Goal: Task Accomplishment & Management: Manage account settings

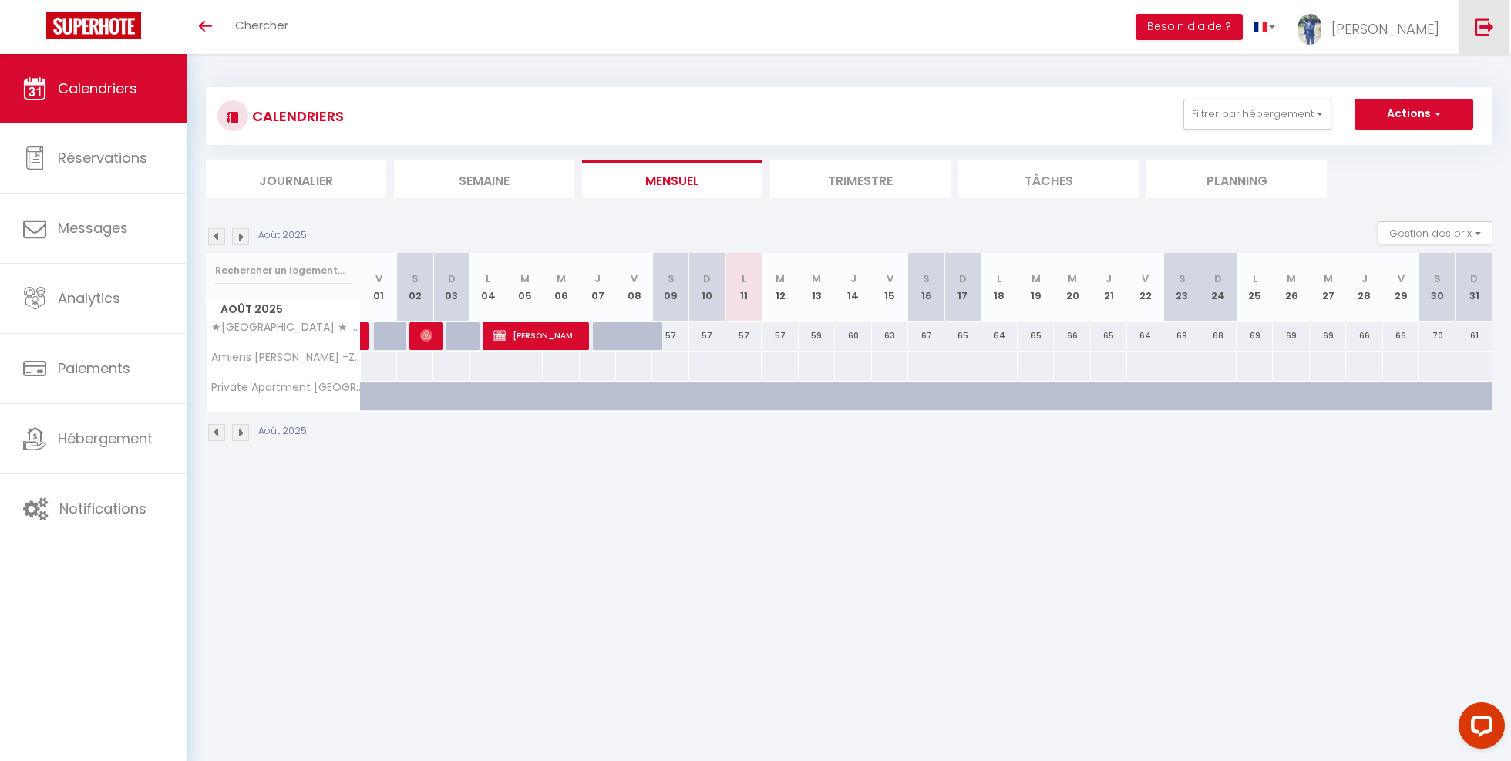
click at [1481, 33] on img at bounding box center [1483, 26] width 19 height 19
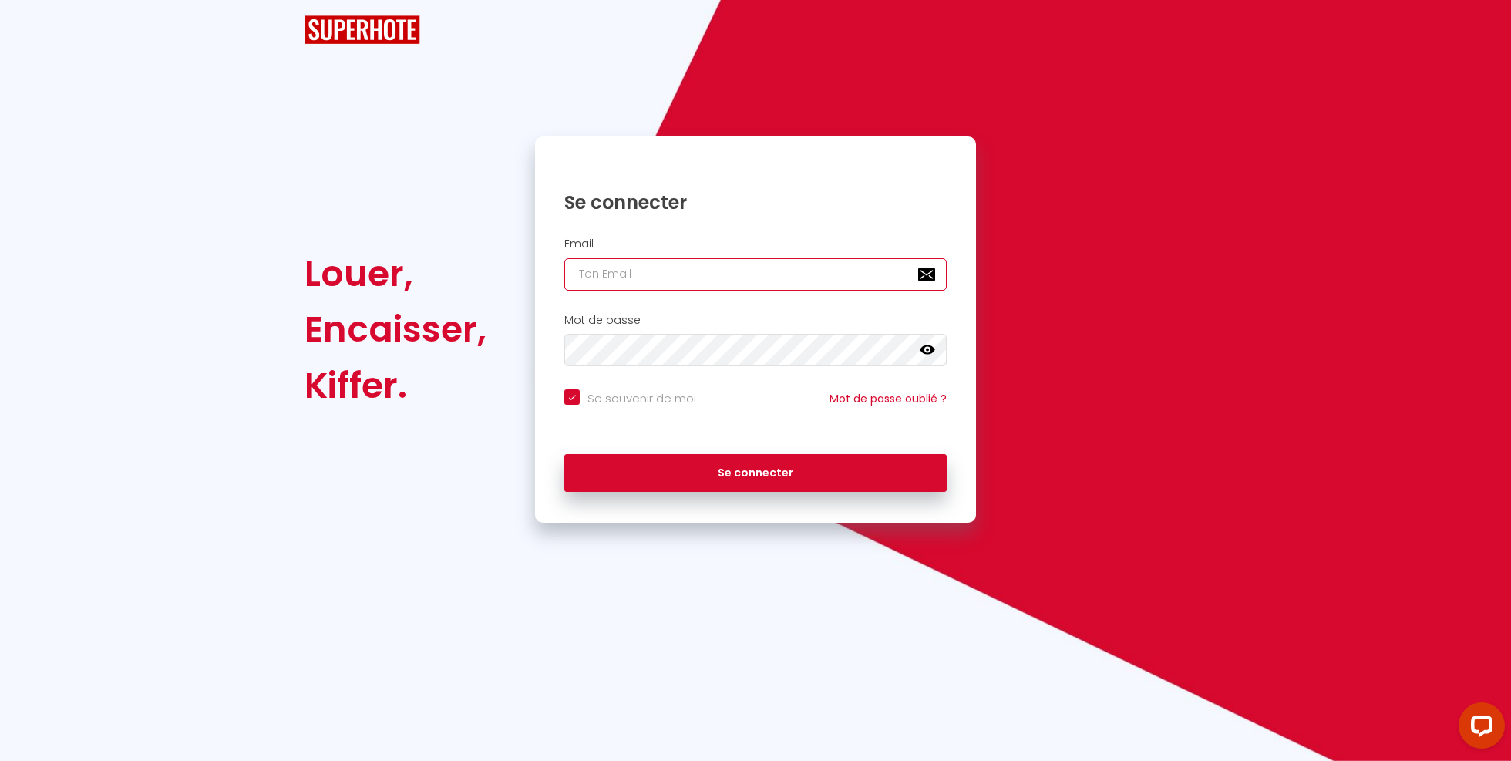
click at [820, 259] on input "email" at bounding box center [755, 274] width 382 height 32
checkbox input "true"
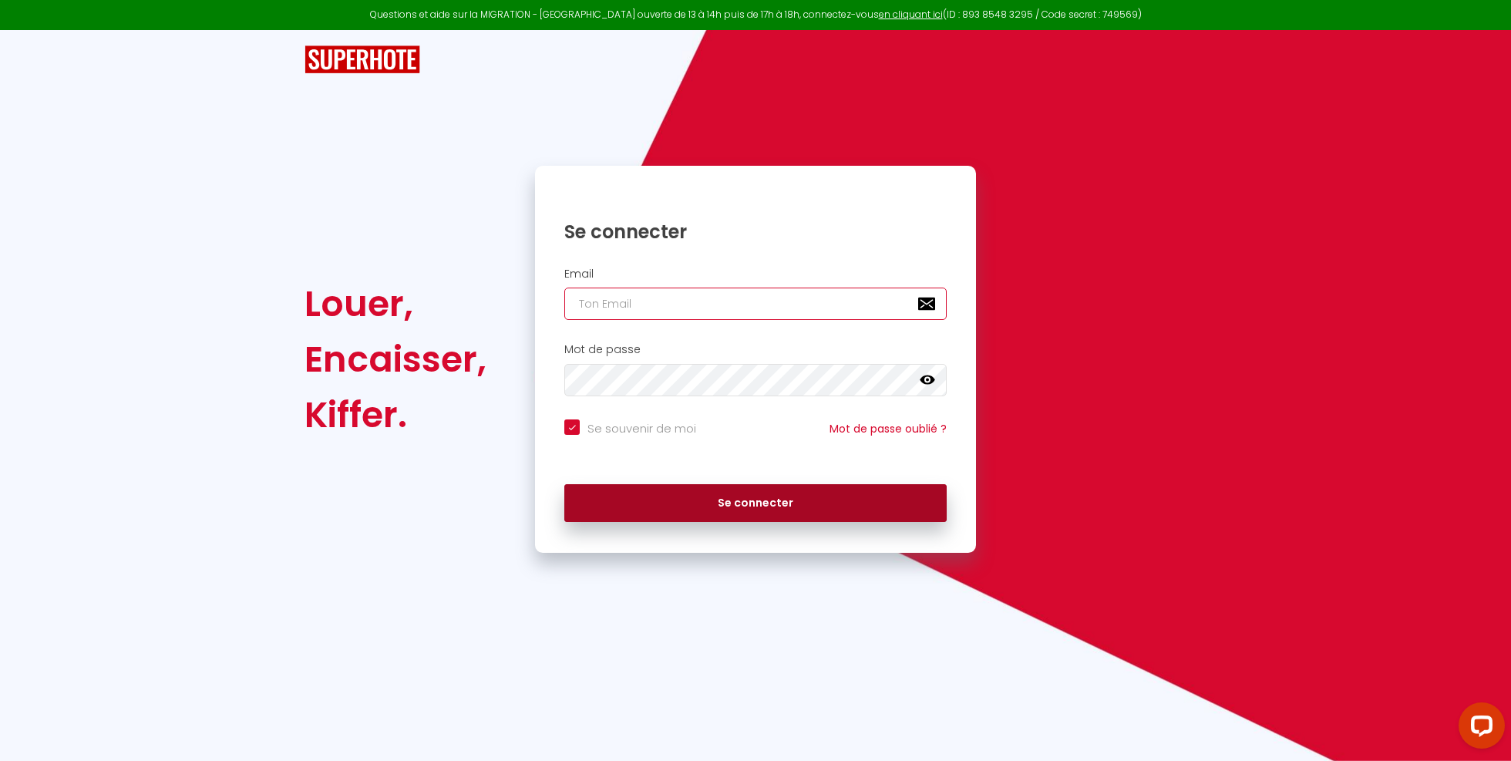
type input "[DOMAIN_NAME][EMAIL_ADDRESS][DOMAIN_NAME]"
click at [855, 496] on button "Se connecter" at bounding box center [755, 503] width 382 height 39
checkbox input "true"
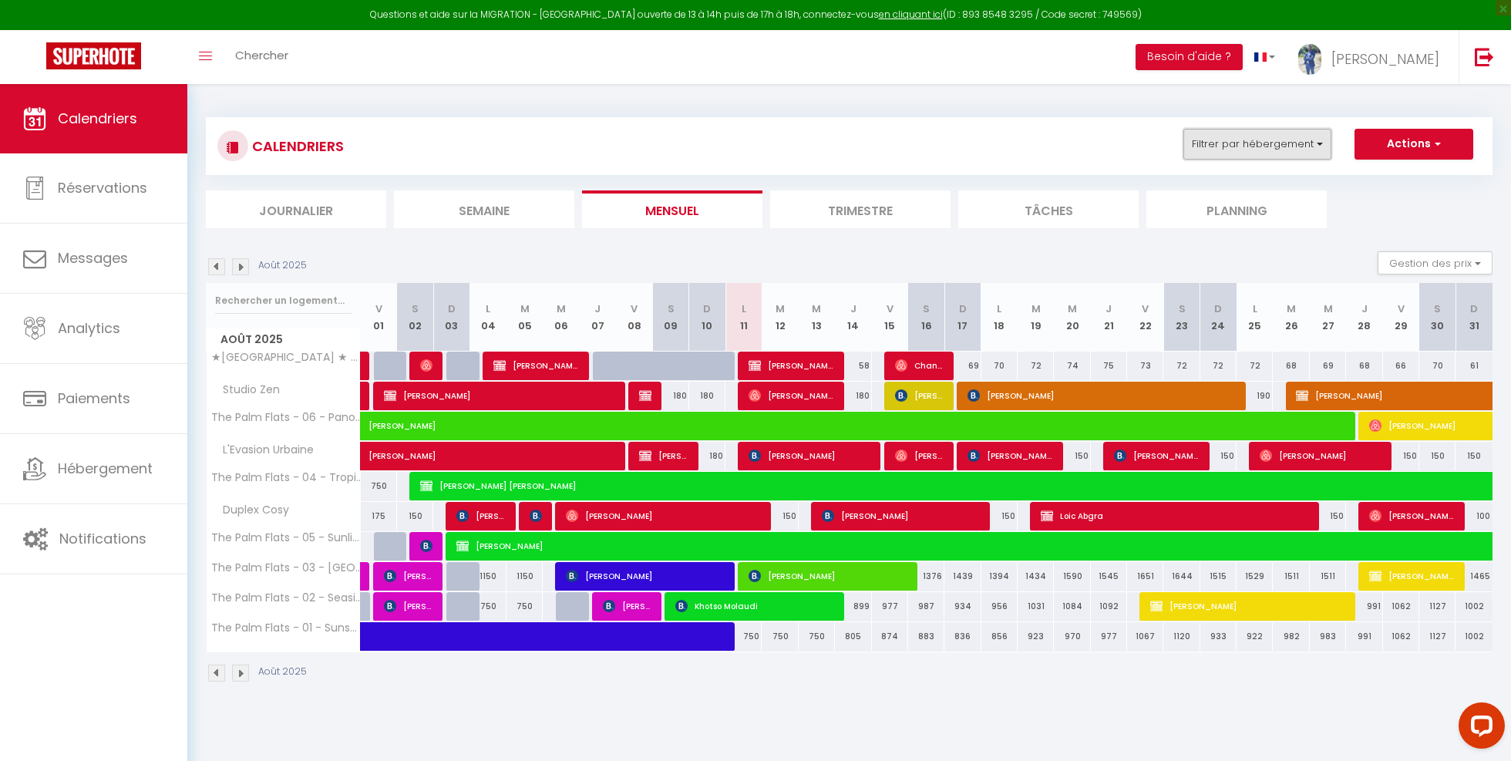
click at [1296, 140] on button "Filtrer par hébergement" at bounding box center [1257, 144] width 148 height 31
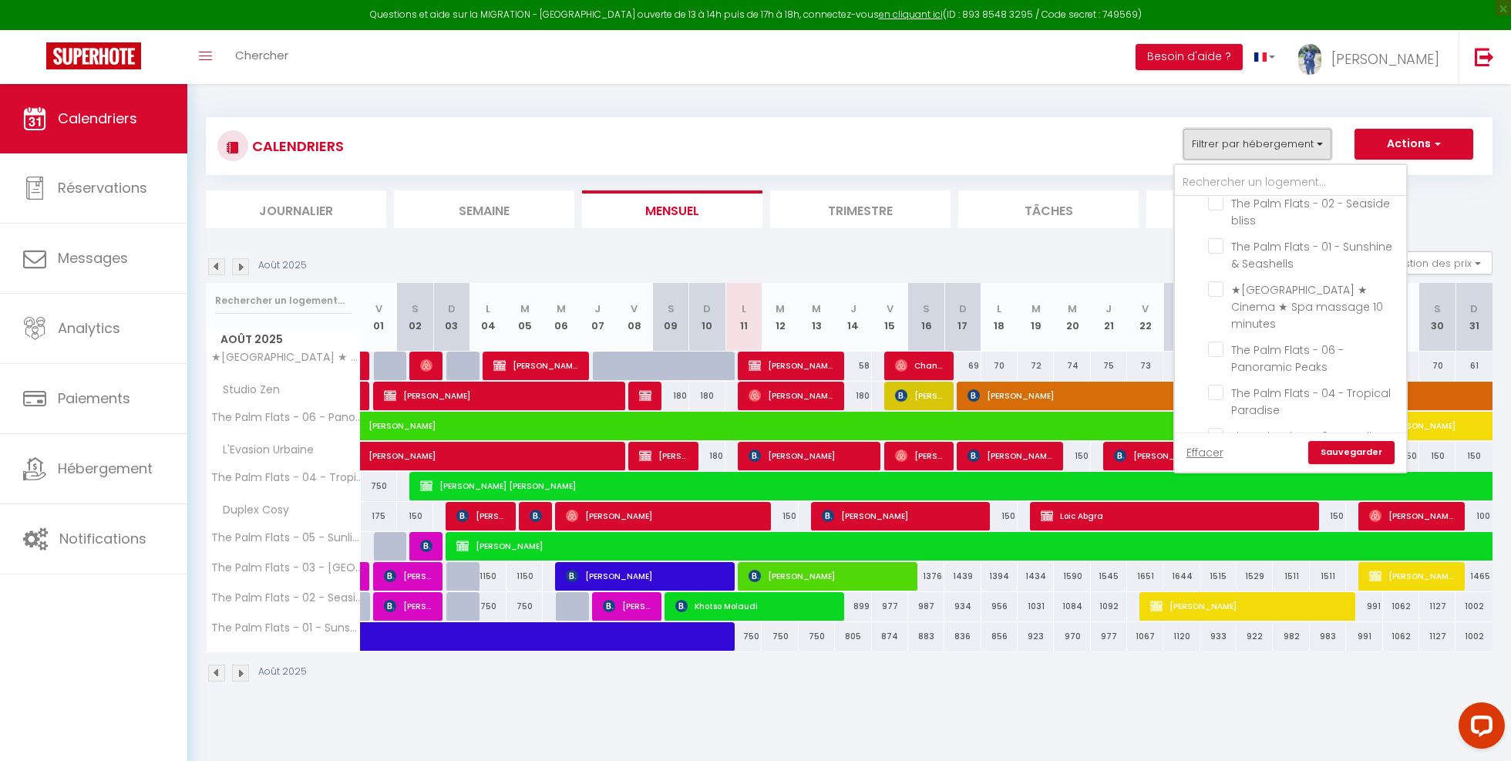
scroll to position [337, 0]
click at [1216, 291] on input "★[GEOGRAPHIC_DATA] ★ Cinema ★ Spa massage 10 minutes" at bounding box center [1304, 289] width 193 height 15
checkbox input "true"
checkbox input "false"
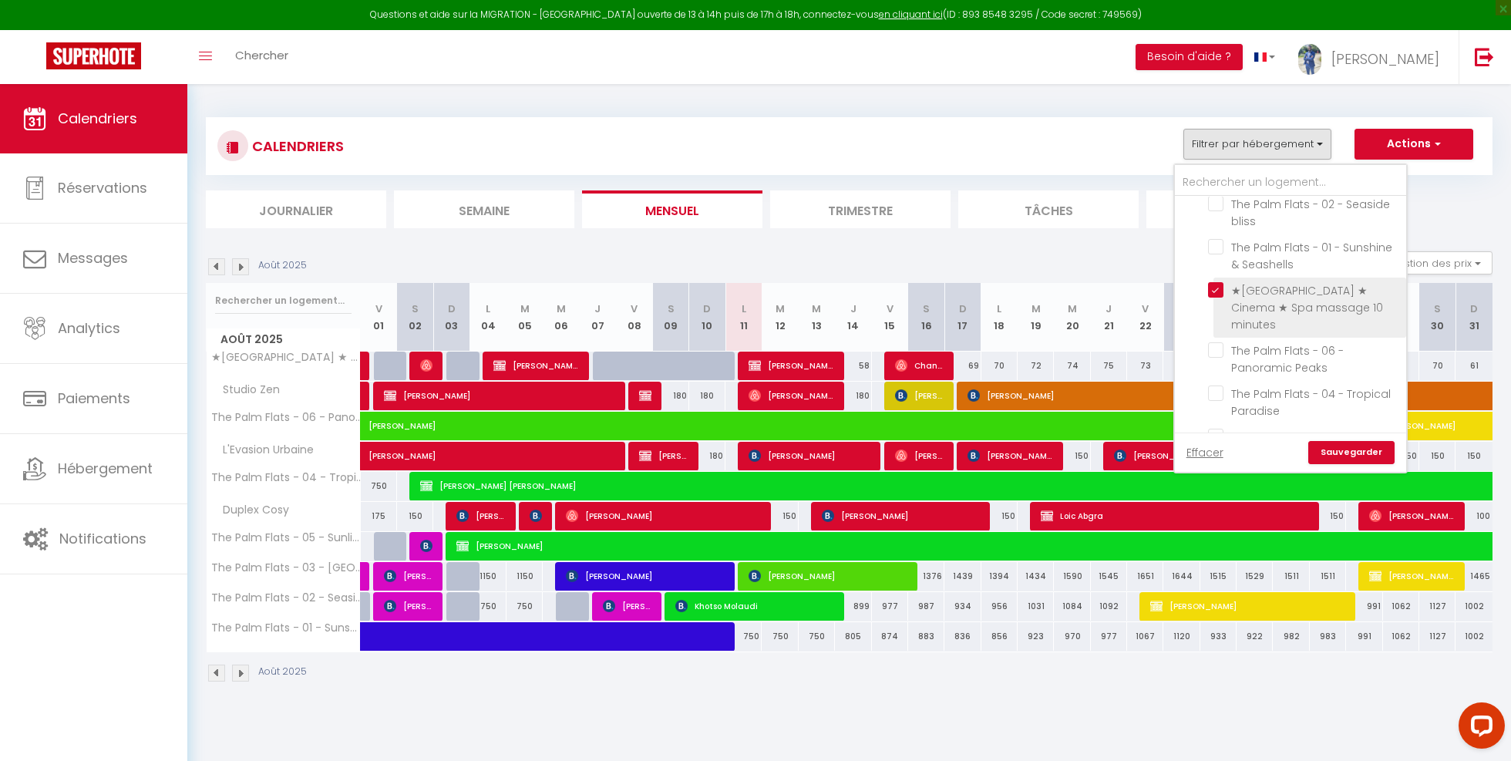
checkbox input "false"
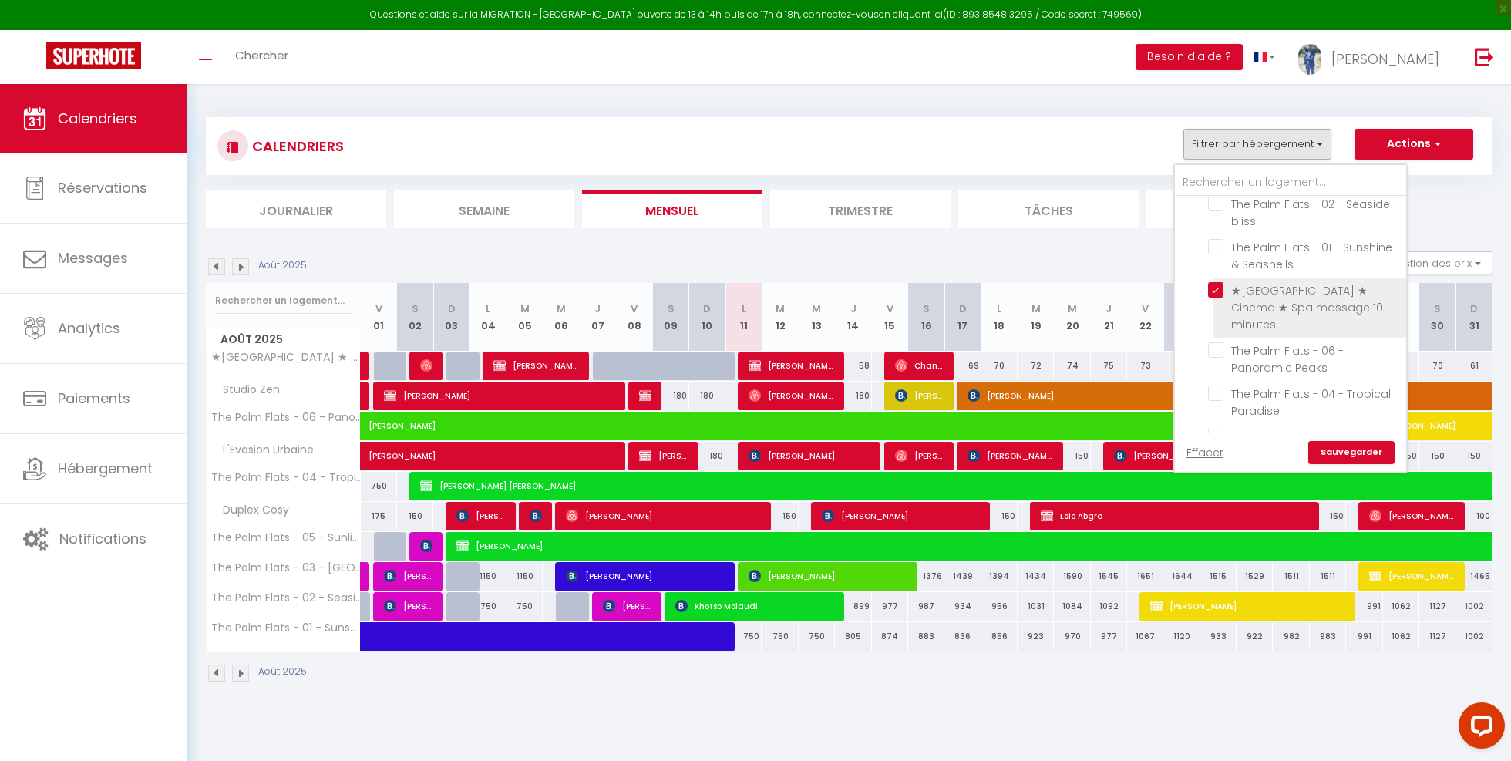
checkbox input "false"
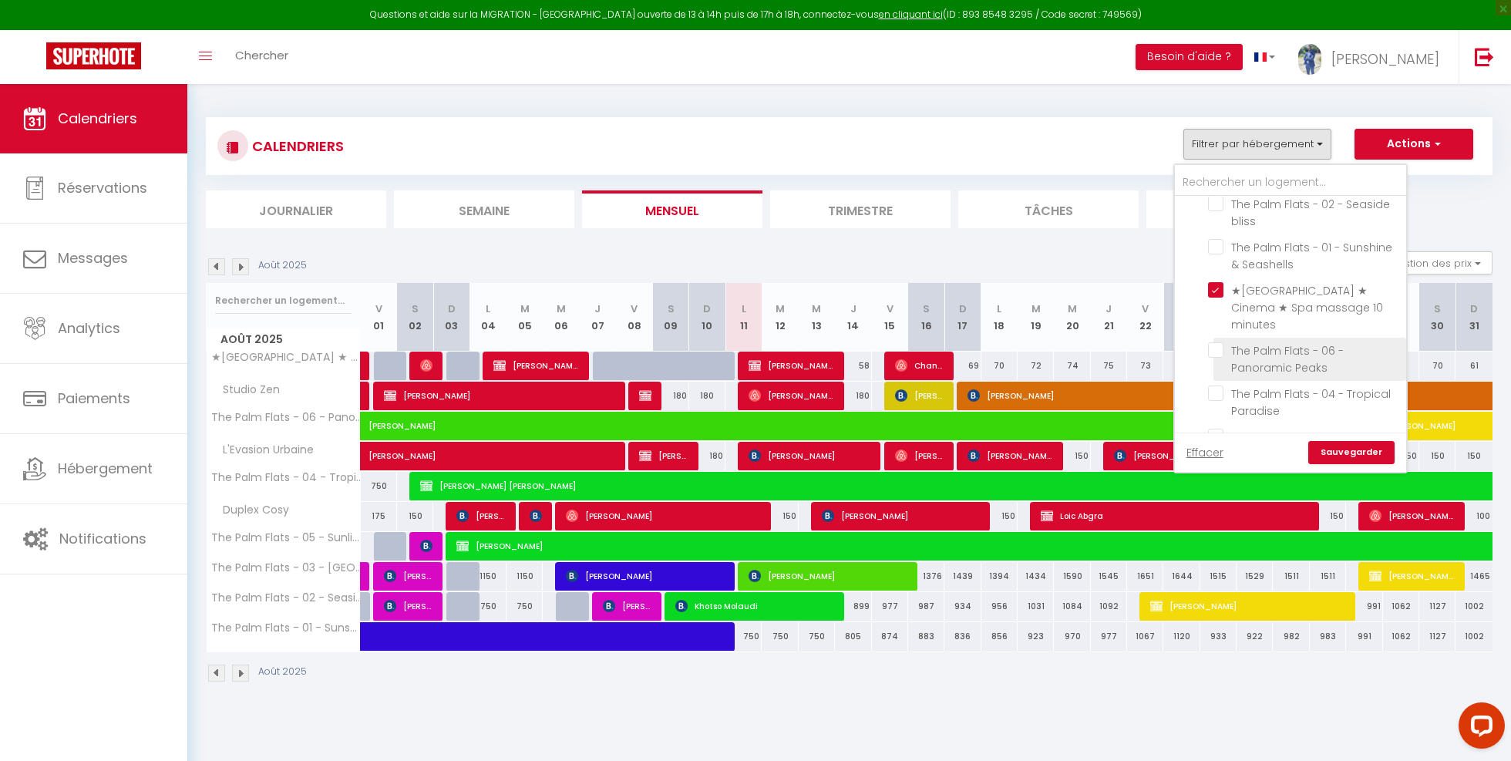
click at [1219, 341] on li "The Palm Flats - 06 - Panoramic Peaks" at bounding box center [1309, 359] width 193 height 43
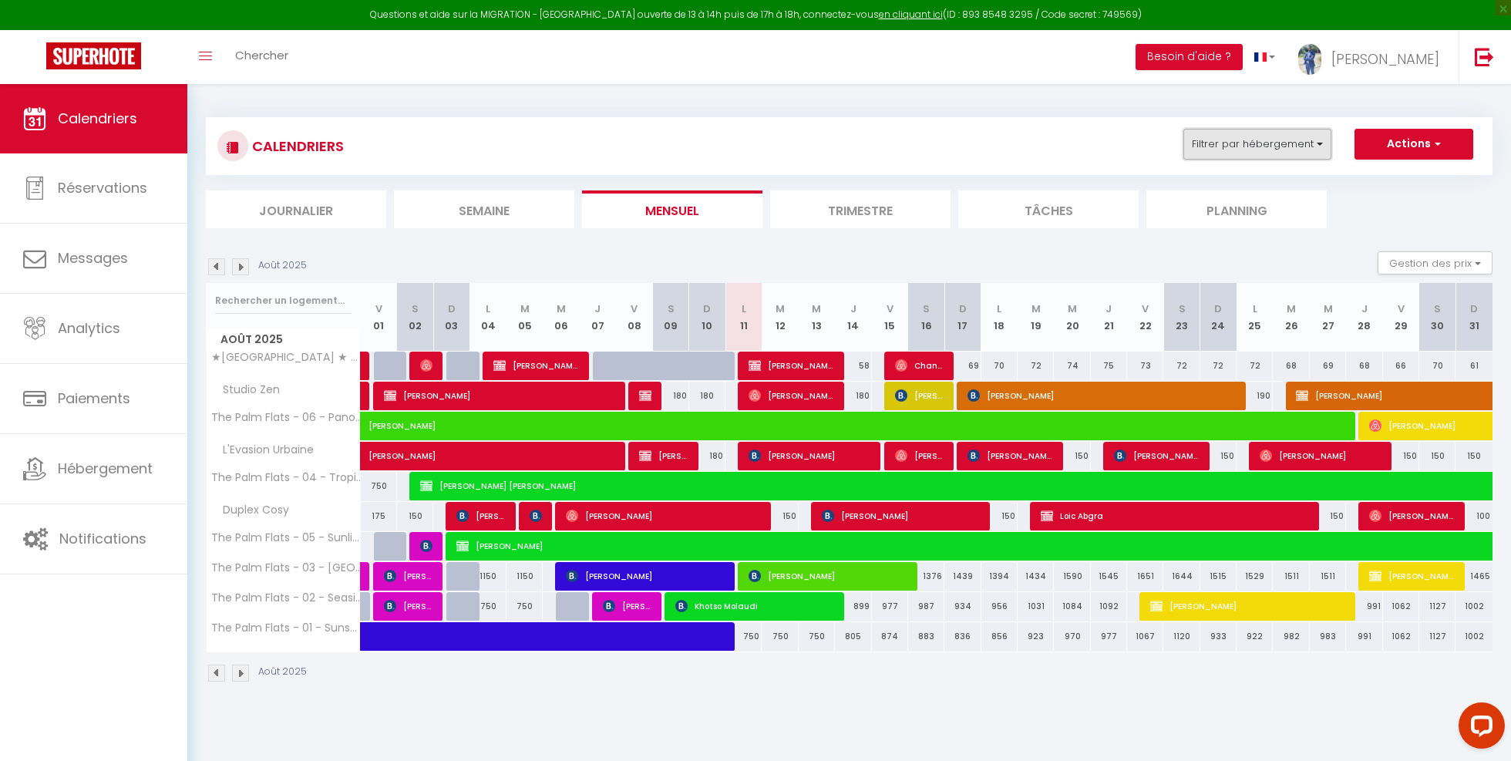
click at [1249, 155] on button "Filtrer par hébergement" at bounding box center [1257, 144] width 148 height 31
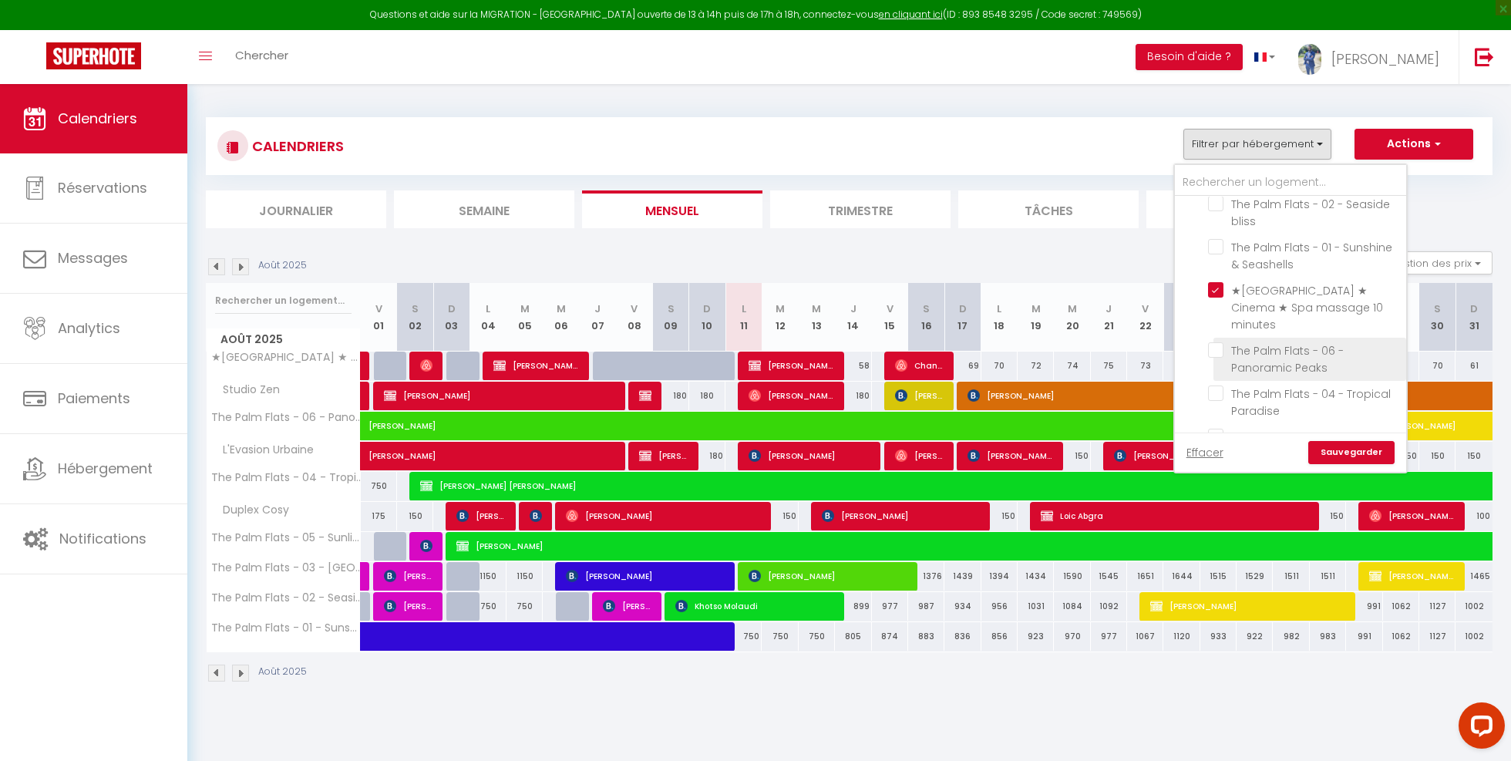
click at [1210, 342] on input "The Palm Flats - 06 - Panoramic Peaks" at bounding box center [1304, 349] width 193 height 15
checkbox input "true"
checkbox input "false"
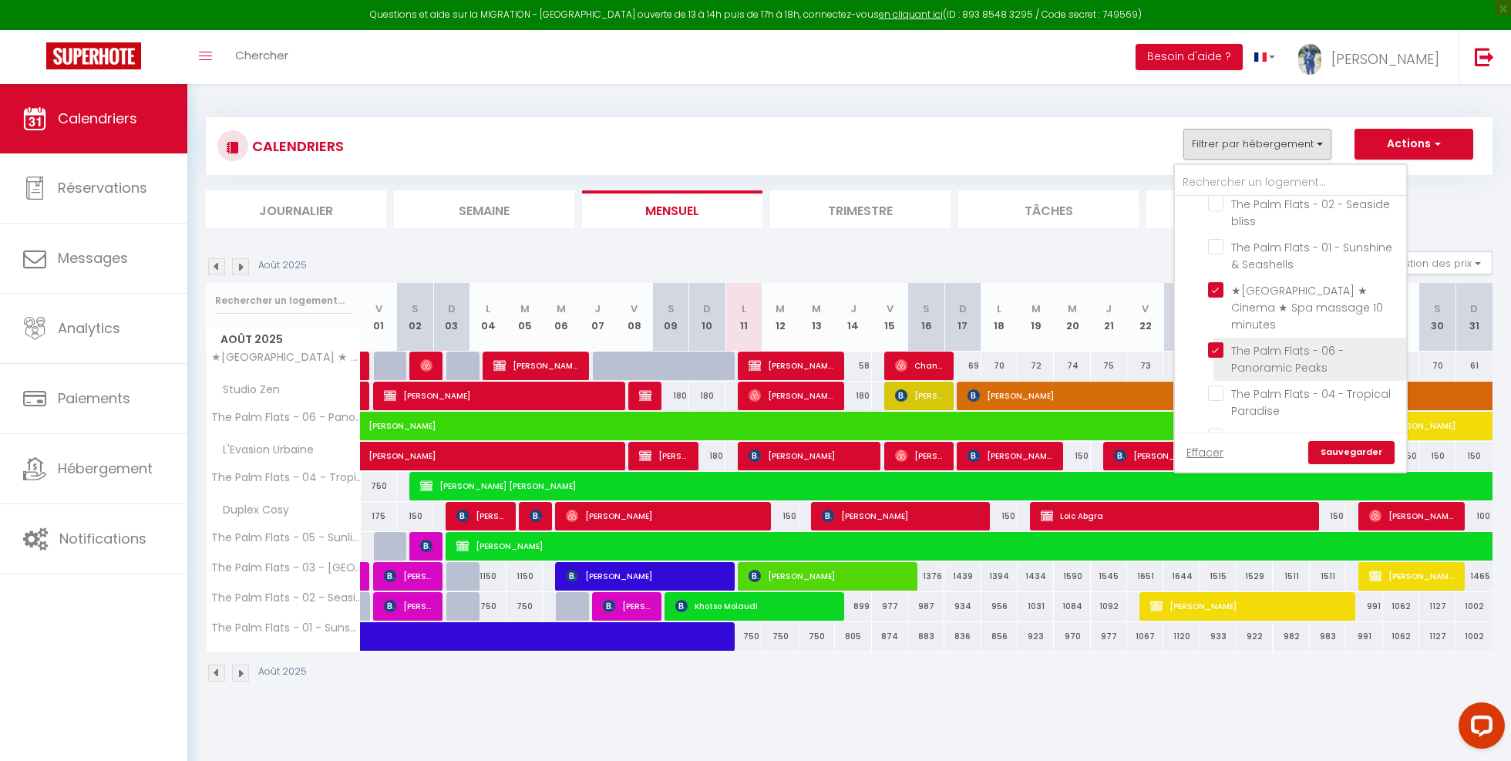
checkbox input "false"
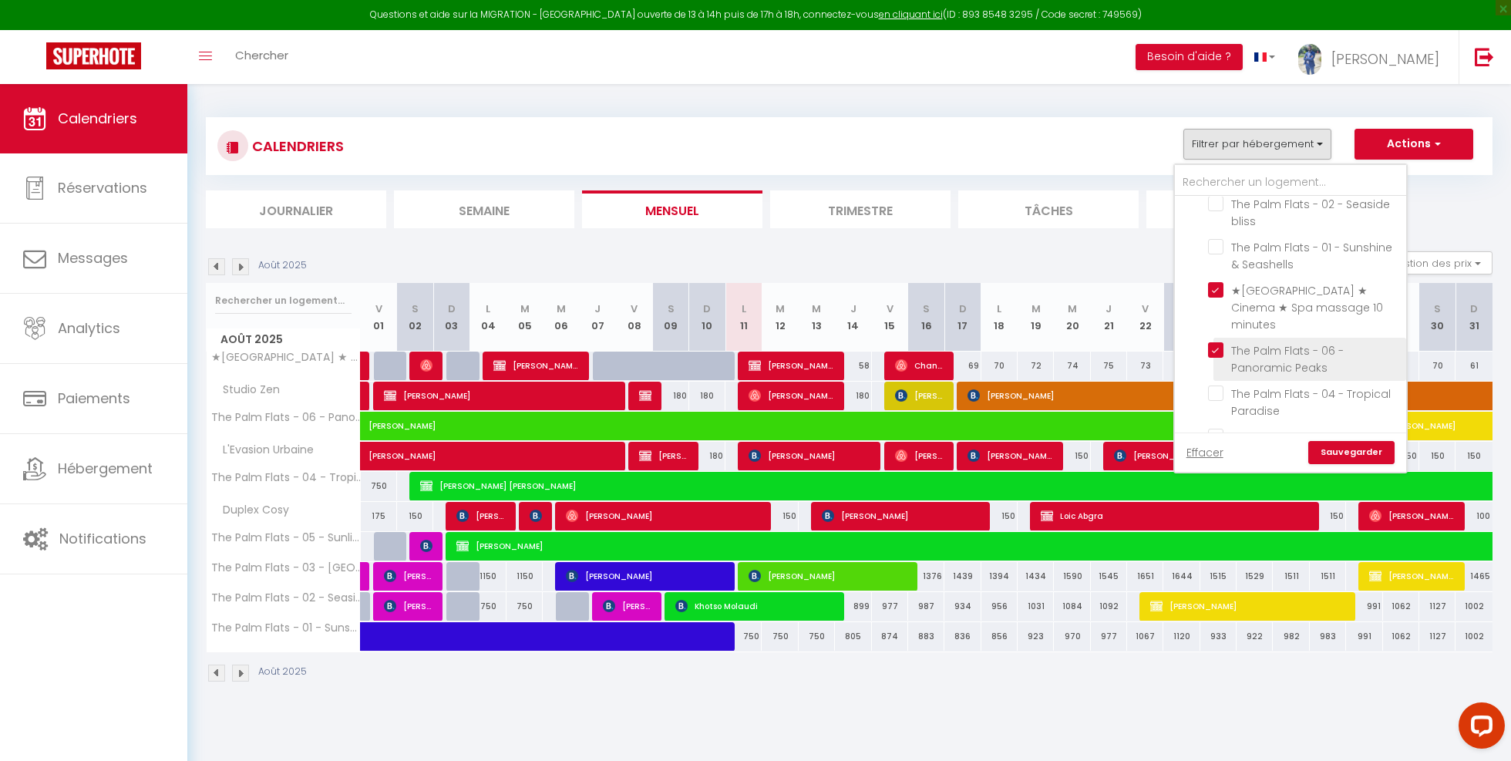
checkbox input "false"
click at [1340, 449] on link "Sauvegarder" at bounding box center [1351, 452] width 86 height 23
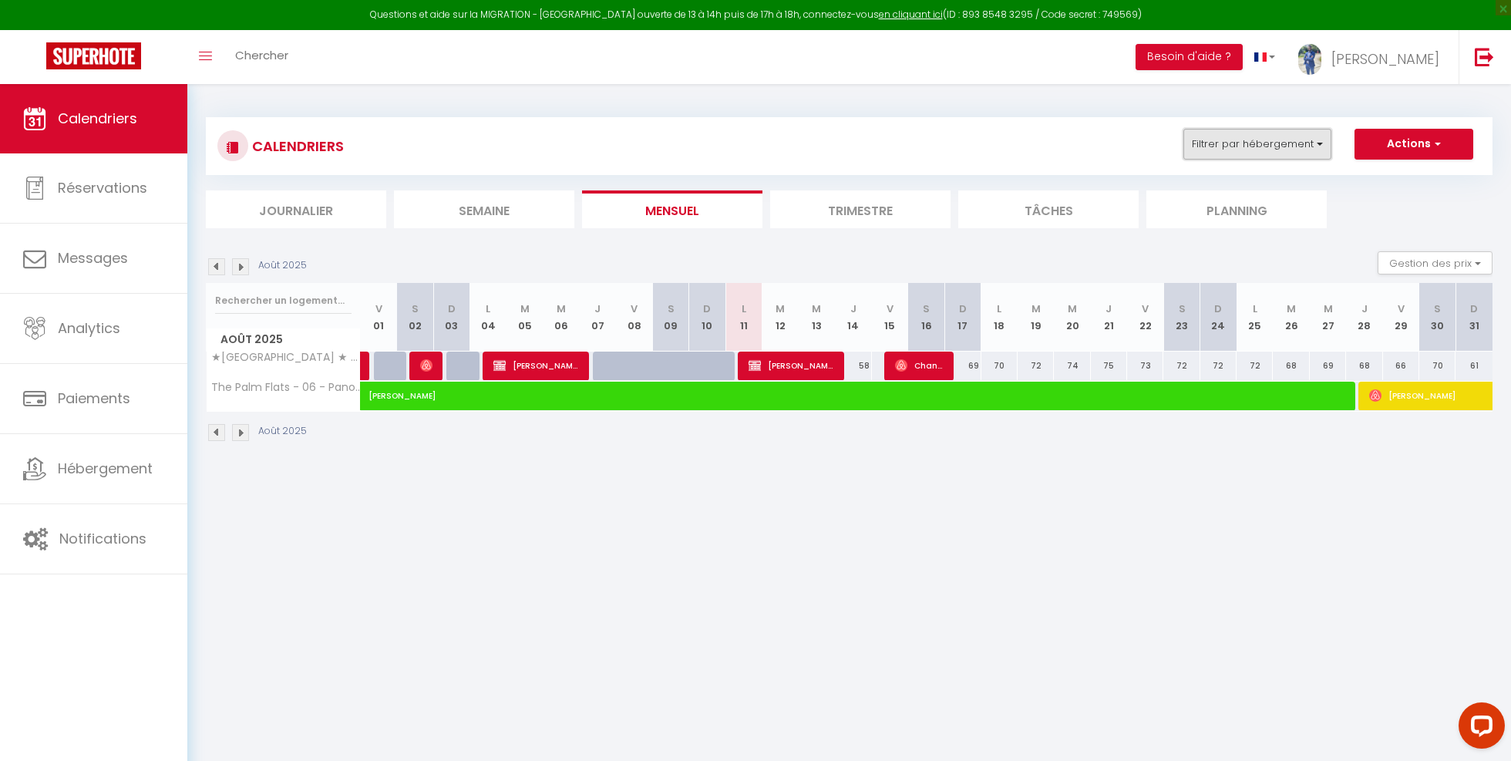
click at [1272, 149] on button "Filtrer par hébergement" at bounding box center [1257, 144] width 148 height 31
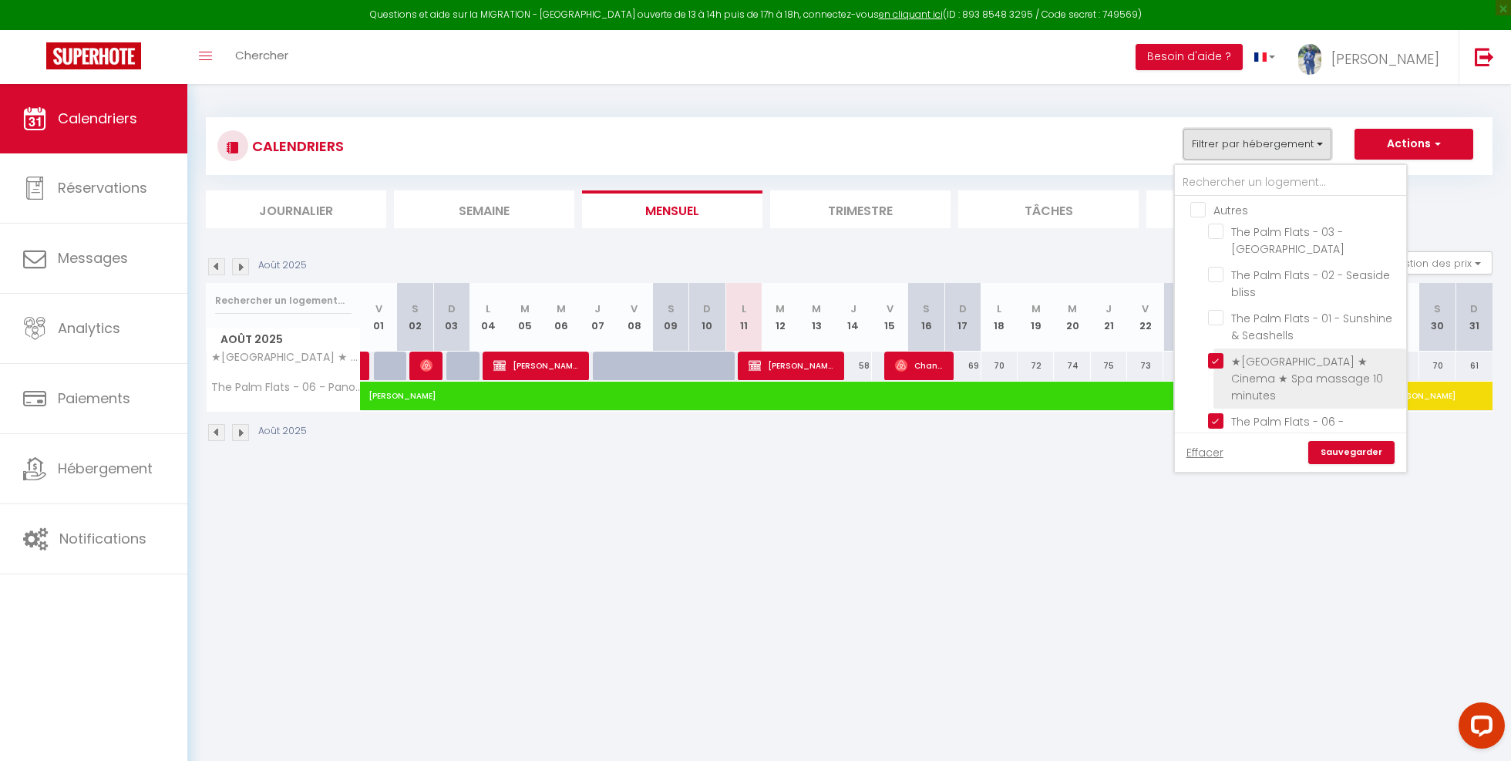
scroll to position [268, 0]
click at [1219, 411] on input "The Palm Flats - 06 - Panoramic Peaks" at bounding box center [1304, 418] width 193 height 15
checkbox input "false"
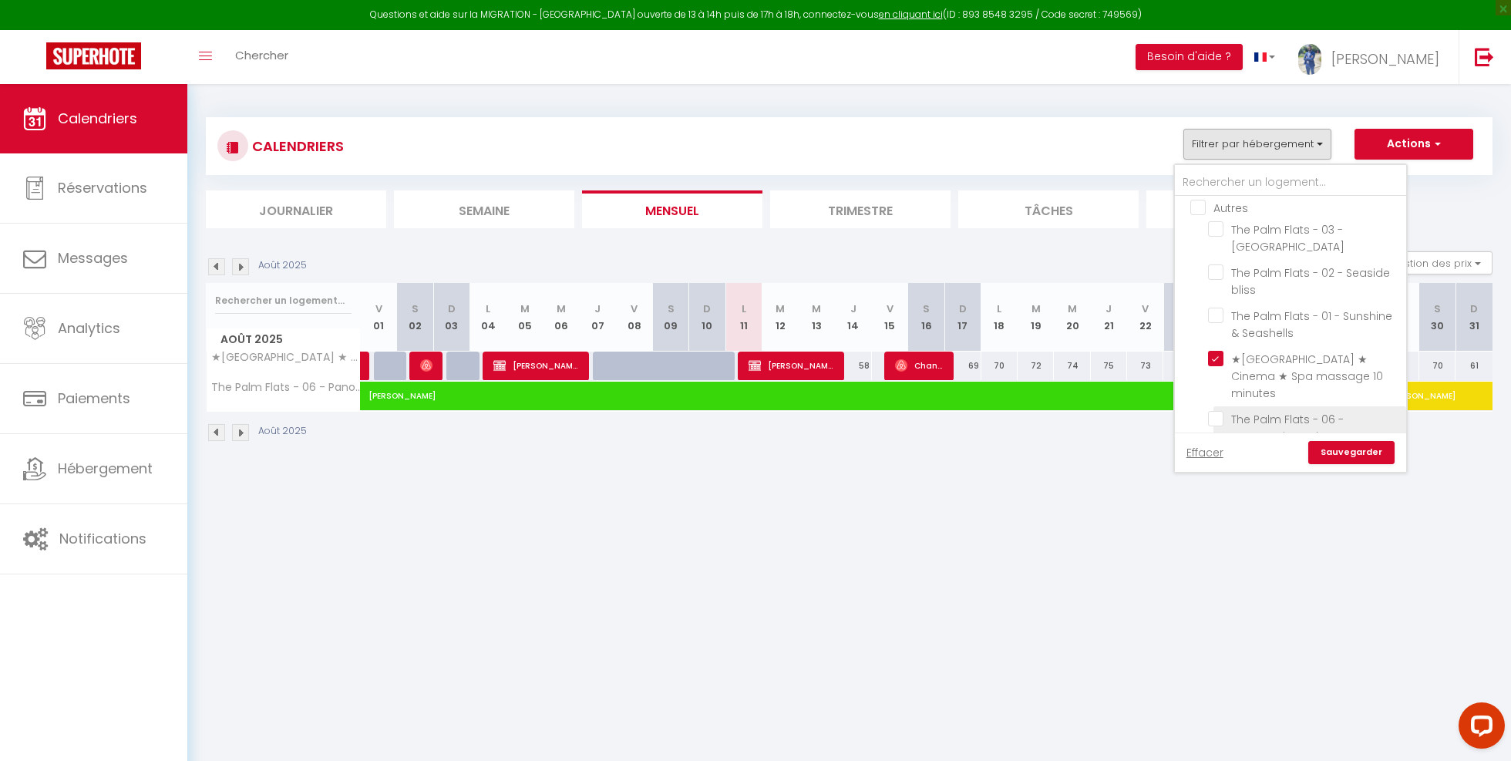
checkbox input "false"
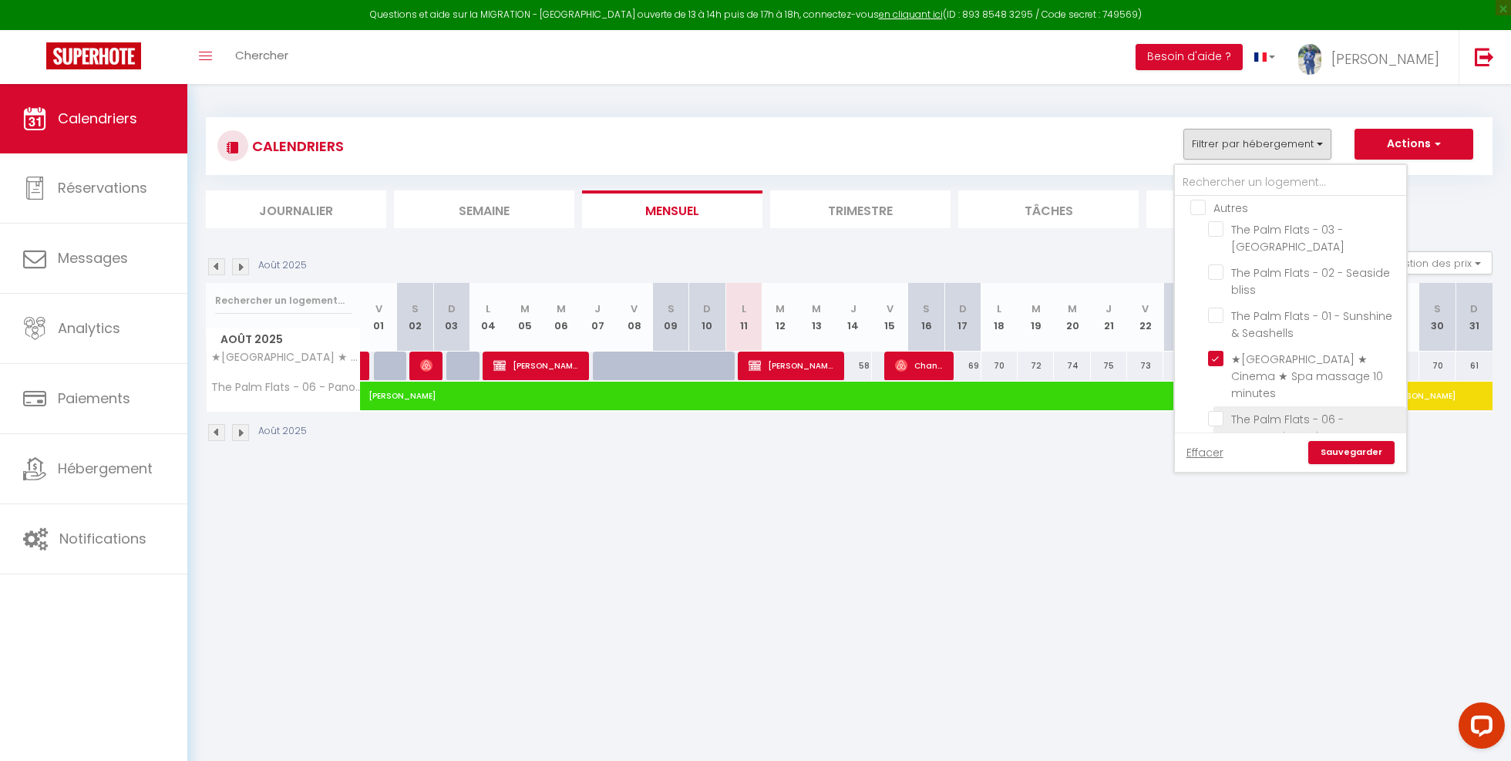
checkbox input "false"
click at [1345, 457] on link "Sauvegarder" at bounding box center [1351, 452] width 86 height 23
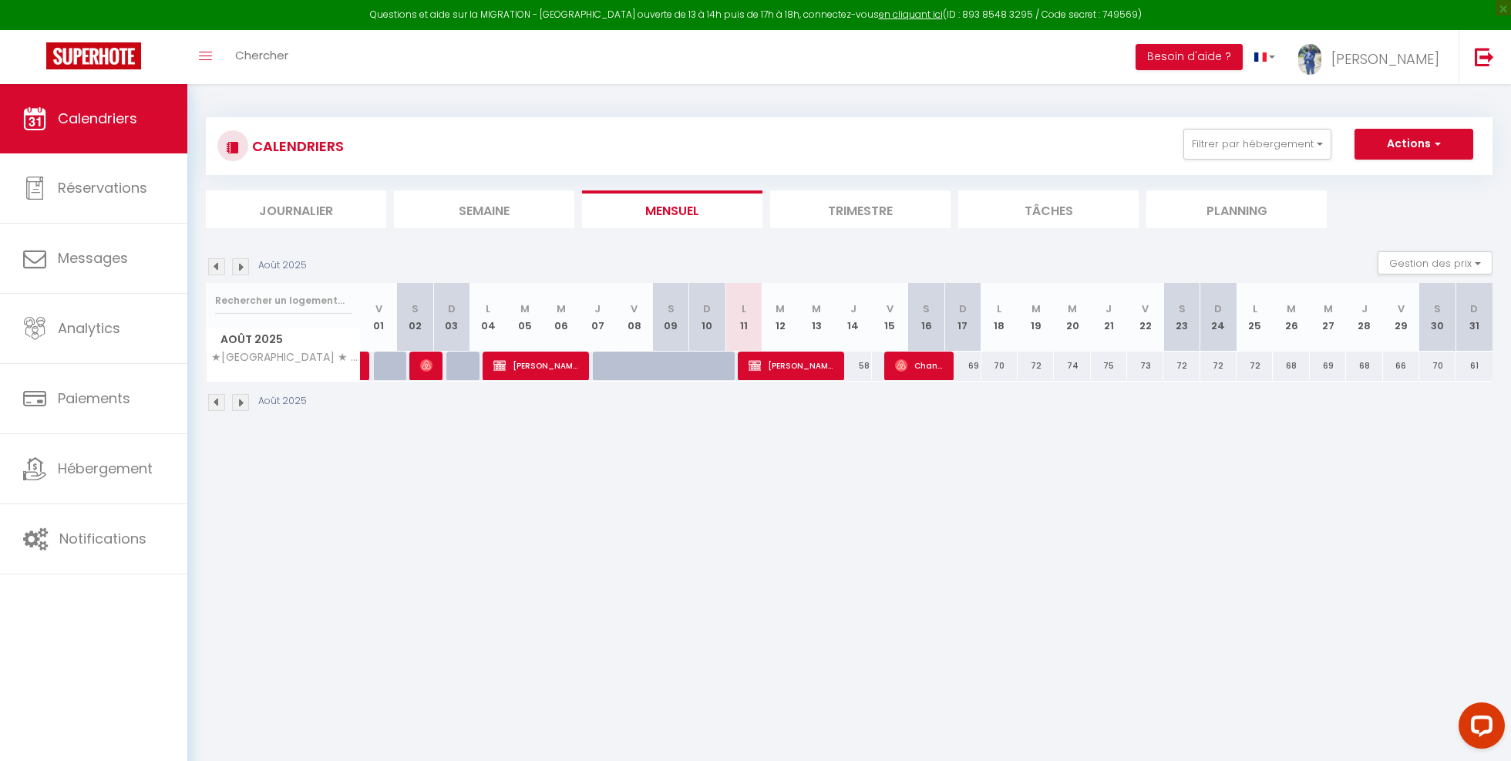
click at [213, 261] on img at bounding box center [216, 266] width 17 height 17
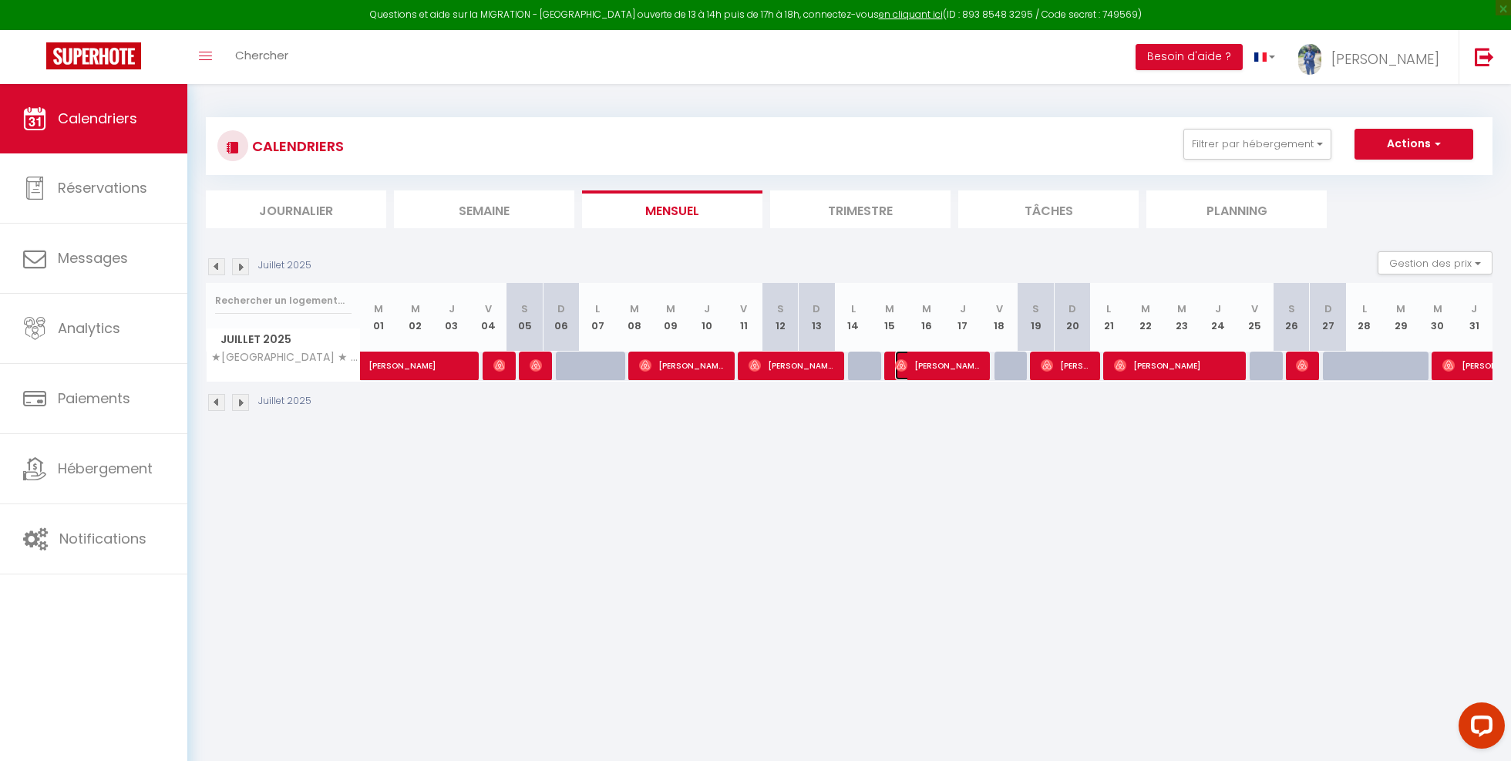
click at [901, 367] on img at bounding box center [901, 365] width 12 height 12
select select "OK"
select select "0"
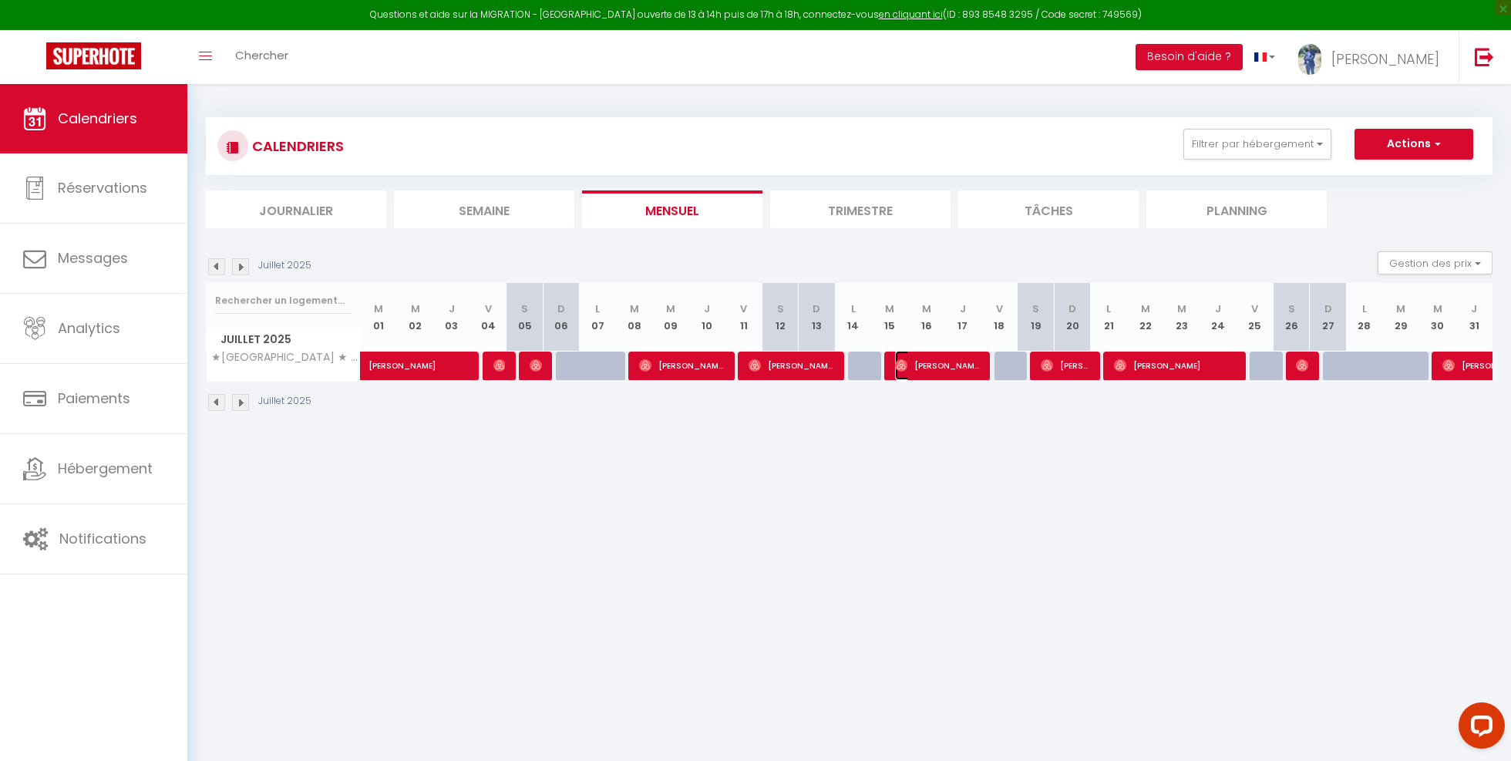
select select "1"
select select
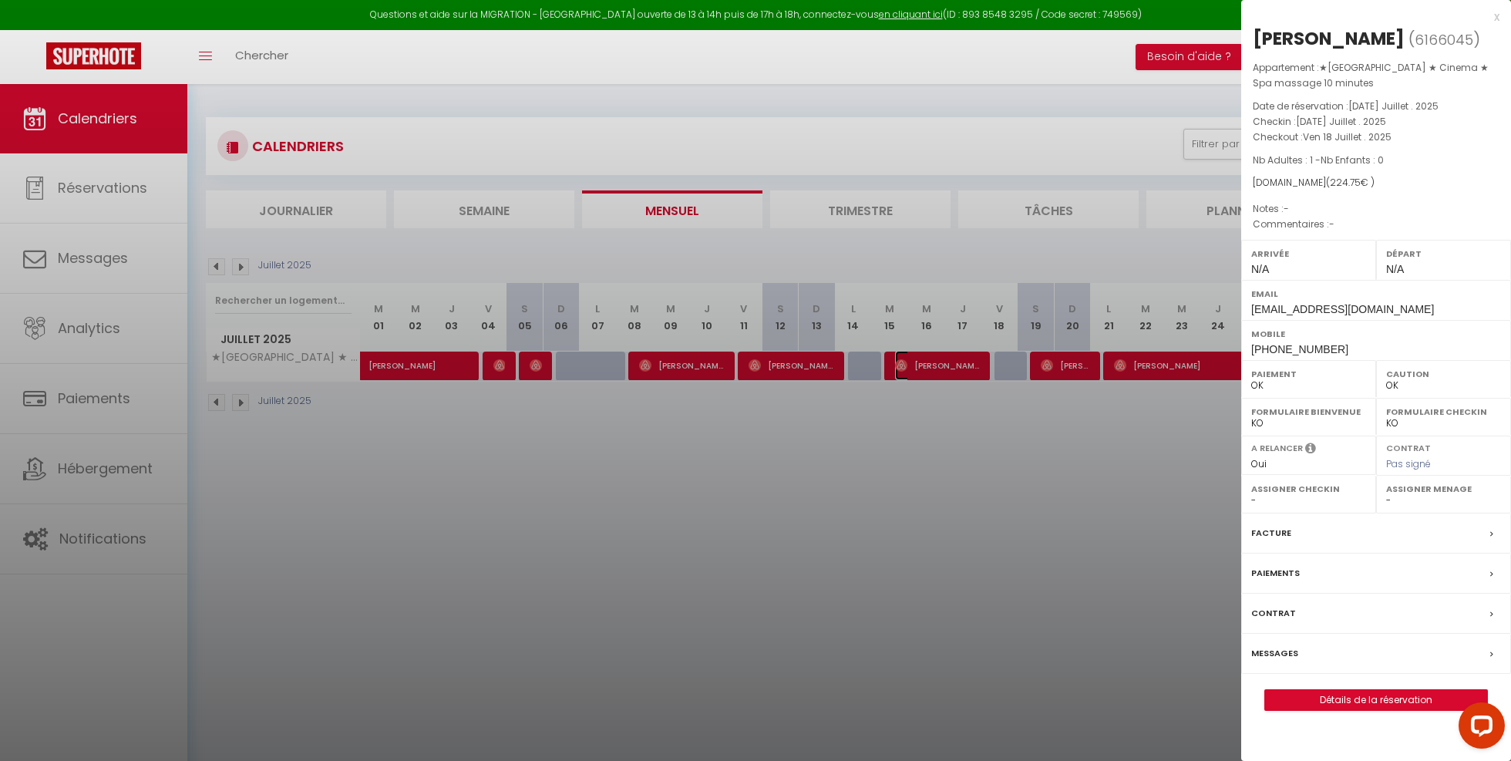
select select "33119"
click at [1333, 41] on div "[PERSON_NAME]" at bounding box center [1328, 38] width 152 height 25
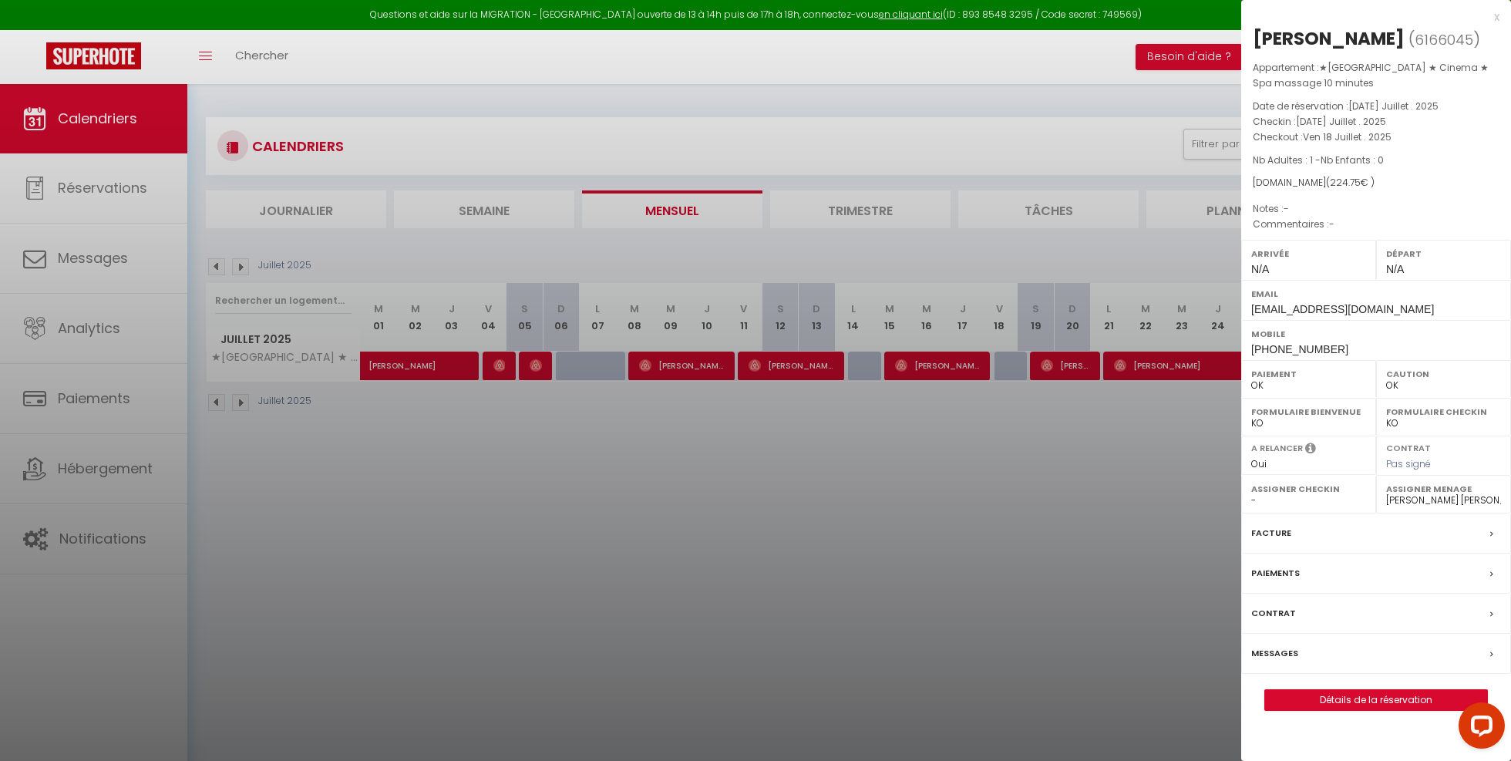
click at [1304, 153] on span "Nb Adultes : 1 - Nb Enfants : 0" at bounding box center [1317, 159] width 131 height 13
click at [1335, 183] on span "224.75" at bounding box center [1345, 182] width 31 height 13
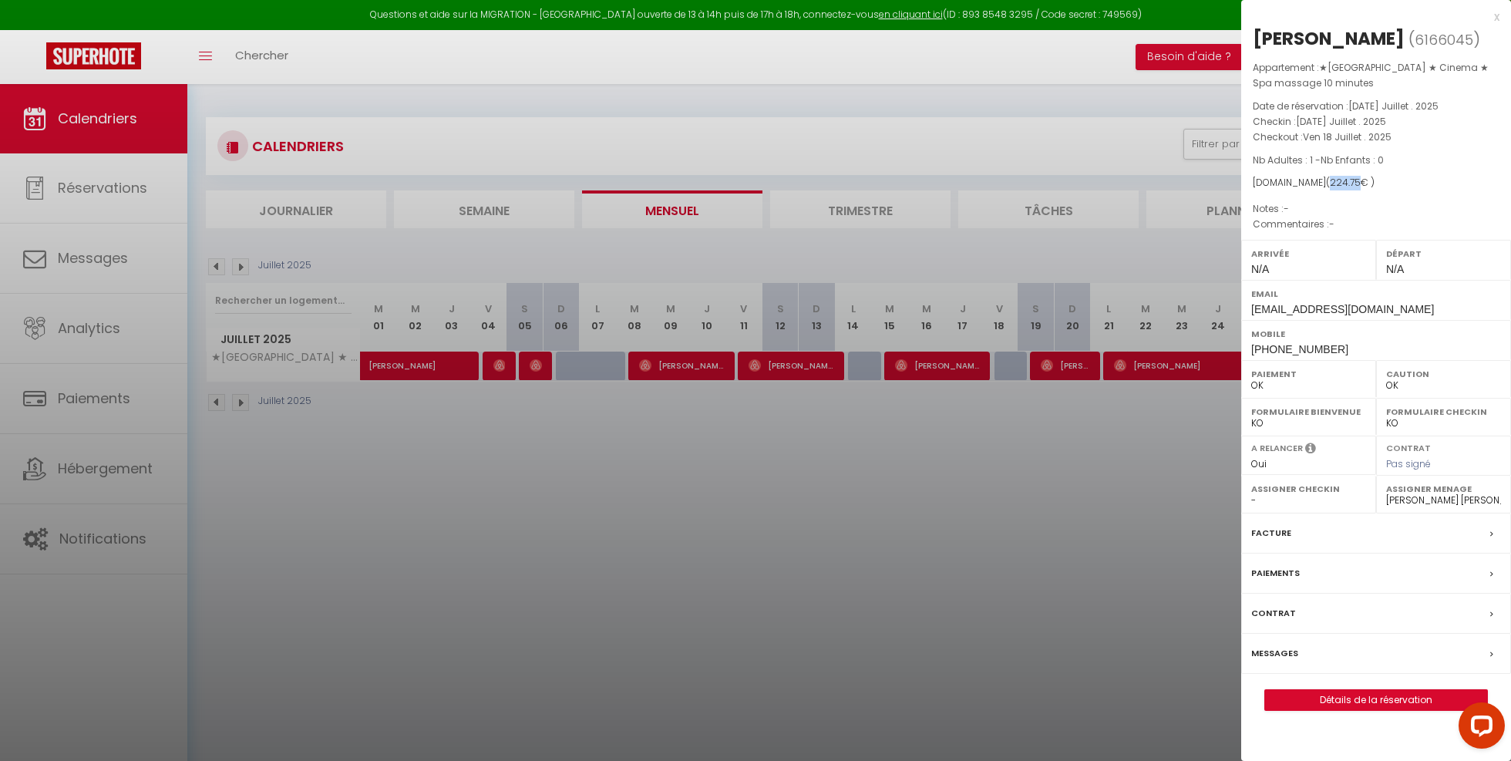
click at [1335, 183] on span "224.75" at bounding box center [1345, 182] width 31 height 13
click at [1294, 345] on span "[PHONE_NUMBER]" at bounding box center [1299, 349] width 97 height 12
click at [1439, 498] on select "- [PERSON_NAME] [PERSON_NAME] Lunguja [PERSON_NAME] Mphatso Lunguja [PERSON_NAM…" at bounding box center [1443, 500] width 115 height 14
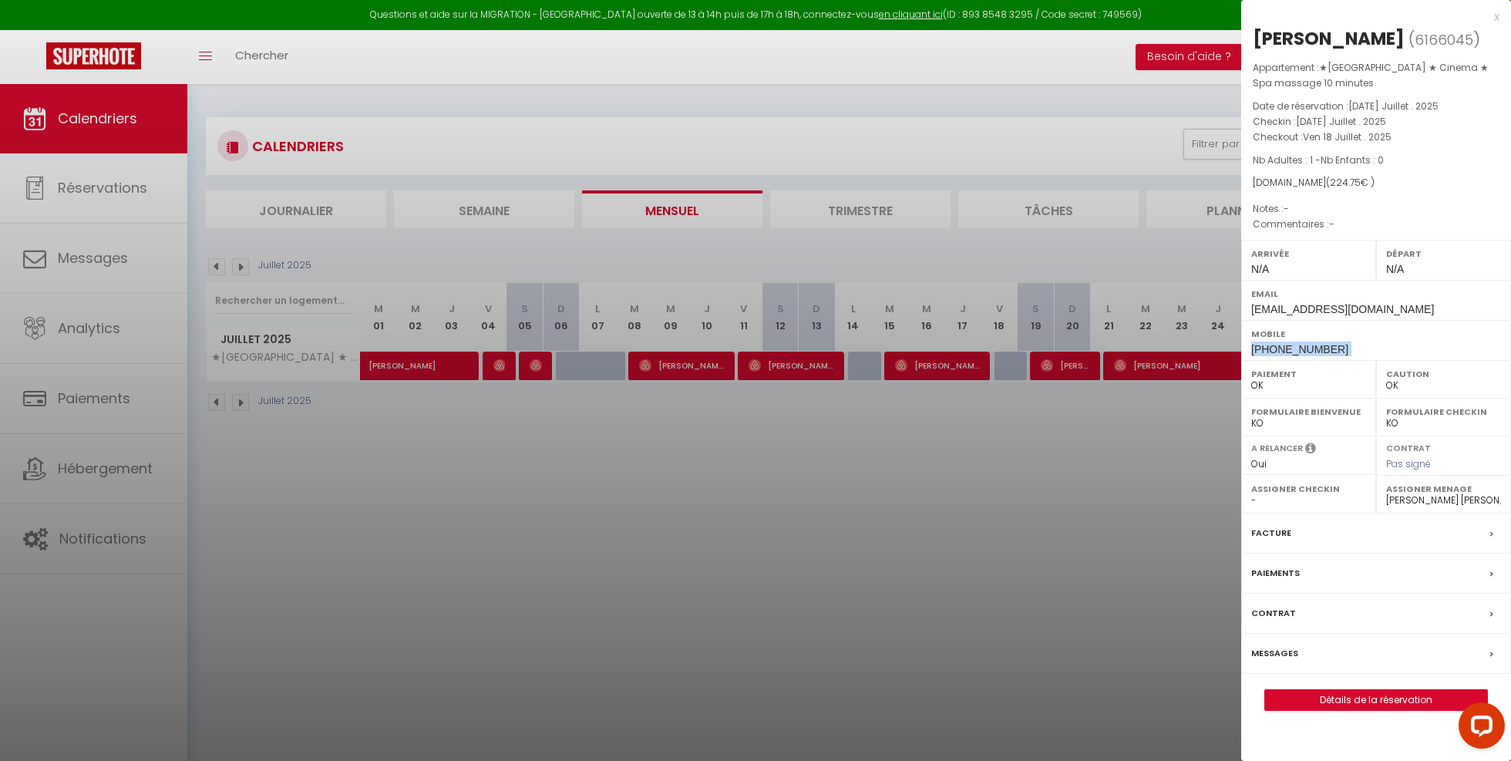
click at [1417, 501] on select "- [PERSON_NAME] [PERSON_NAME] Lunguja [PERSON_NAME] Mphatso Lunguja [PERSON_NAM…" at bounding box center [1443, 500] width 115 height 14
click at [896, 520] on div at bounding box center [755, 380] width 1511 height 761
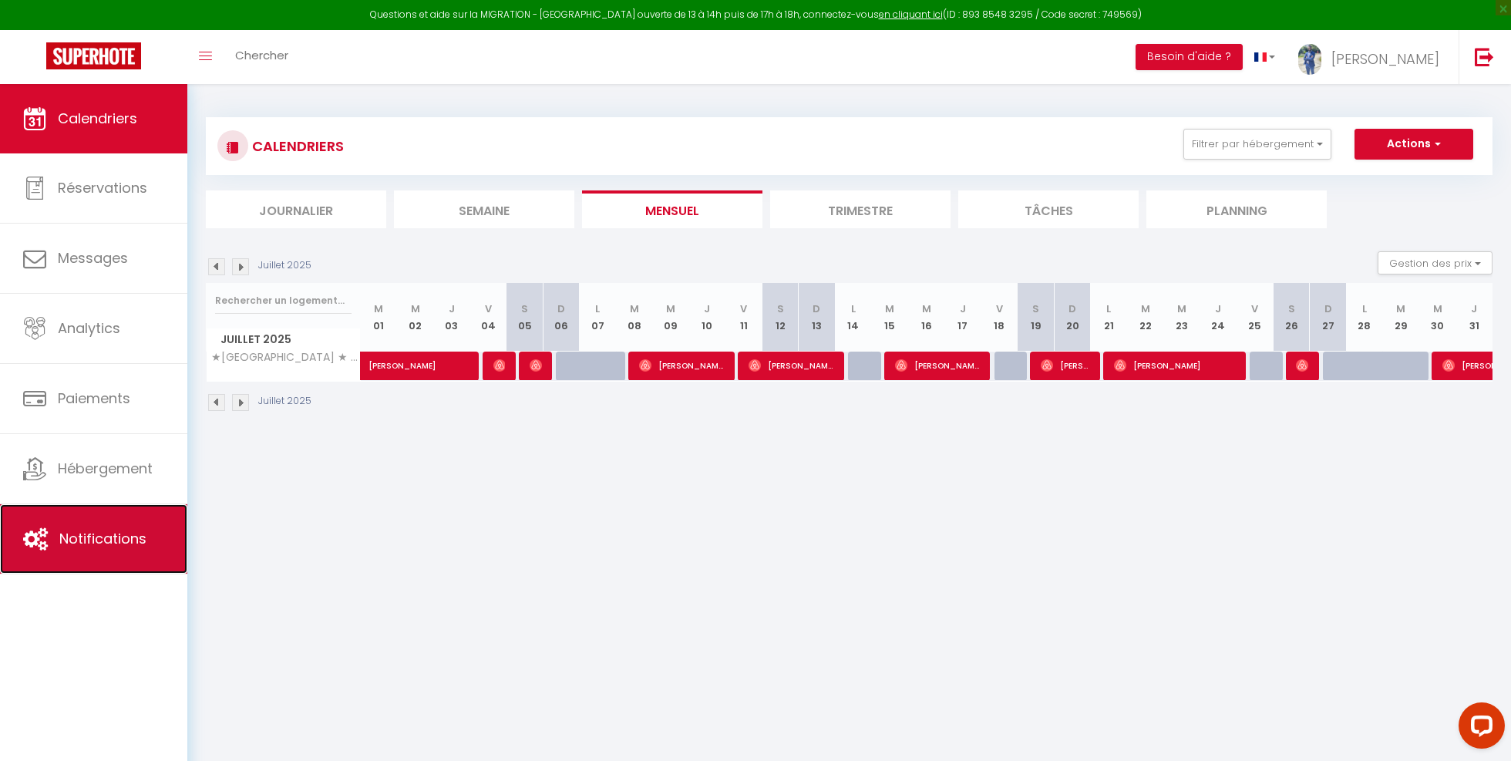
click at [120, 536] on span "Notifications" at bounding box center [102, 538] width 87 height 19
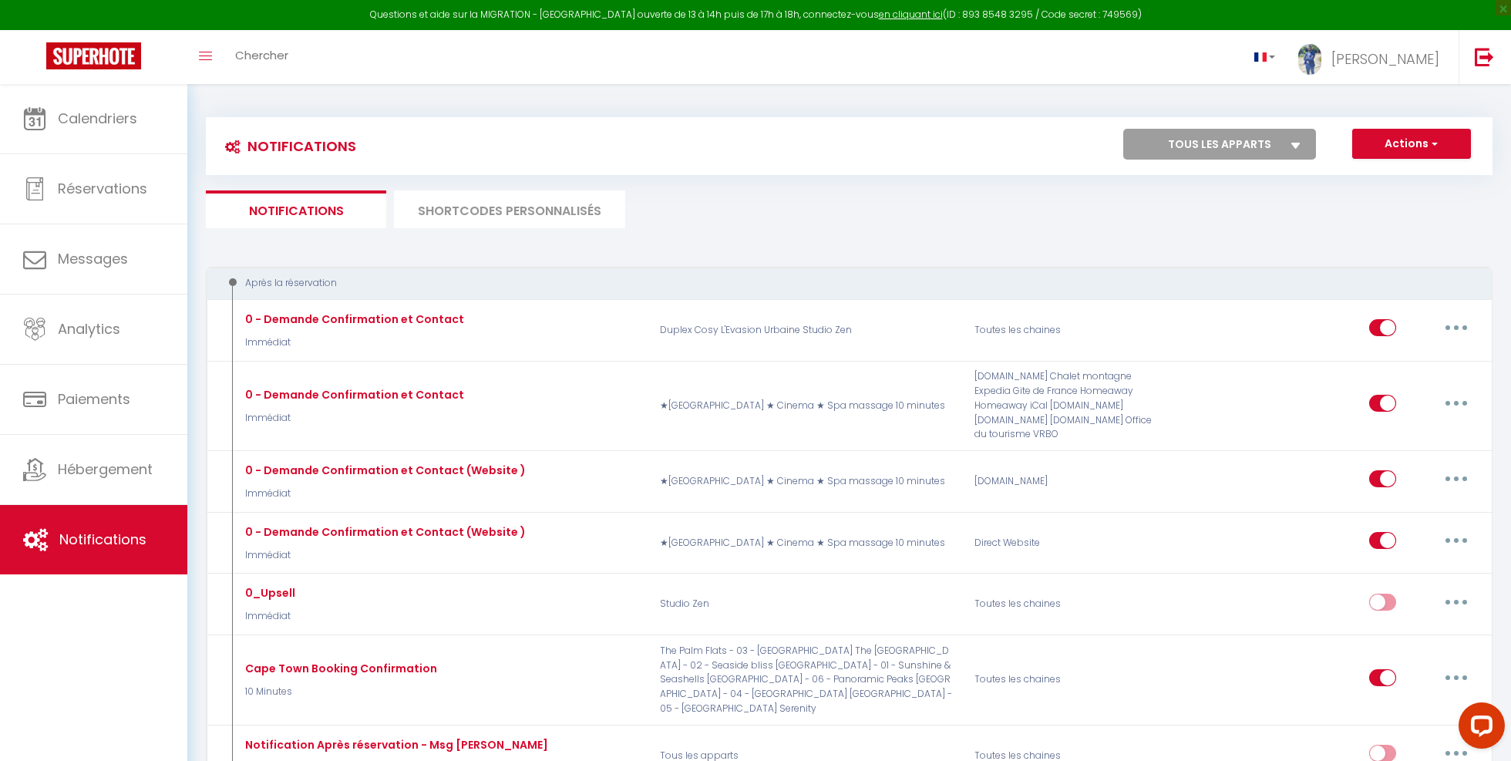
click at [1249, 166] on div "Notifications Actions Nouvelle Notification Exporter Importer Tous les apparts …" at bounding box center [849, 146] width 1286 height 58
click at [1249, 152] on select "Tous les apparts The Palm Flats - 03 - [GEOGRAPHIC_DATA] [GEOGRAPHIC_DATA] - 02…" at bounding box center [1219, 144] width 193 height 31
select select "28473"
checkbox input "false"
checkbox input "true"
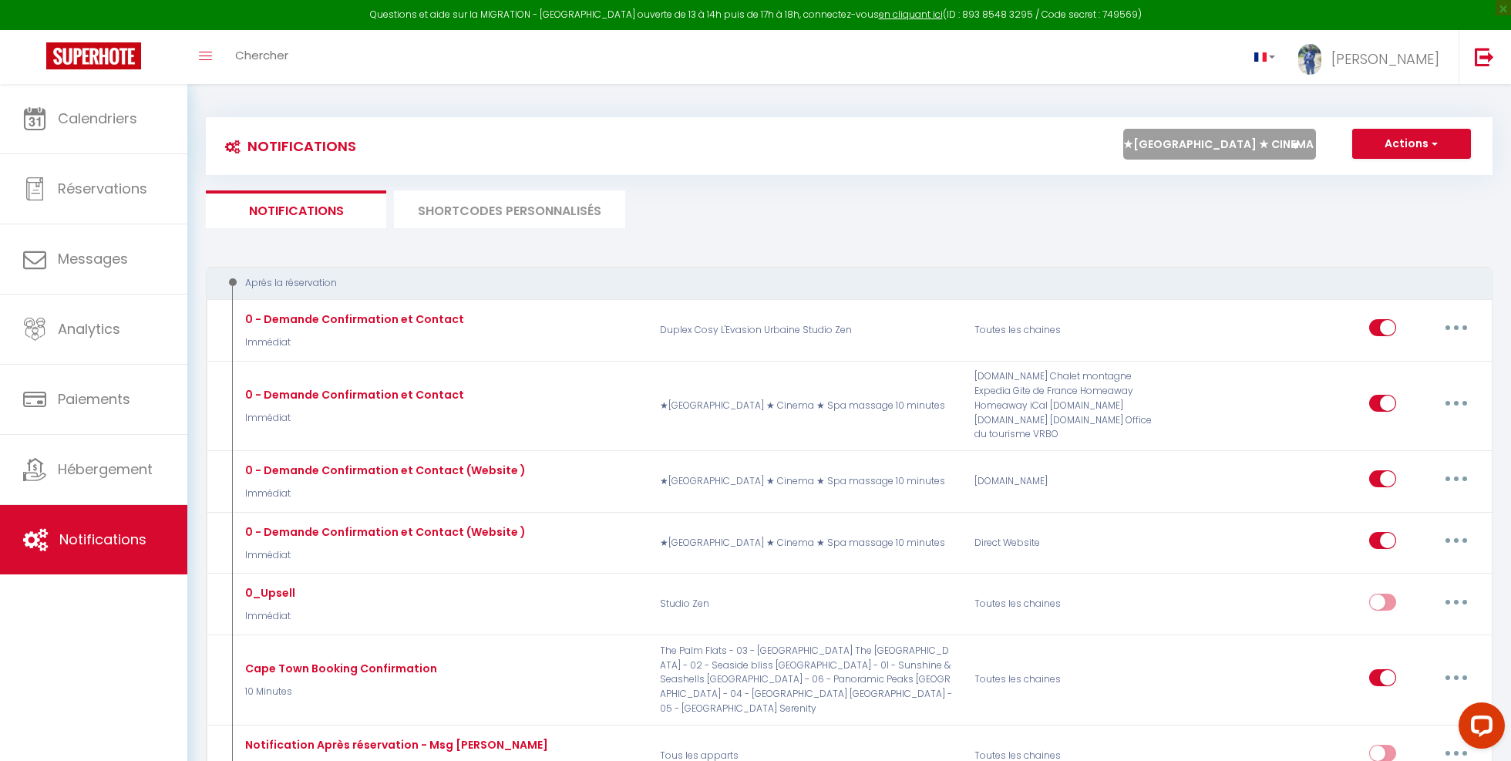
checkbox input "false"
checkbox input "true"
checkbox input "false"
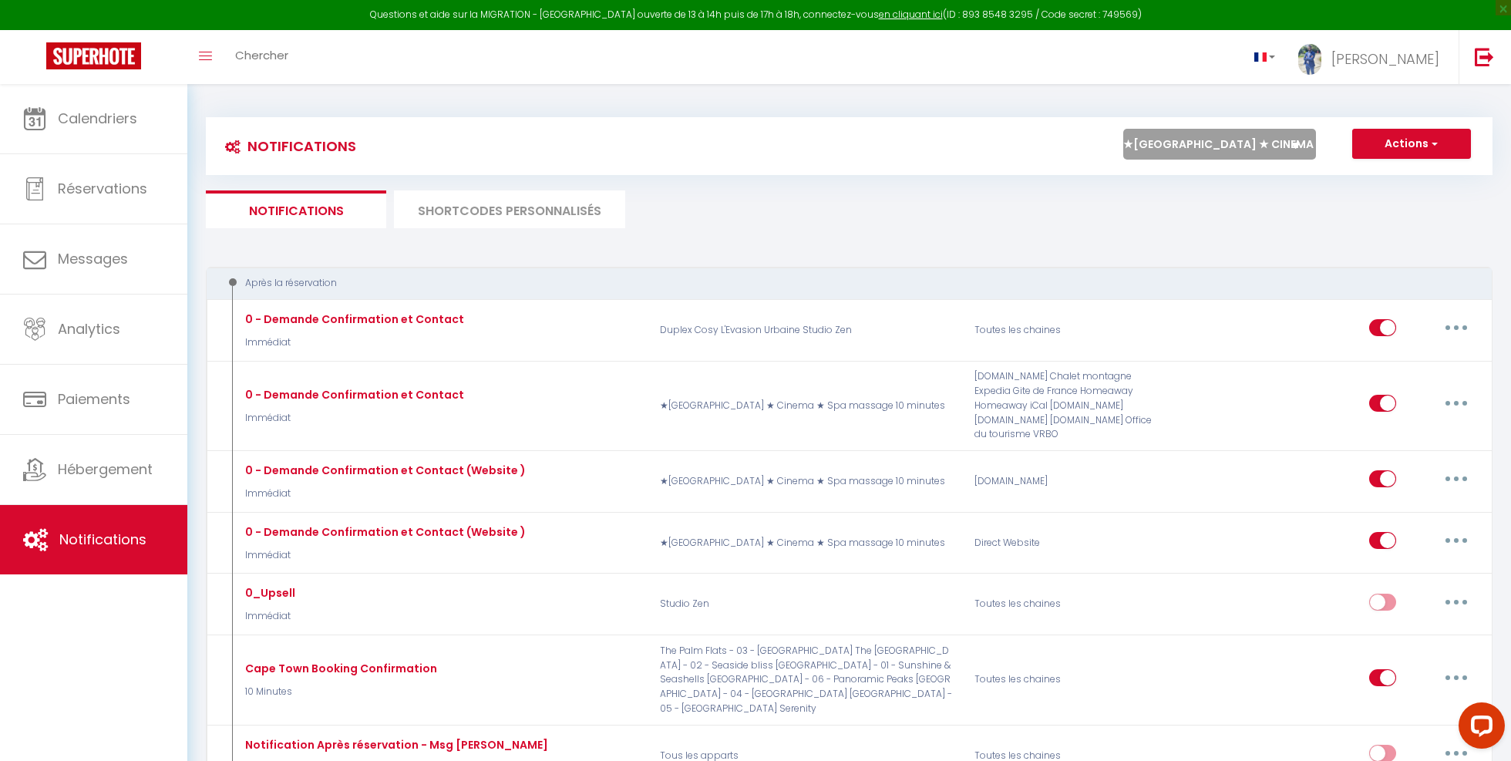
checkbox input "false"
checkbox input "true"
checkbox input "false"
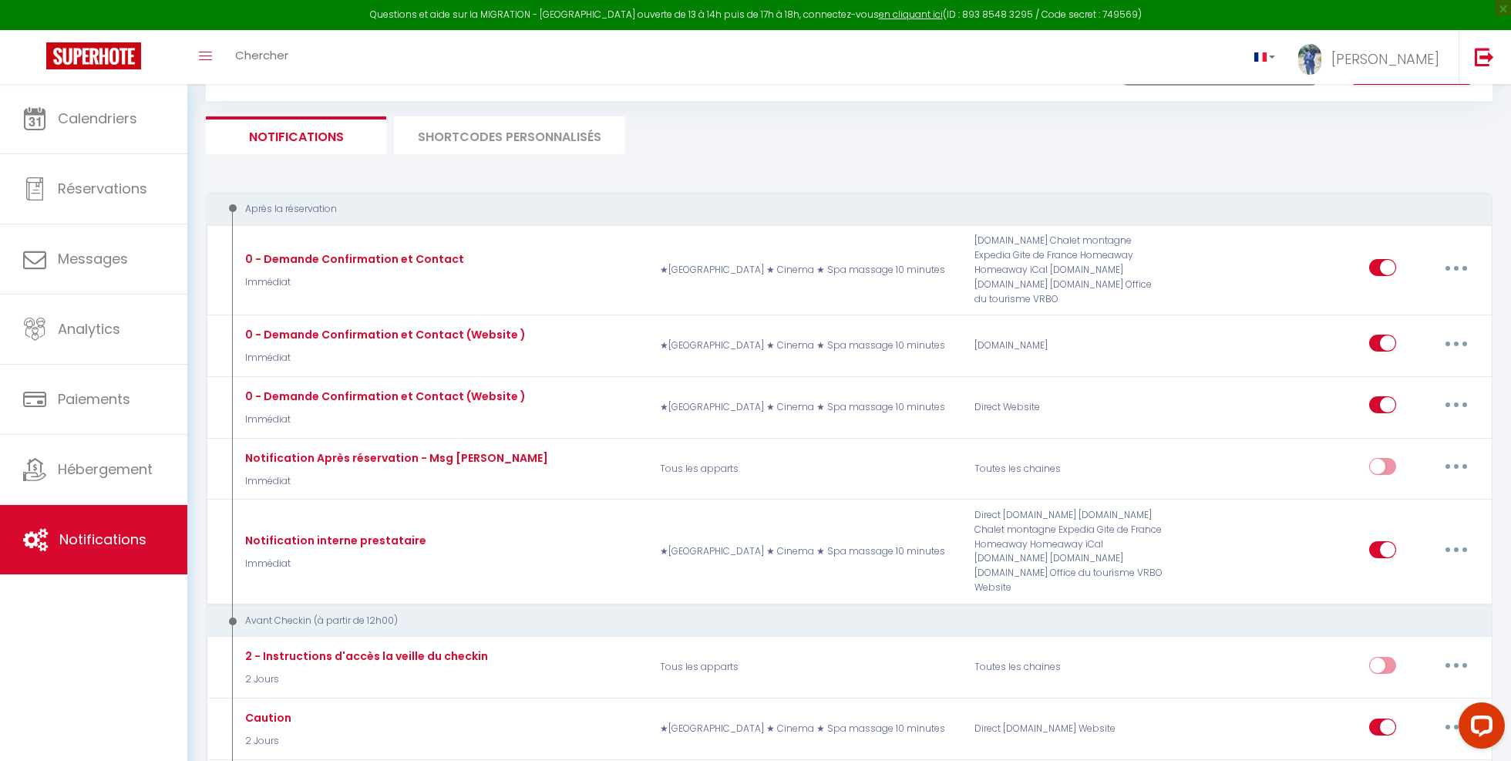
scroll to position [72, 0]
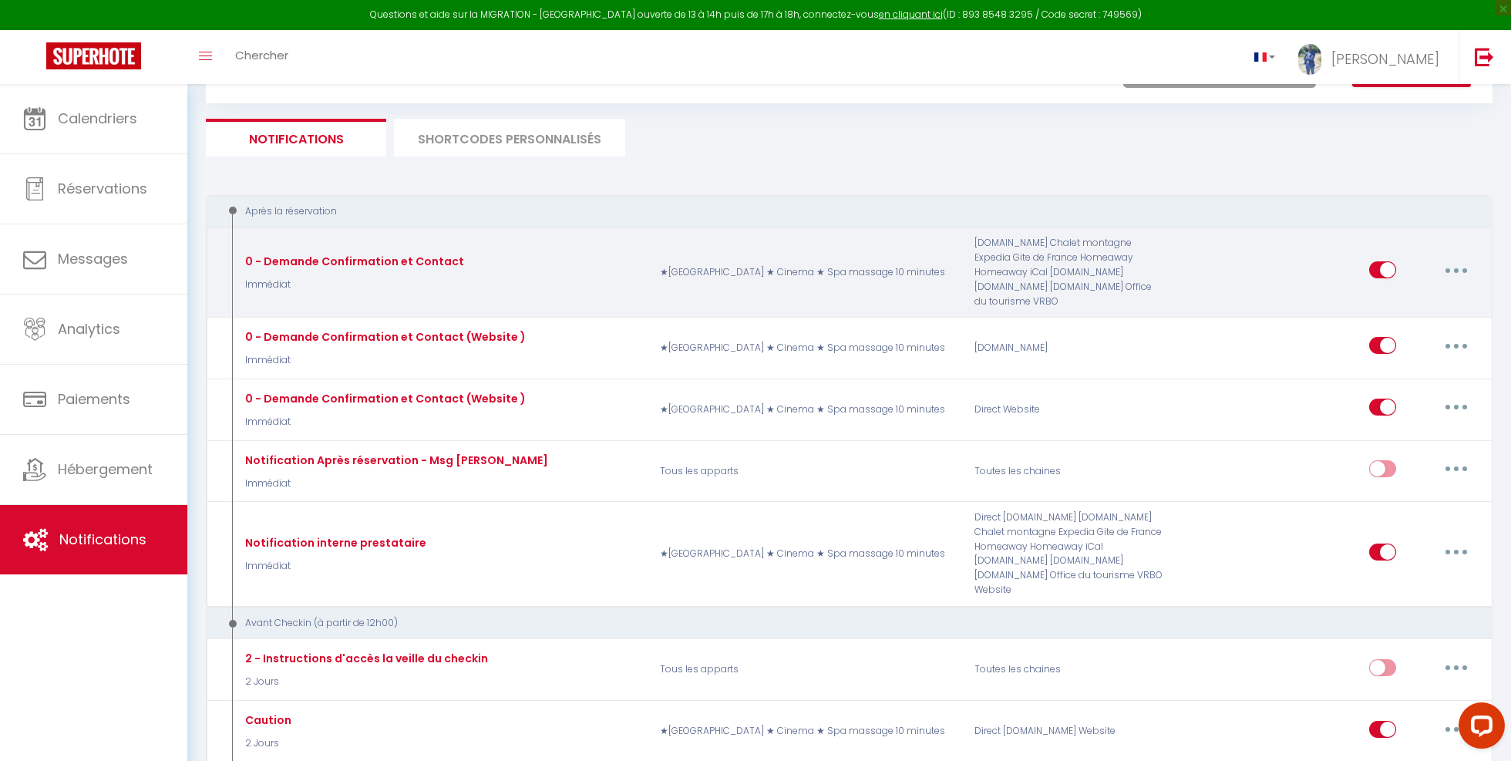
click at [1452, 258] on button "button" at bounding box center [1455, 269] width 43 height 25
click at [1383, 295] on link "Editer" at bounding box center [1416, 305] width 114 height 26
type input "0 - Demande Confirmation et Contact"
select select "Immédiat"
select select "if_booking_is_paid"
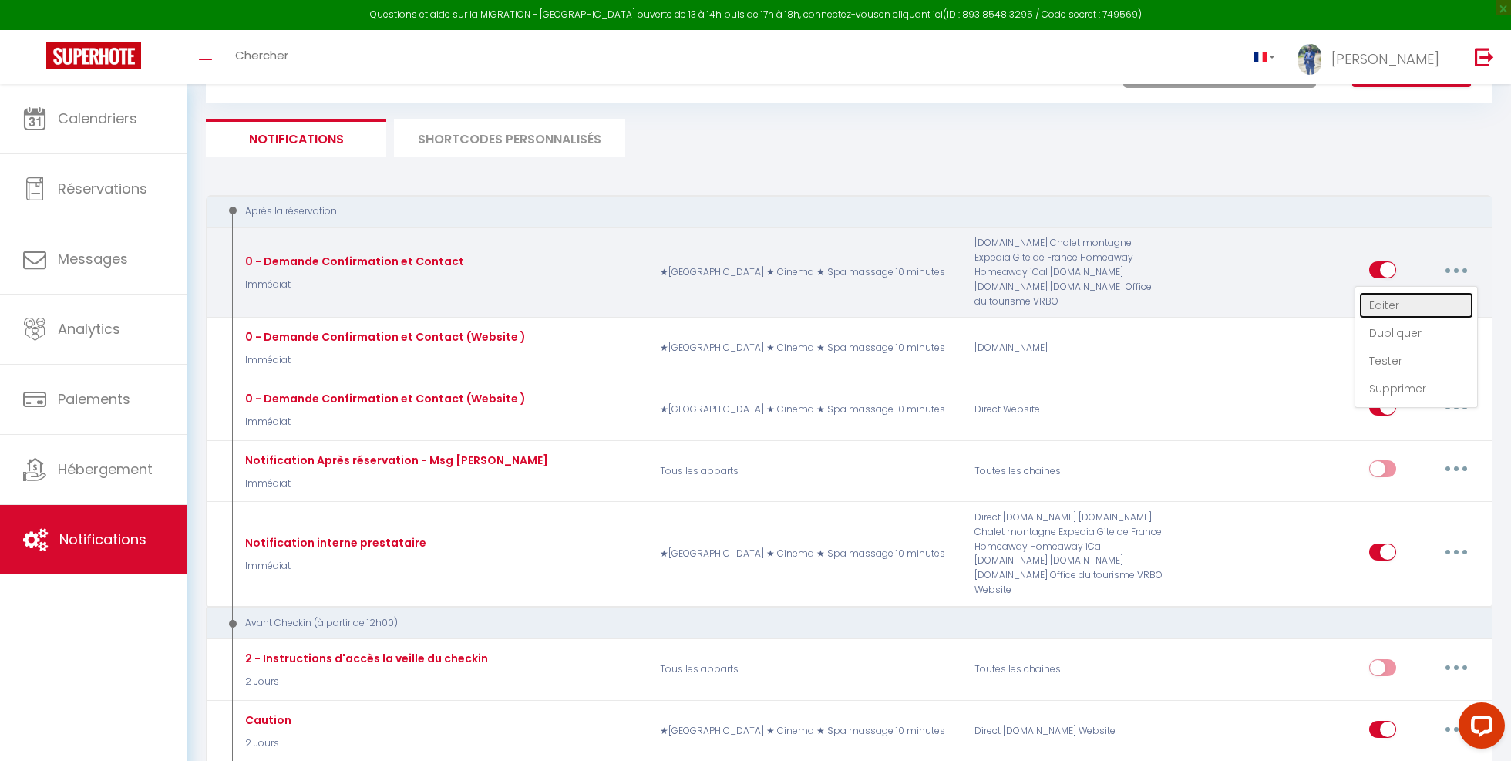
checkbox input "true"
checkbox input "false"
radio input "true"
type input "Merci de confirmer votre réservation - [BOOKING:ID] - [GUEST:FIRST_NAME] [GUEST…"
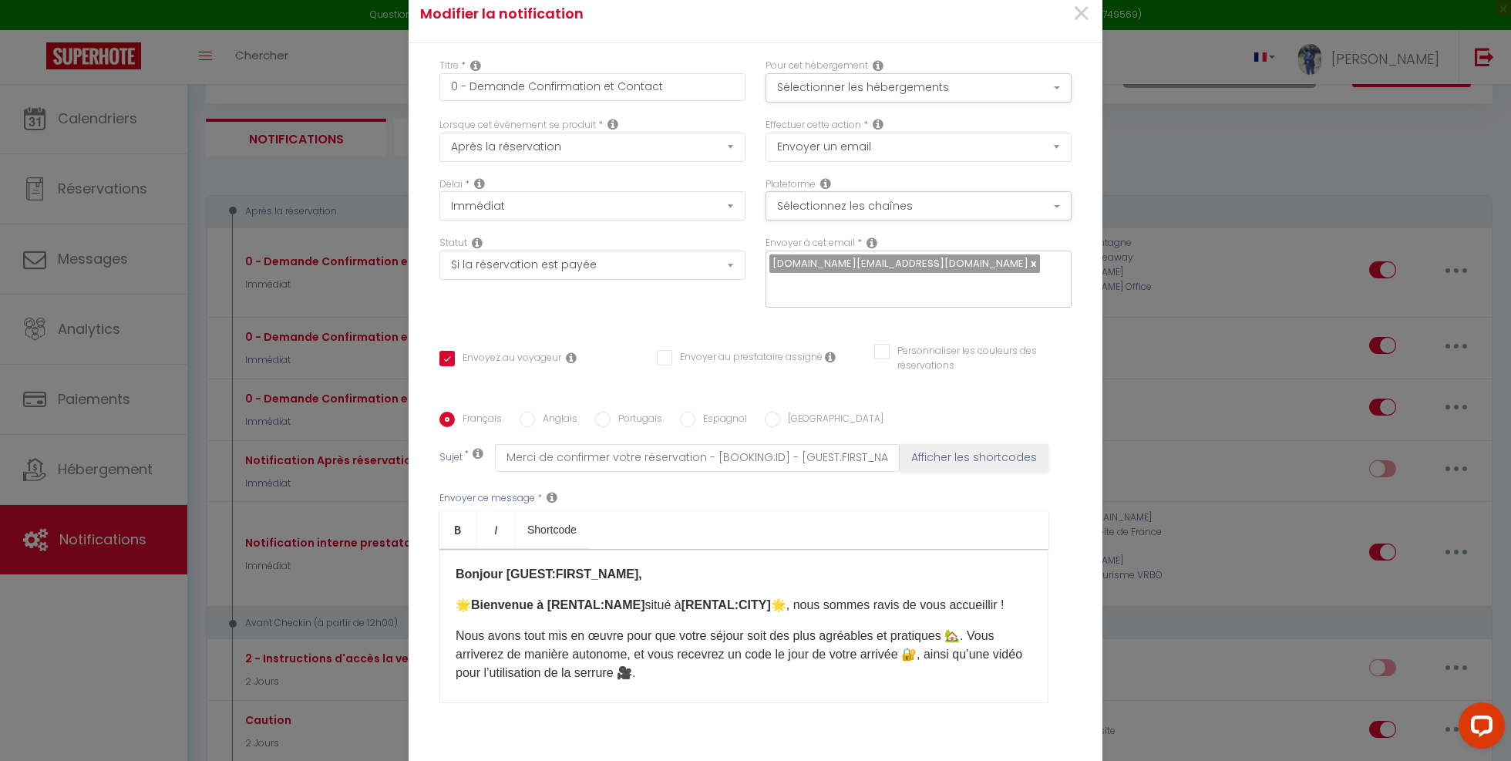
scroll to position [94, 0]
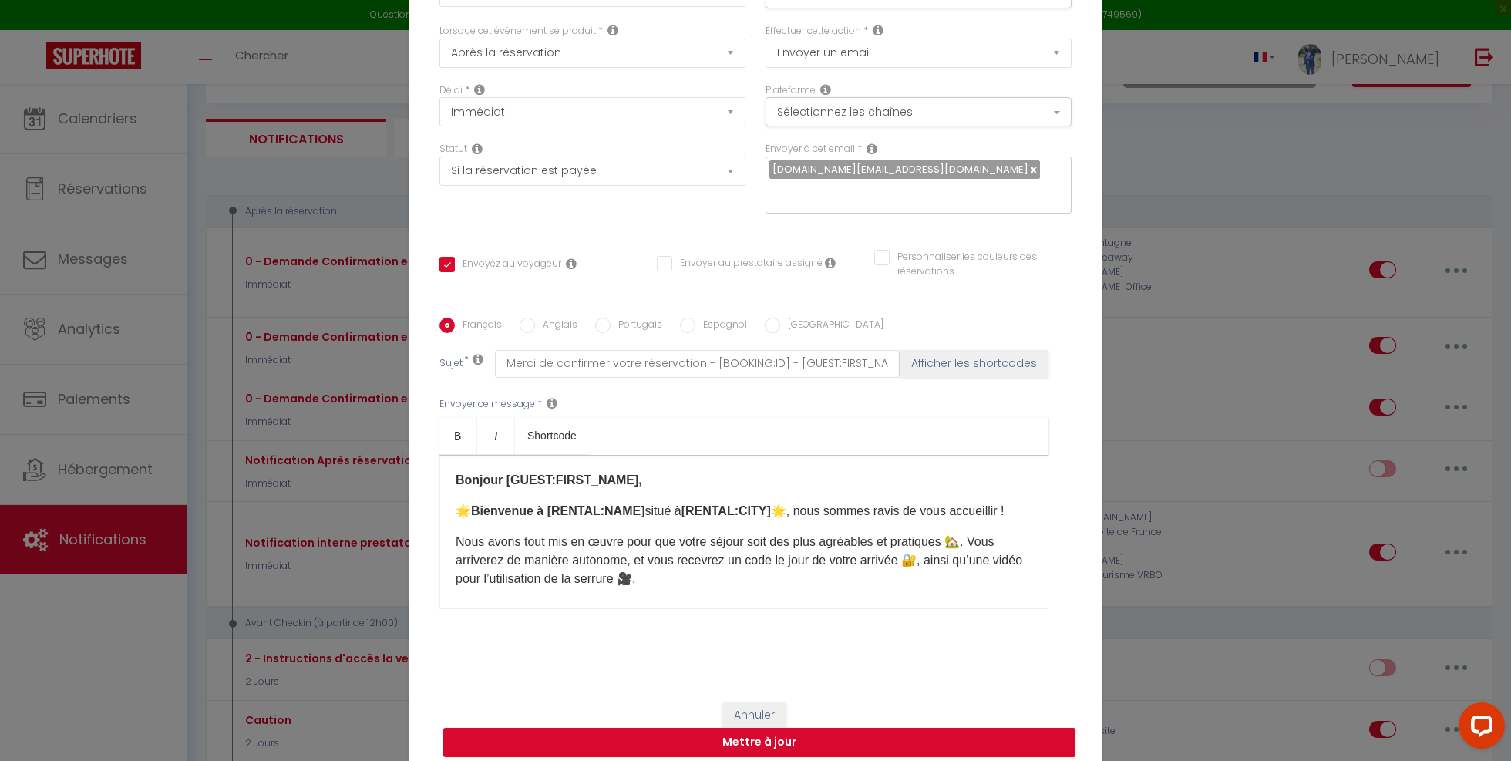
click at [553, 473] on b "Bonjour [GUEST:FIRST_NAME]," at bounding box center [549, 479] width 187 height 13
click at [603, 504] on b "Bienvenue à [RENTAL:NAME]" at bounding box center [558, 510] width 174 height 13
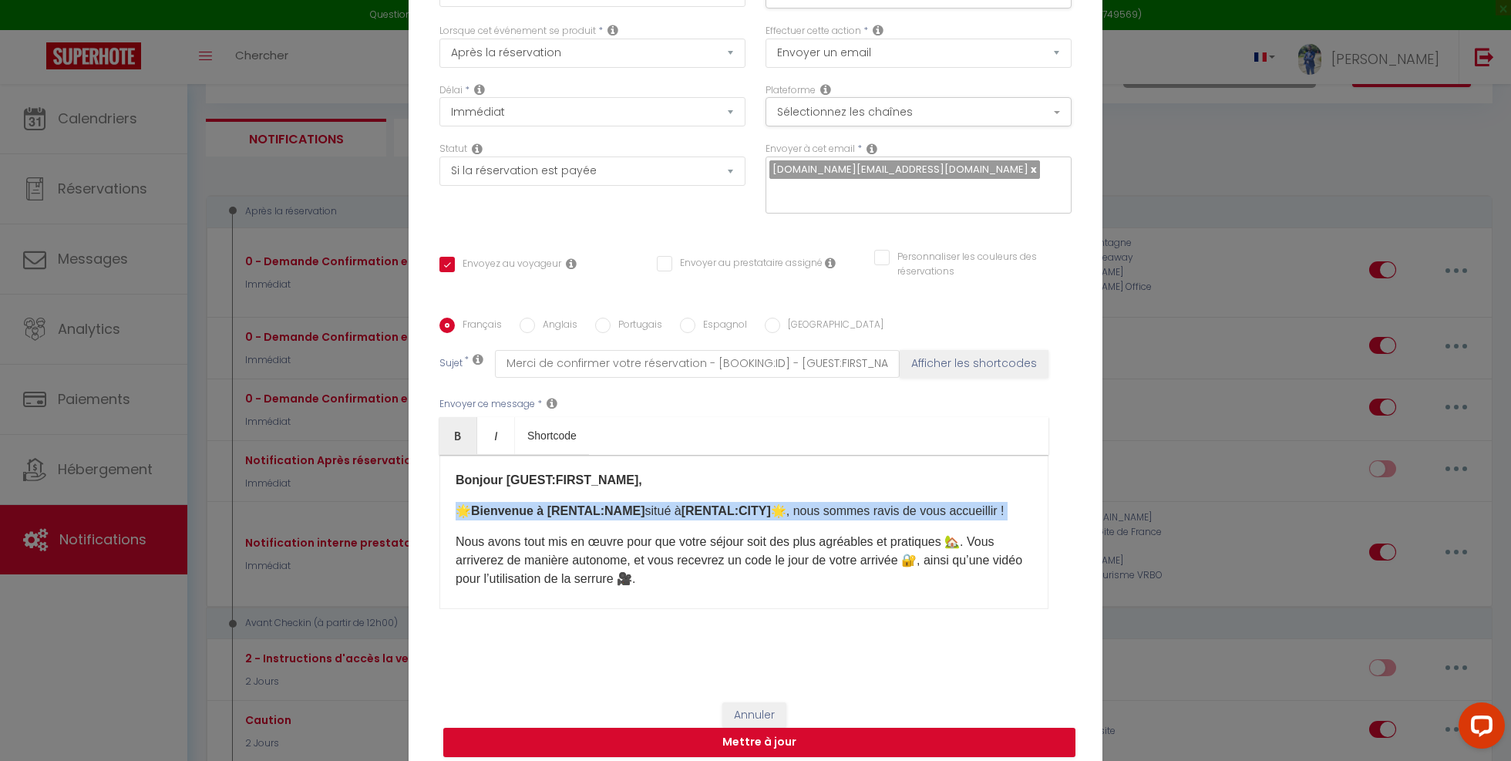
click at [603, 504] on b "Bienvenue à [RENTAL:NAME]" at bounding box center [558, 510] width 174 height 13
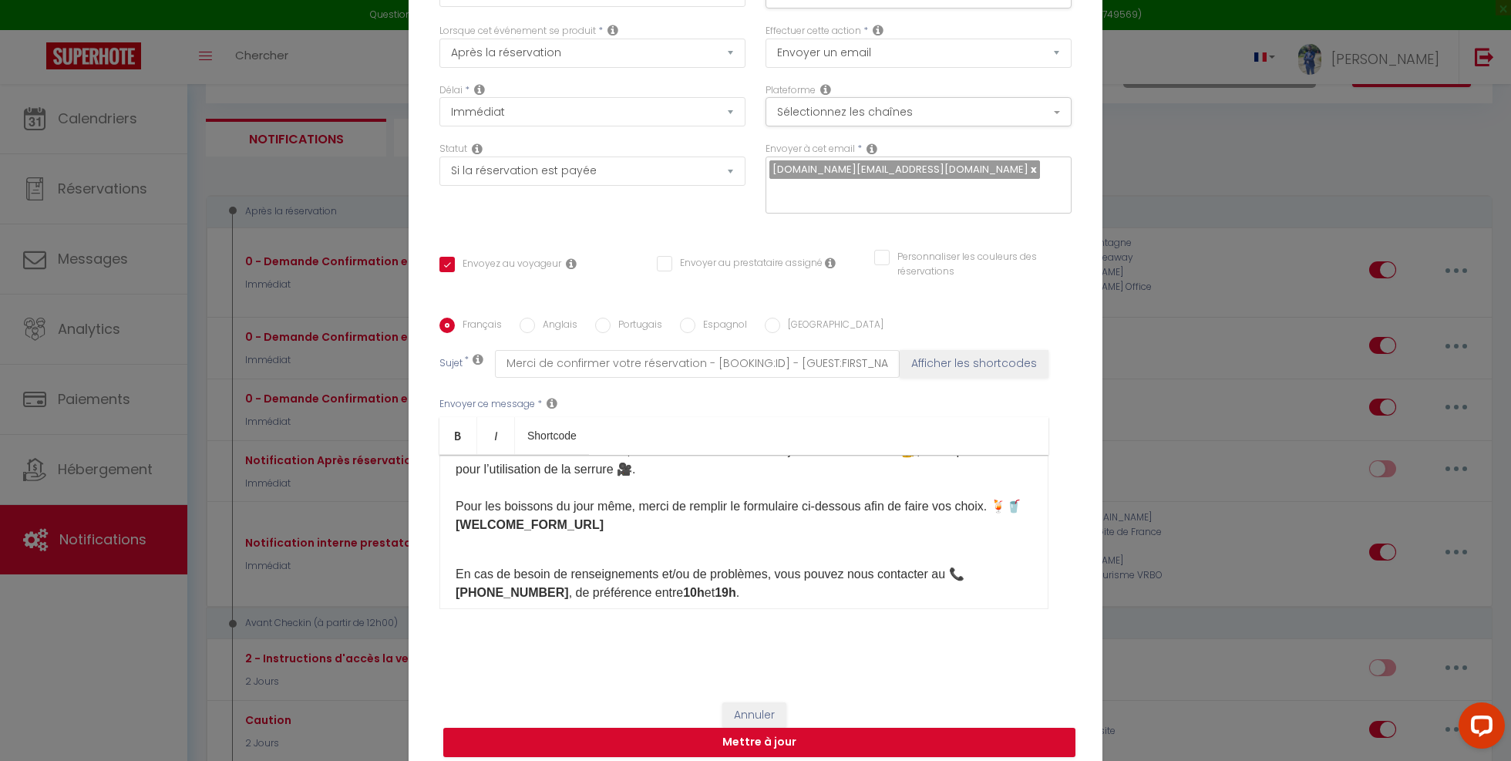
scroll to position [112, 0]
click at [536, 516] on strong "[WELCOME_FORM_URL] ​" at bounding box center [530, 522] width 148 height 13
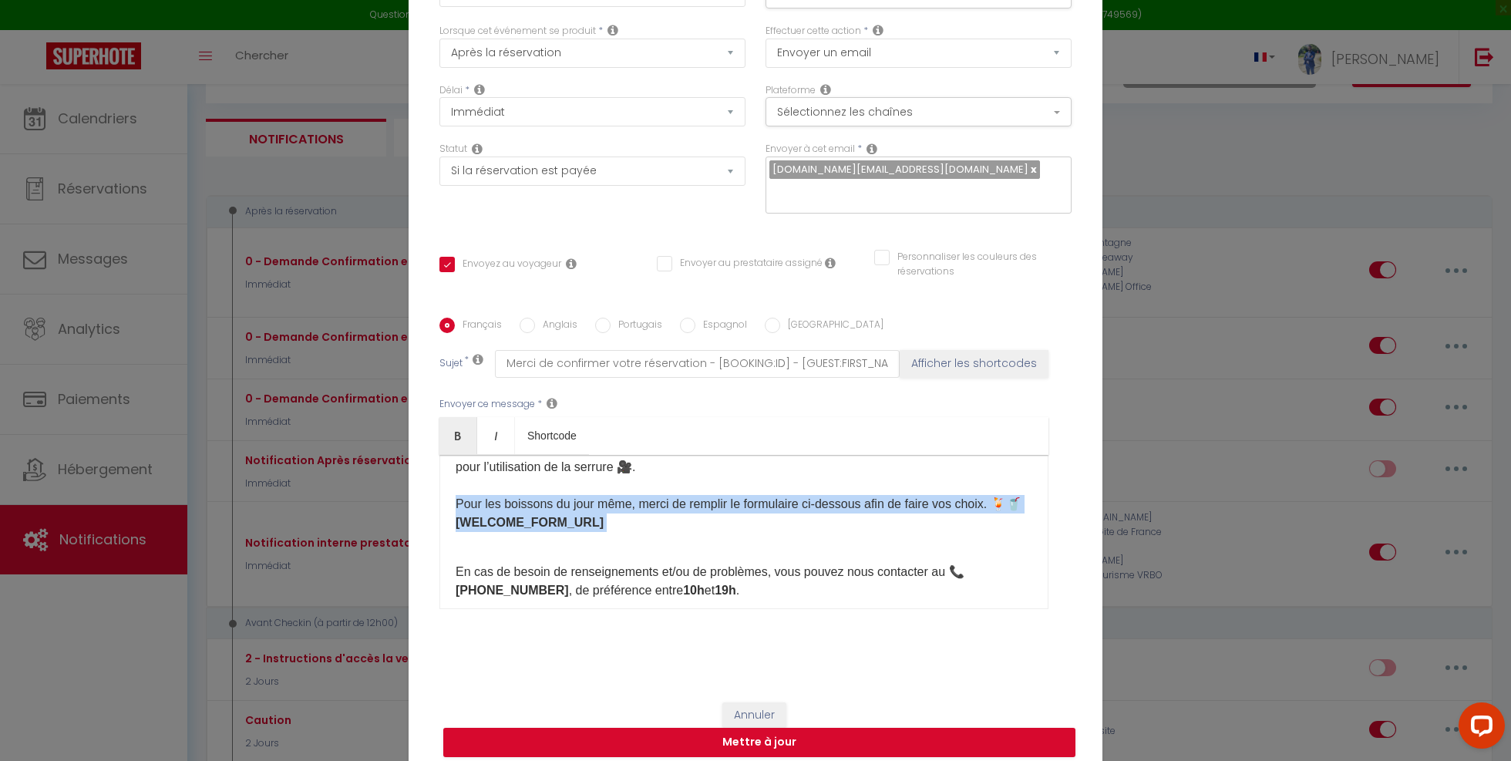
click at [536, 516] on strong "[WELCOME_FORM_URL] ​" at bounding box center [530, 522] width 148 height 13
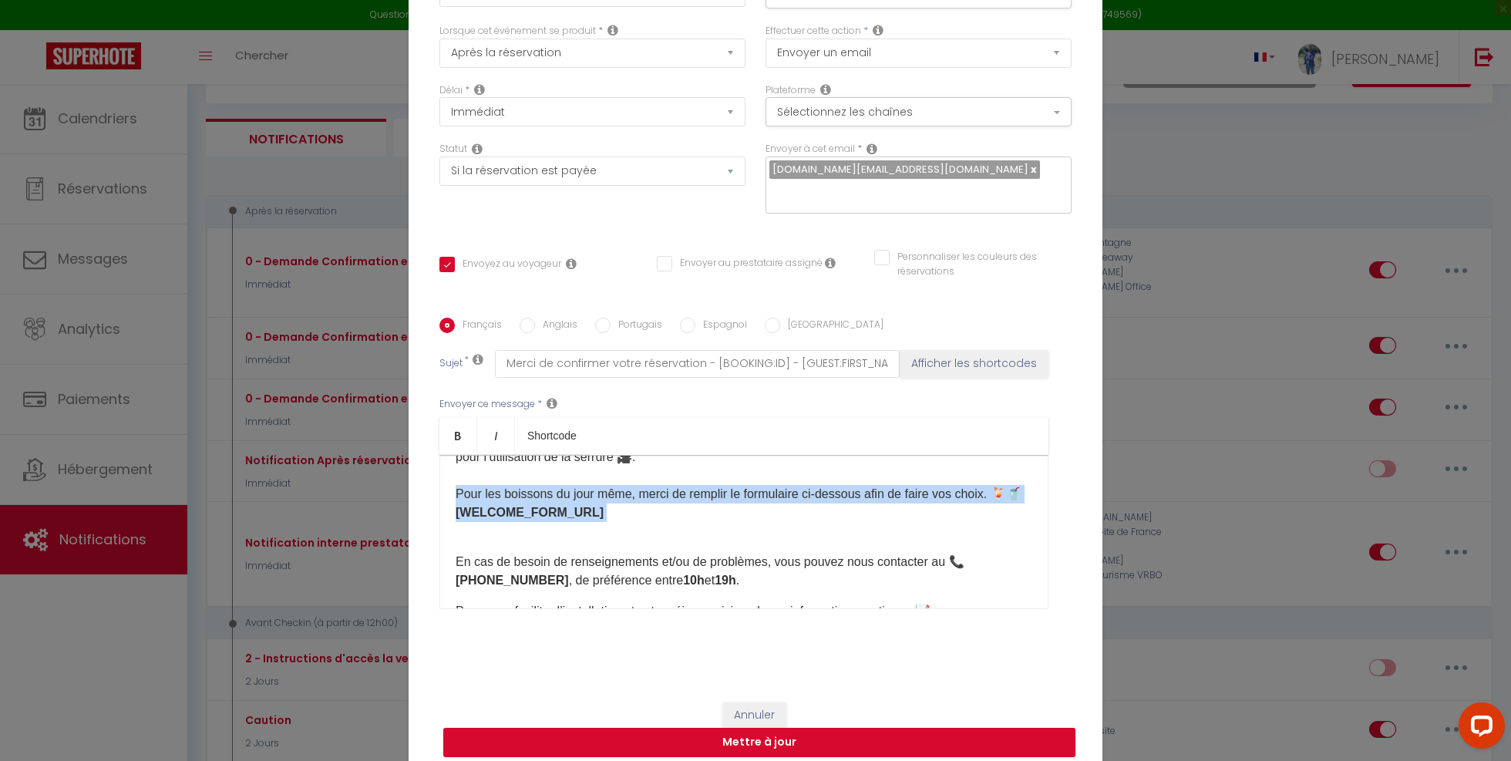
scroll to position [0, 0]
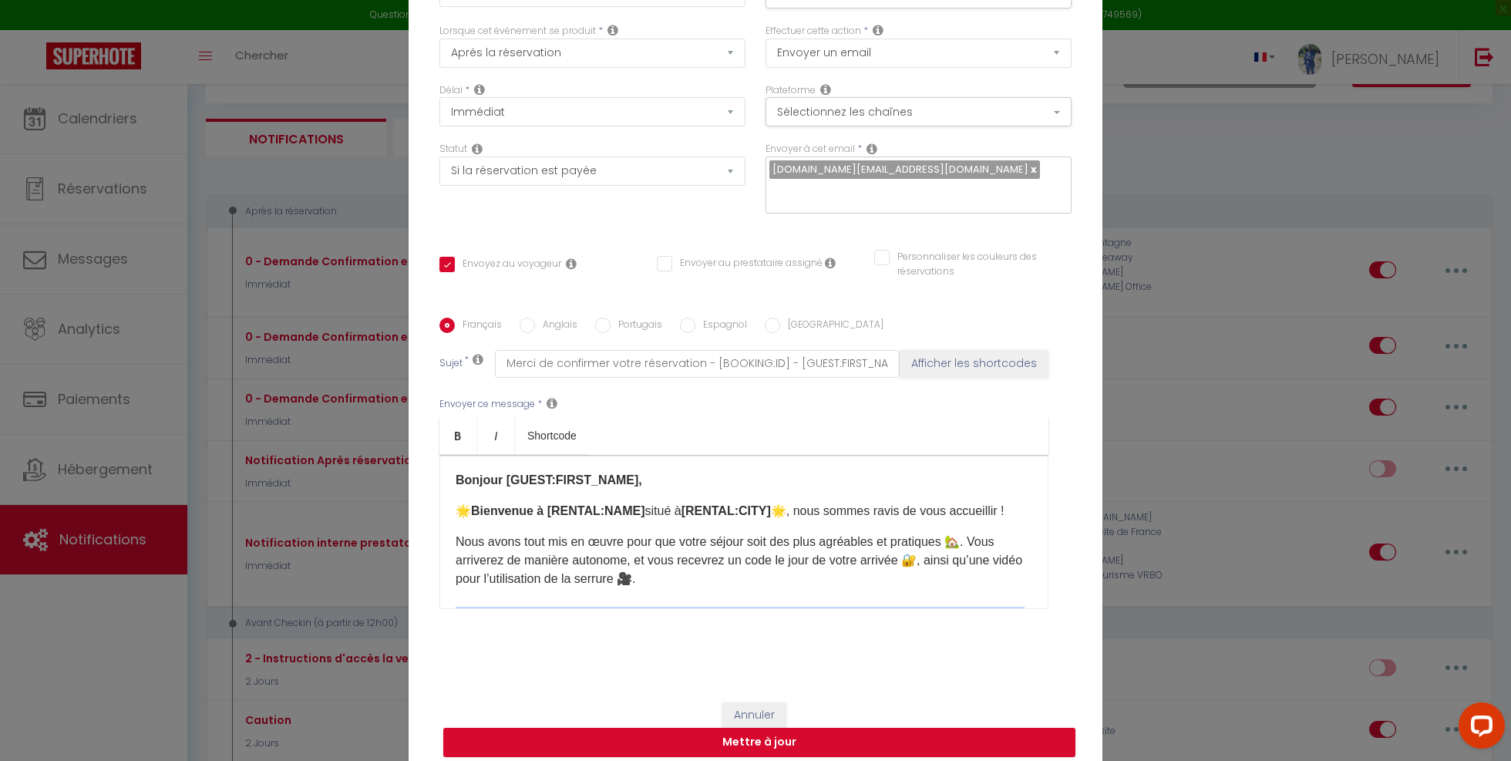
click at [527, 318] on input "Anglais" at bounding box center [526, 325] width 15 height 15
radio input "true"
checkbox input "true"
checkbox input "false"
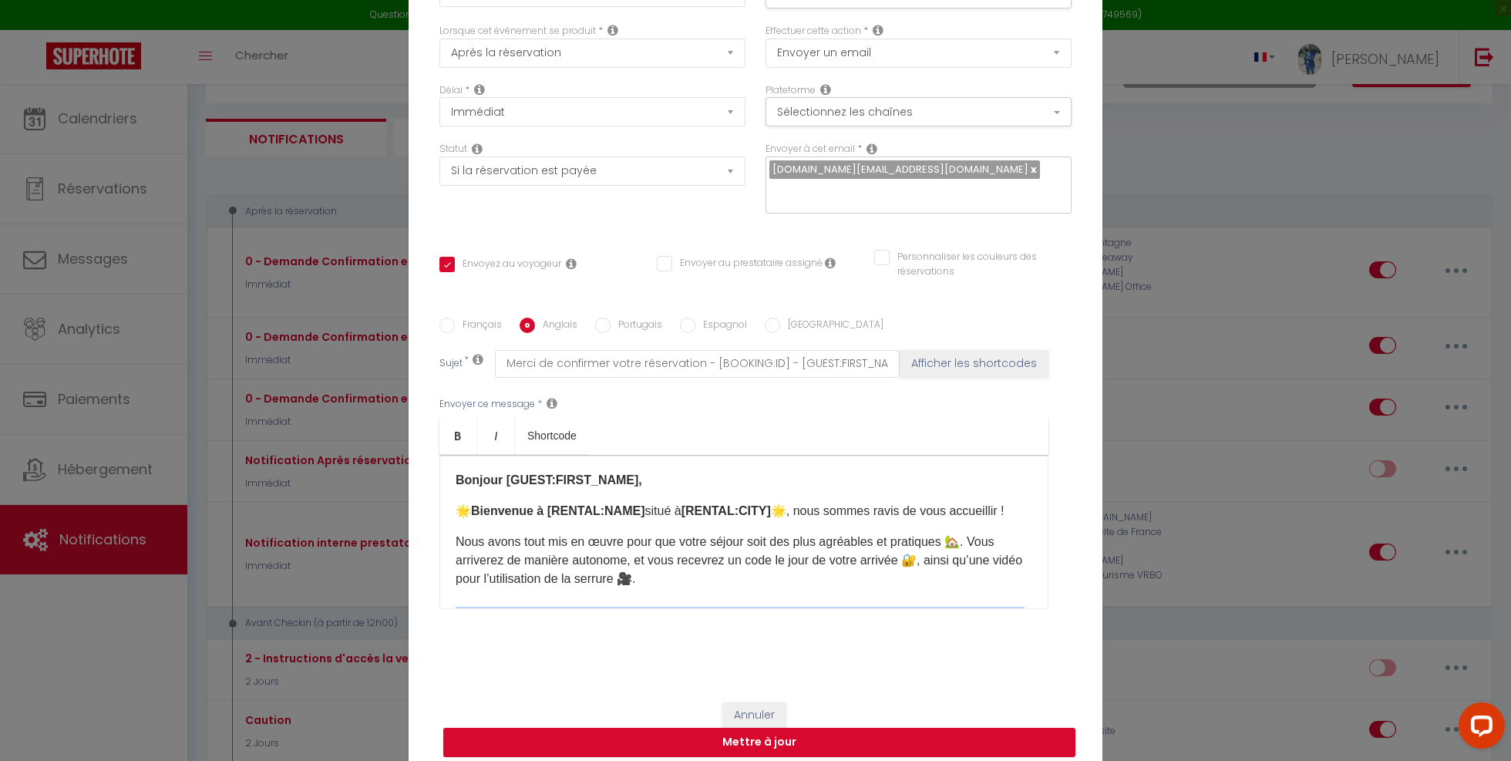
type input "Please Confirm your booking - [BOOKING:ID] - [GUEST:FIRST_NAME] [GUEST:LAST_NAM…"
click at [554, 555] on p "We’ve made sure to prepare everything for a comfortable and practical stay 🏡. Y…" at bounding box center [744, 560] width 577 height 55
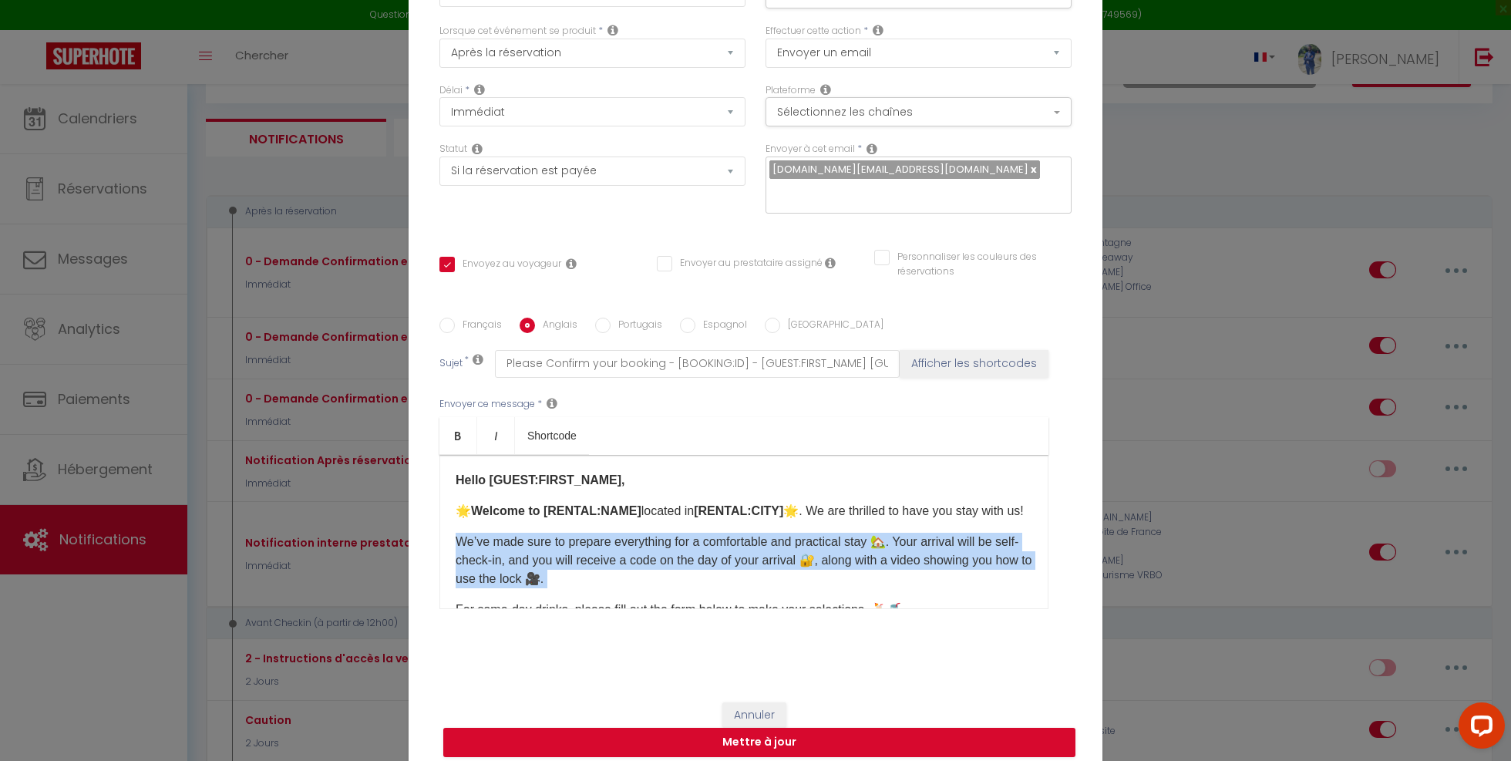
click at [554, 555] on p "We’ve made sure to prepare everything for a comfortable and practical stay 🏡. Y…" at bounding box center [744, 560] width 577 height 55
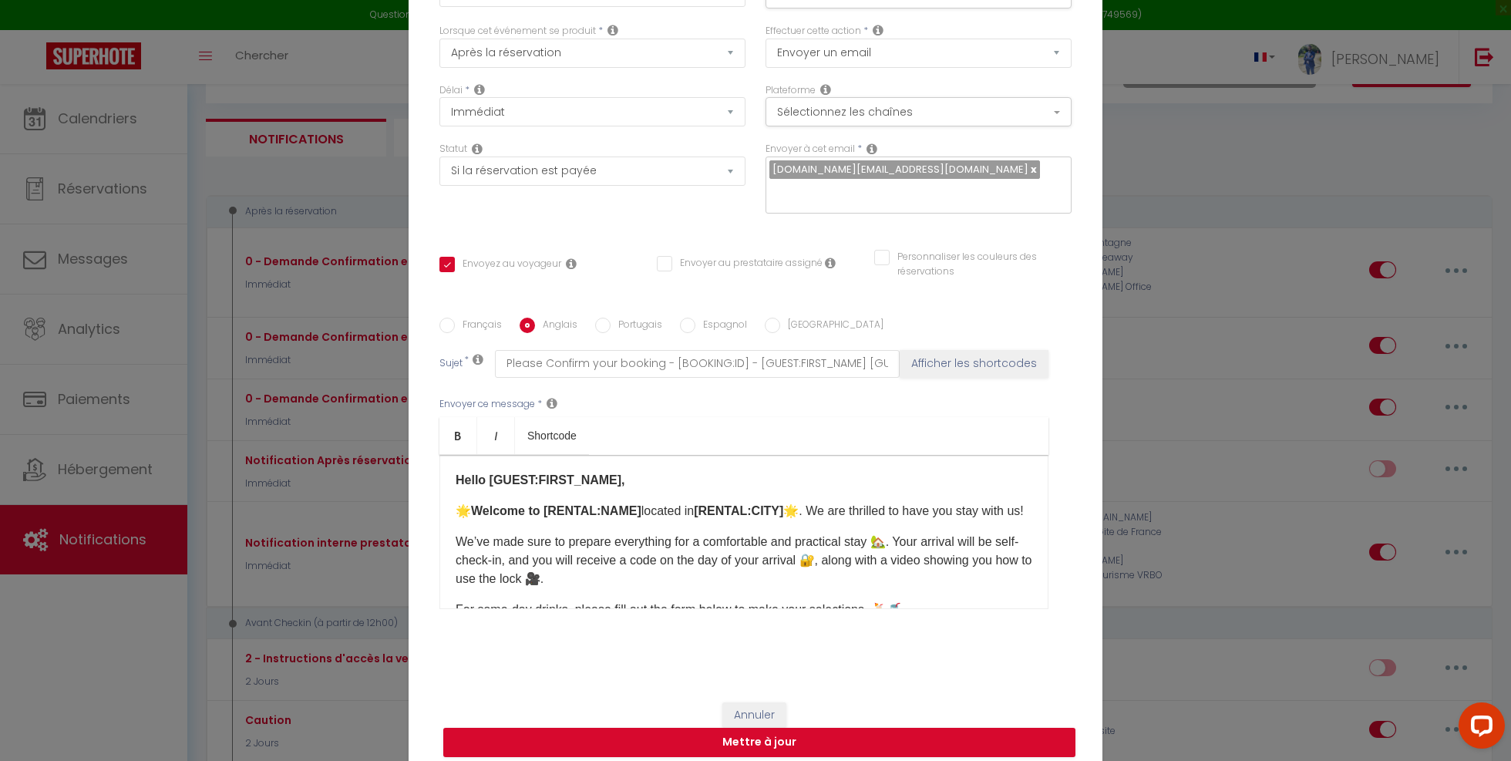
click at [555, 536] on p "We’ve made sure to prepare everything for a comfortable and practical stay 🏡. Y…" at bounding box center [744, 560] width 577 height 55
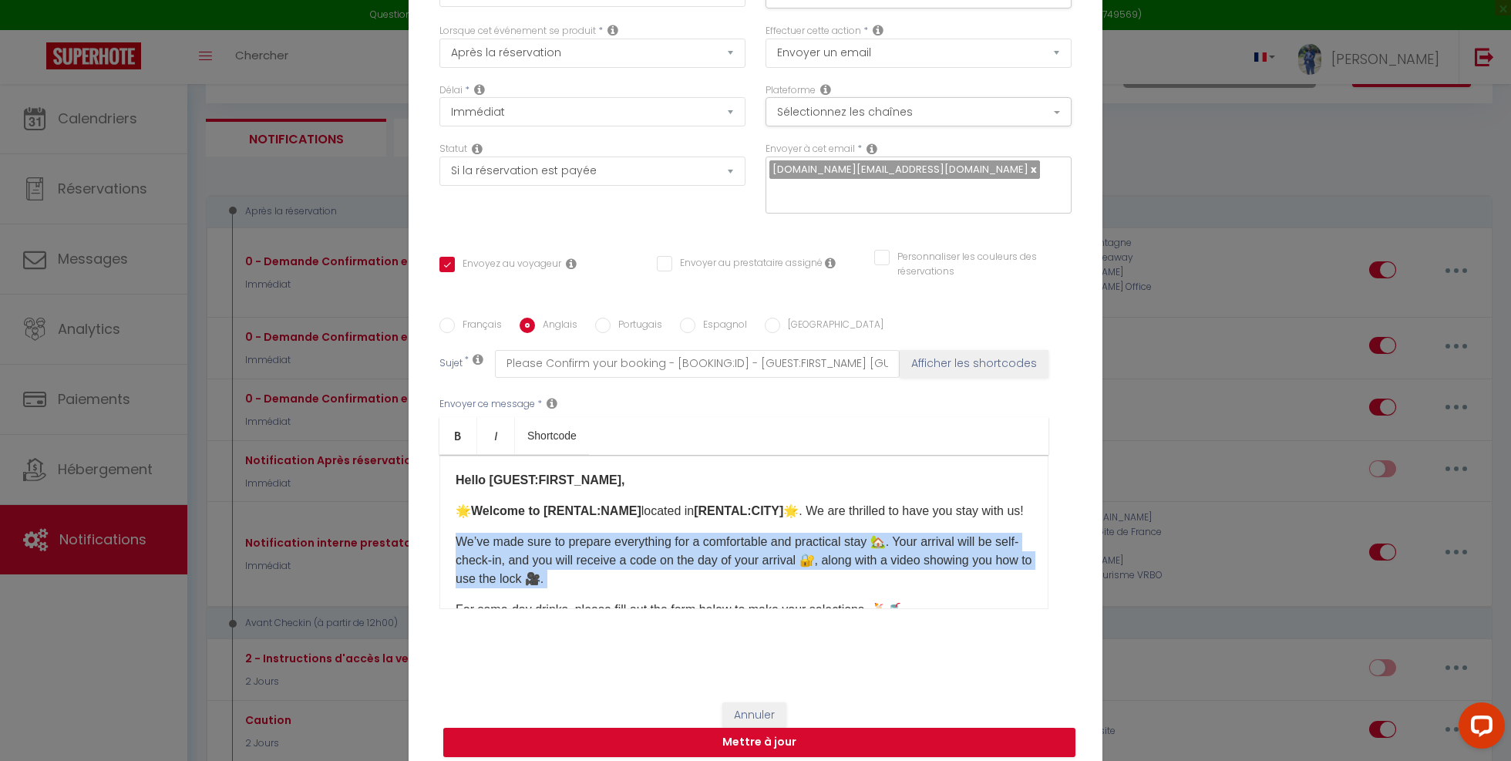
click at [555, 536] on p "We’ve made sure to prepare everything for a comfortable and practical stay 🏡. Y…" at bounding box center [744, 560] width 577 height 55
click at [556, 535] on p "We’ve made sure to prepare everything for a comfortable and practical stay 🏡. Y…" at bounding box center [744, 560] width 577 height 55
click at [445, 318] on input "Français" at bounding box center [446, 325] width 15 height 15
radio input "true"
checkbox input "true"
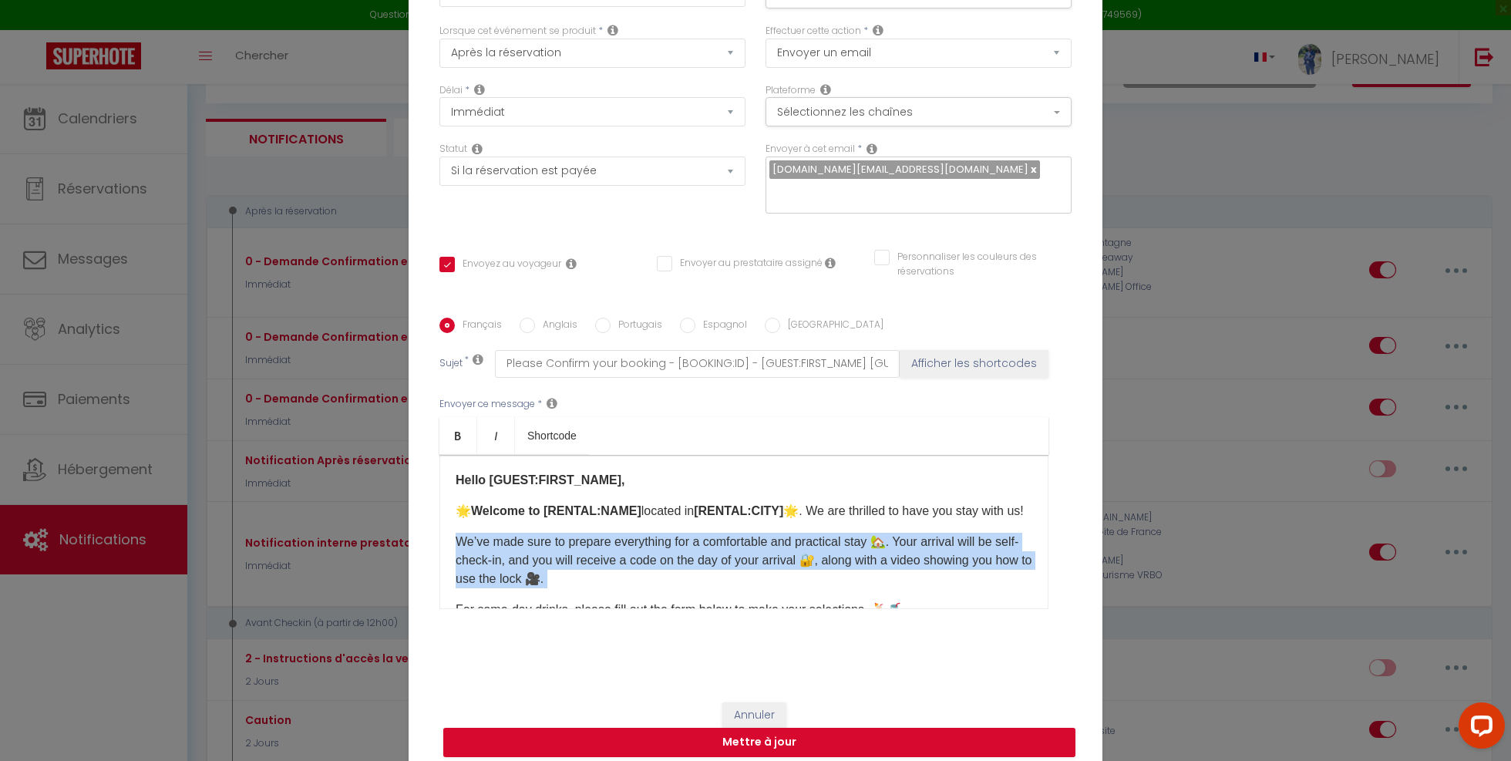
checkbox input "false"
type input "Merci de confirmer votre réservation - [BOOKING:ID] - [GUEST:FIRST_NAME] [GUEST…"
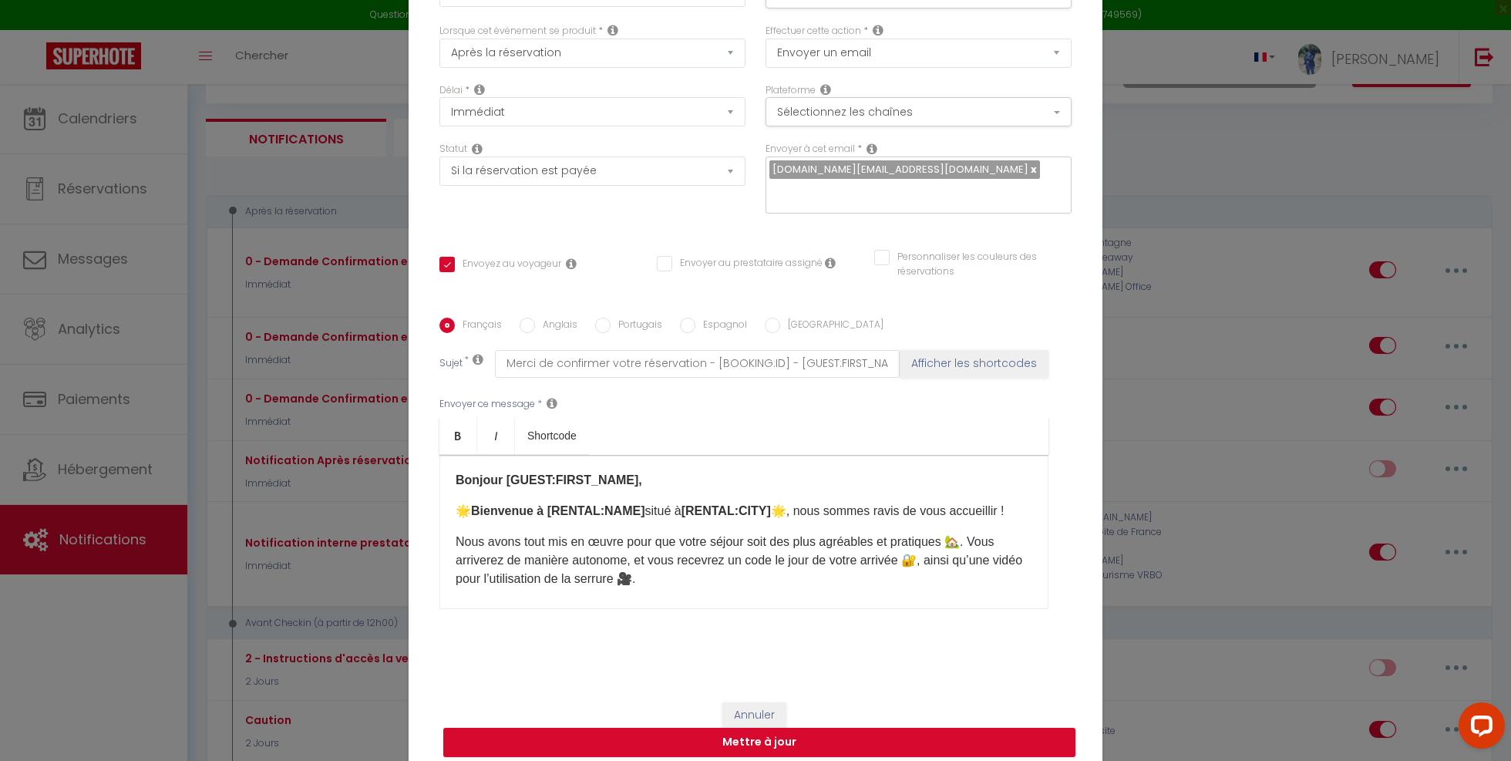
click at [532, 324] on div "Français Anglais Portugais Espagnol Italien Sujet * Merci de confirmer votre ré…" at bounding box center [755, 473] width 640 height 311
click at [526, 318] on input "Anglais" at bounding box center [526, 325] width 15 height 15
radio input "true"
checkbox input "true"
checkbox input "false"
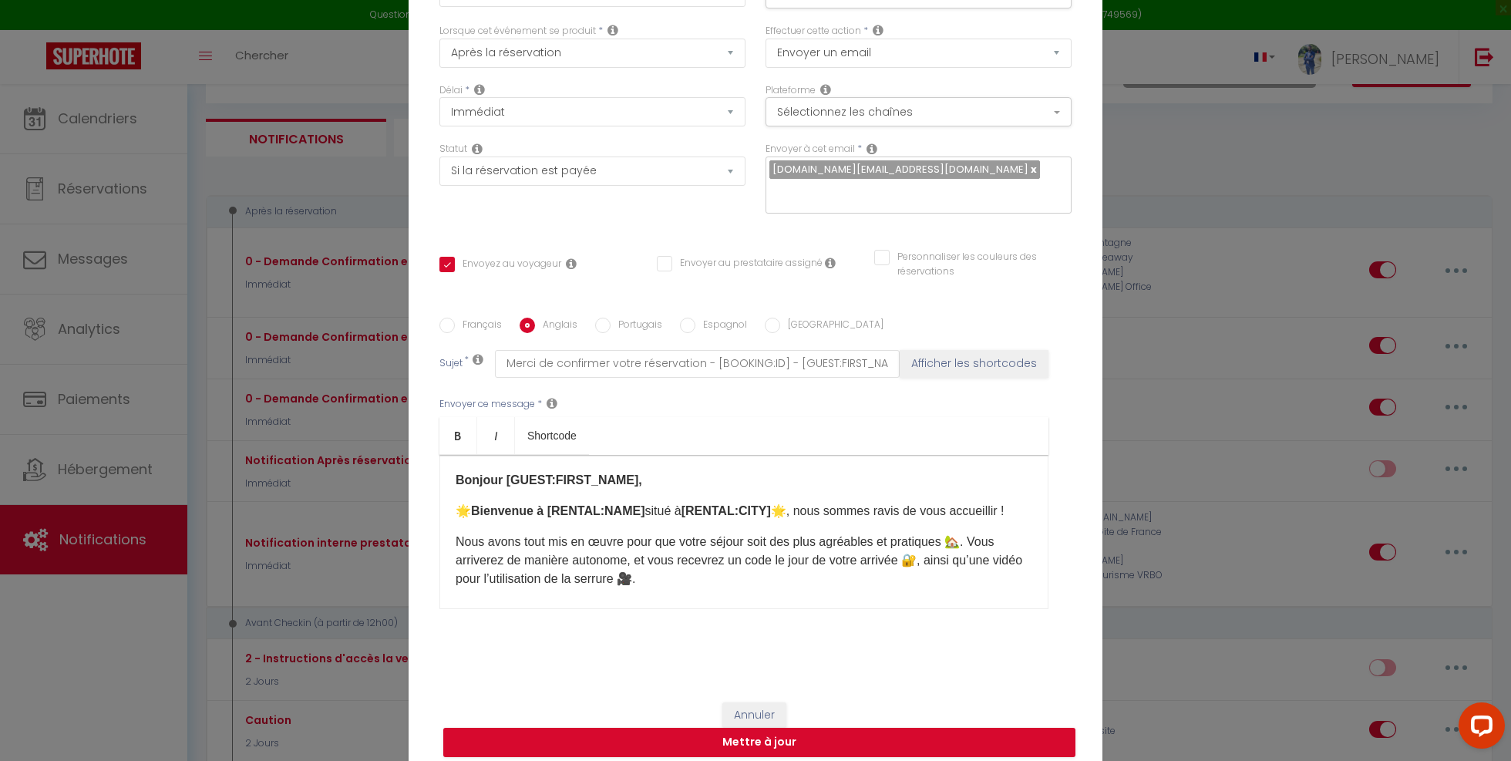
checkbox input "false"
type input "Please Confirm your booking - [BOOKING:ID] - [GUEST:FIRST_NAME] [GUEST:LAST_NAM…"
click at [452, 318] on input "Français" at bounding box center [446, 325] width 15 height 15
radio input "true"
checkbox input "true"
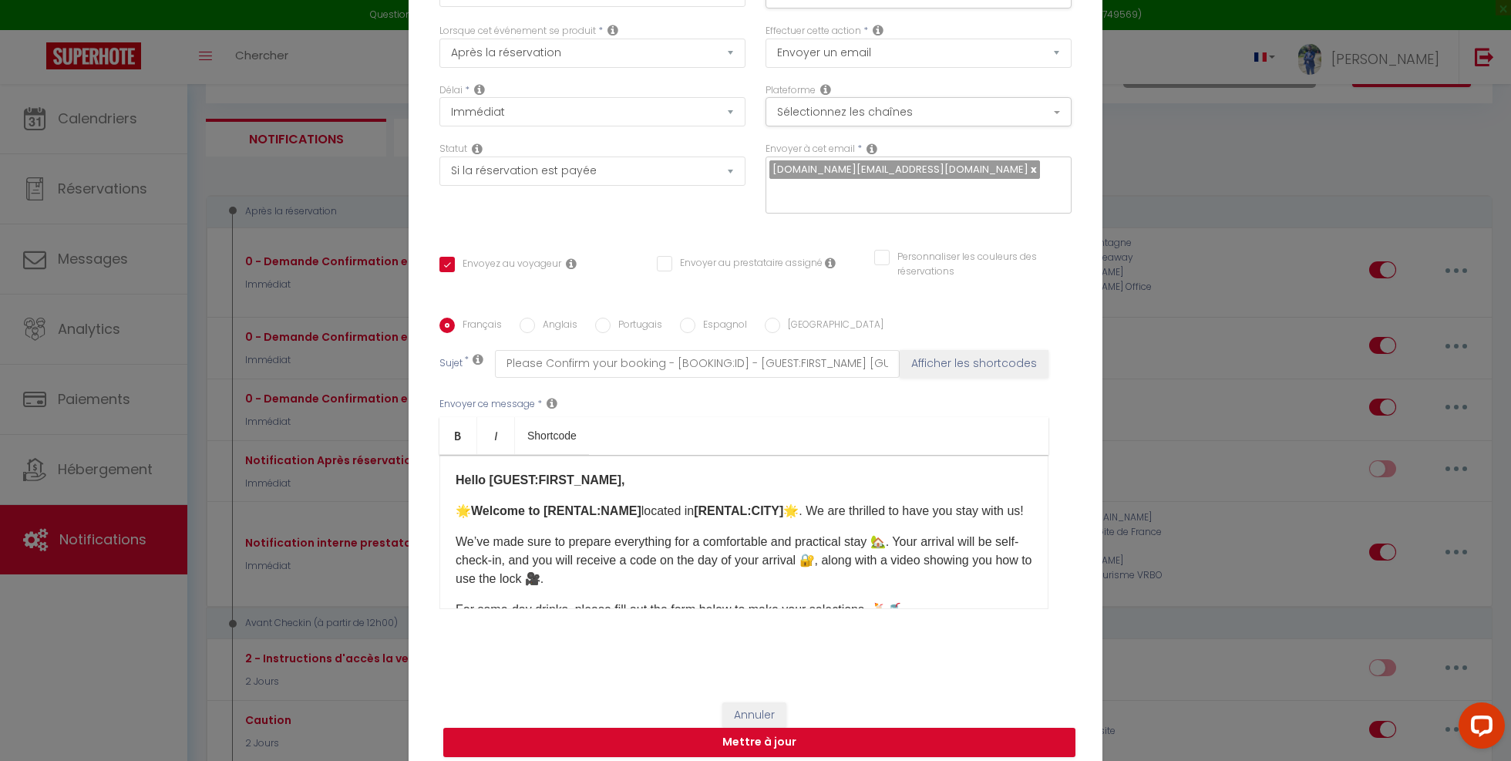
checkbox input "false"
type input "Merci de confirmer votre réservation - [BOOKING:ID] - [GUEST:FIRST_NAME] [GUEST…"
click at [527, 318] on input "Anglais" at bounding box center [526, 325] width 15 height 15
radio input "true"
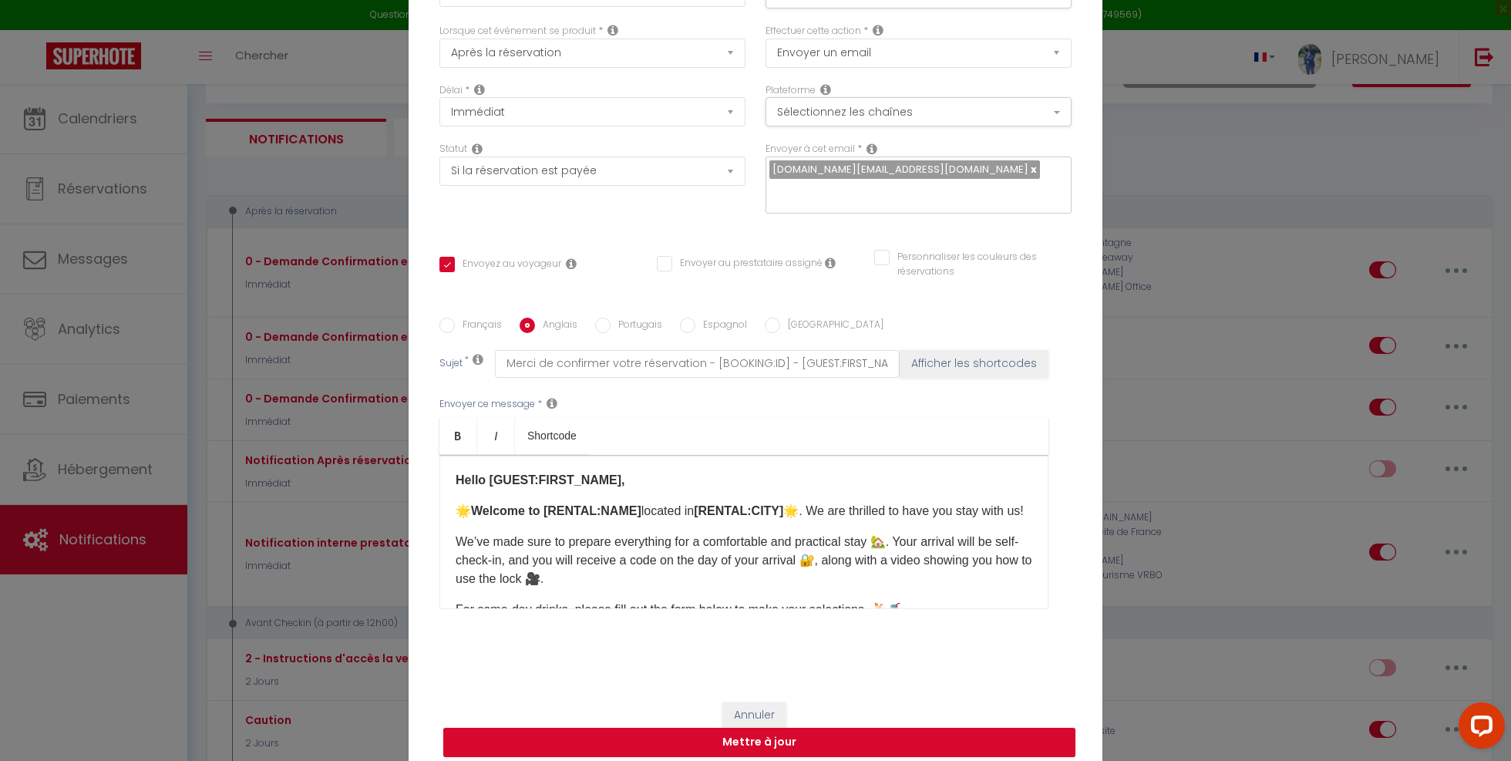
checkbox input "true"
checkbox input "false"
type input "Please Confirm your booking - [BOOKING:ID] - [GUEST:FIRST_NAME] [GUEST:LAST_NAM…"
click at [604, 318] on input "Portugais" at bounding box center [602, 325] width 15 height 15
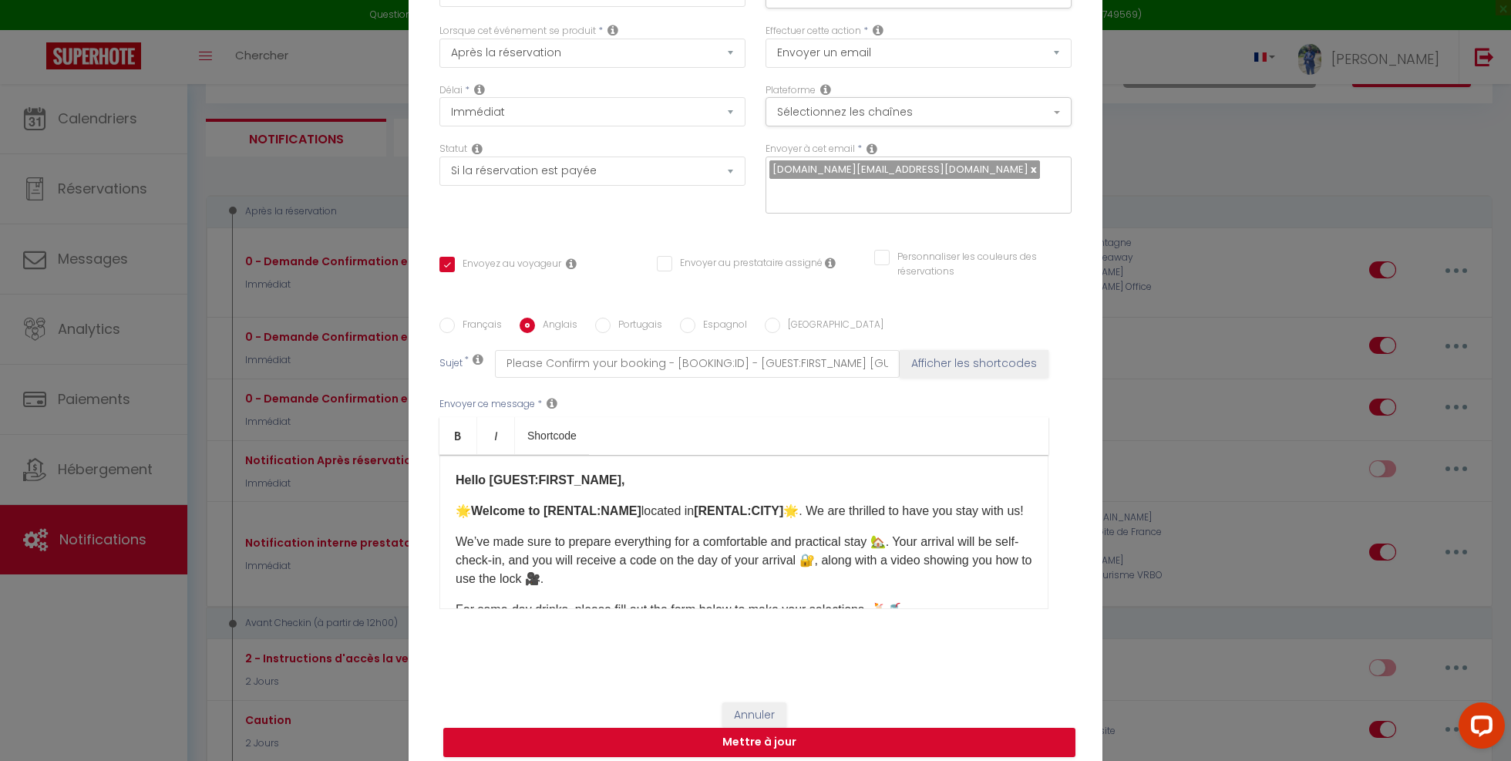
radio input "true"
checkbox input "true"
checkbox input "false"
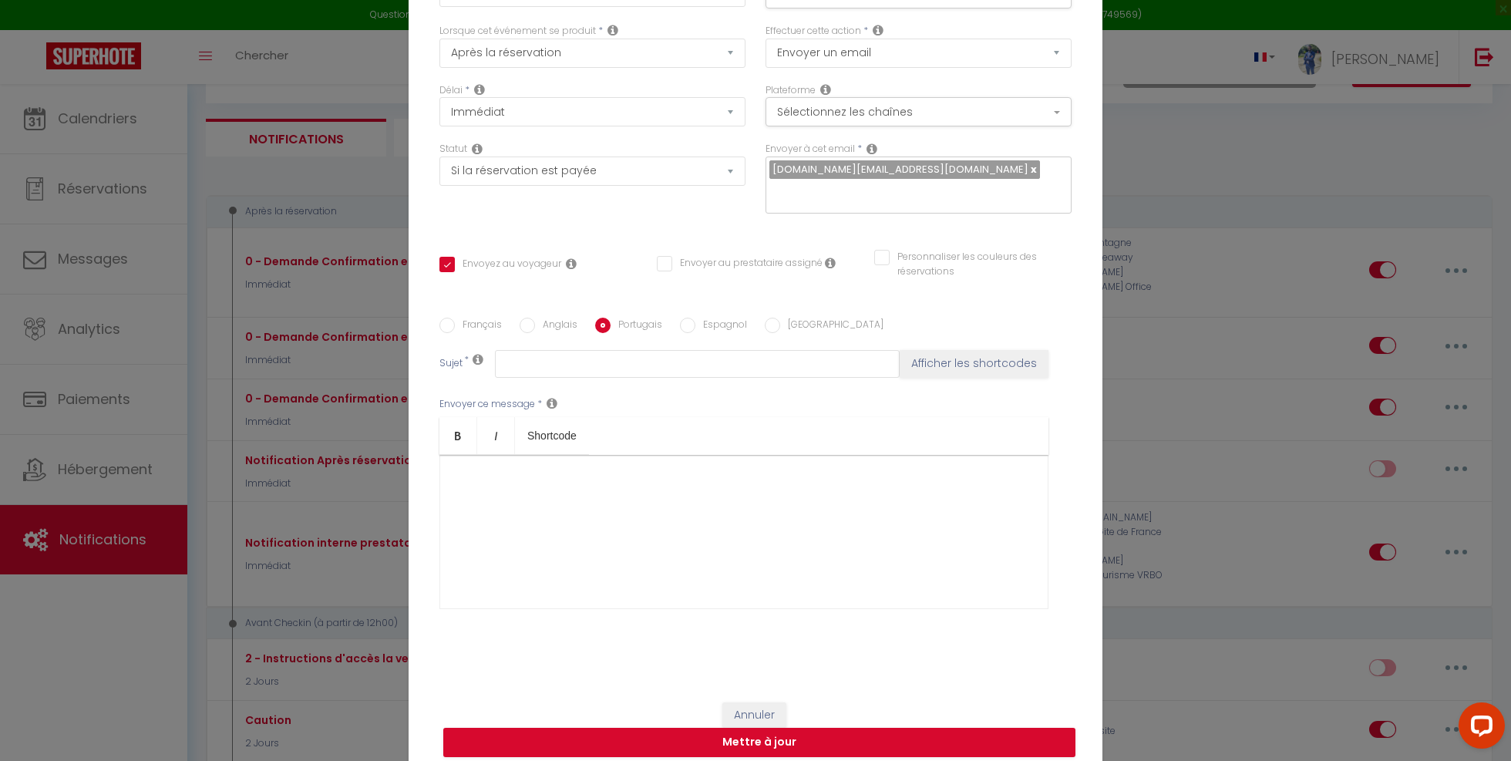
click at [452, 318] on input "Français" at bounding box center [446, 325] width 15 height 15
radio input "true"
checkbox input "true"
checkbox input "false"
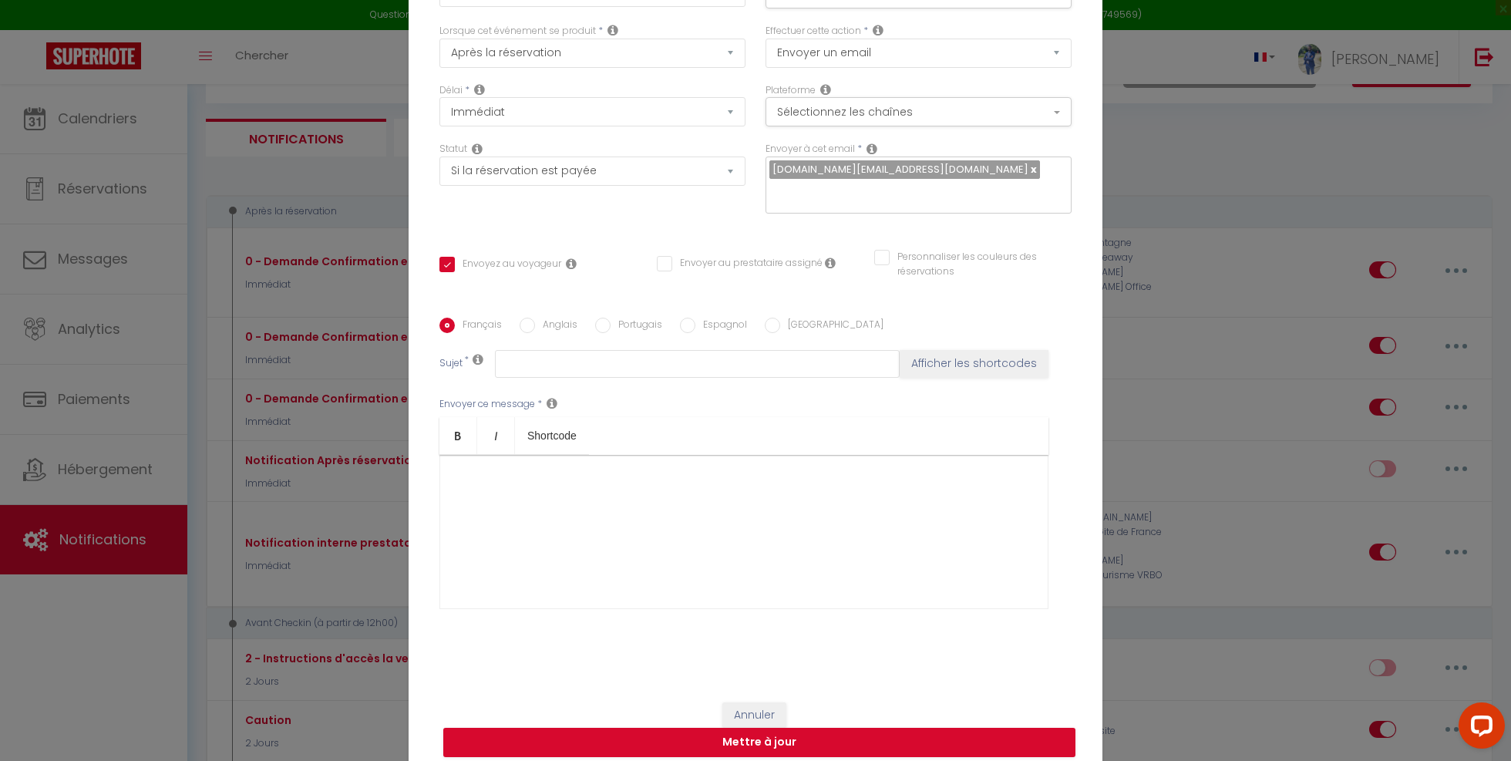
type input "Merci de confirmer votre réservation - [BOOKING:ID] - [GUEST:FIRST_NAME] [GUEST…"
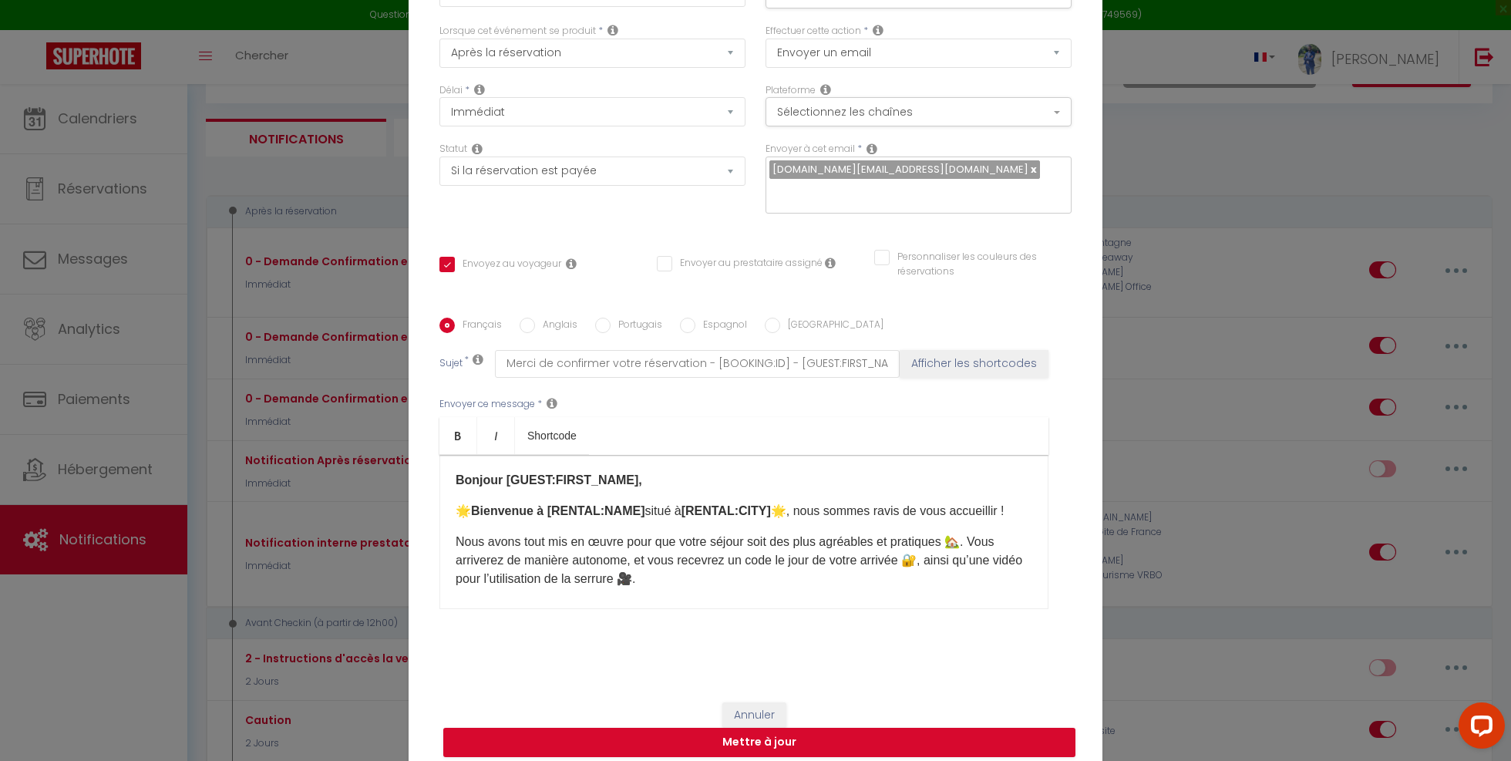
click at [529, 318] on input "Anglais" at bounding box center [526, 325] width 15 height 15
radio input "true"
checkbox input "true"
checkbox input "false"
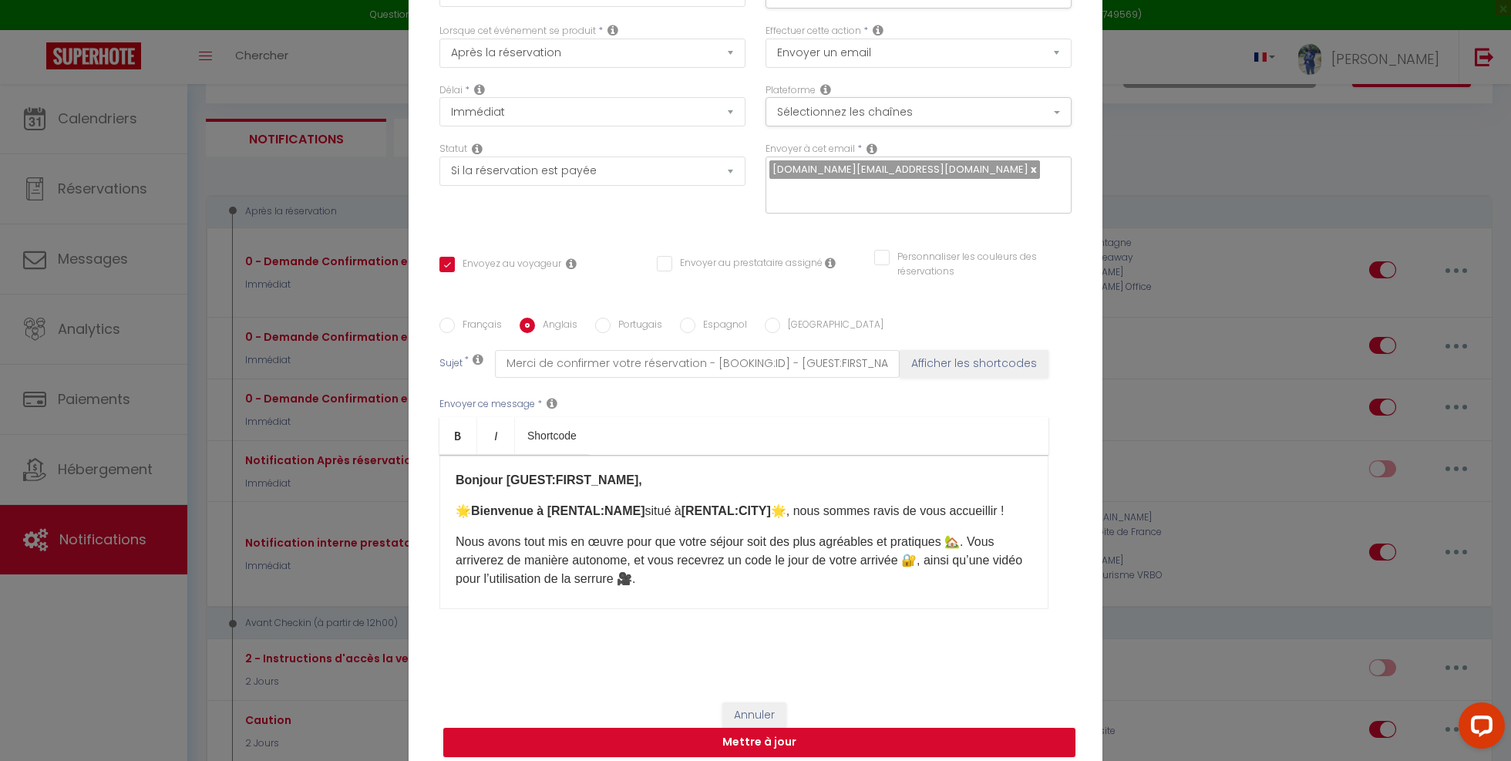
type input "Please Confirm your booking - [BOOKING:ID] - [GUEST:FIRST_NAME] [GUEST:LAST_NAM…"
click at [449, 318] on input "Français" at bounding box center [446, 325] width 15 height 15
radio input "true"
checkbox input "true"
checkbox input "false"
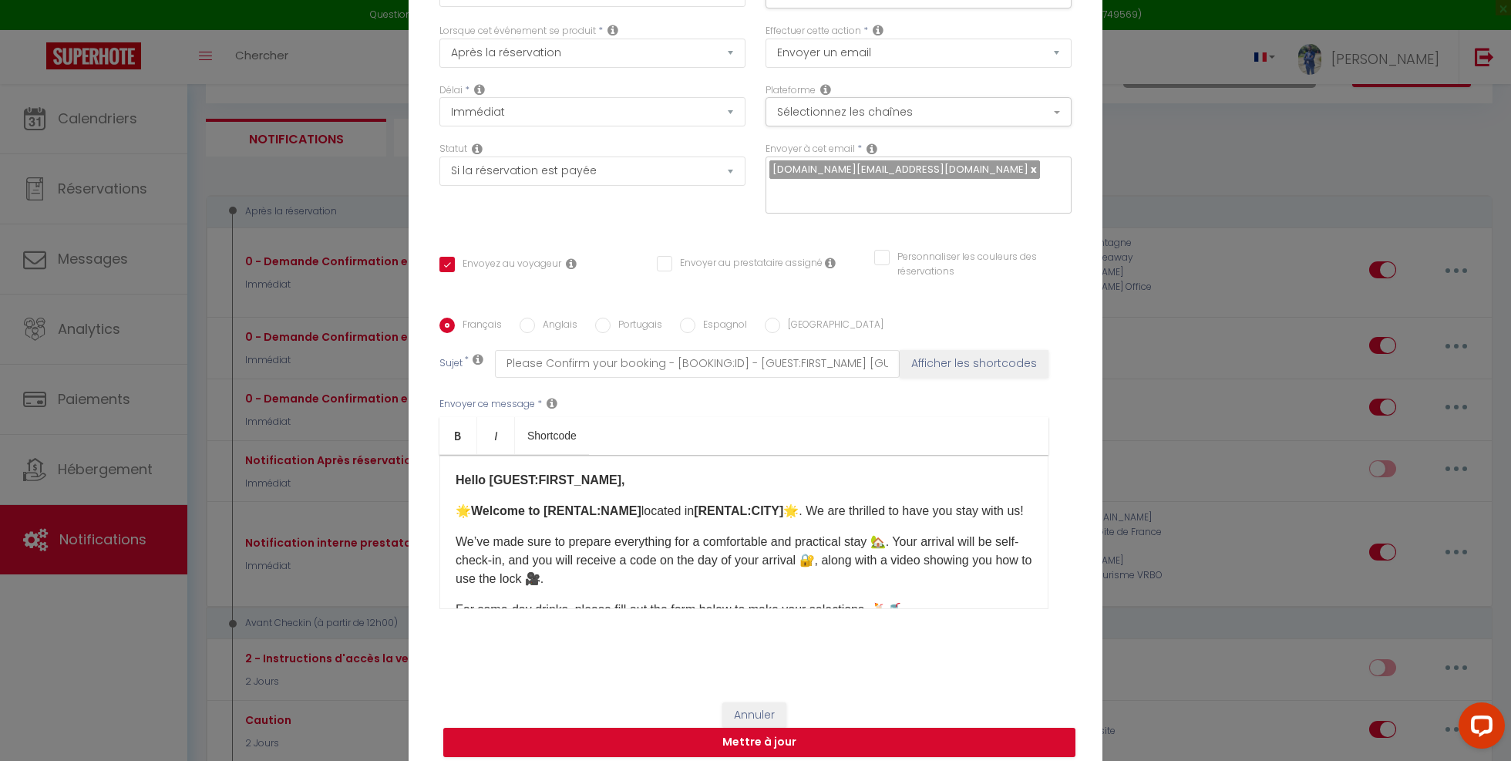
checkbox input "false"
type input "Merci de confirmer votre réservation - [BOOKING:ID] - [GUEST:FIRST_NAME] [GUEST…"
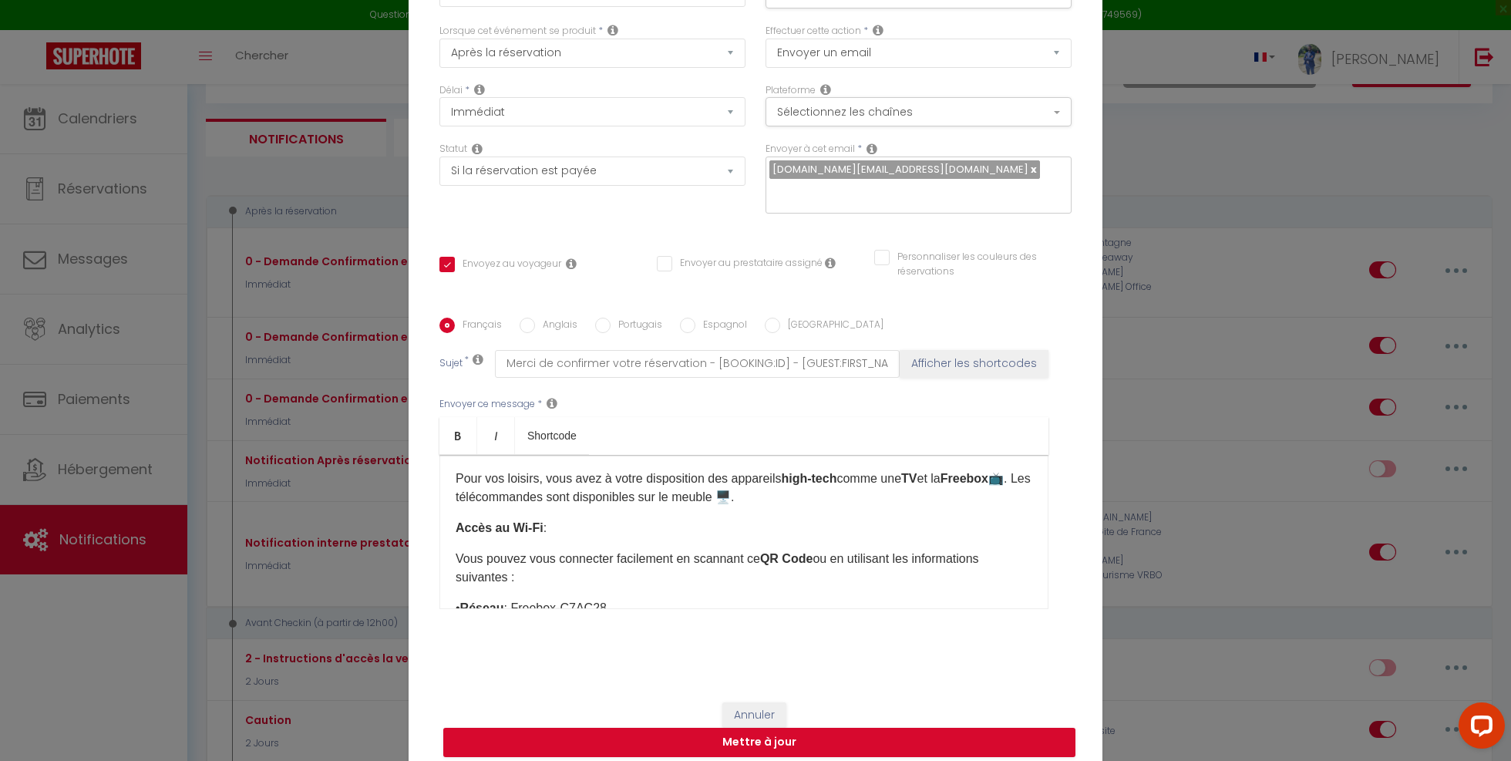
scroll to position [1052, 0]
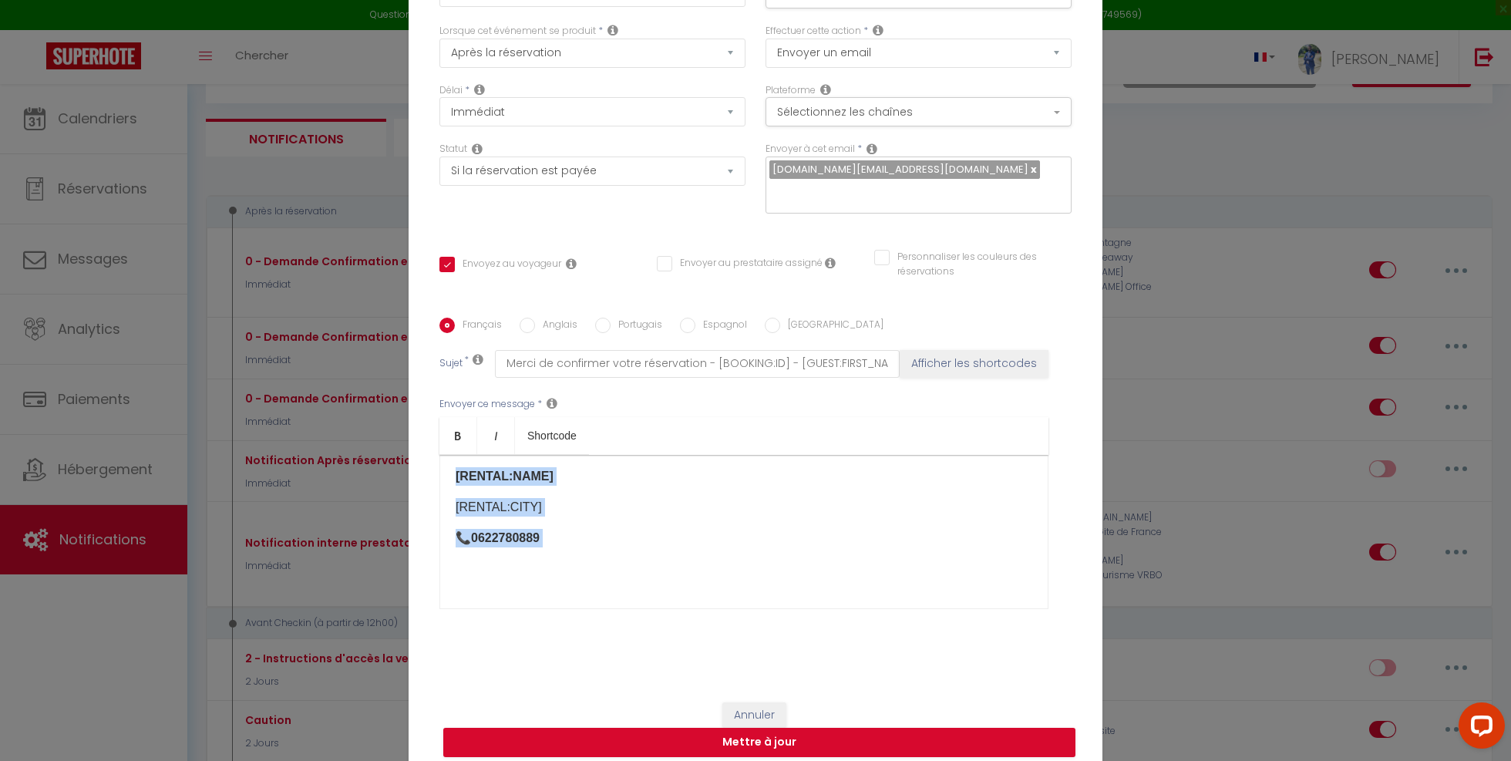
drag, startPoint x: 451, startPoint y: 466, endPoint x: 603, endPoint y: 647, distance: 237.4
click at [603, 647] on div "Titre * 0 - Demande Confirmation et Contact Pour cet hébergement Sélectionner l…" at bounding box center [755, 318] width 694 height 738
copy div "Loremip [DOLOR:SITAM_CONS], 🌟 Adipiscin e [SEDDOE:TEMP] incid u [LABORE:ETDO] 🌟…"
click at [684, 318] on input "Espagnol" at bounding box center [687, 325] width 15 height 15
radio input "true"
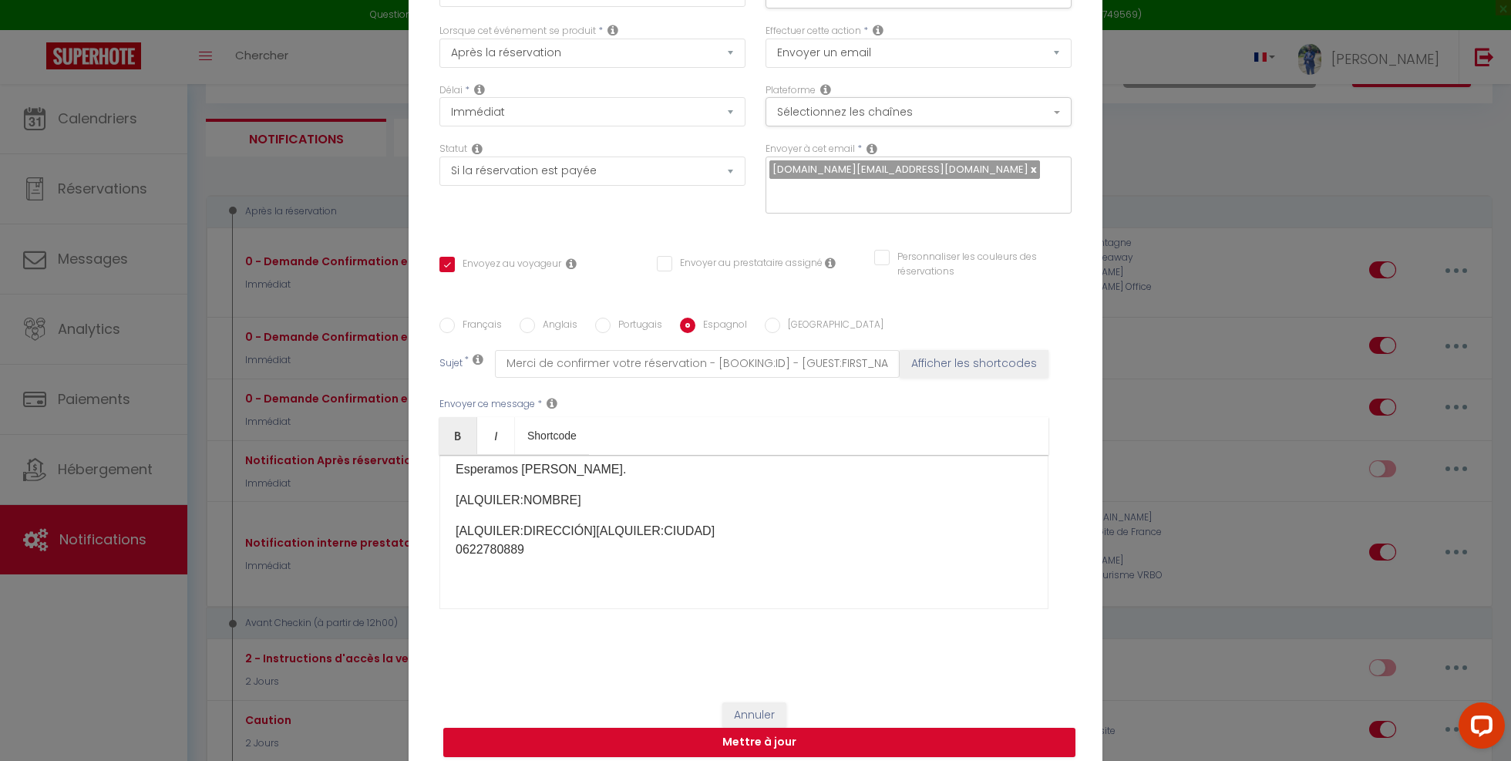
checkbox input "true"
checkbox input "false"
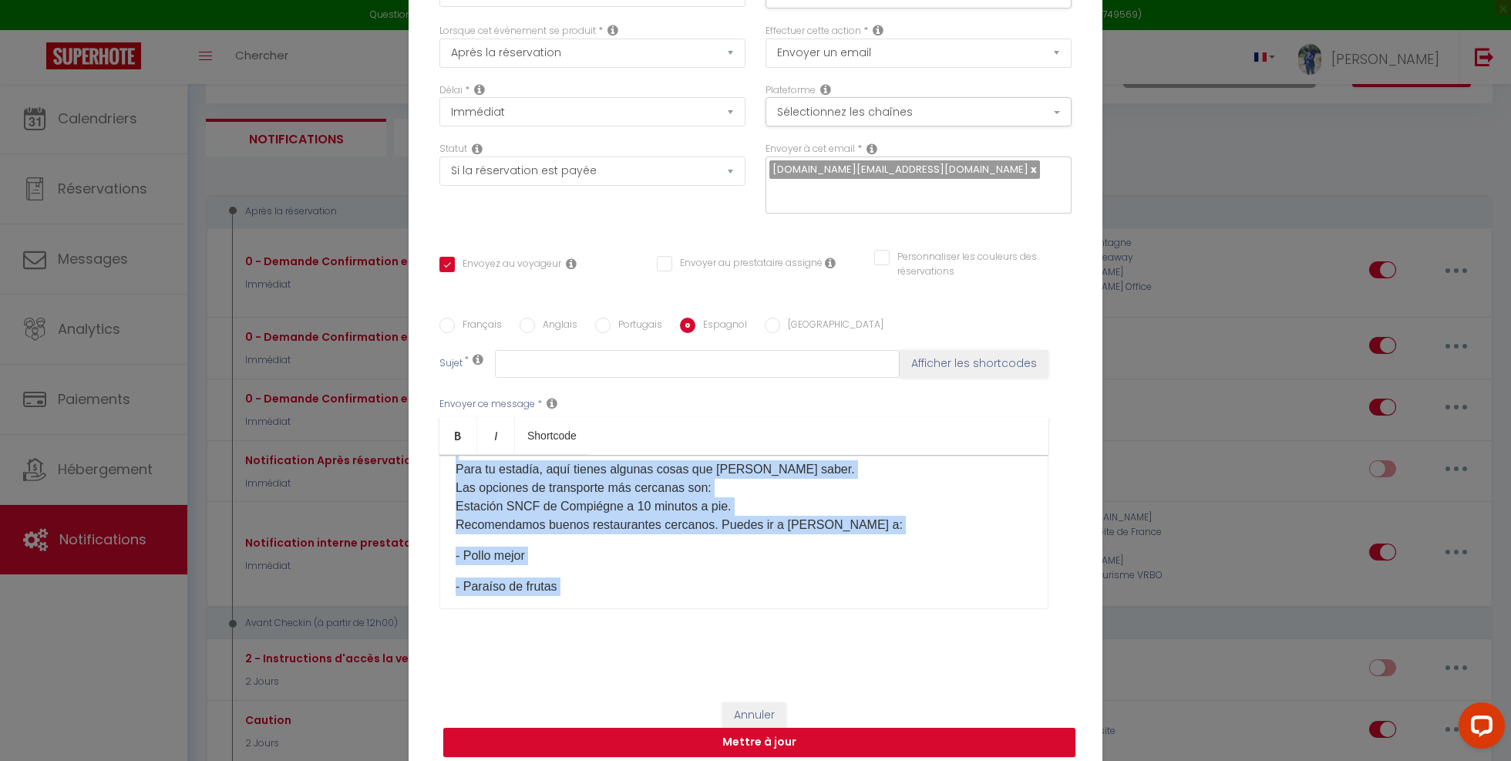
scroll to position [921, 0]
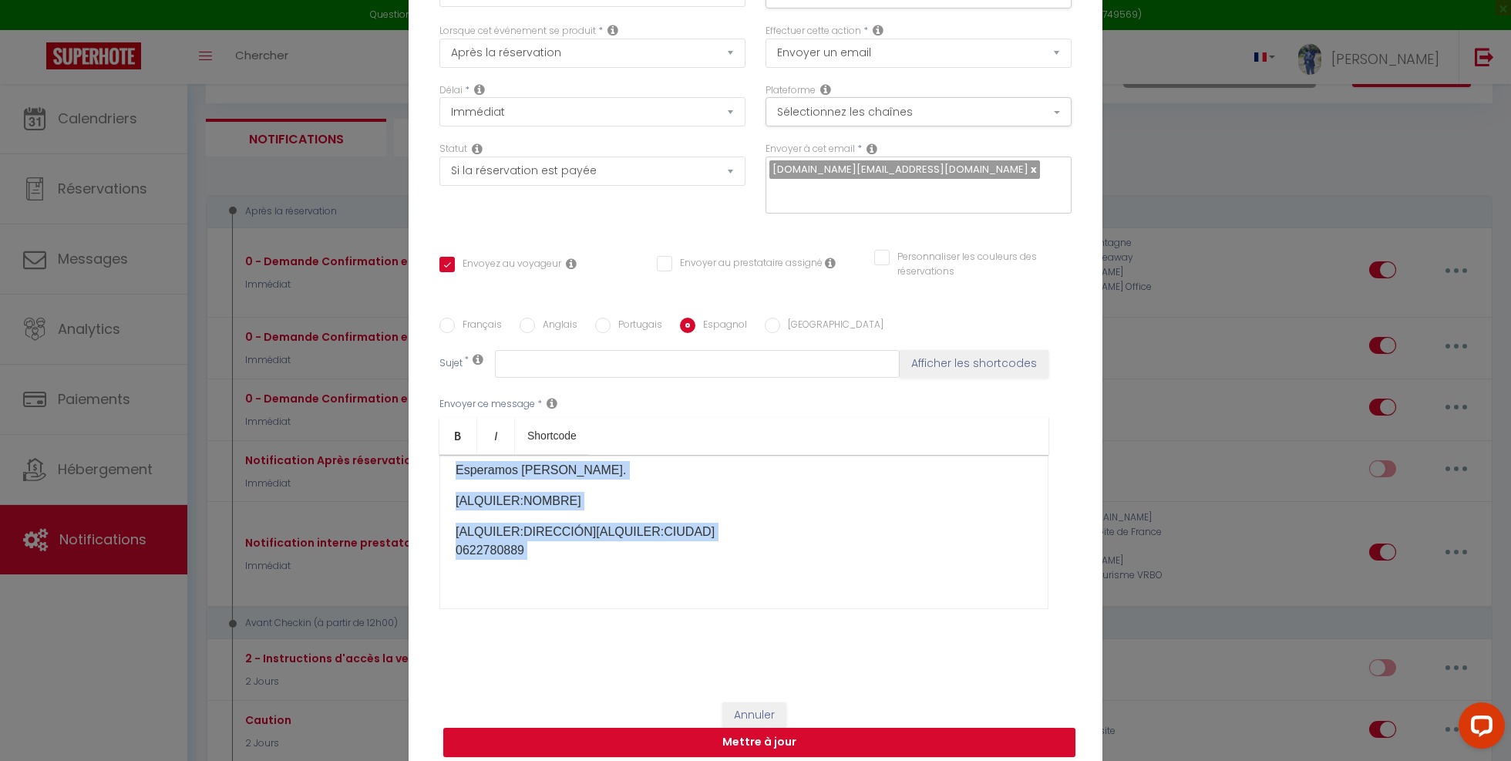
drag, startPoint x: 452, startPoint y: 459, endPoint x: 637, endPoint y: 638, distance: 257.8
click at [637, 638] on div "Français Anglais Portugais Espagnol Italien Sujet * Afficher les shortcodes Env…" at bounding box center [755, 472] width 632 height 357
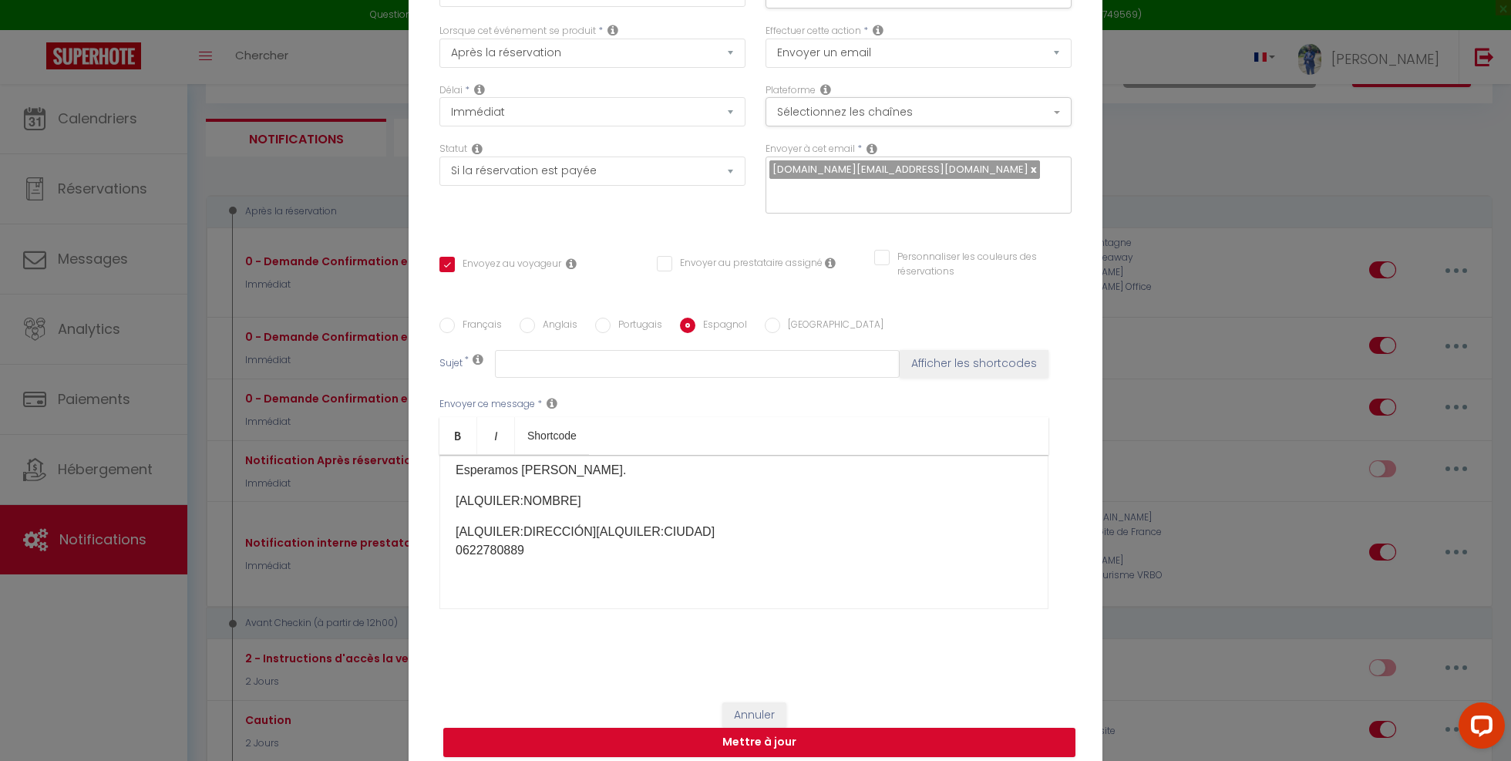
scroll to position [0, 0]
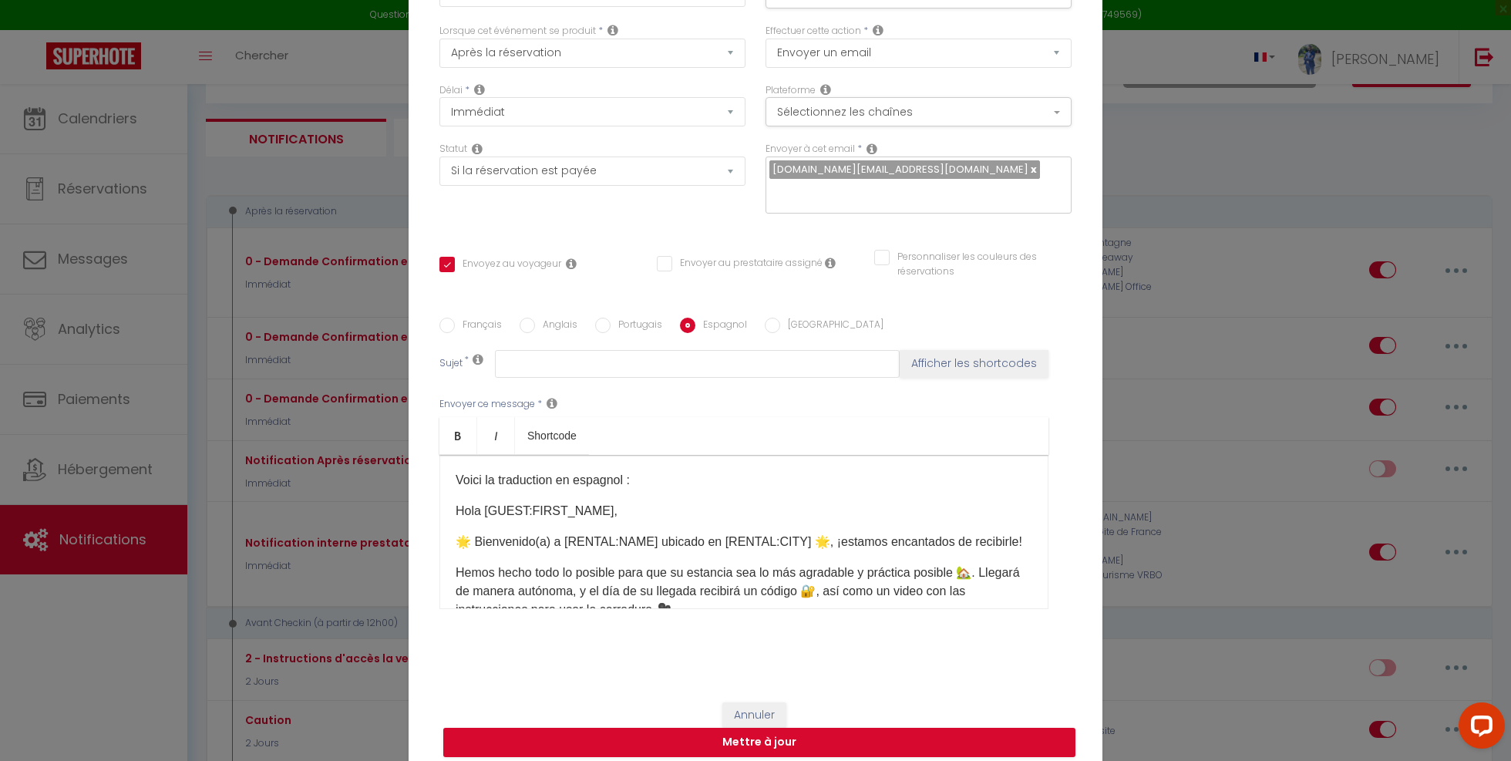
click at [593, 471] on p "Voici la traduction en espagnol :" at bounding box center [744, 480] width 577 height 18
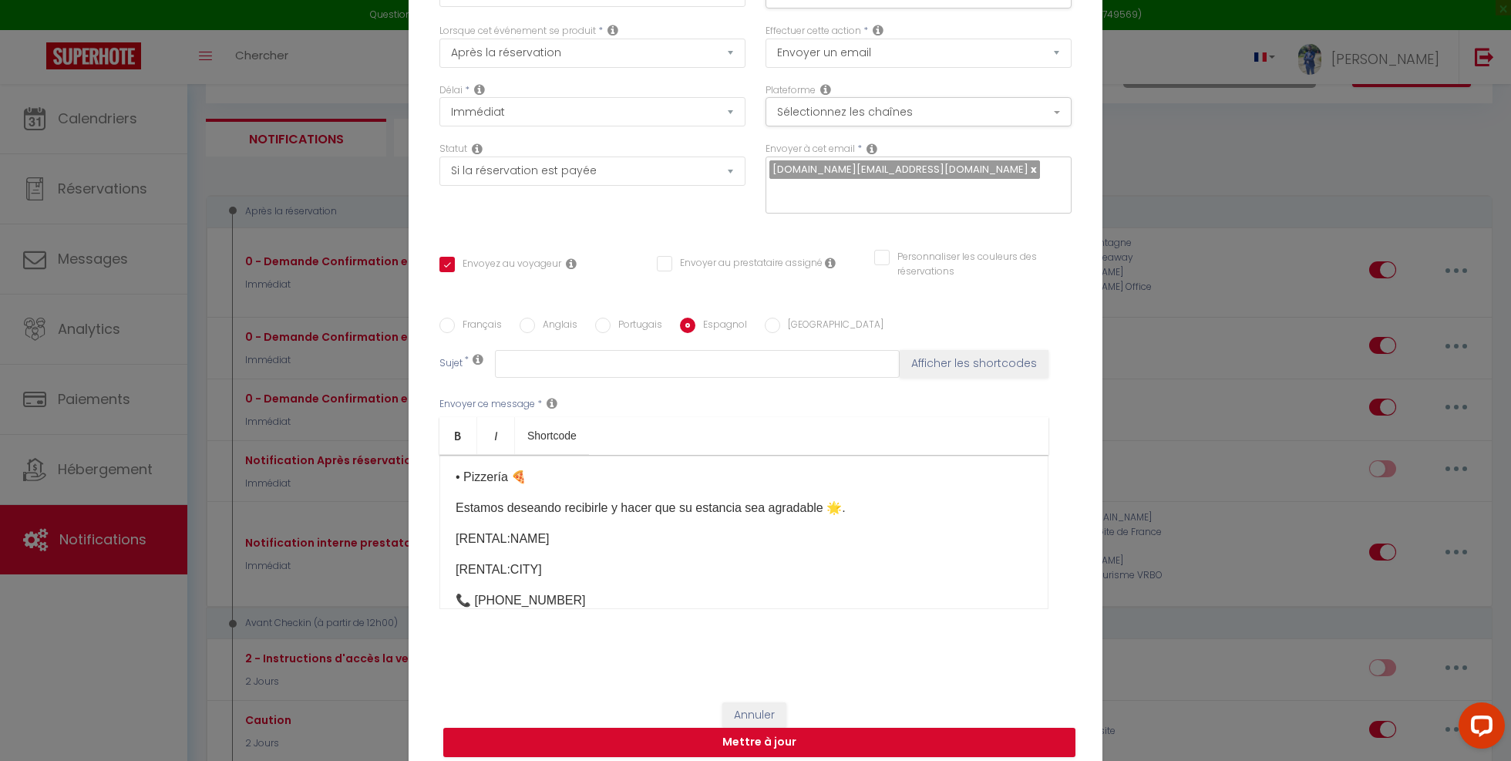
scroll to position [1058, 0]
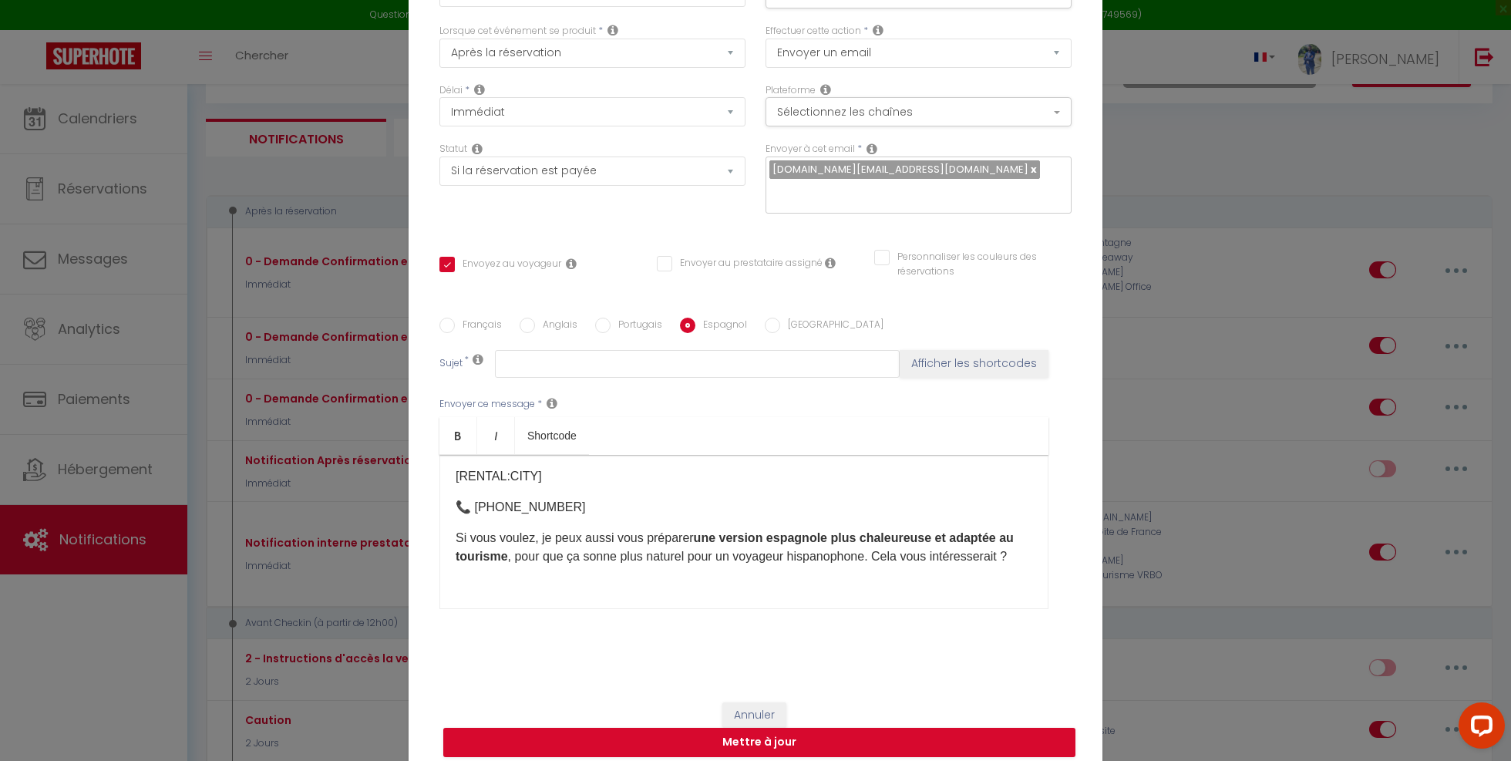
click at [568, 529] on p "Si vous voulez, je peux aussi vous préparer une version espagnole plus chaleure…" at bounding box center [744, 547] width 577 height 37
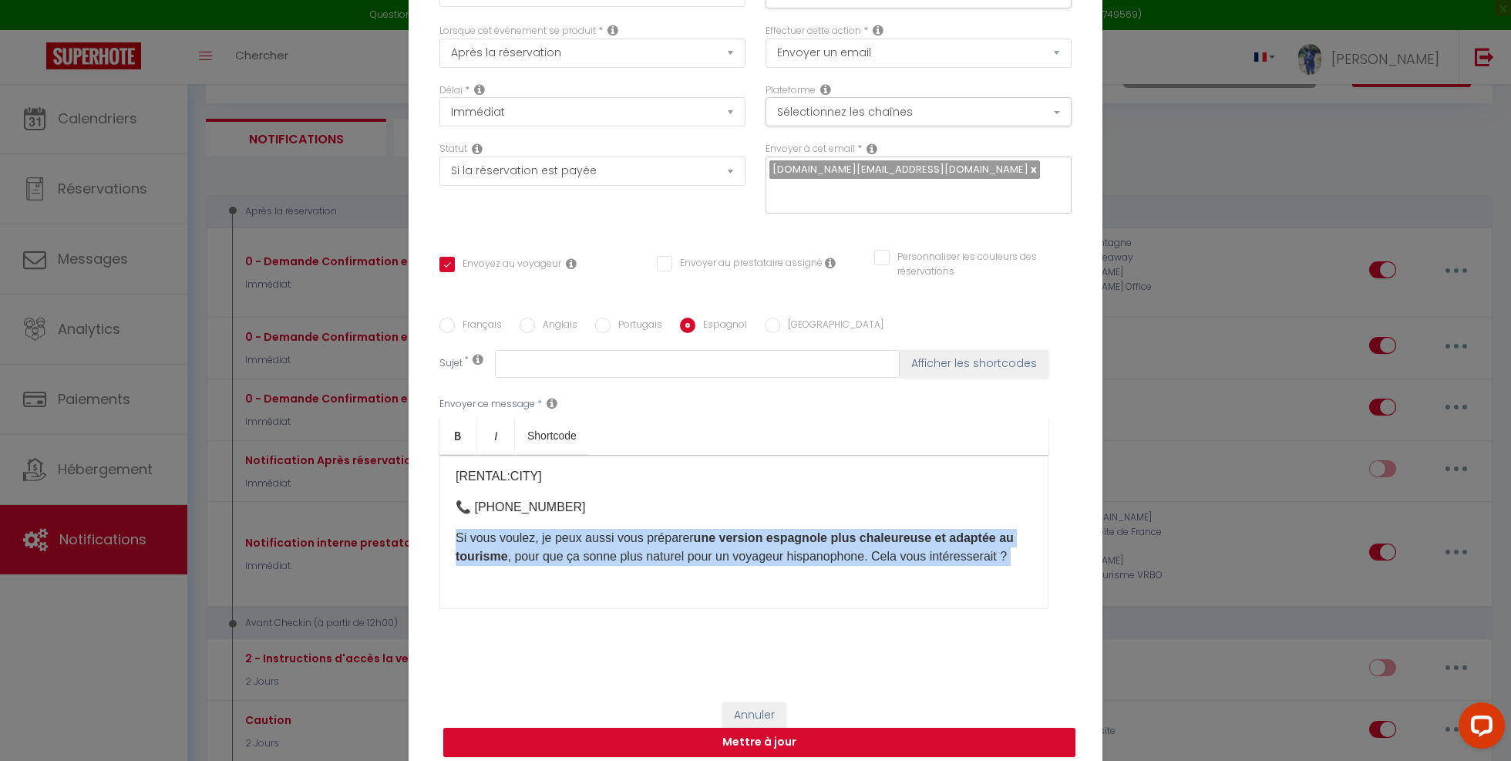
click at [568, 529] on p "Si vous voulez, je peux aussi vous préparer une version espagnole plus chaleure…" at bounding box center [744, 547] width 577 height 37
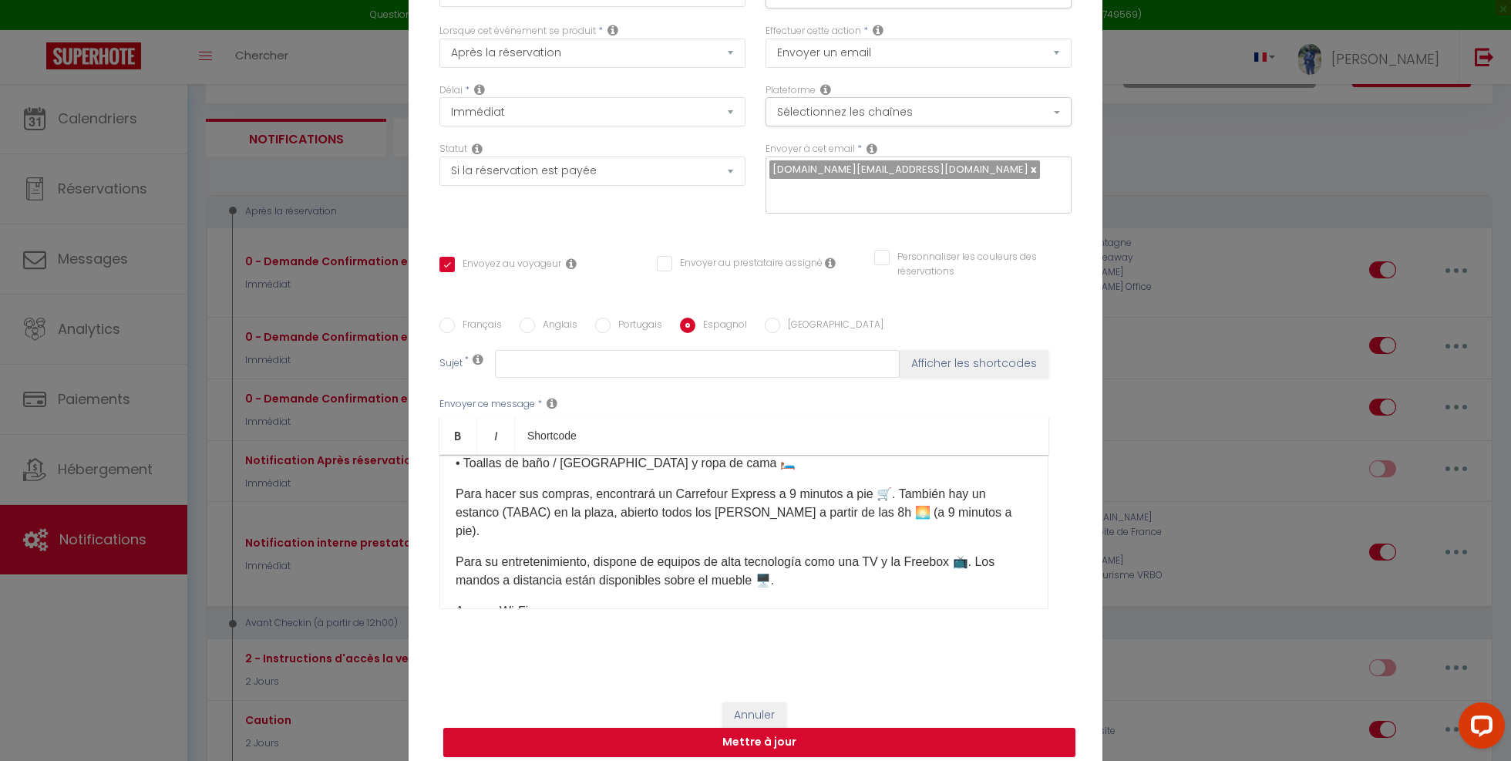
scroll to position [0, 0]
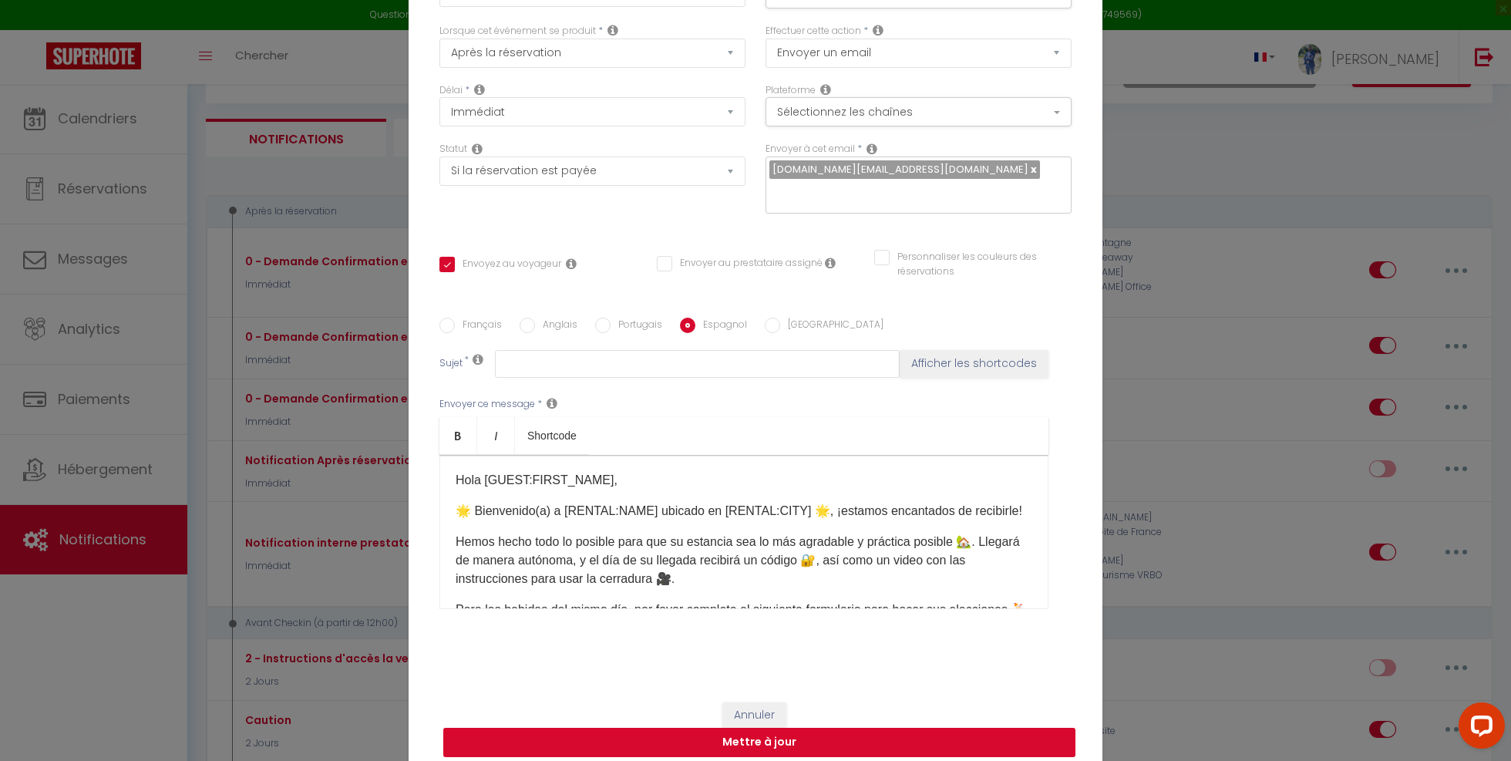
click at [790, 731] on button "Mettre à jour" at bounding box center [759, 742] width 632 height 29
checkbox input "true"
checkbox input "false"
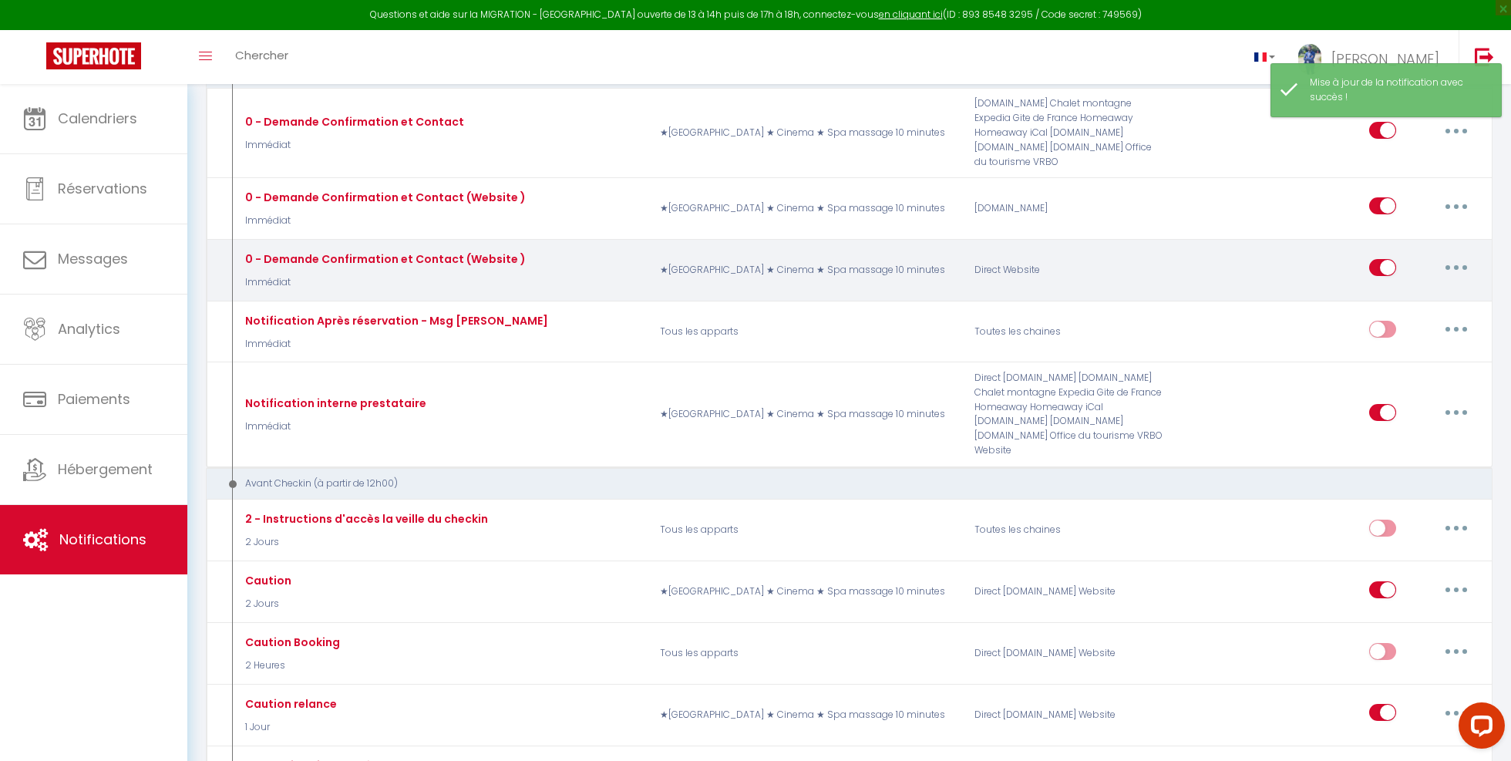
scroll to position [213, 0]
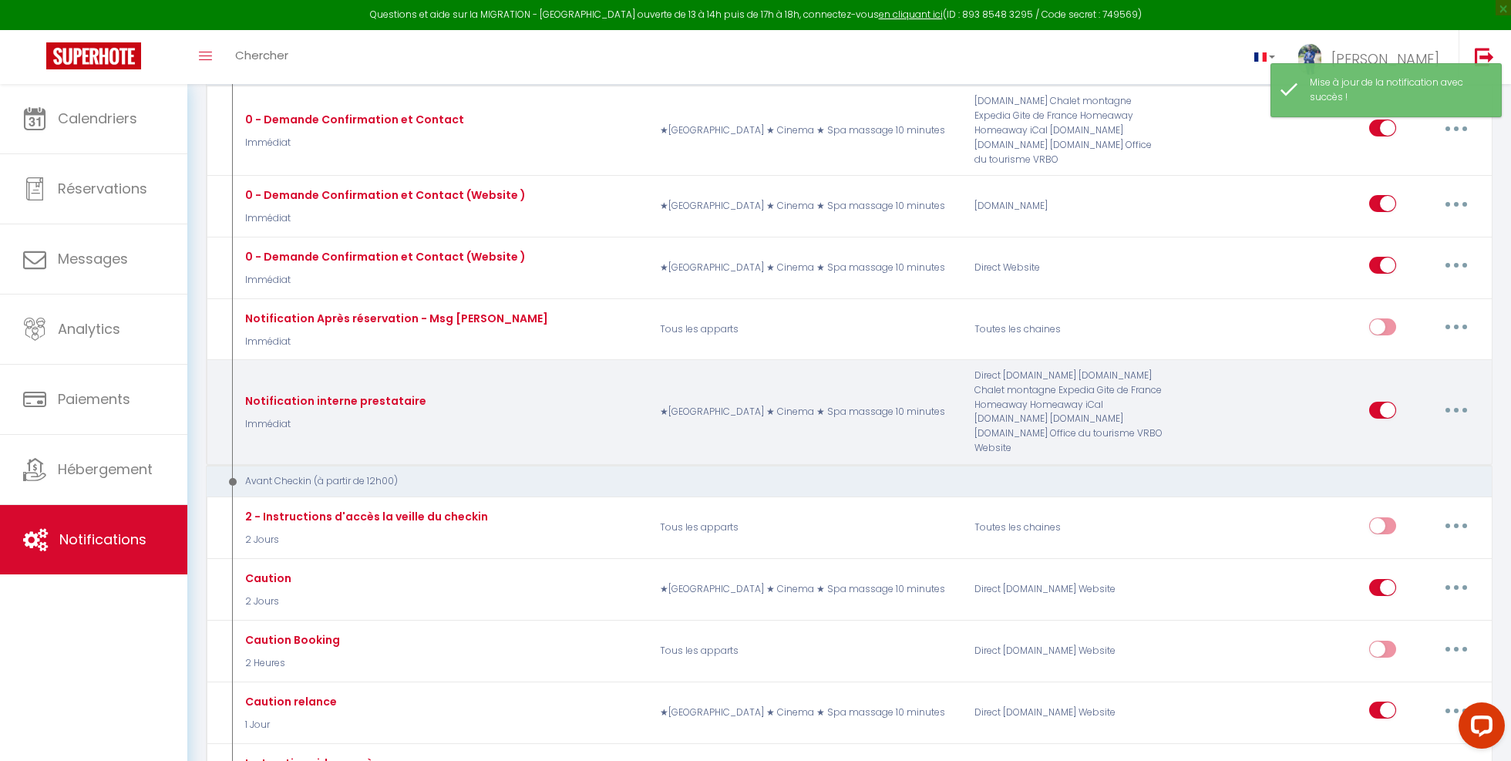
click at [1451, 398] on button "button" at bounding box center [1455, 410] width 43 height 25
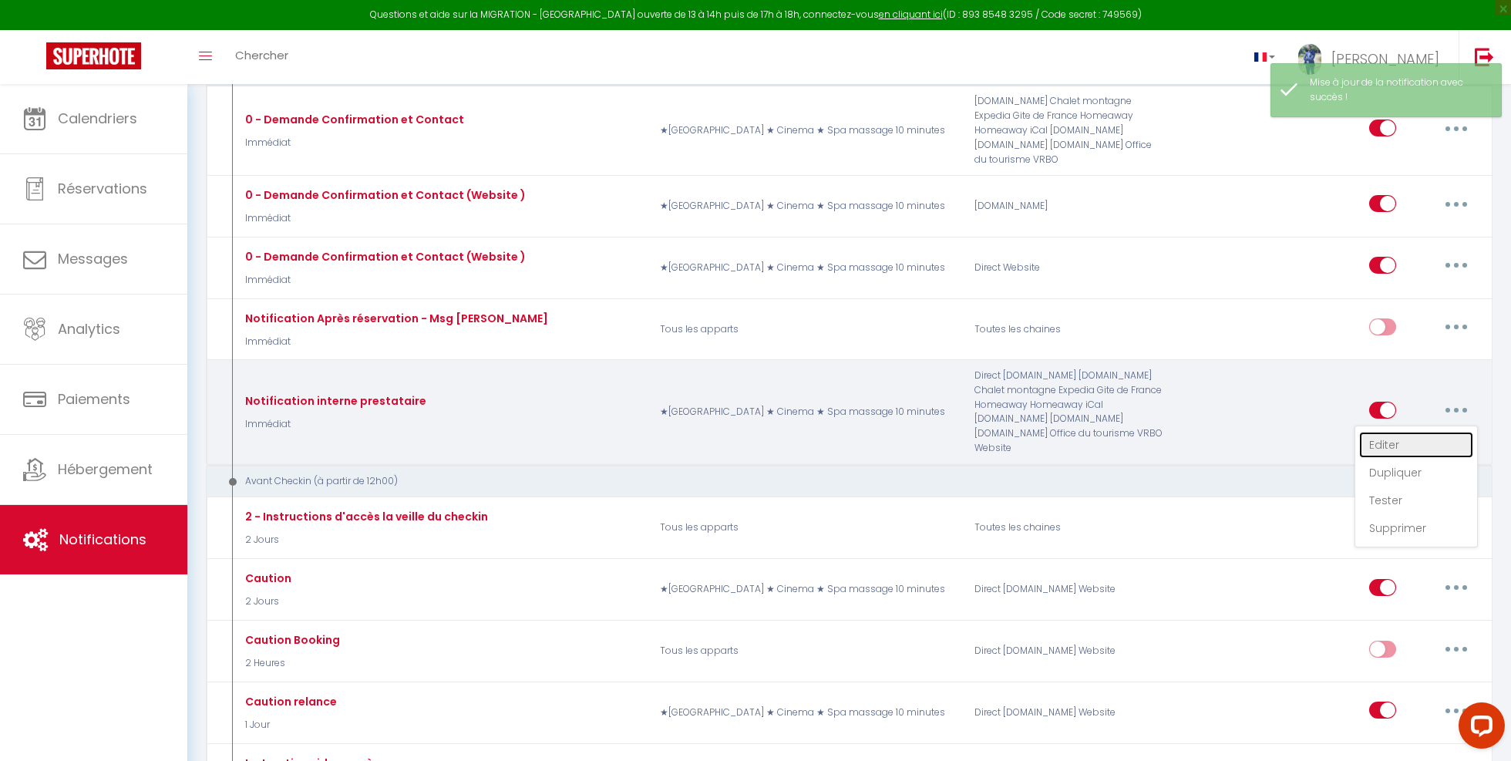
click at [1372, 432] on link "Editer" at bounding box center [1416, 445] width 114 height 26
type input "Notification interne prestataire"
select select "Immédiat"
select select
checkbox input "false"
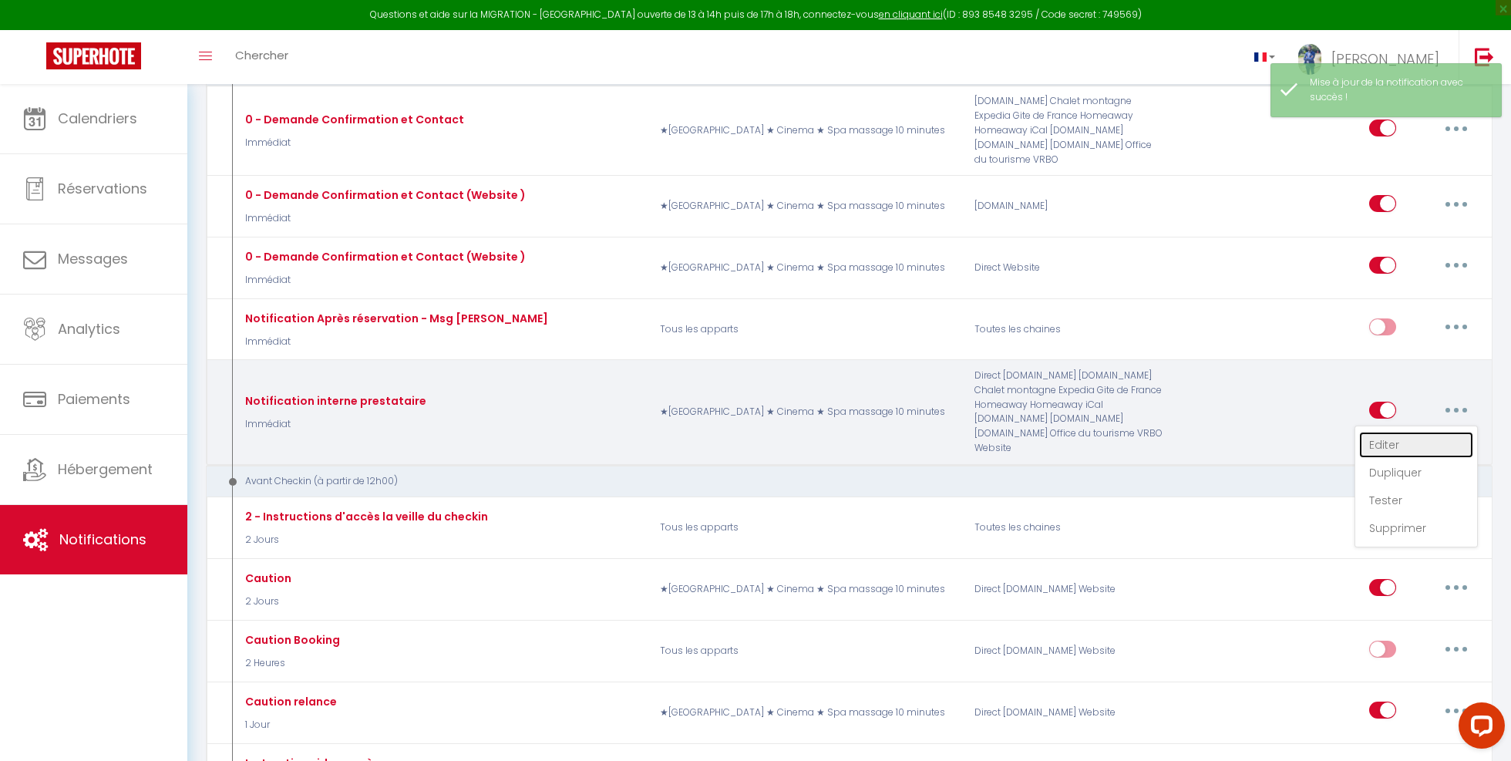
checkbox input "true"
radio input "true"
type input "Nouvelle réservation - [RENTAL:NAME] - [GUEST:NAME] - [CHECKING:DD-MM-YYYY] au …"
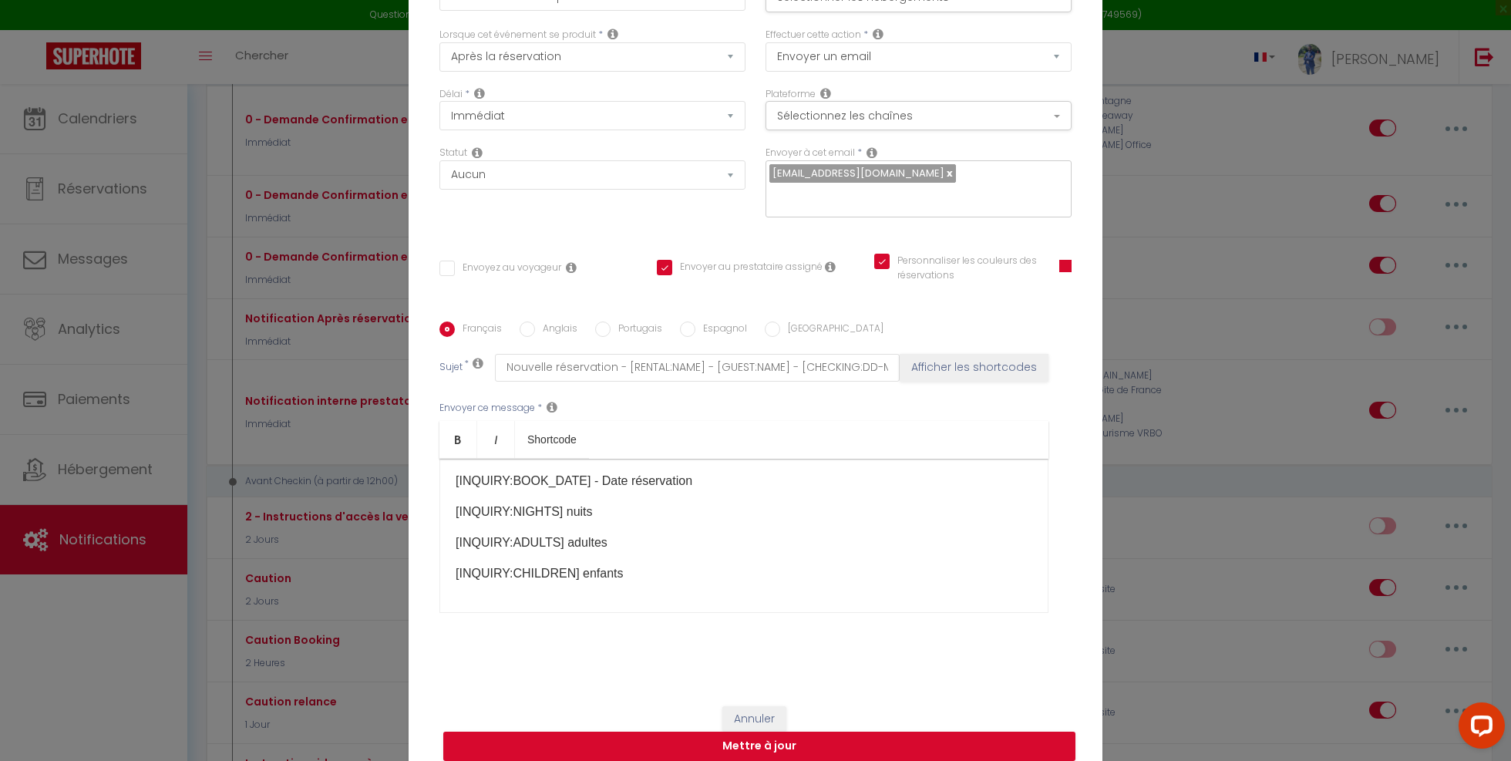
scroll to position [189, 0]
click at [756, 706] on button "Annuler" at bounding box center [754, 719] width 64 height 26
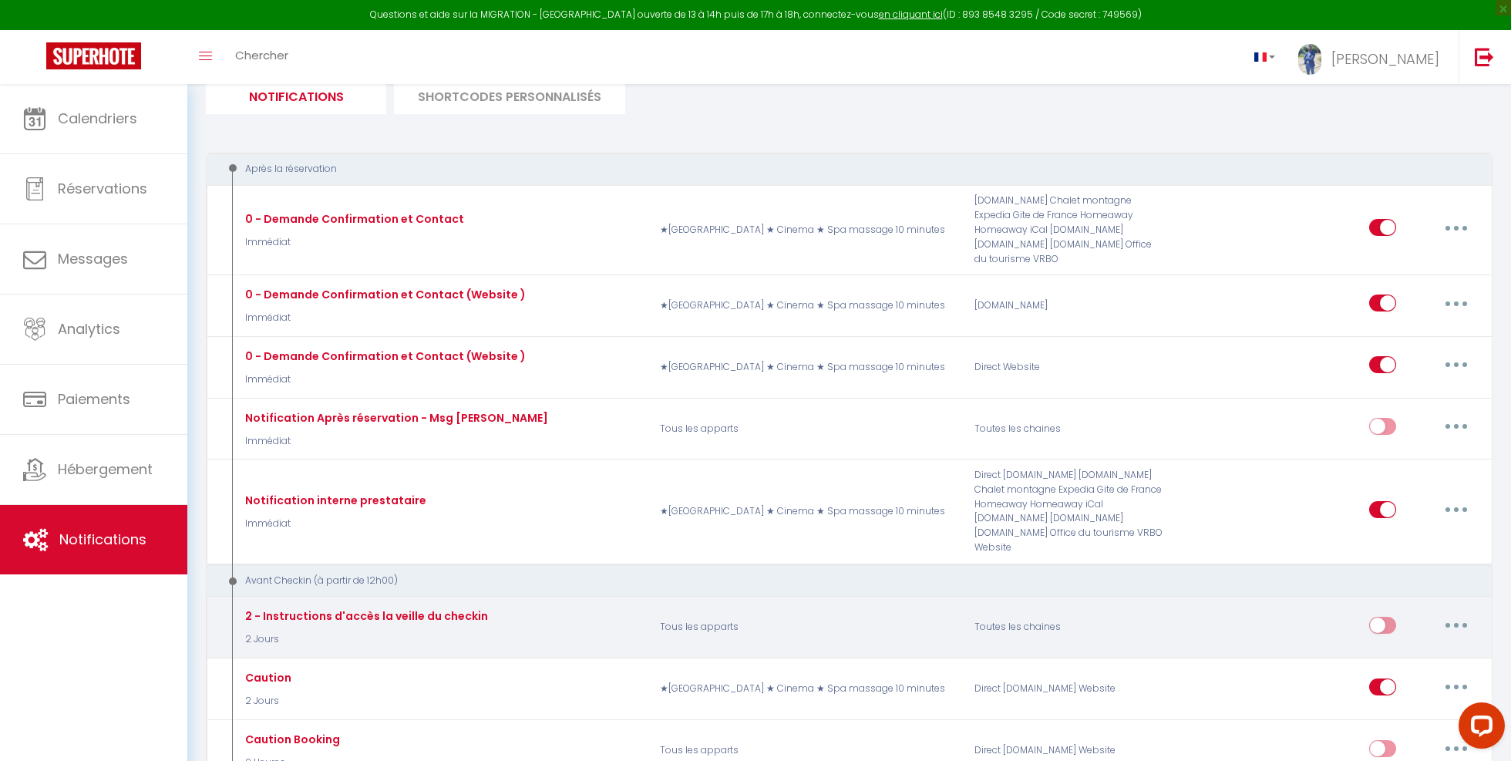
scroll to position [111, 0]
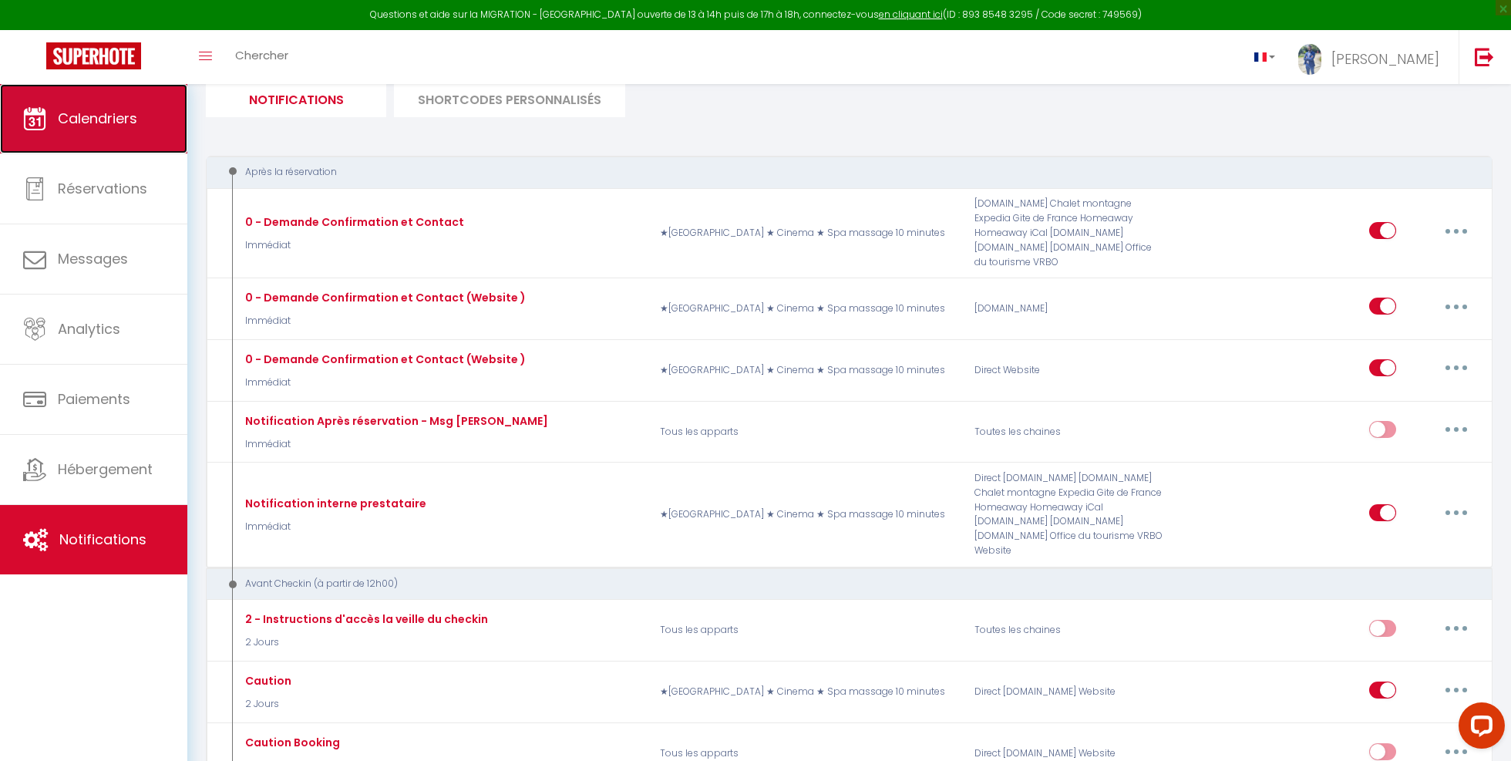
click at [150, 129] on link "Calendriers" at bounding box center [93, 118] width 187 height 69
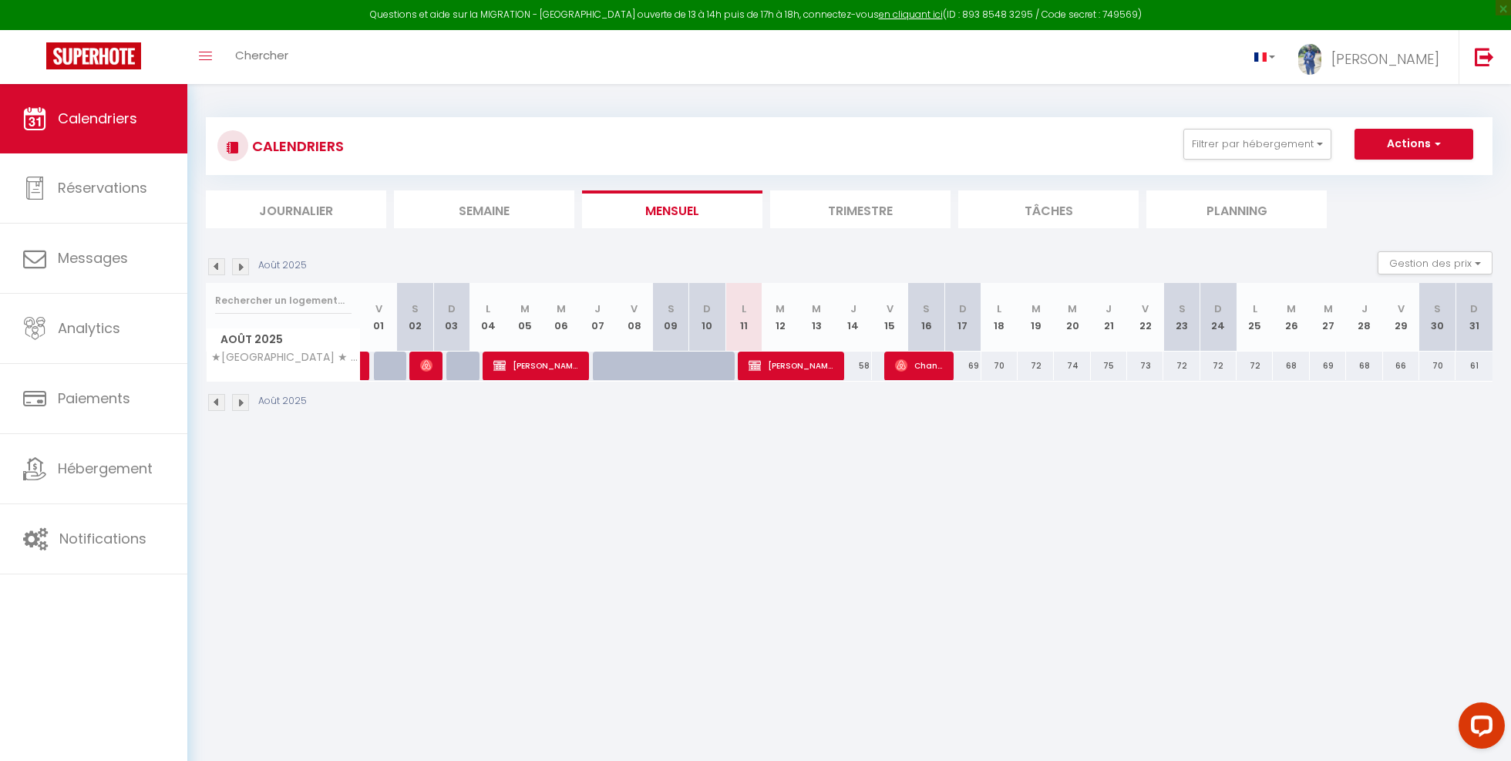
click at [221, 271] on img at bounding box center [216, 266] width 17 height 17
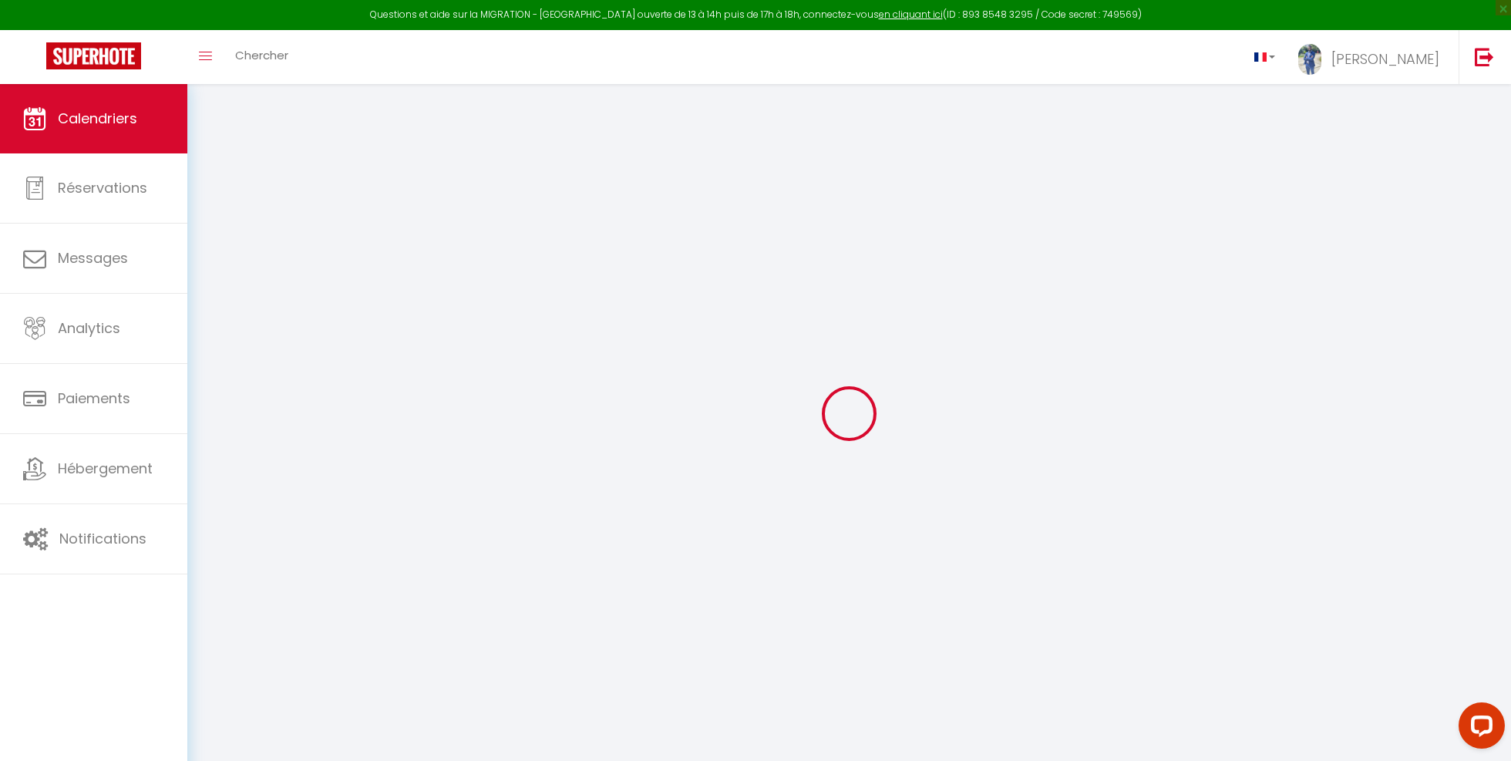
select select
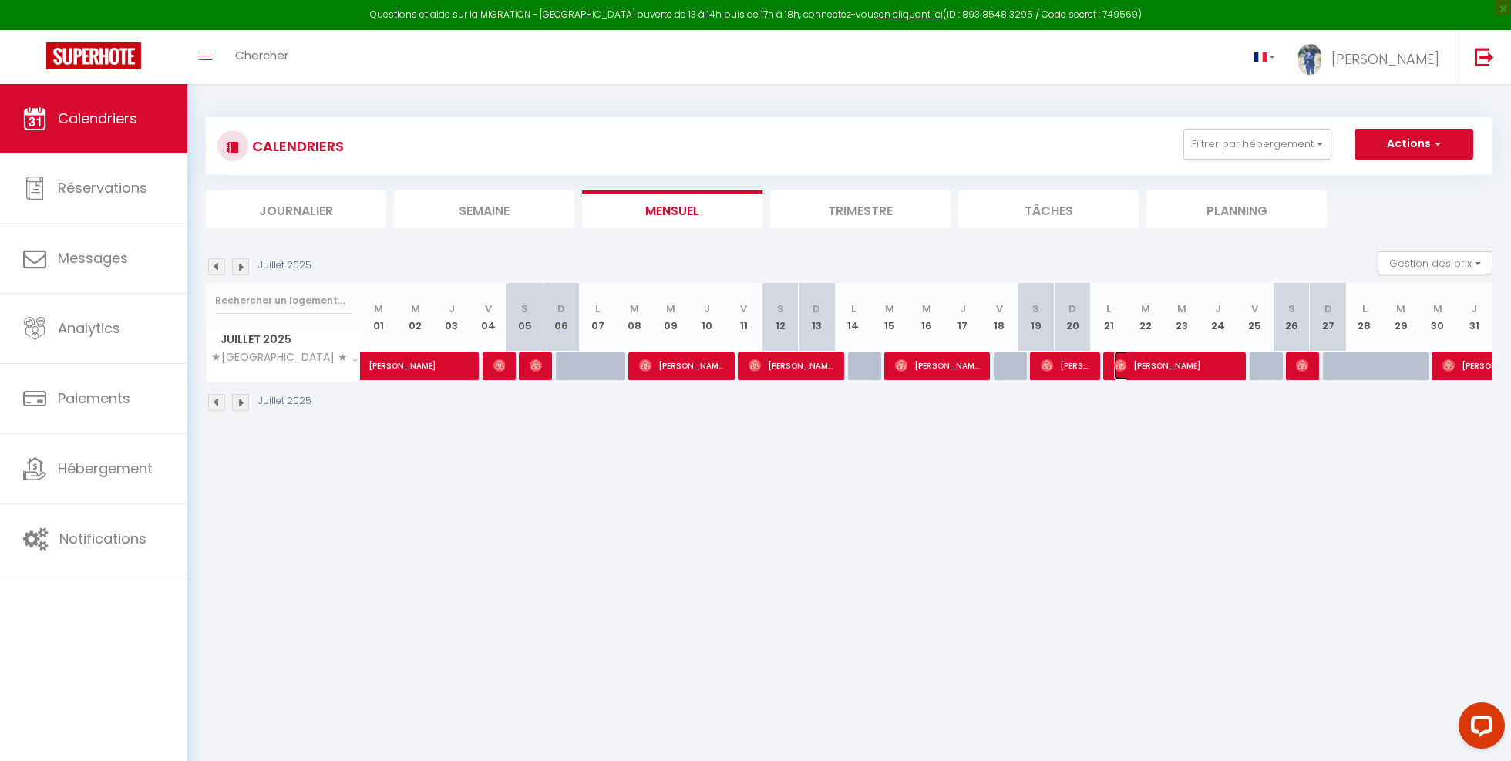
click at [1156, 367] on span "[PERSON_NAME]" at bounding box center [1174, 365] width 121 height 29
select select "OK"
select select "0"
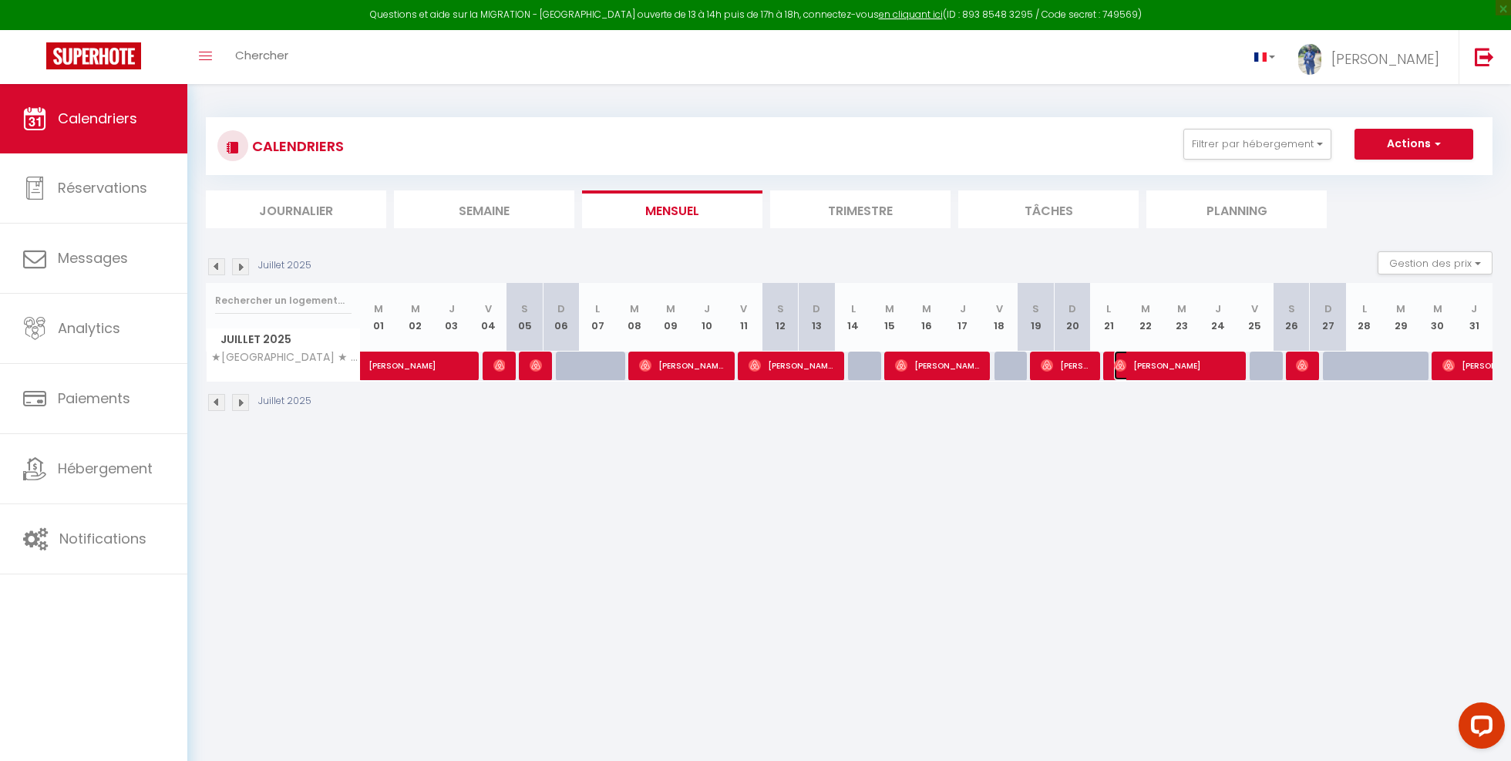
select select "1"
select select
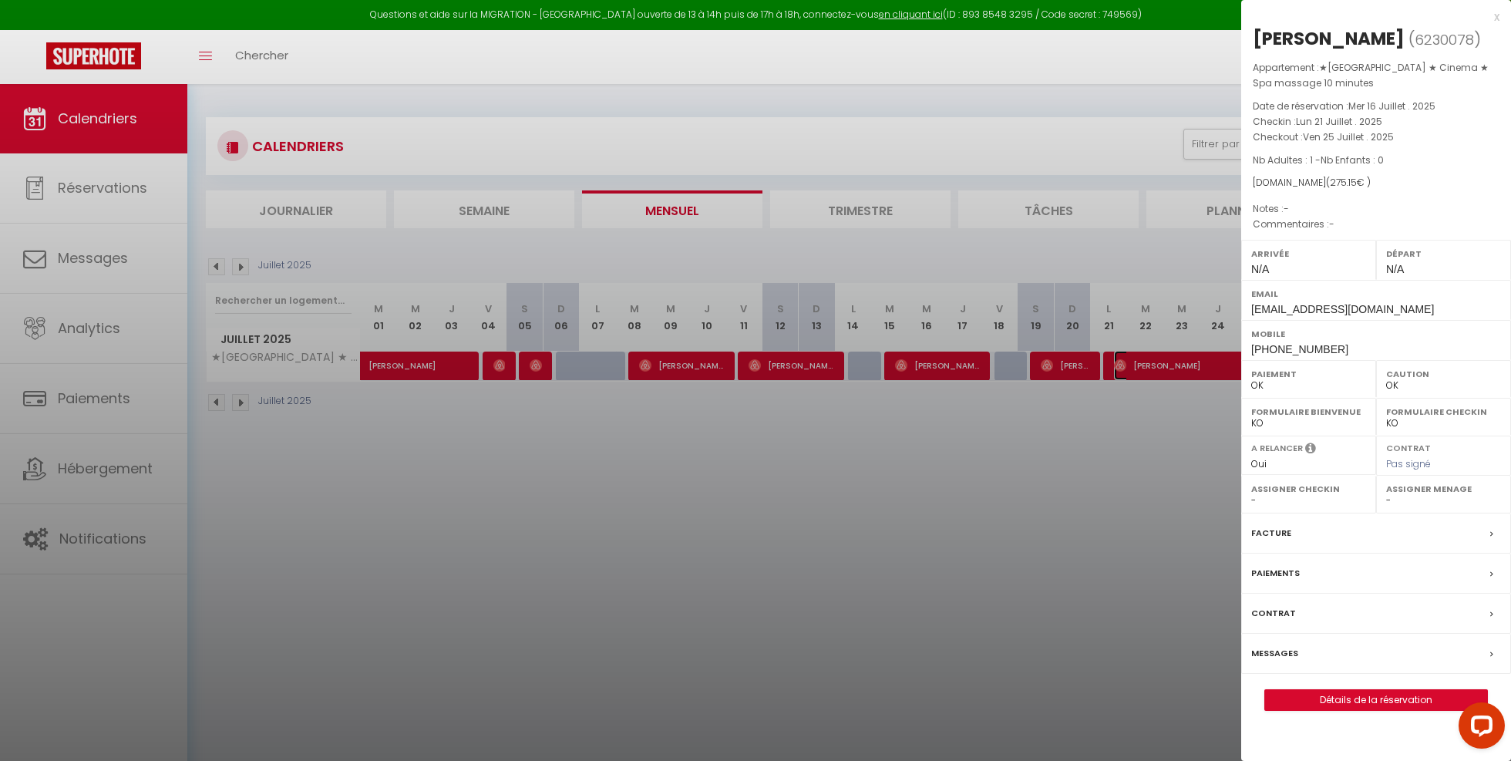
select select "33119"
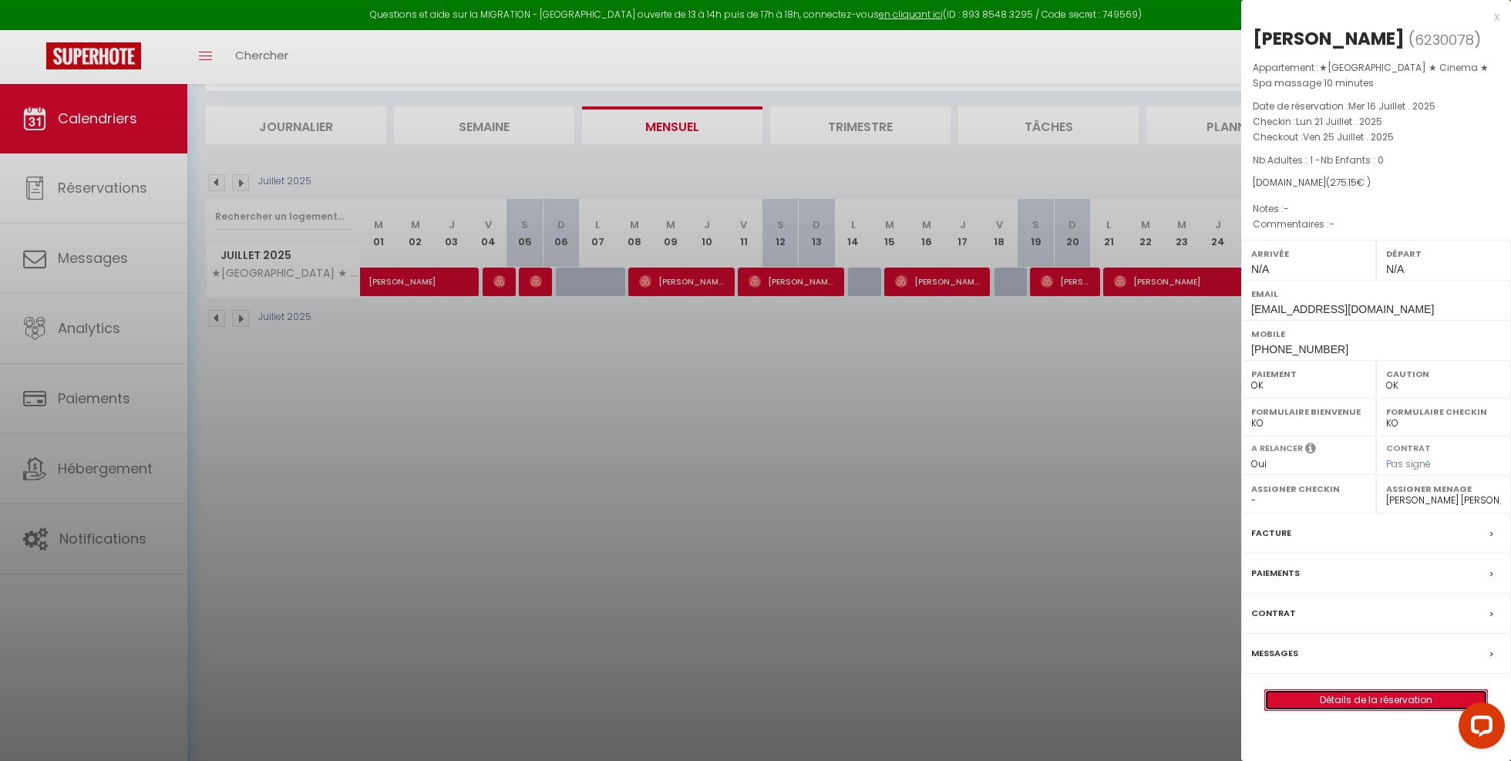
click at [1346, 697] on link "Détails de la réservation" at bounding box center [1376, 700] width 222 height 20
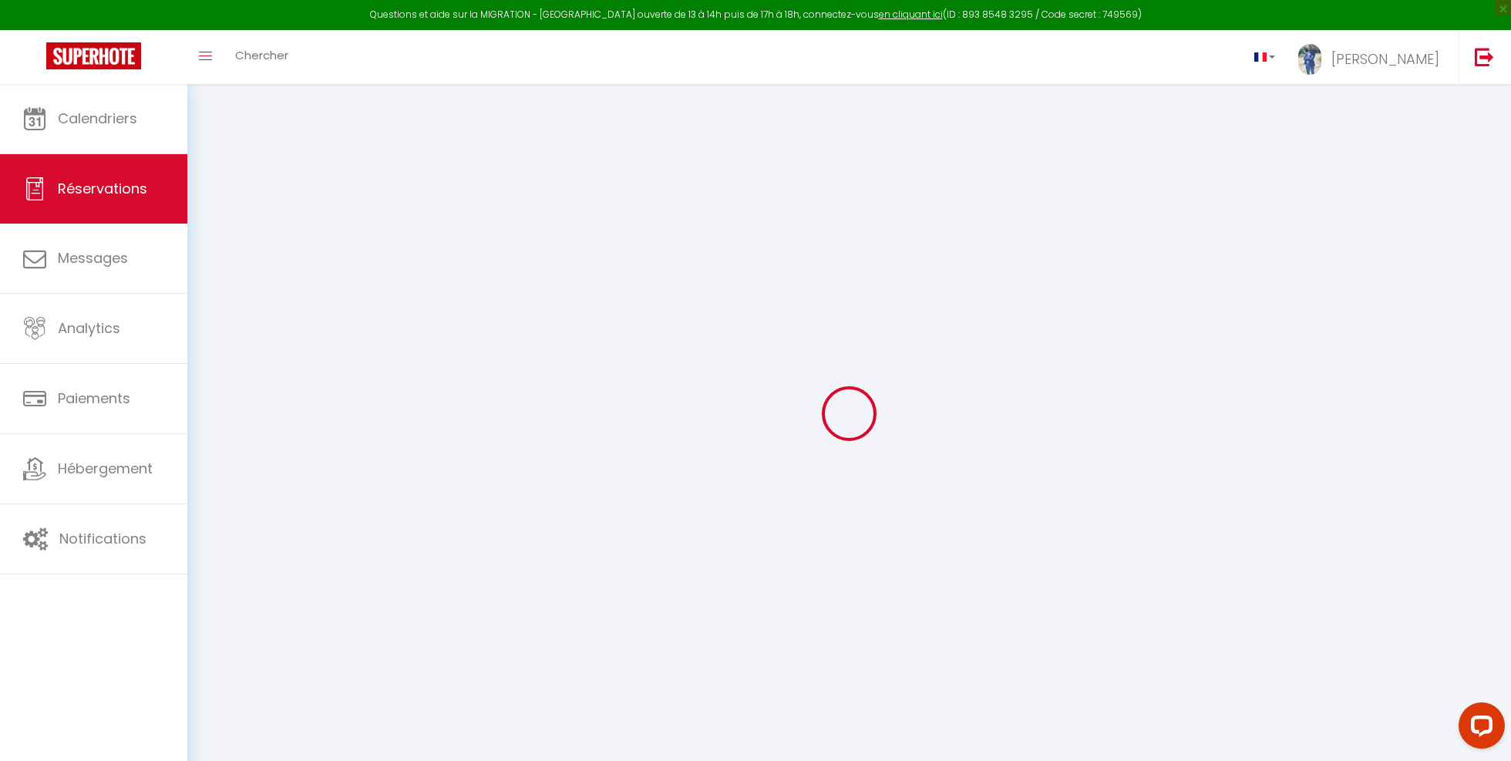
type input "[PERSON_NAME]"
type input "Guilbert"
type input "[EMAIL_ADDRESS][DOMAIN_NAME]"
type input "[PHONE_NUMBER]"
select select
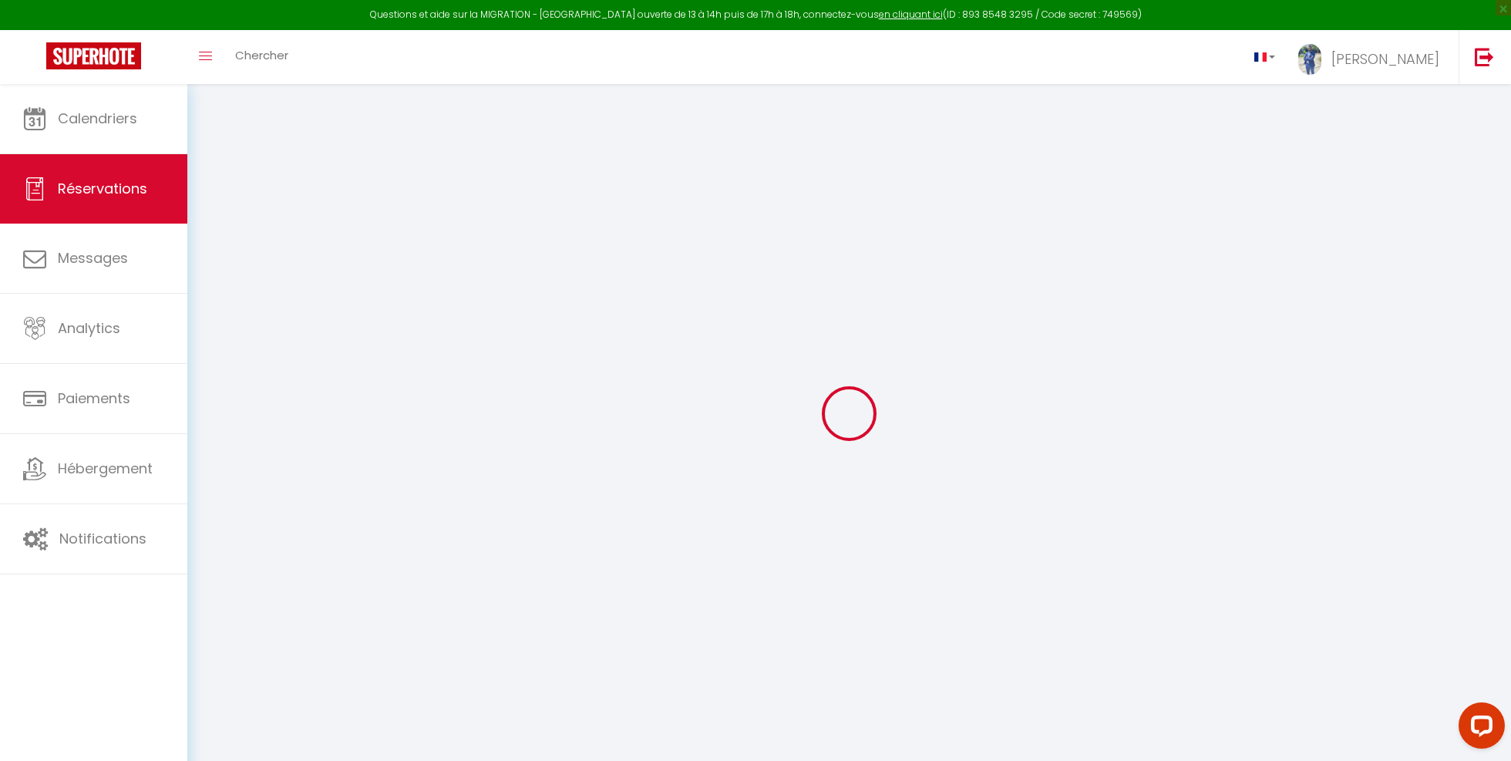
type input "9.47"
select select "28473"
select select "1"
select select
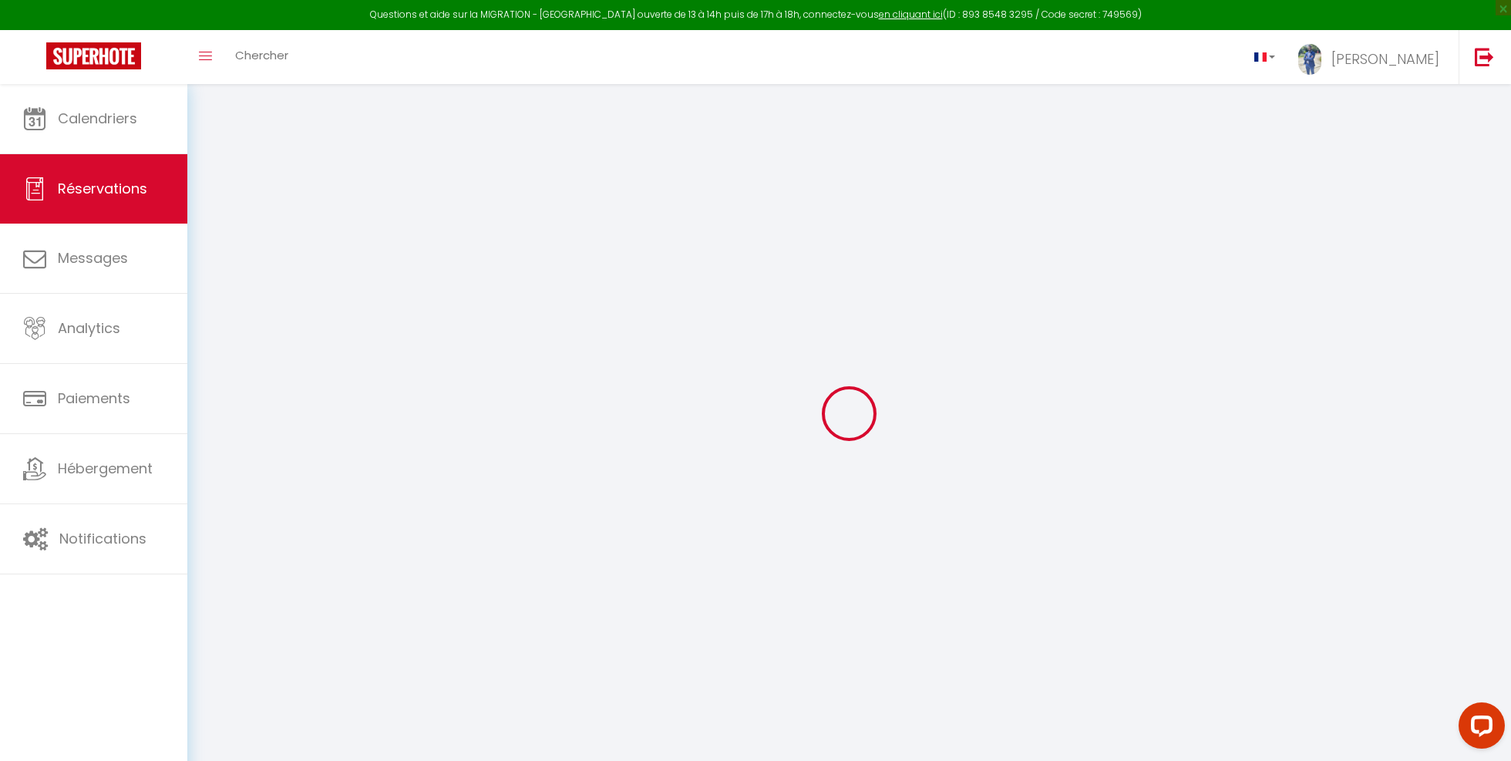
type input "1"
select select "12"
select select
type input "243"
checkbox input "false"
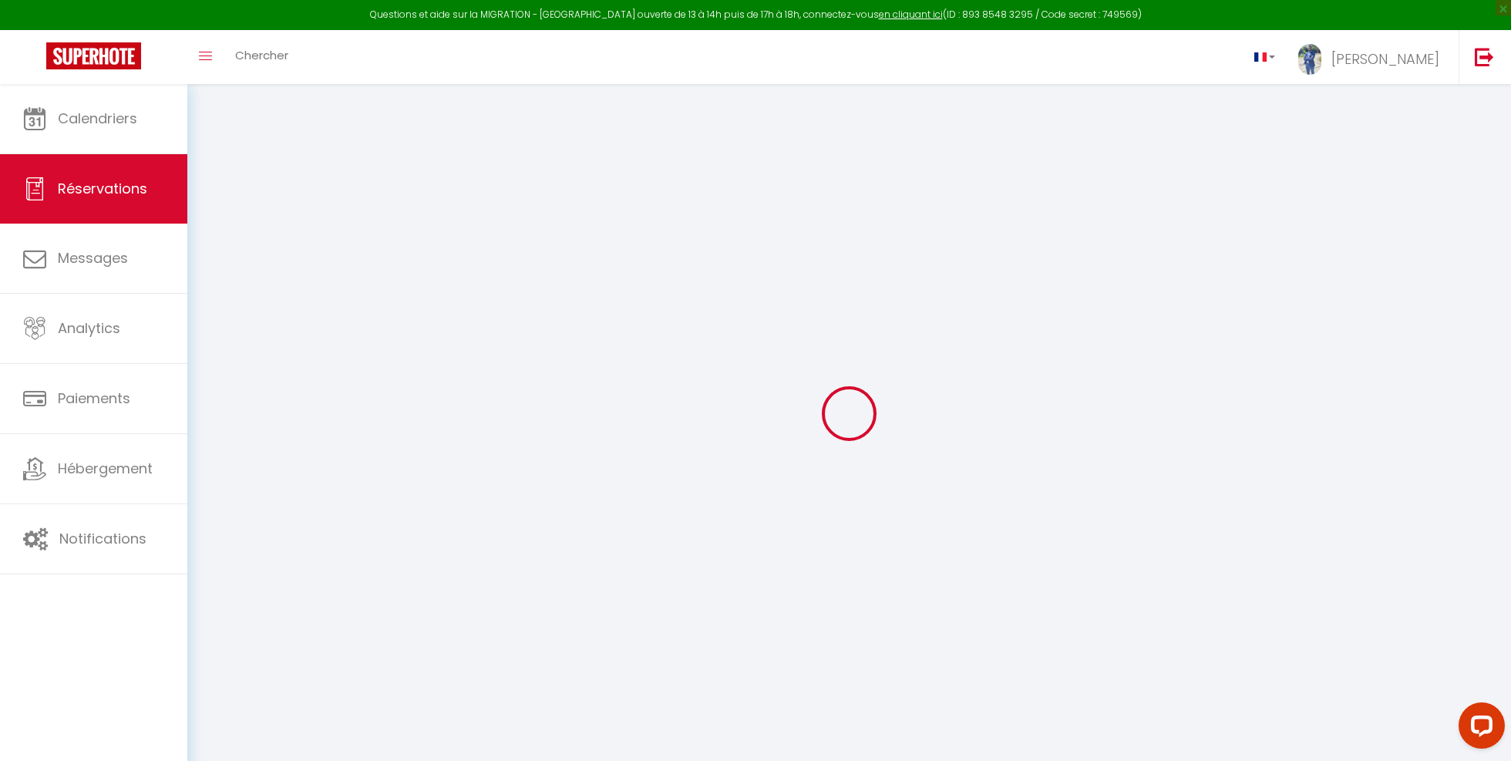
select select "1"
type input "0"
select index
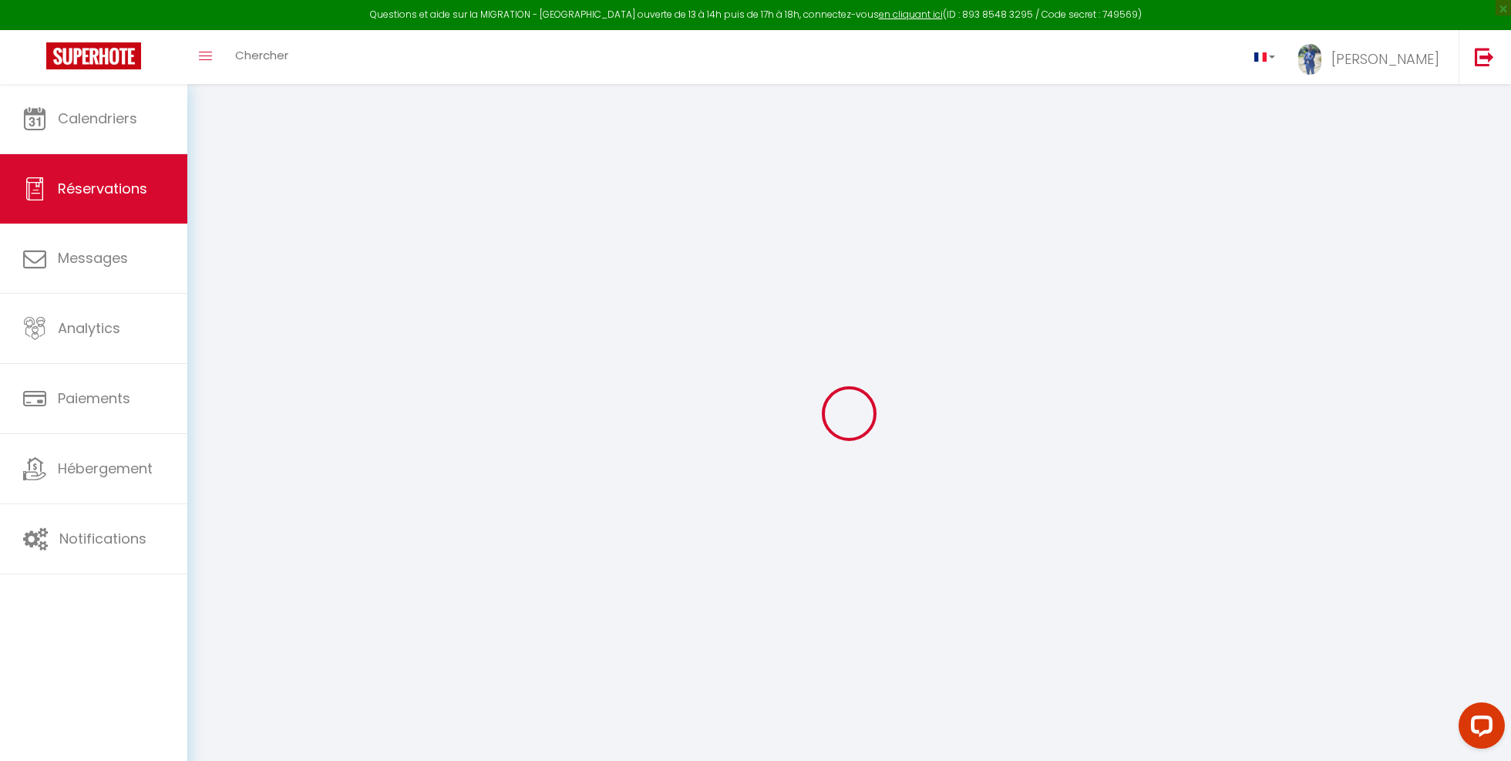
select index
select select
select select "15"
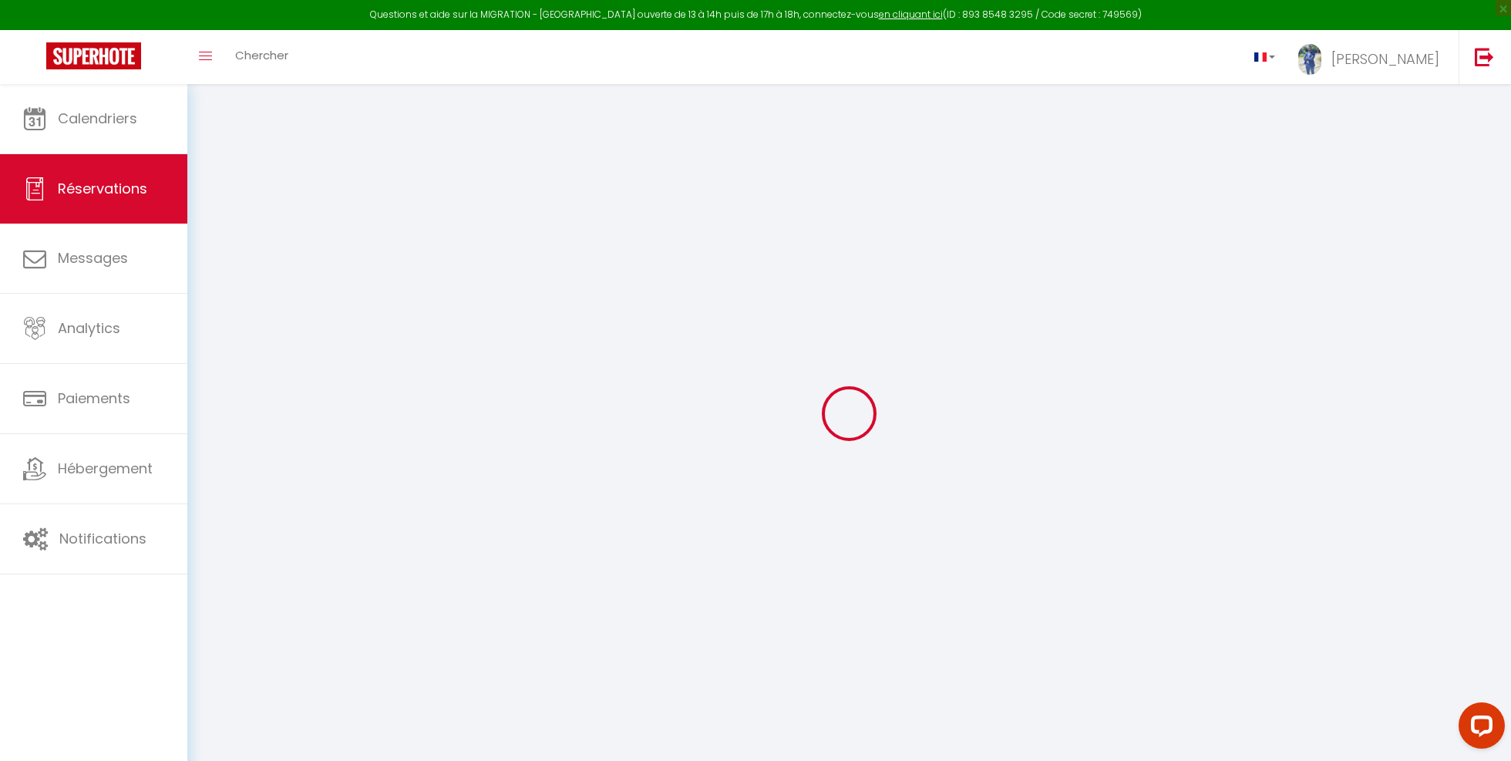
checkbox input "false"
select index
select select
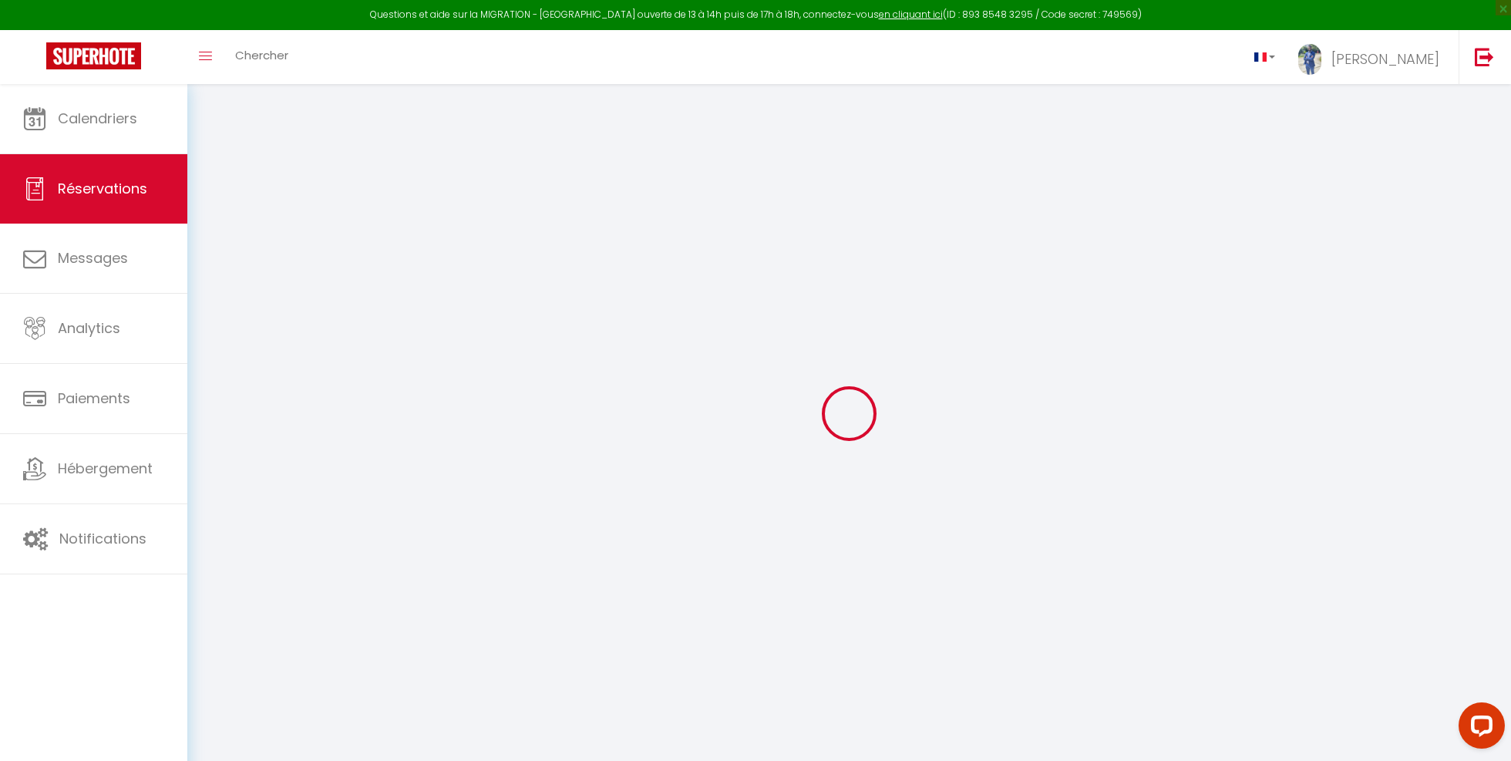
select select
checkbox input "false"
select index
select select
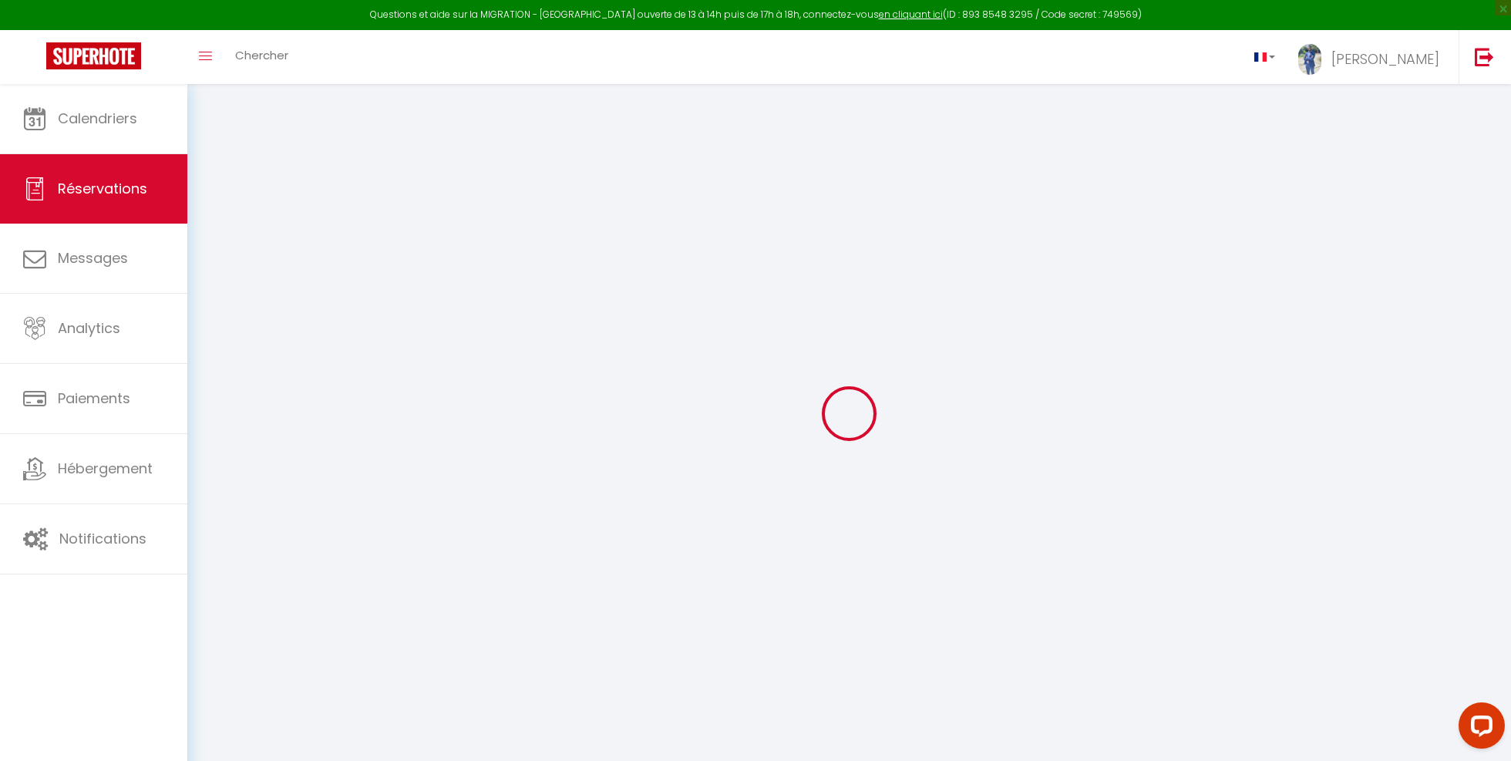
select select
checkbox input "false"
select index
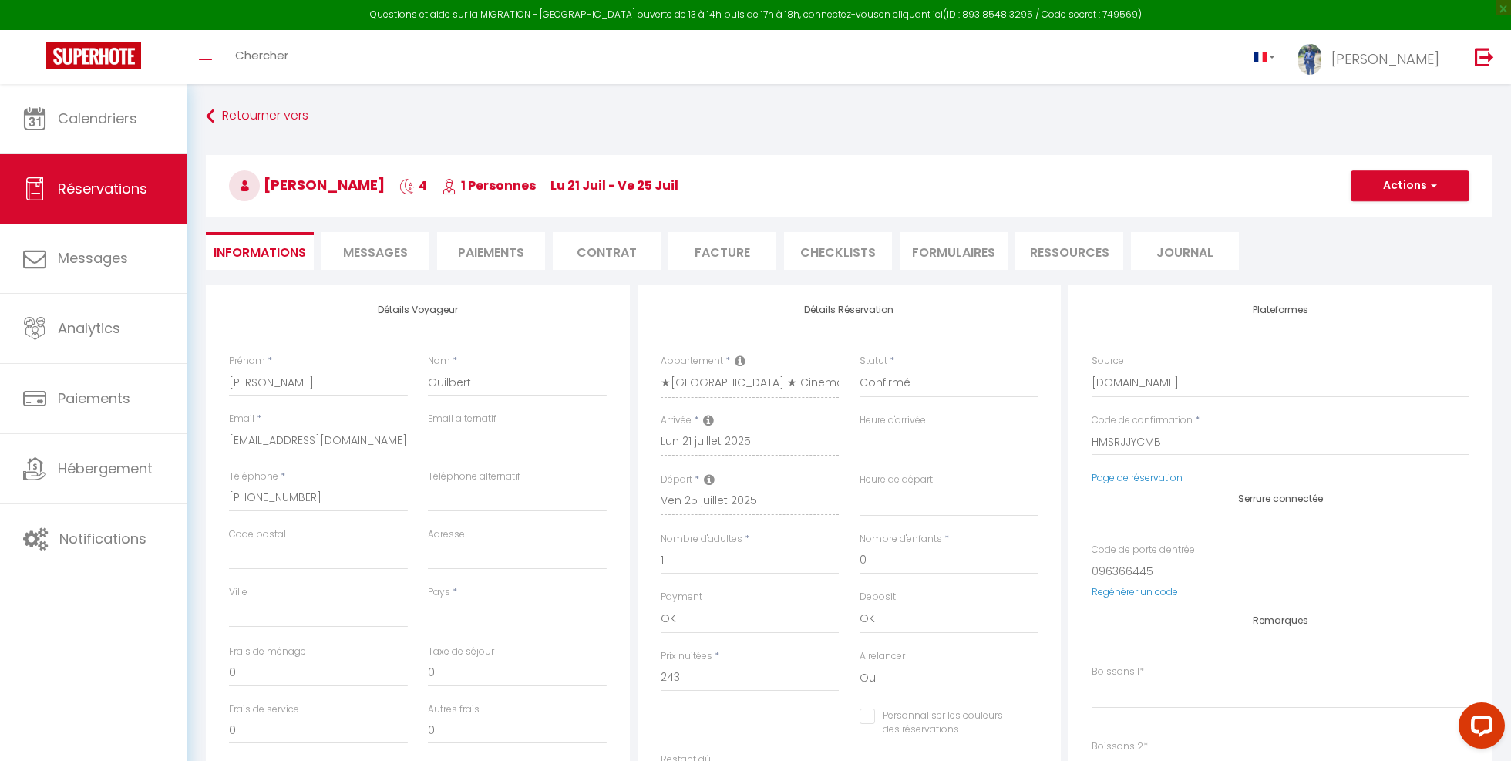
select select
type input "20"
type input "12.15"
select select
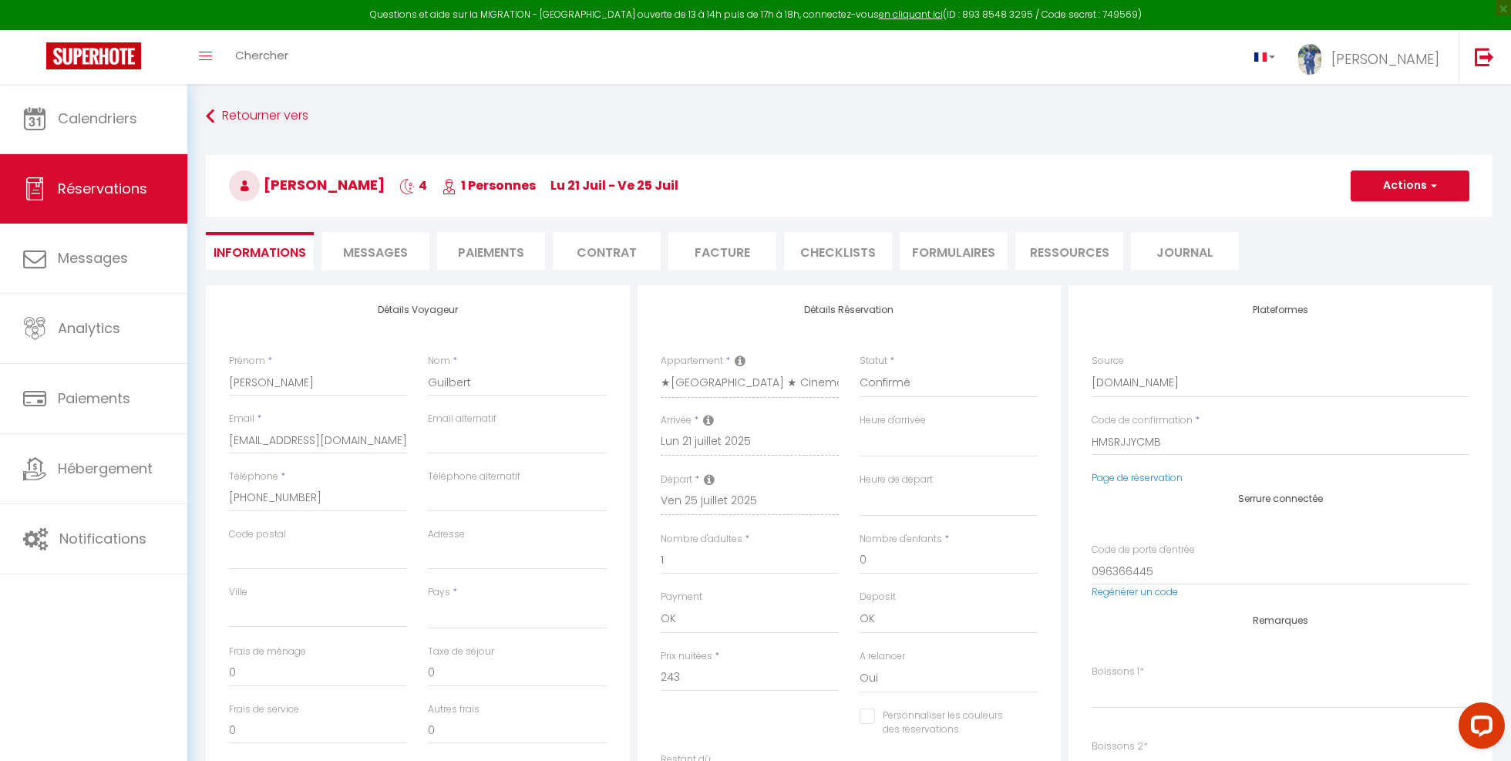
checkbox input "false"
select index
select select
checkbox input "false"
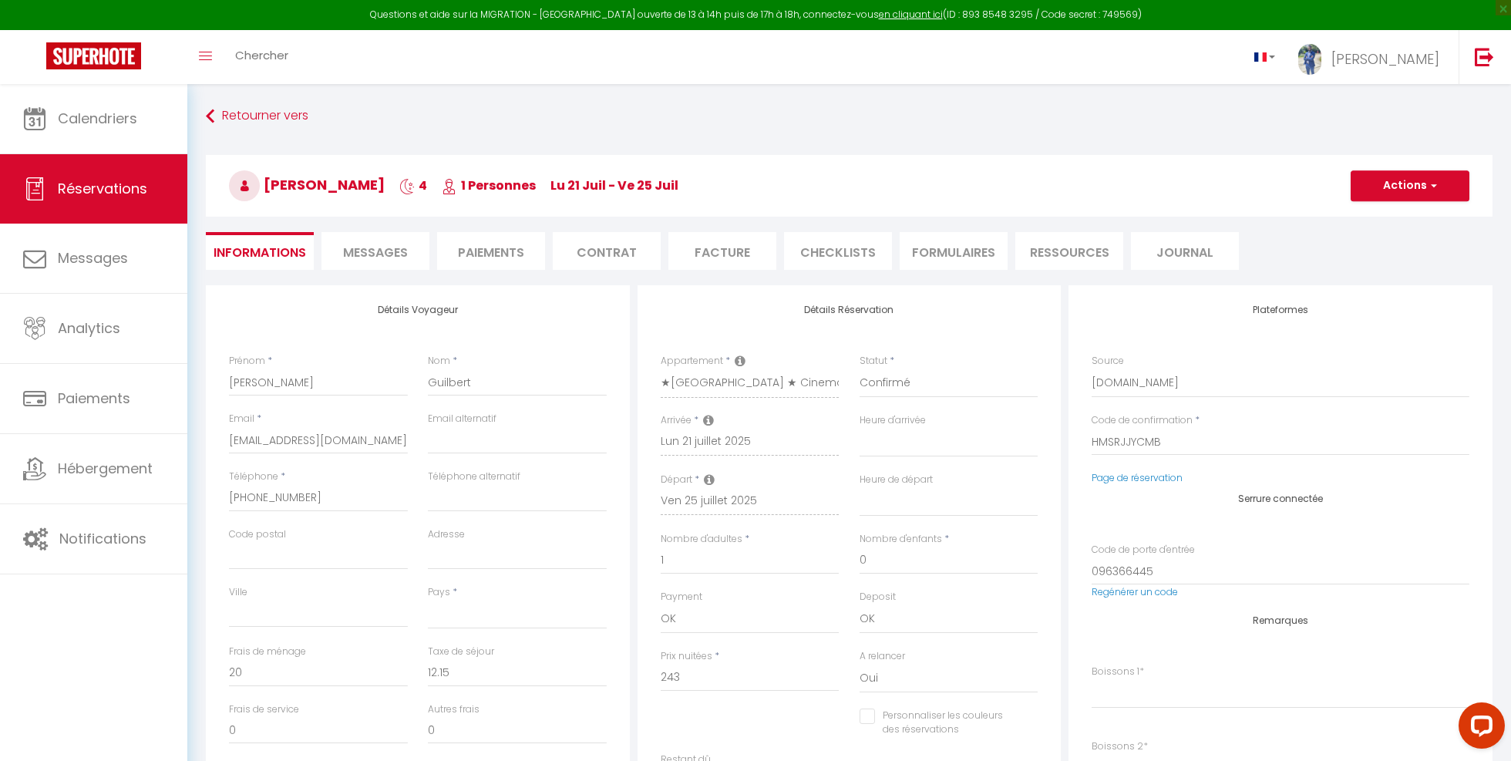
select index
select select
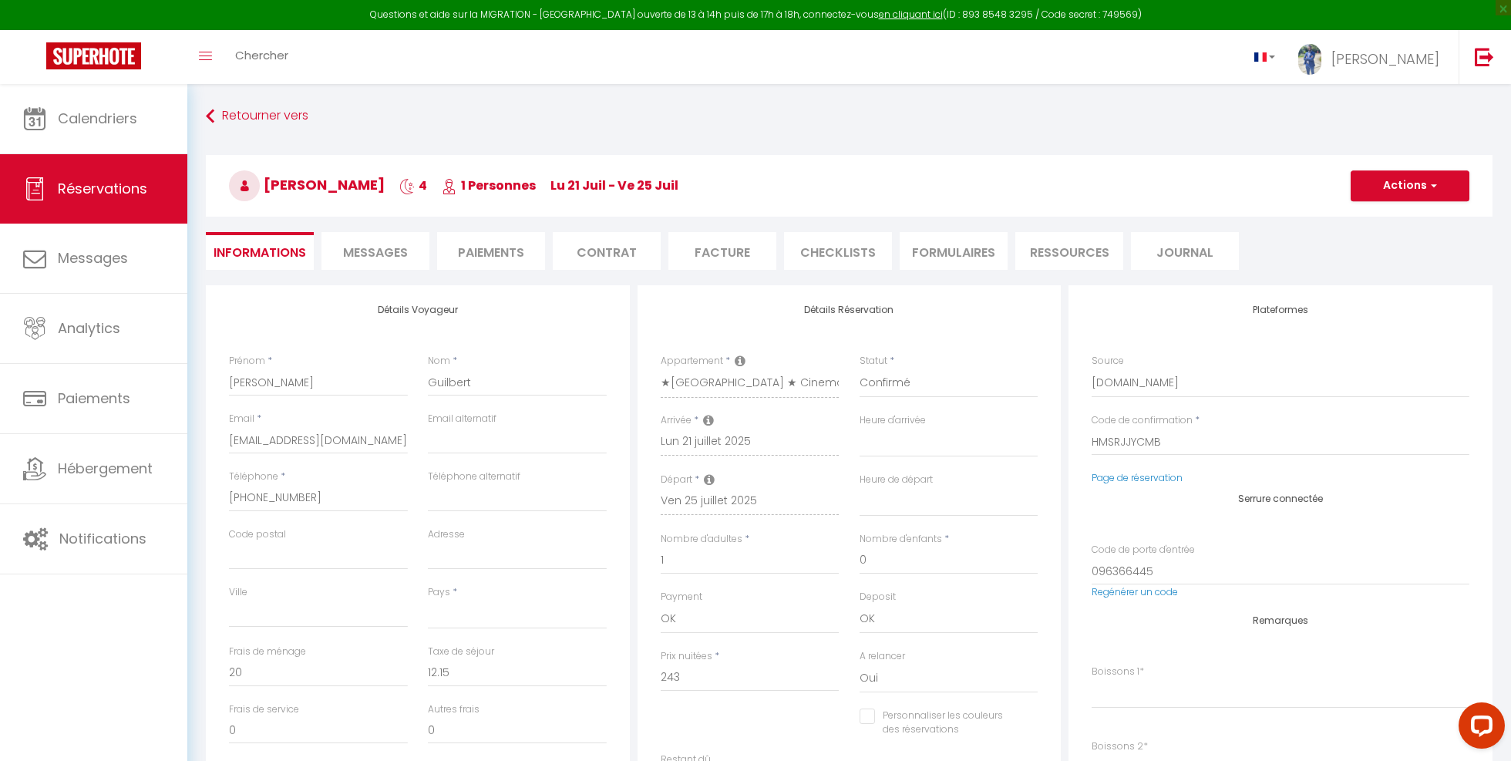
select select
checkbox input "false"
select index
click at [815, 250] on li "CHECKLISTS" at bounding box center [838, 251] width 108 height 38
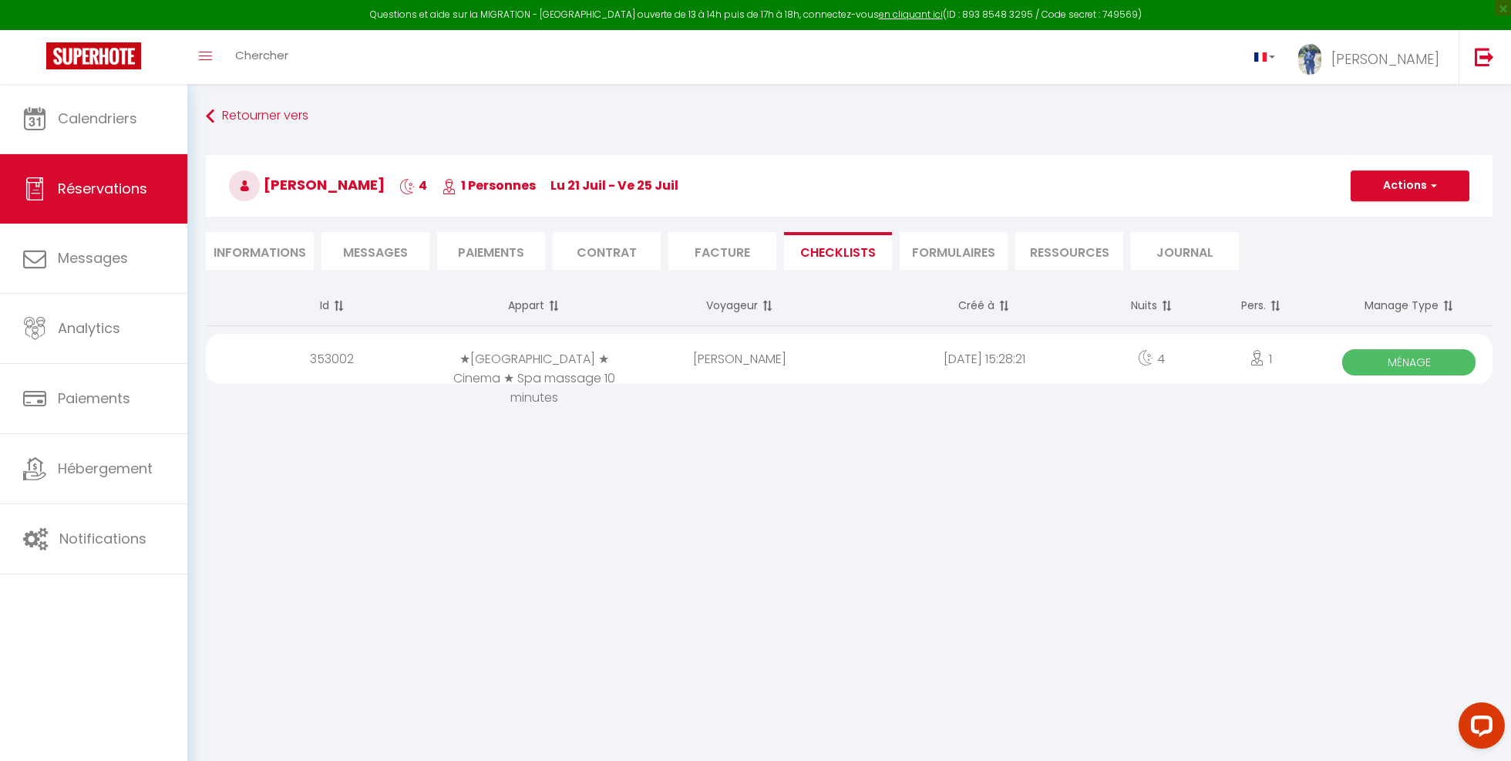
click at [304, 187] on span "[PERSON_NAME]" at bounding box center [307, 184] width 156 height 19
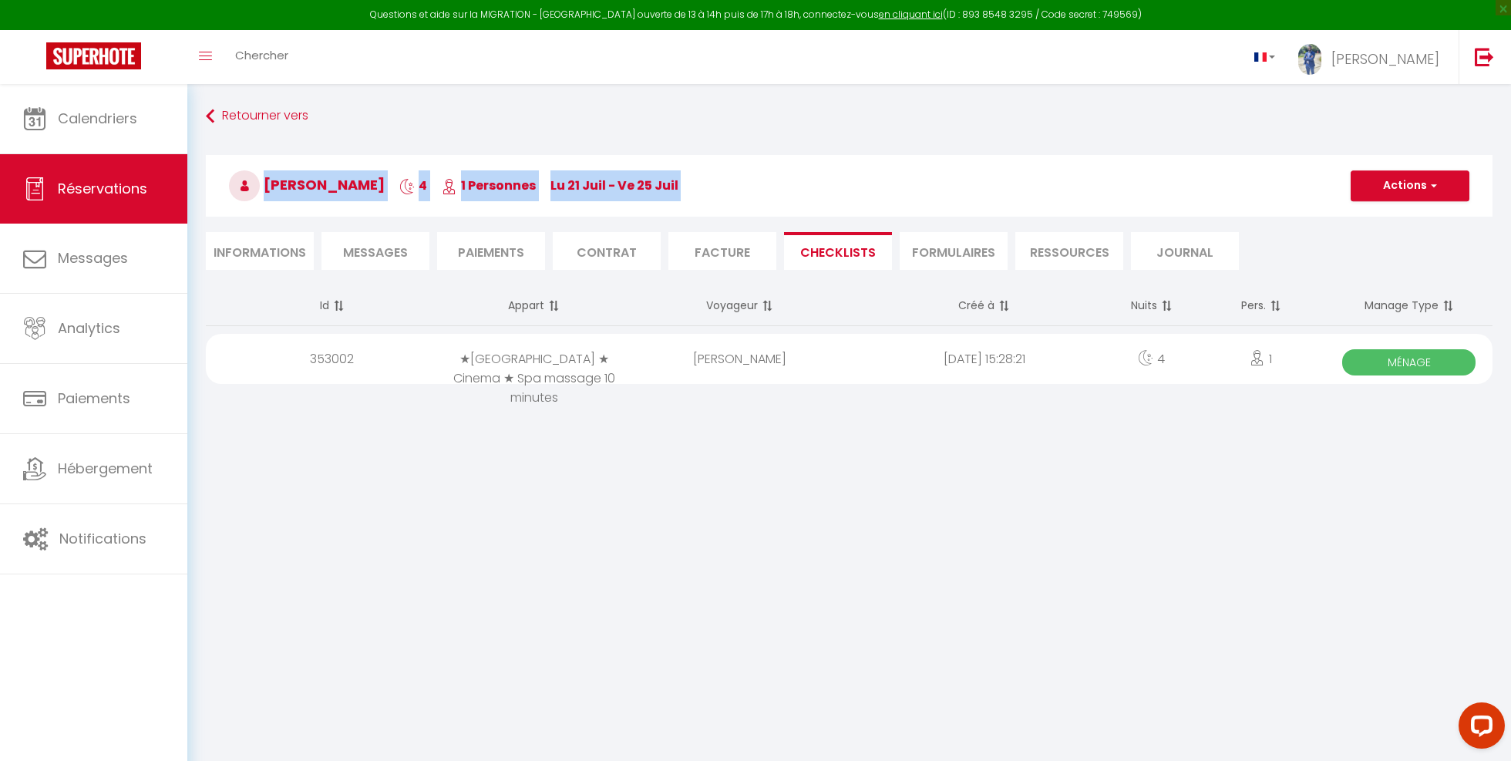
click at [304, 187] on span "[PERSON_NAME]" at bounding box center [307, 184] width 156 height 19
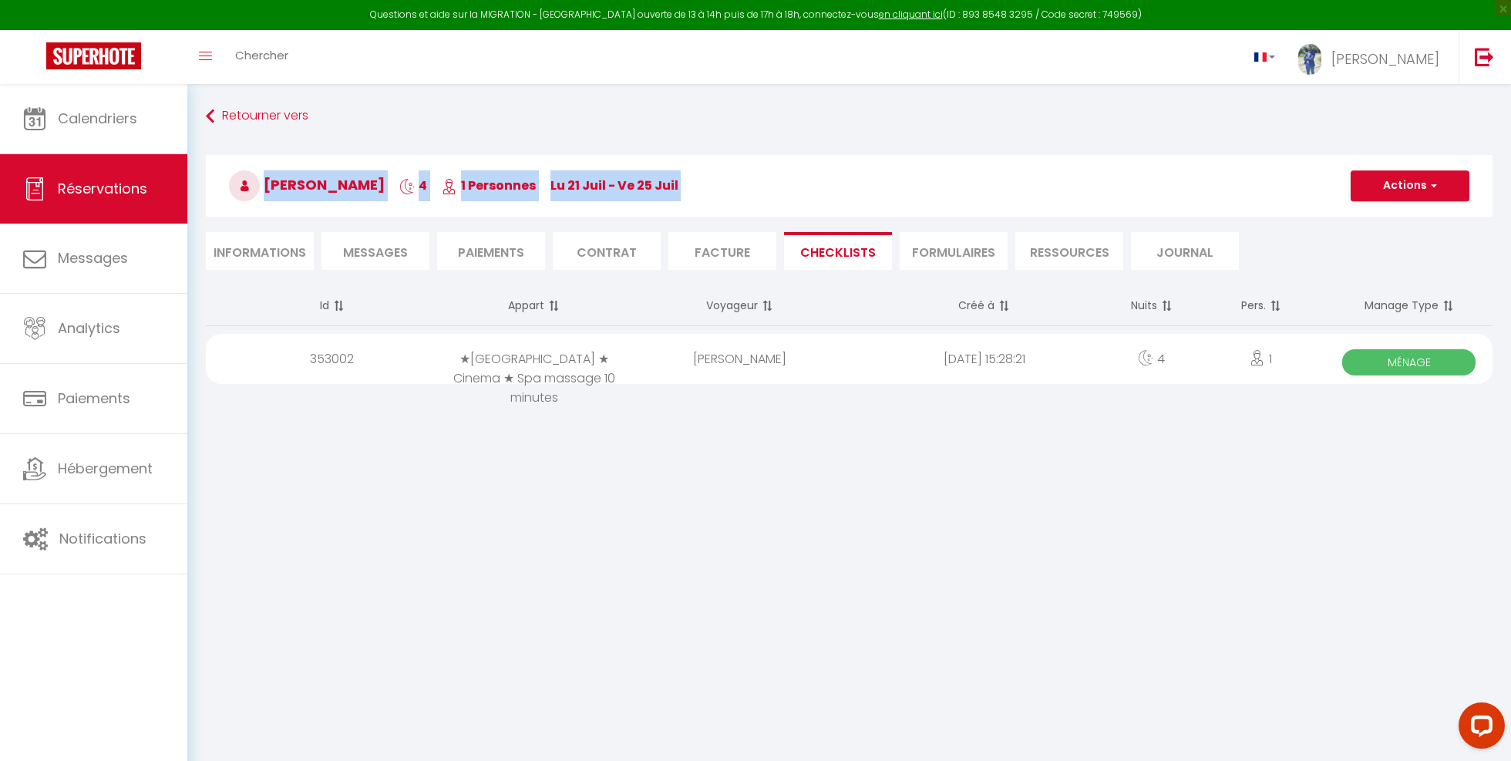
click at [704, 191] on h3 "[PERSON_NAME] 4 1 Personnes lu 21 Juil - ve 25 Juil" at bounding box center [849, 186] width 1286 height 62
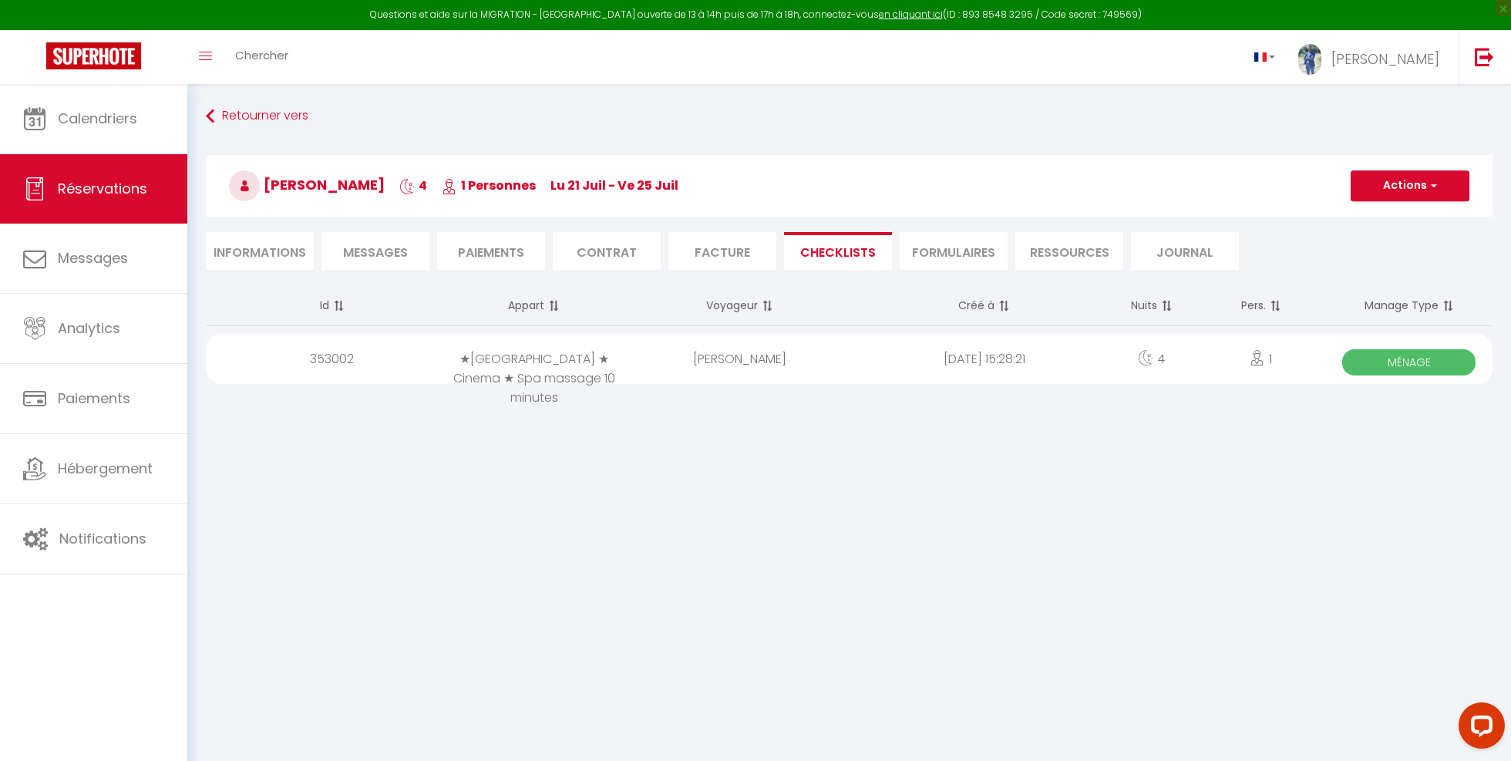
click at [351, 368] on div "353002" at bounding box center [328, 359] width 244 height 50
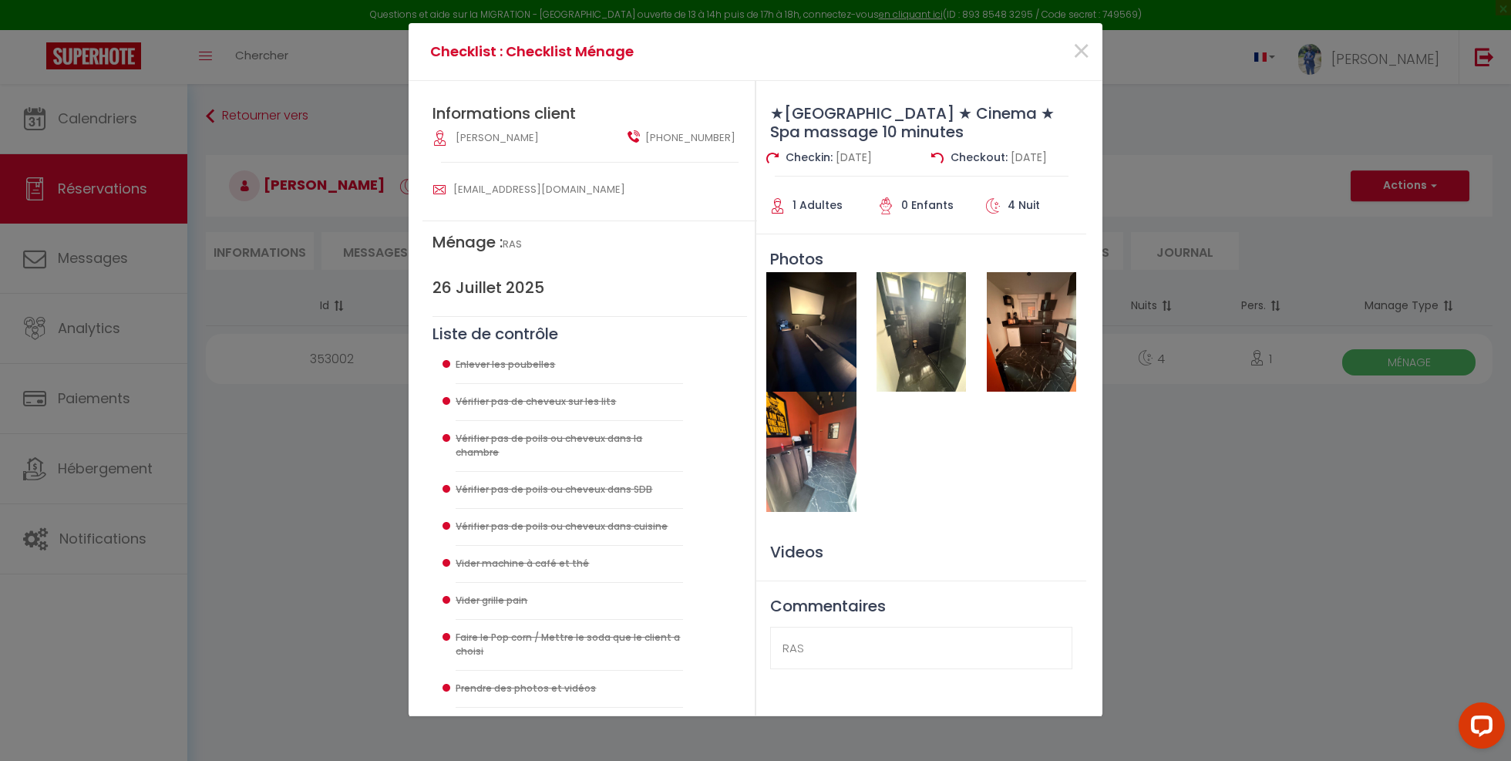
click at [812, 324] on img at bounding box center [810, 331] width 89 height 119
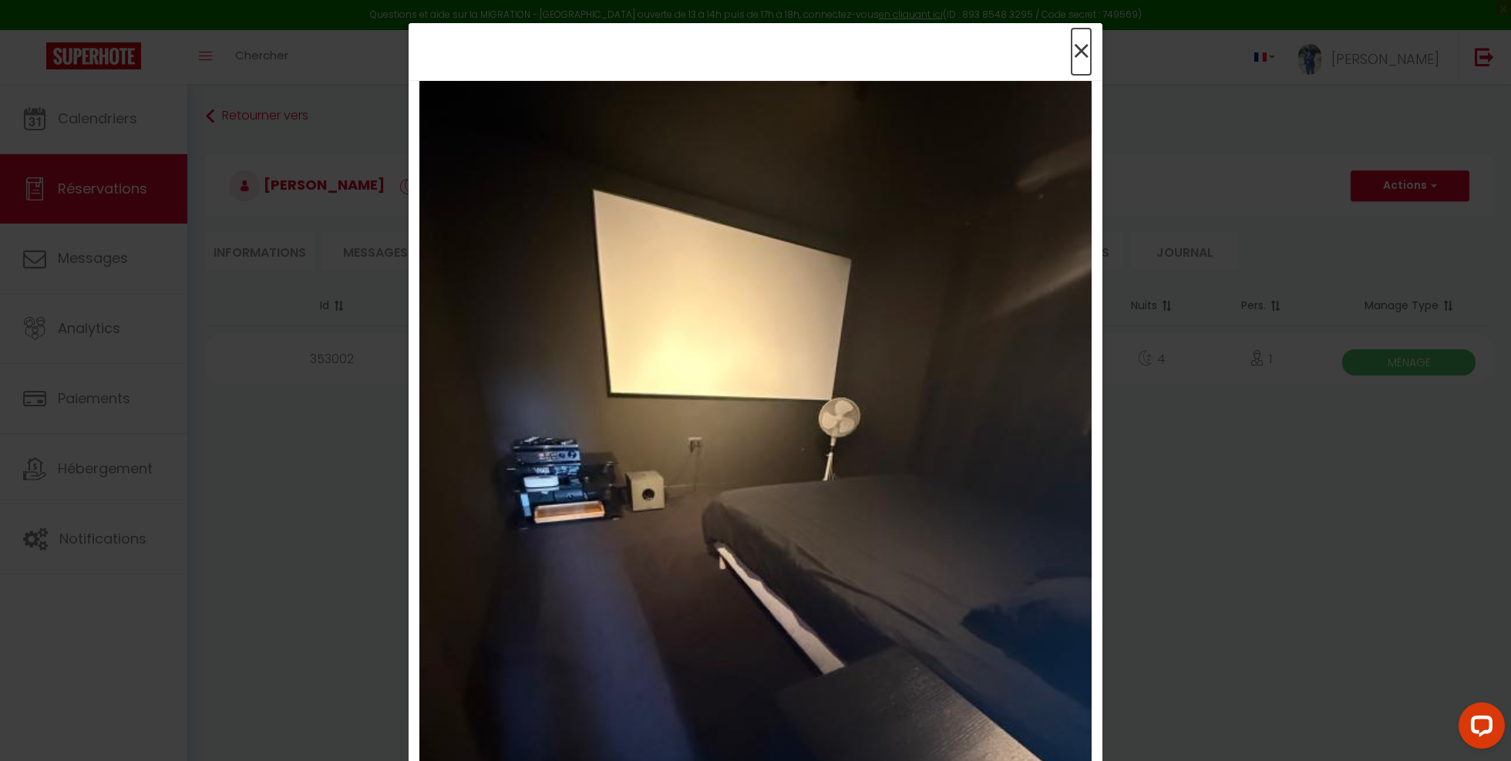
click at [1078, 48] on span "×" at bounding box center [1080, 52] width 19 height 46
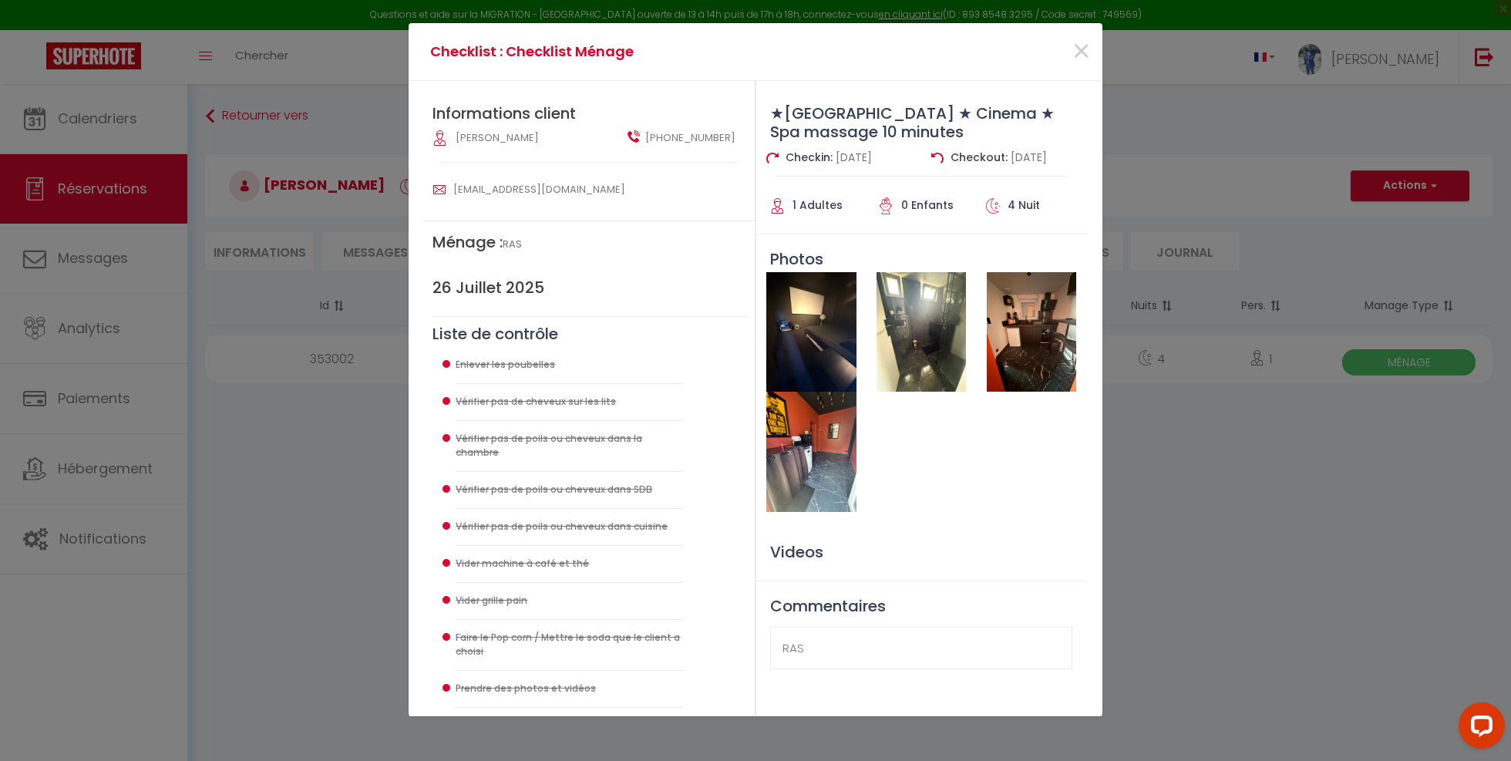
click at [926, 342] on img at bounding box center [920, 331] width 89 height 119
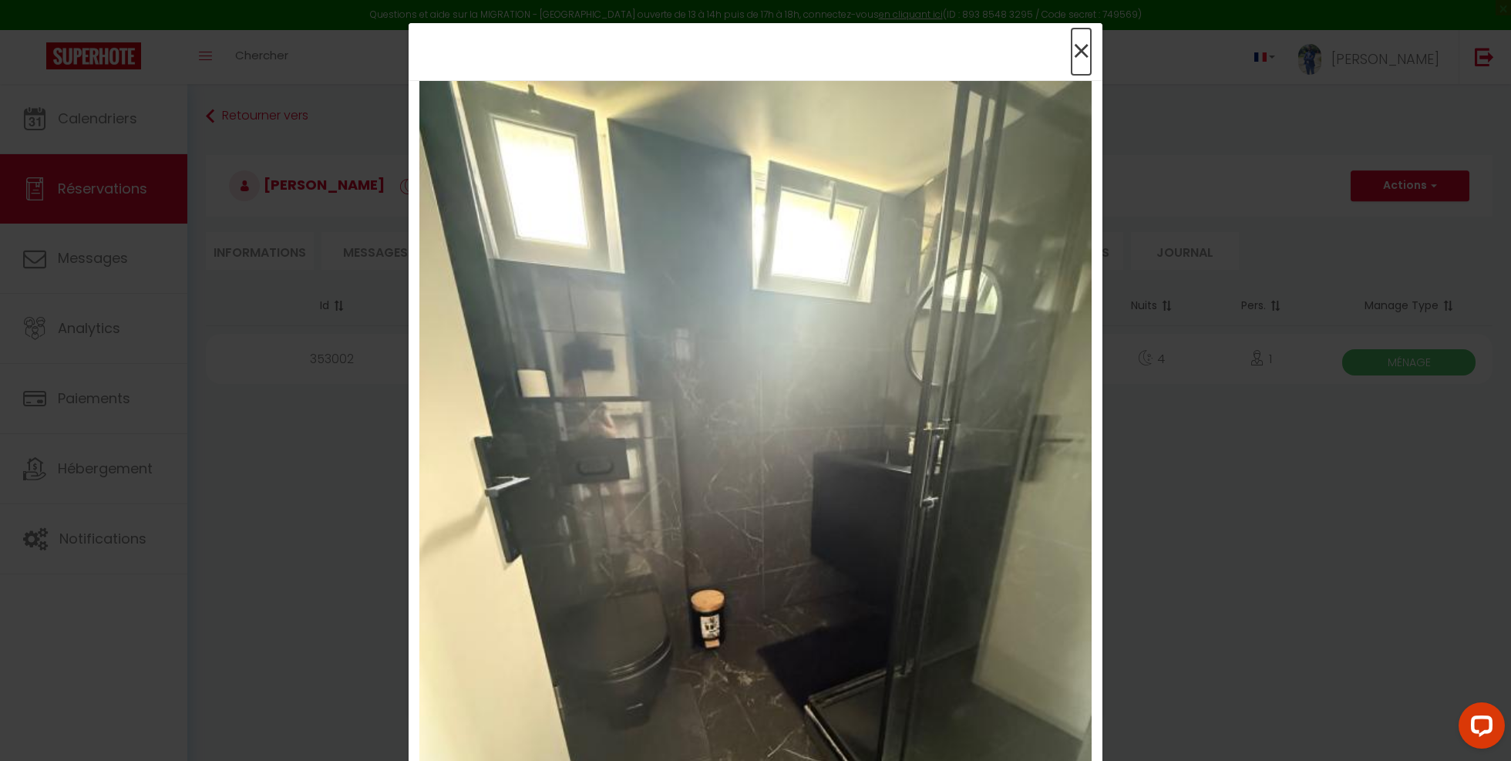
click at [1085, 47] on span "×" at bounding box center [1080, 52] width 19 height 46
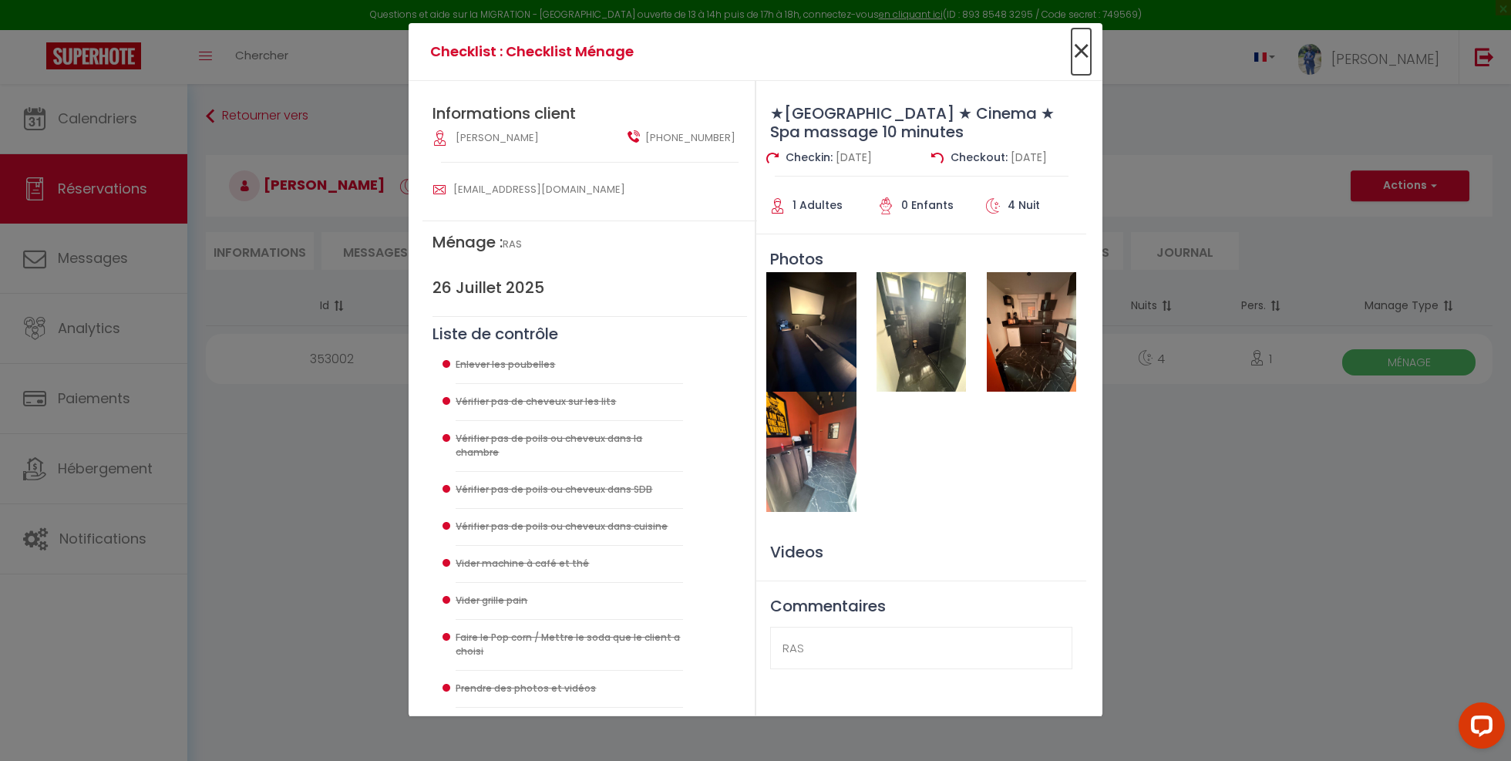
click at [1081, 47] on span "×" at bounding box center [1080, 52] width 19 height 46
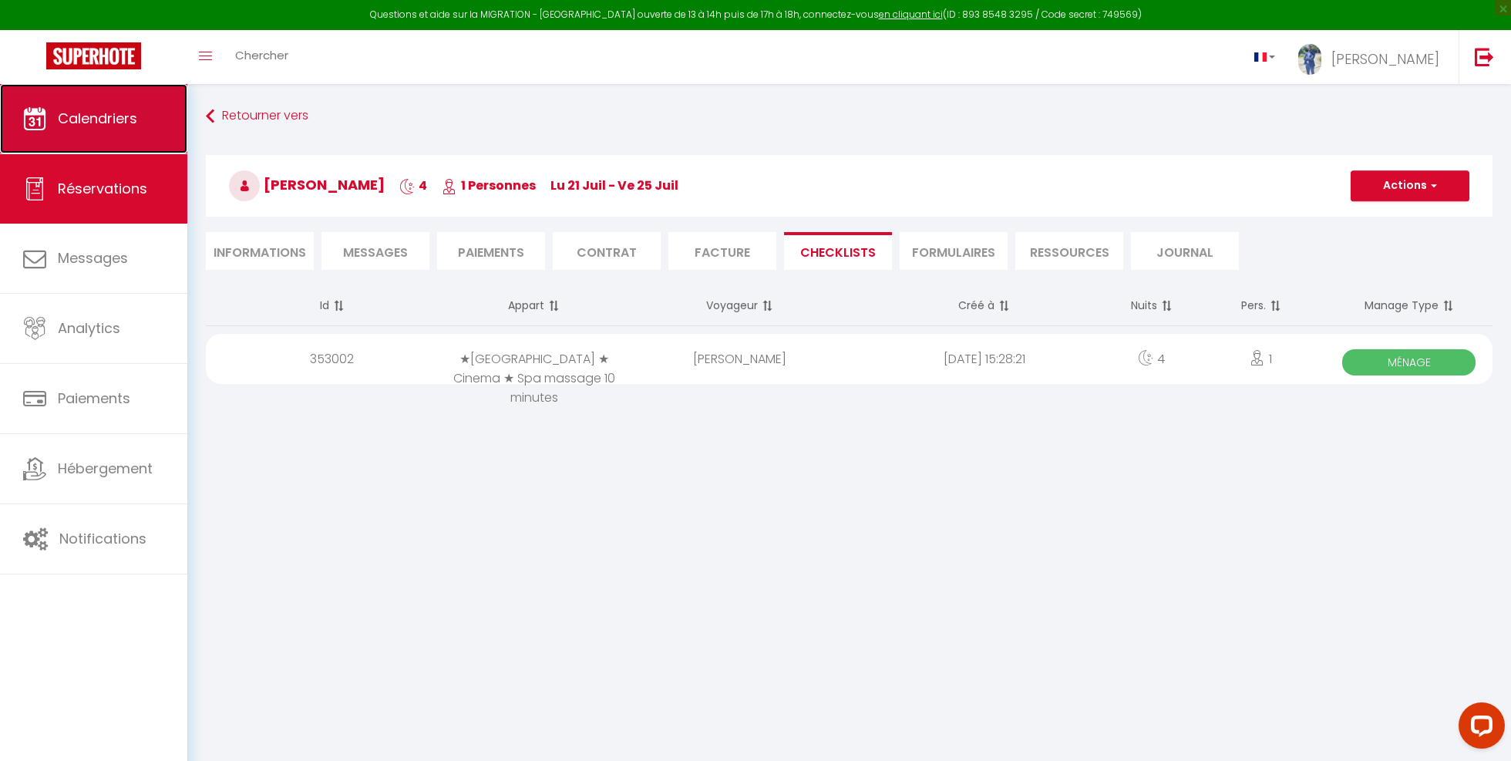
click at [94, 121] on span "Calendriers" at bounding box center [97, 118] width 79 height 19
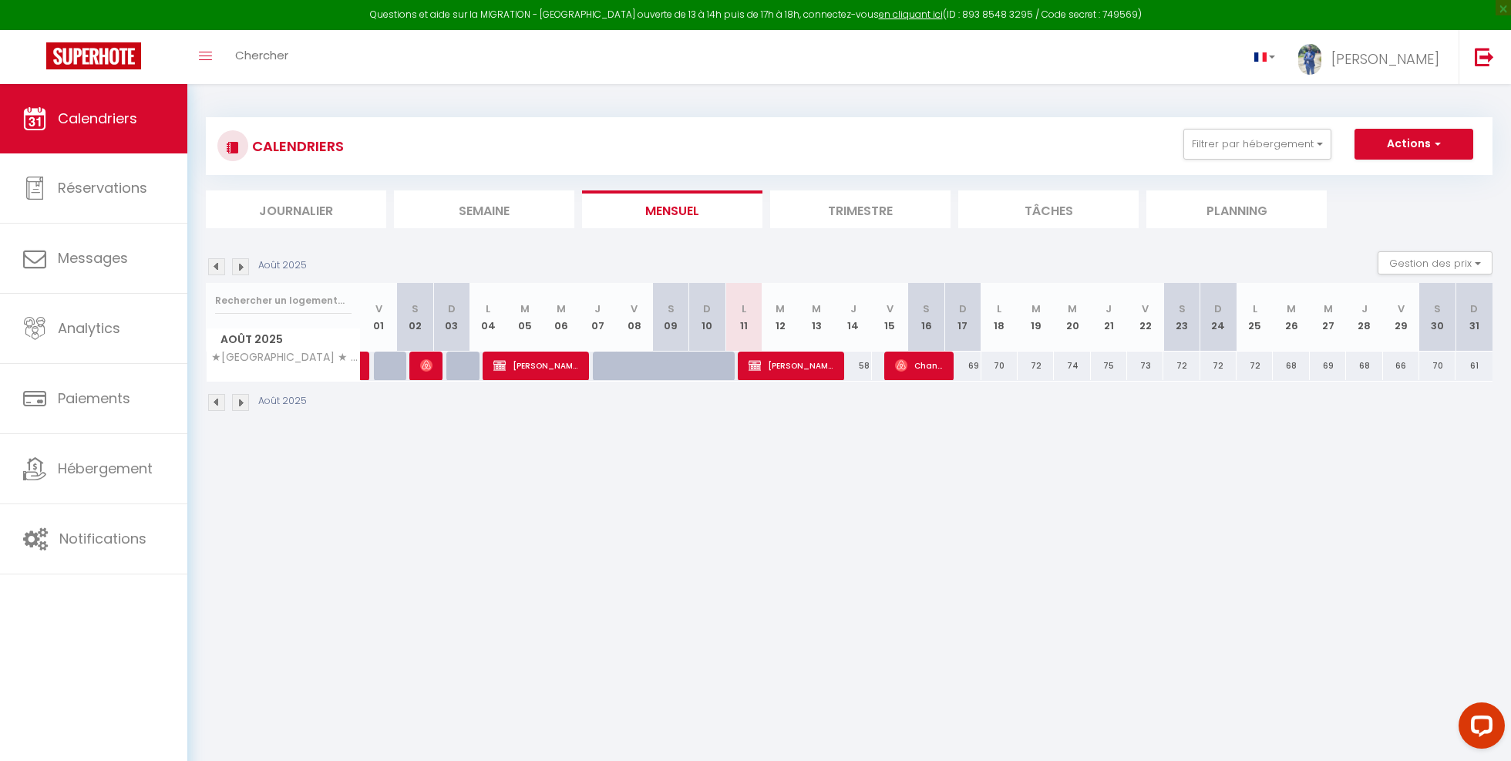
click at [214, 270] on img at bounding box center [216, 266] width 17 height 17
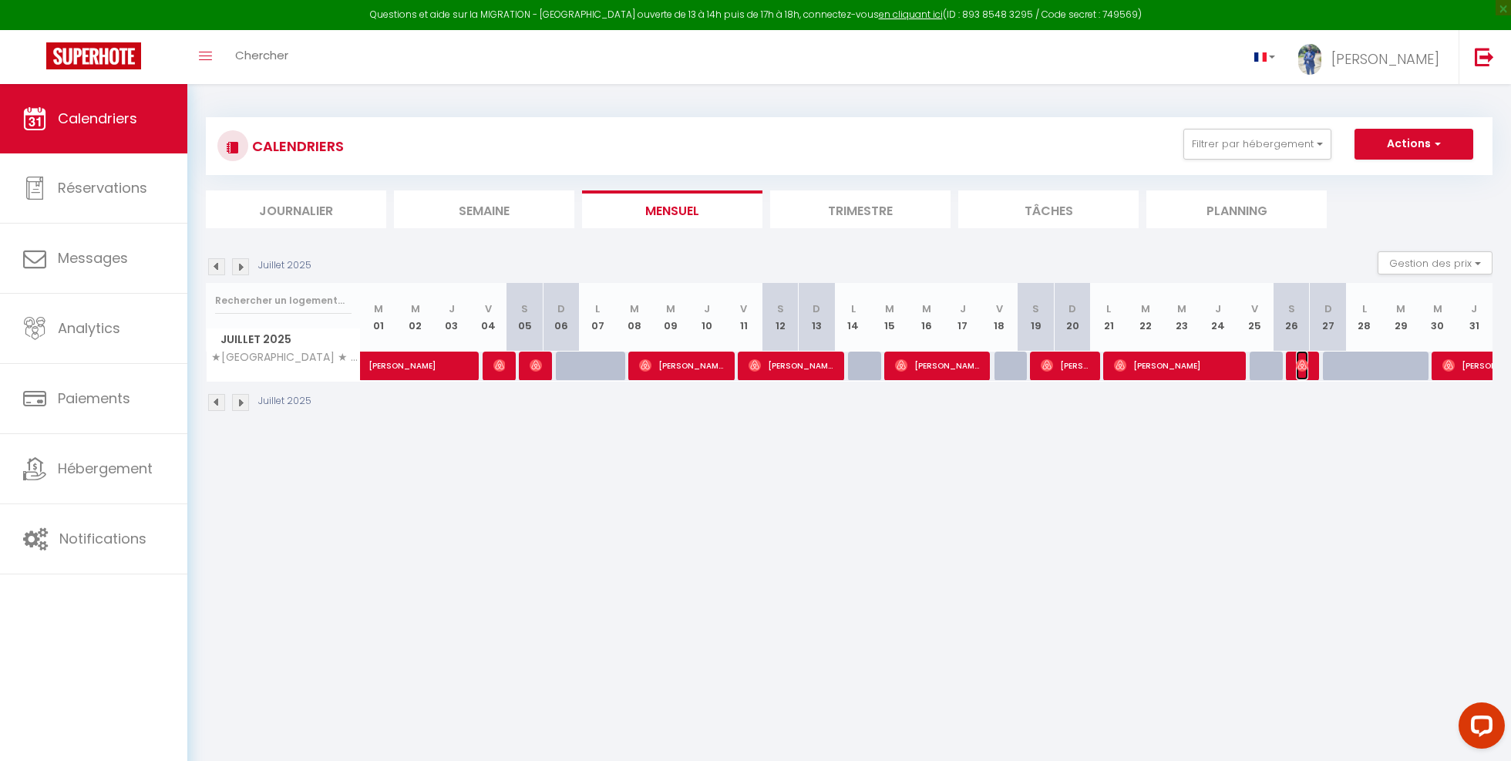
click at [1300, 368] on img at bounding box center [1302, 365] width 12 height 12
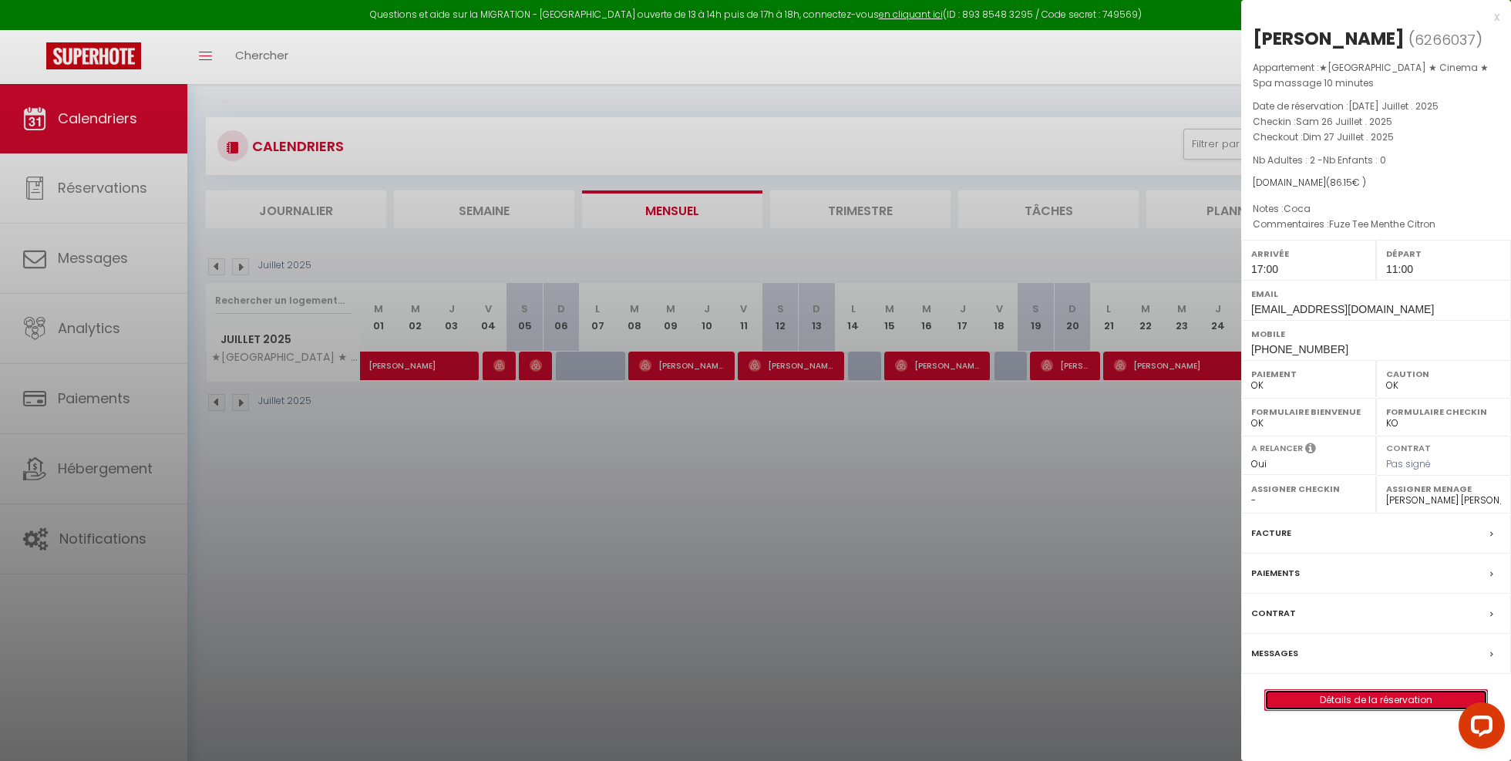
click at [1346, 690] on link "Détails de la réservation" at bounding box center [1376, 700] width 222 height 20
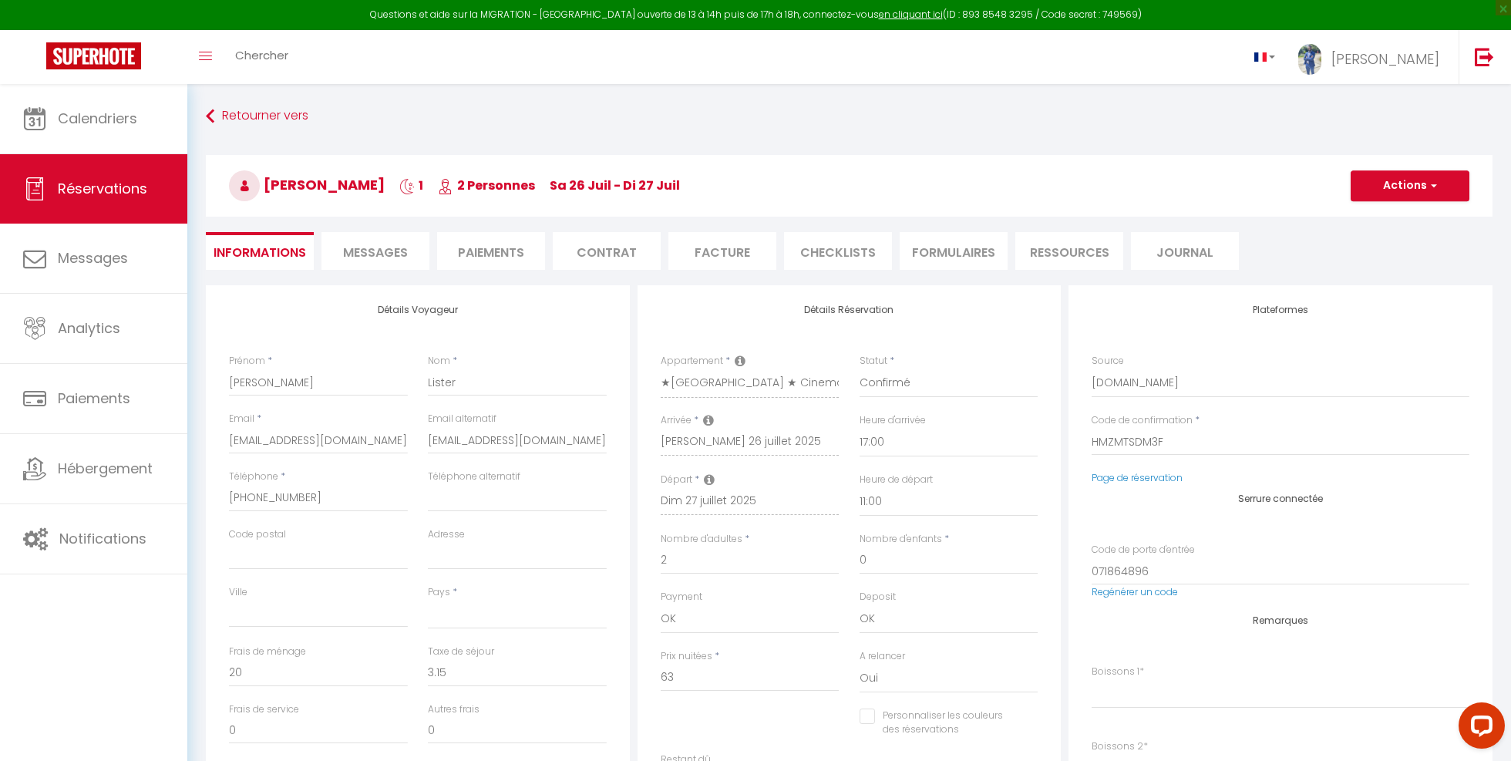
click at [854, 244] on li "CHECKLISTS" at bounding box center [838, 251] width 108 height 38
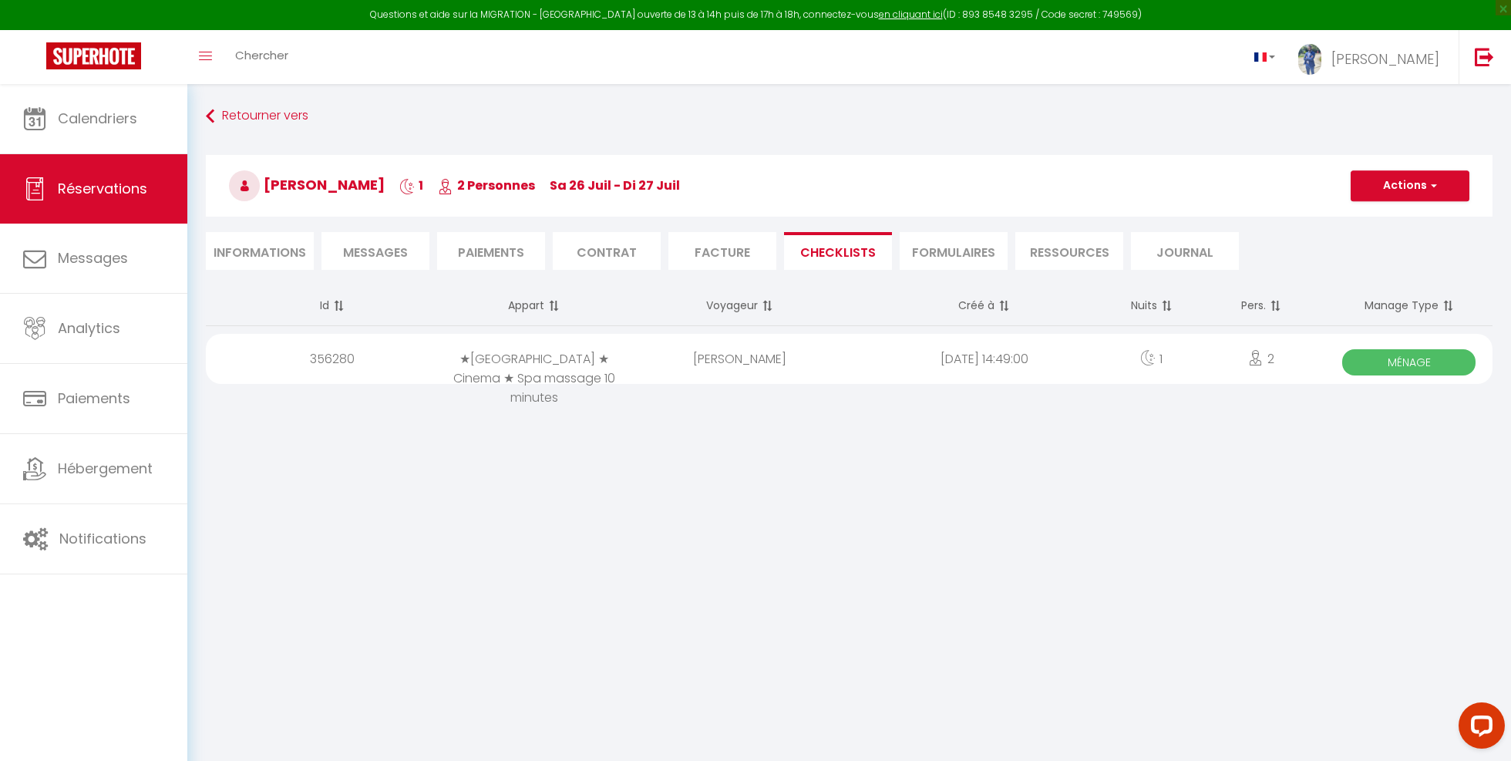
click at [345, 367] on div "356280" at bounding box center [328, 359] width 244 height 50
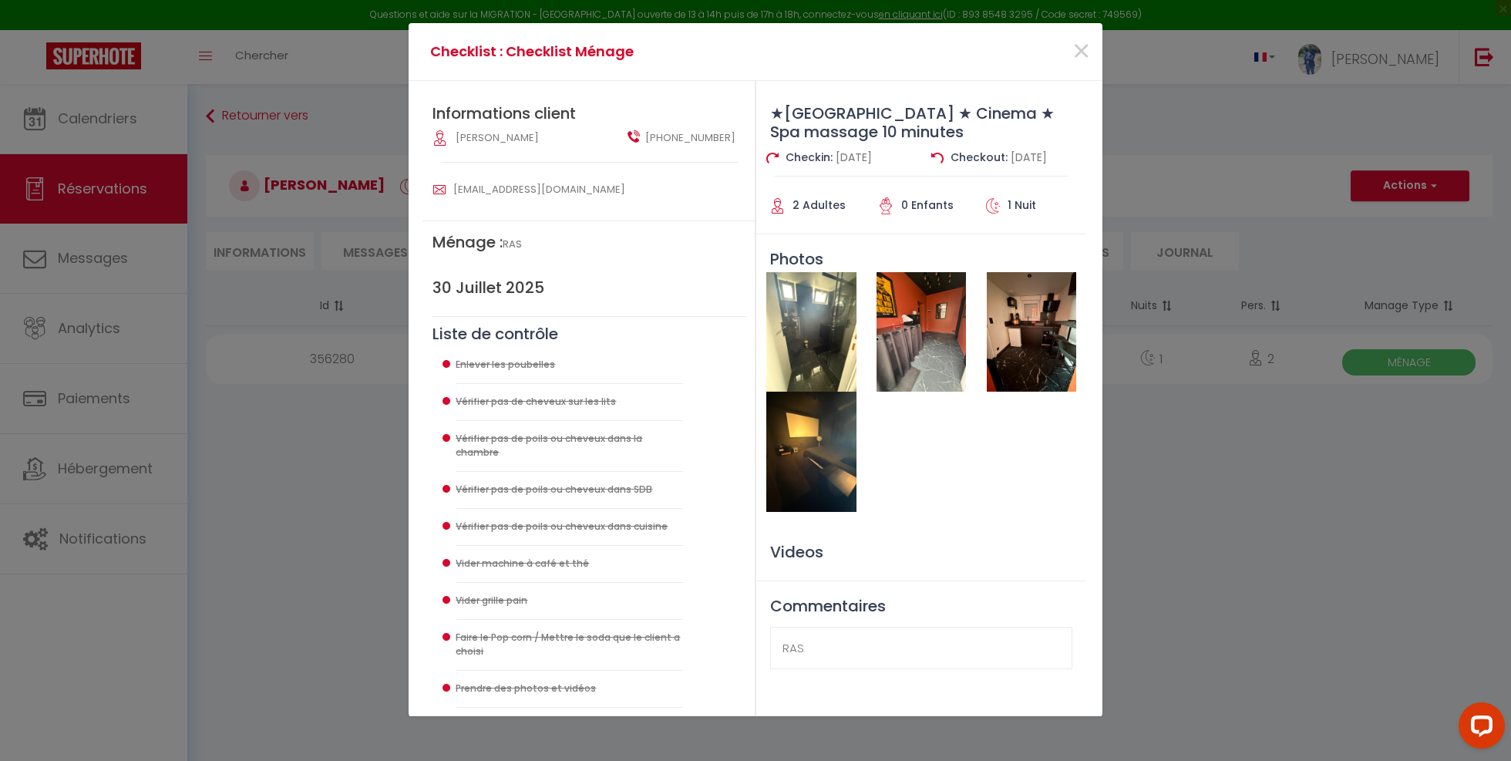
click at [827, 348] on img at bounding box center [810, 331] width 89 height 119
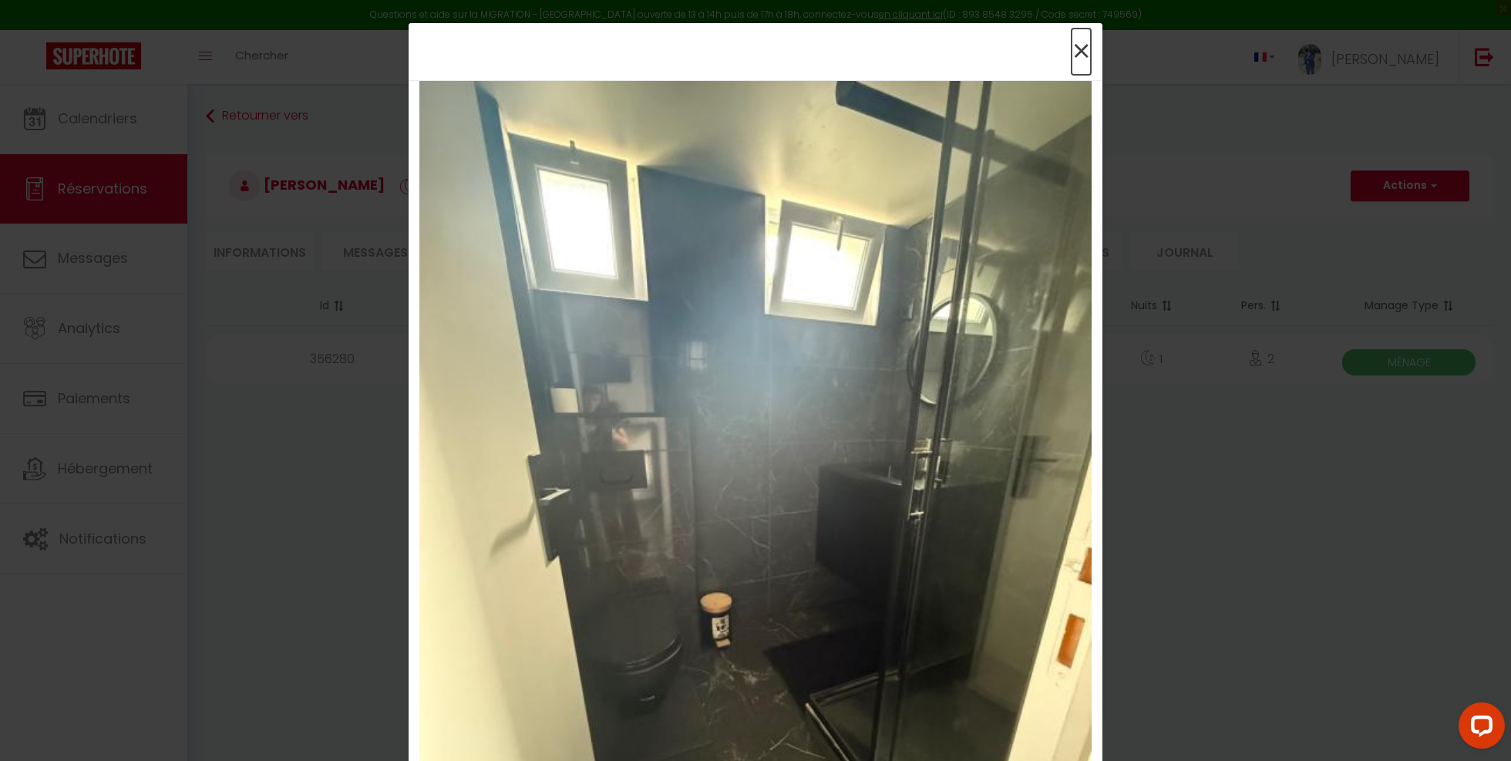
click at [1080, 47] on span "×" at bounding box center [1080, 52] width 19 height 46
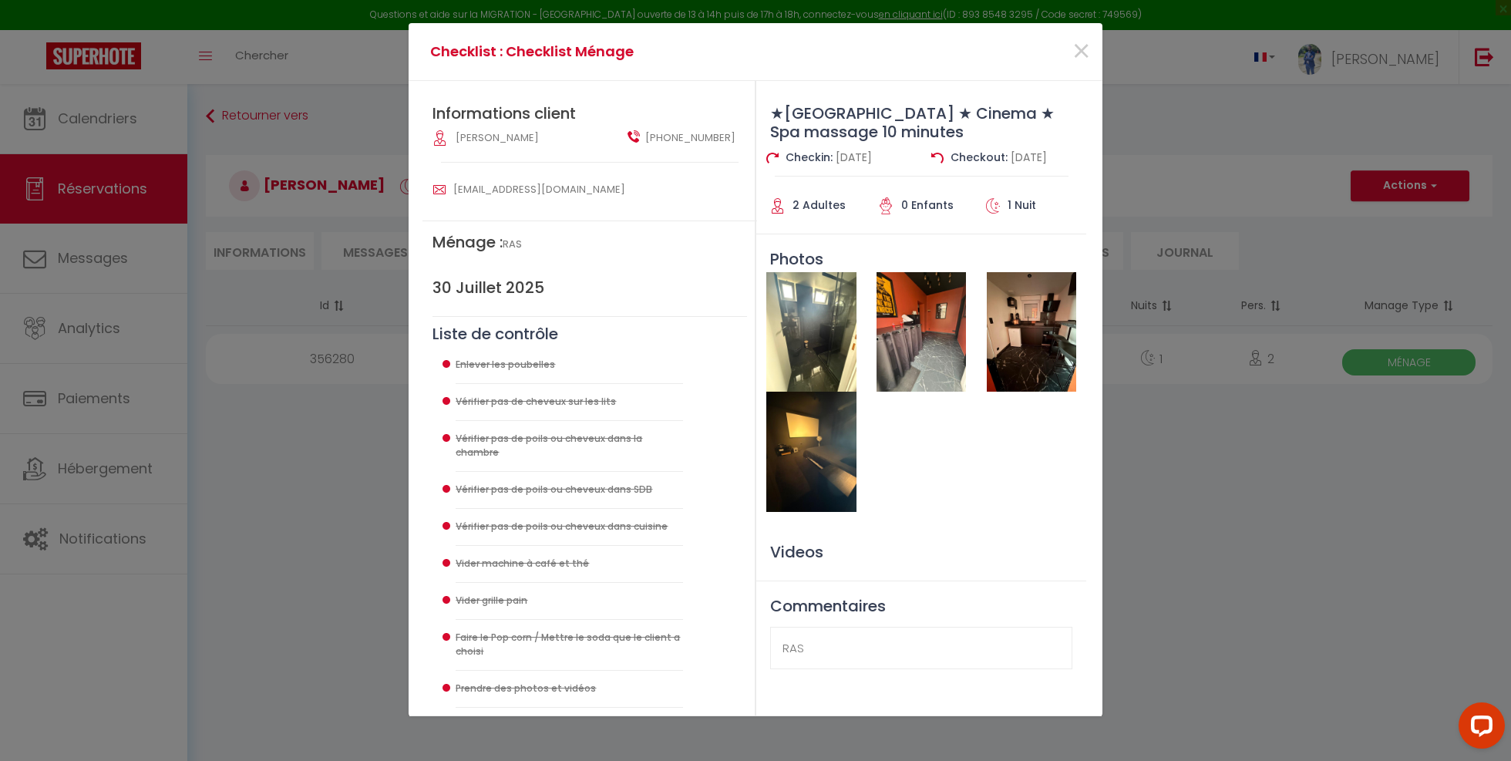
click at [932, 354] on img at bounding box center [920, 331] width 89 height 119
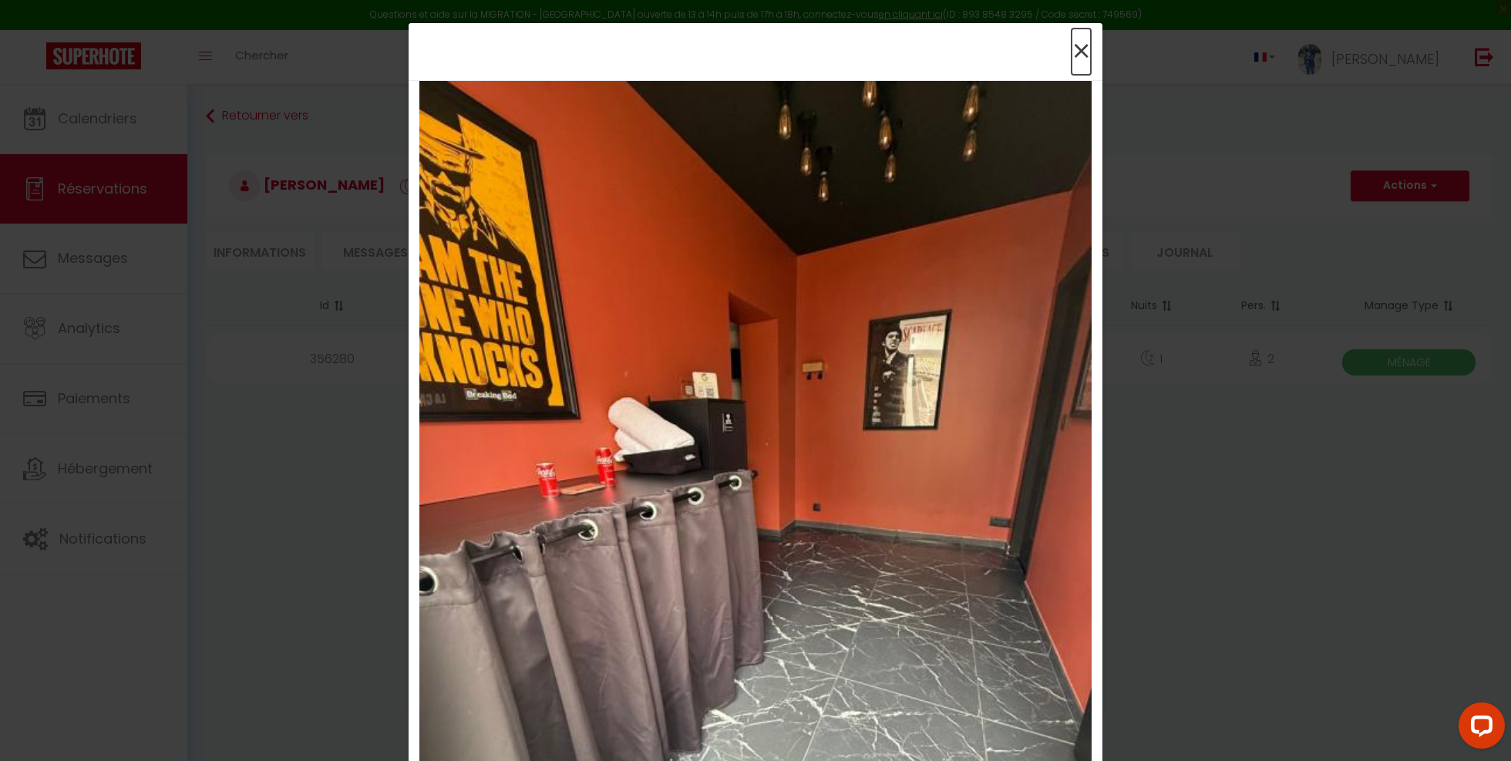
click at [1074, 59] on span "×" at bounding box center [1080, 52] width 19 height 46
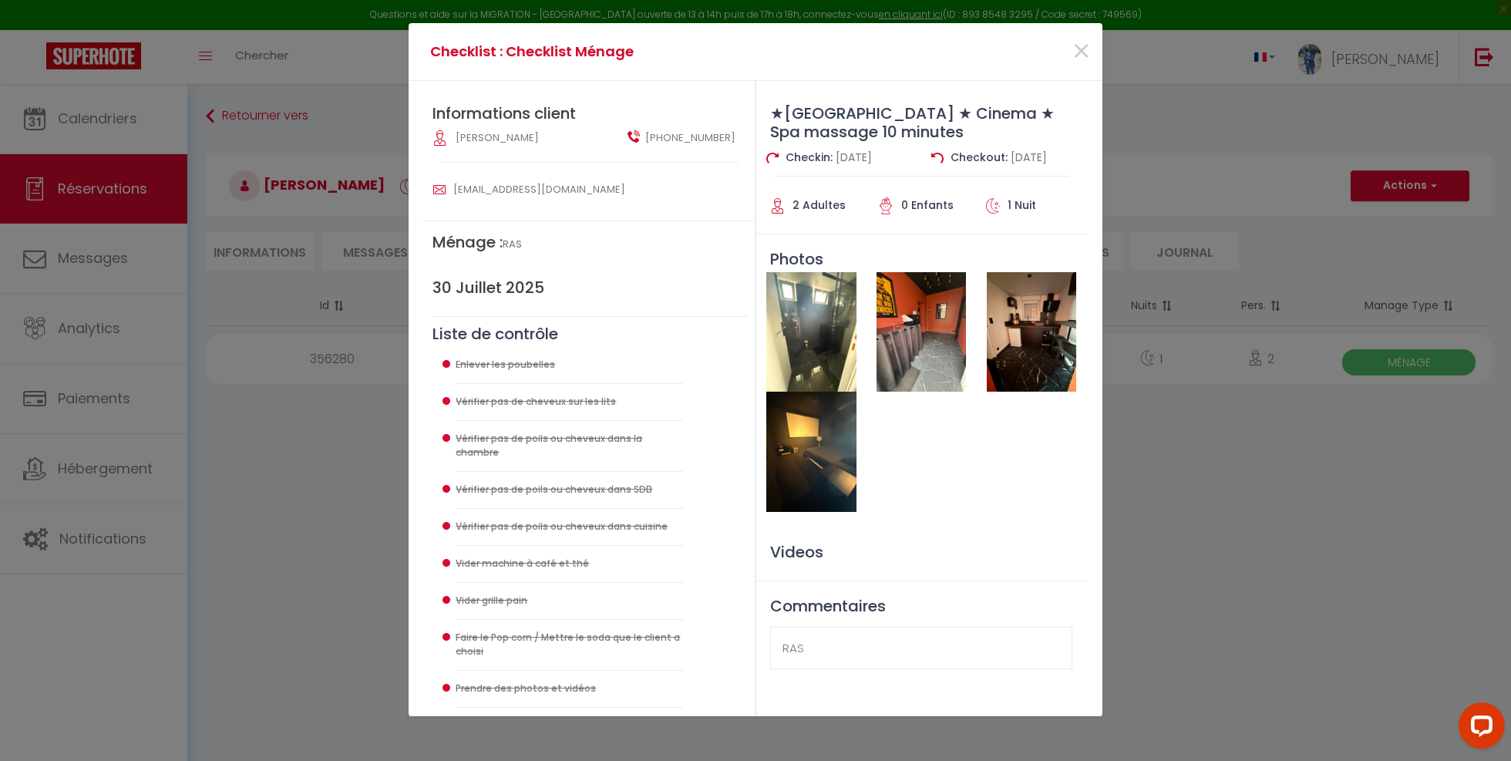
click at [798, 472] on img at bounding box center [810, 451] width 89 height 119
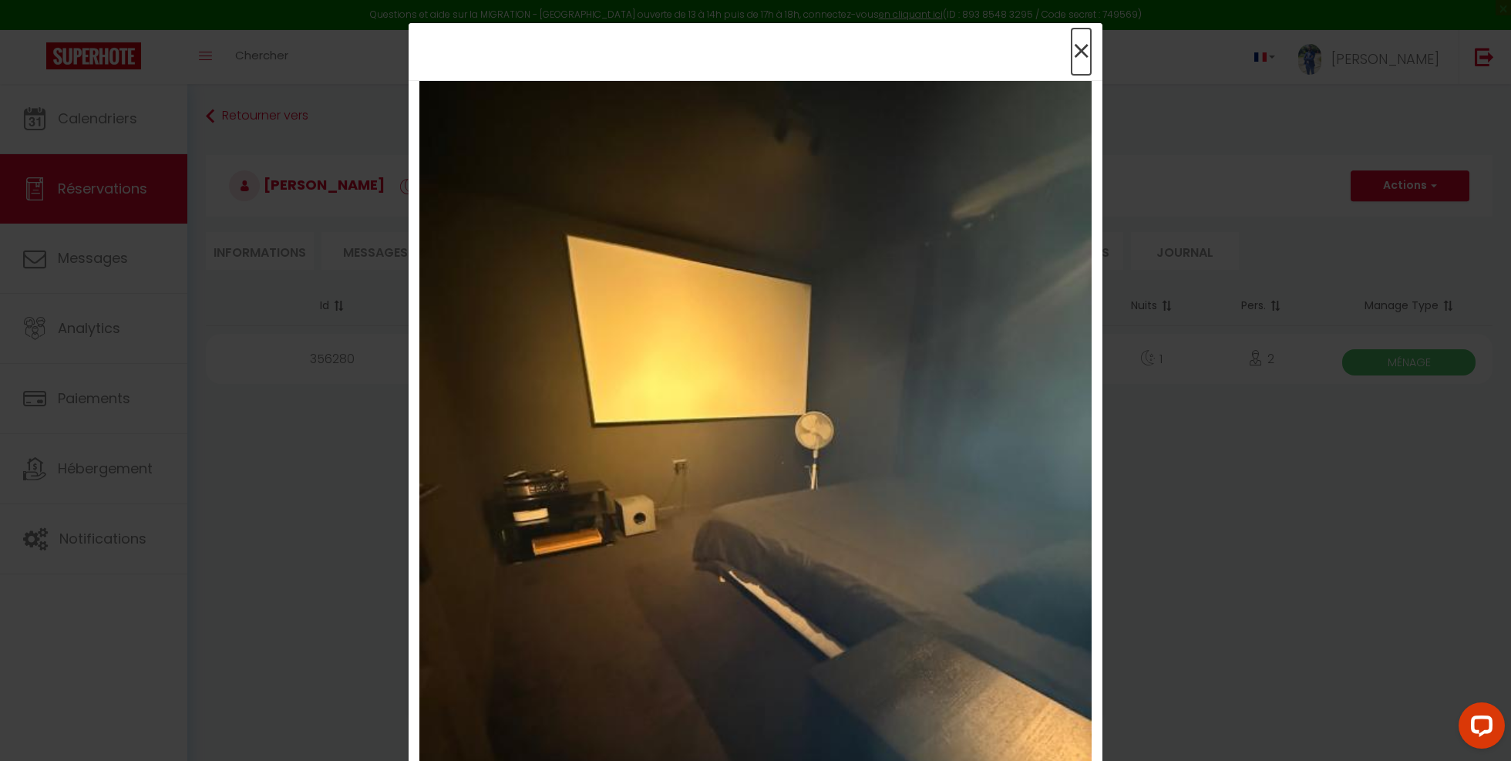
click at [1087, 49] on span "×" at bounding box center [1080, 52] width 19 height 46
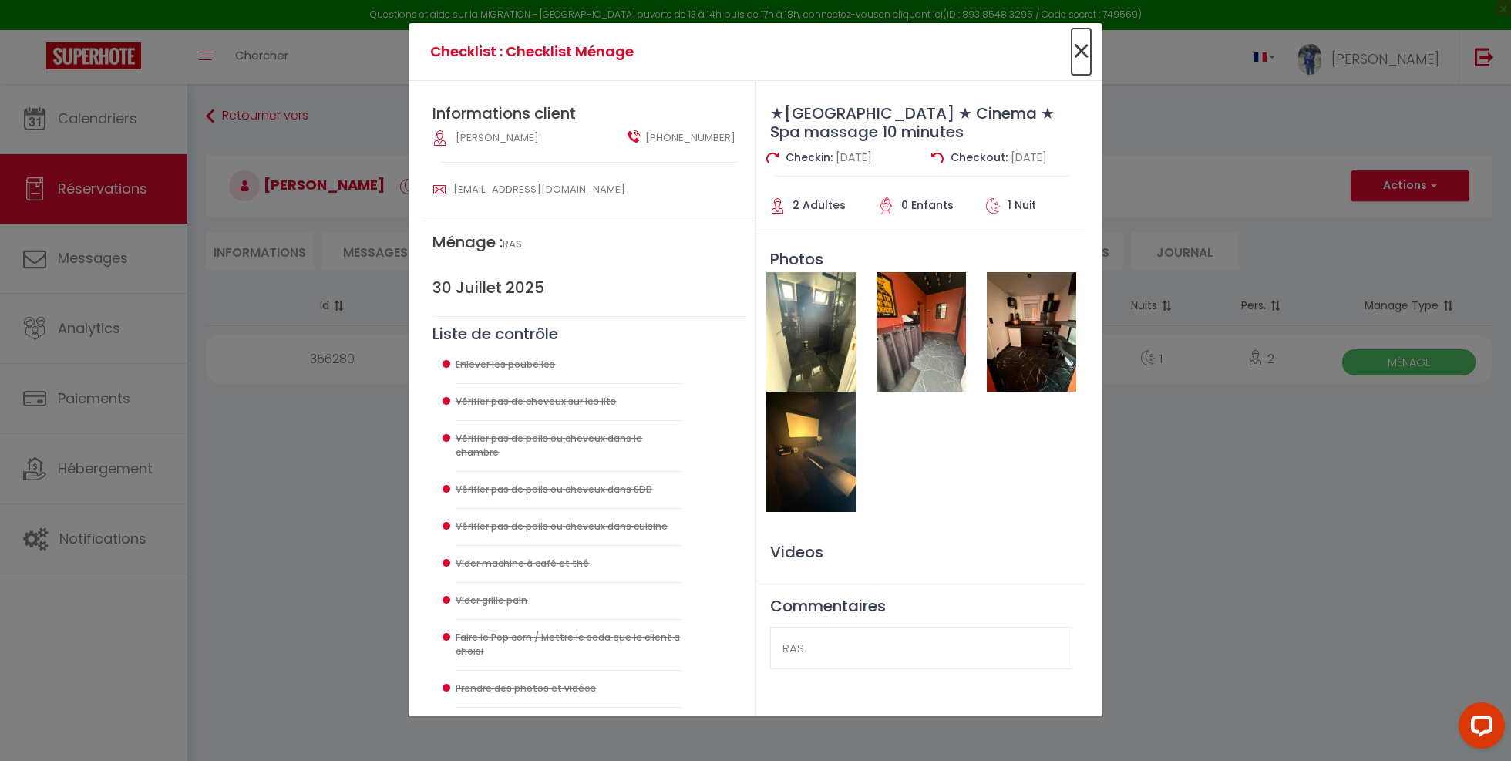
click at [1083, 49] on span "×" at bounding box center [1080, 52] width 19 height 46
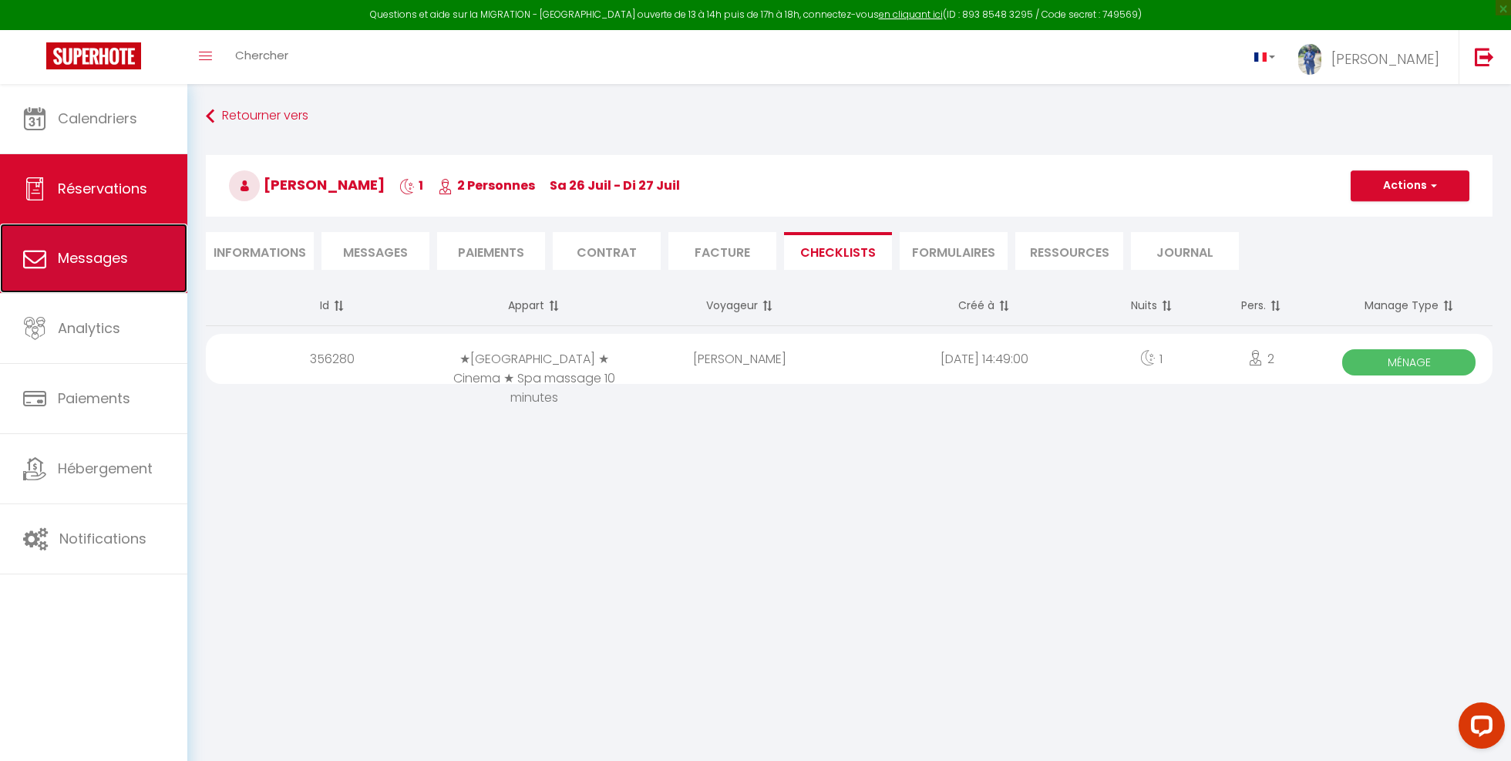
click at [153, 264] on link "Messages" at bounding box center [93, 258] width 187 height 69
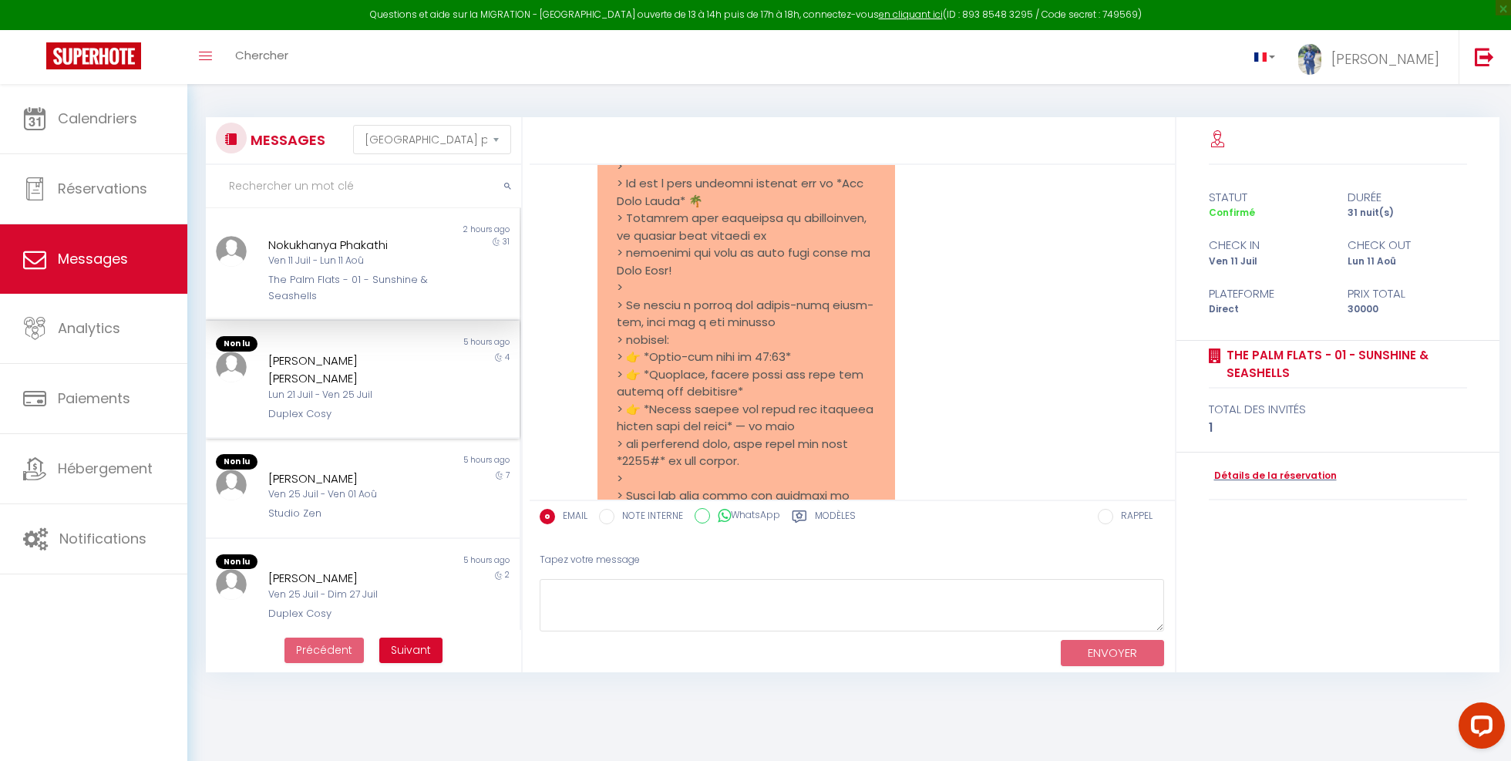
click at [378, 386] on div "[PERSON_NAME] 21 Juil - Ven 25 Juil Duplex Cosy" at bounding box center [349, 386] width 183 height 70
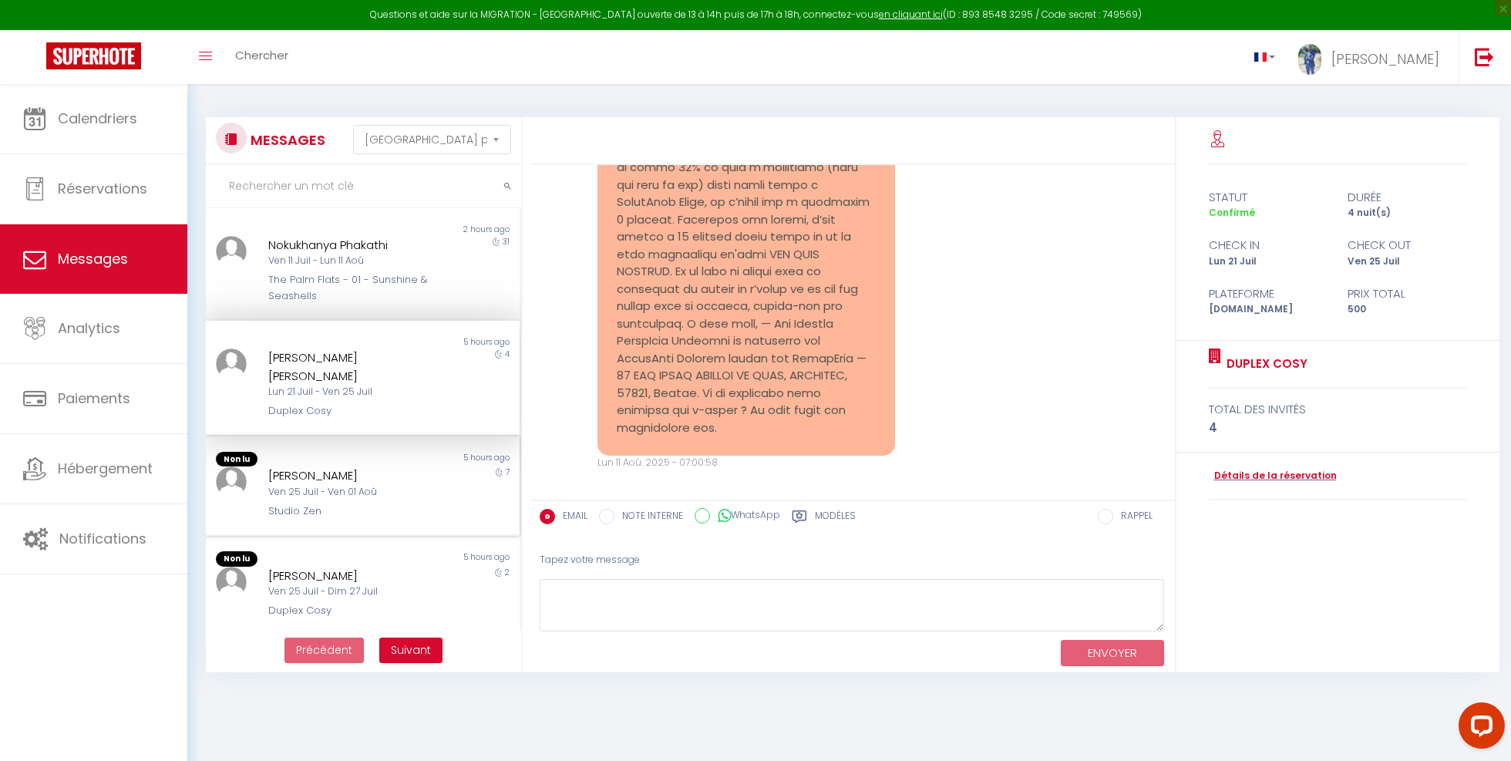
click at [331, 516] on div "Non lu 5 hours ago [PERSON_NAME] 25 Juil - Ven 01 Aoû Studio Zen 7" at bounding box center [363, 486] width 314 height 100
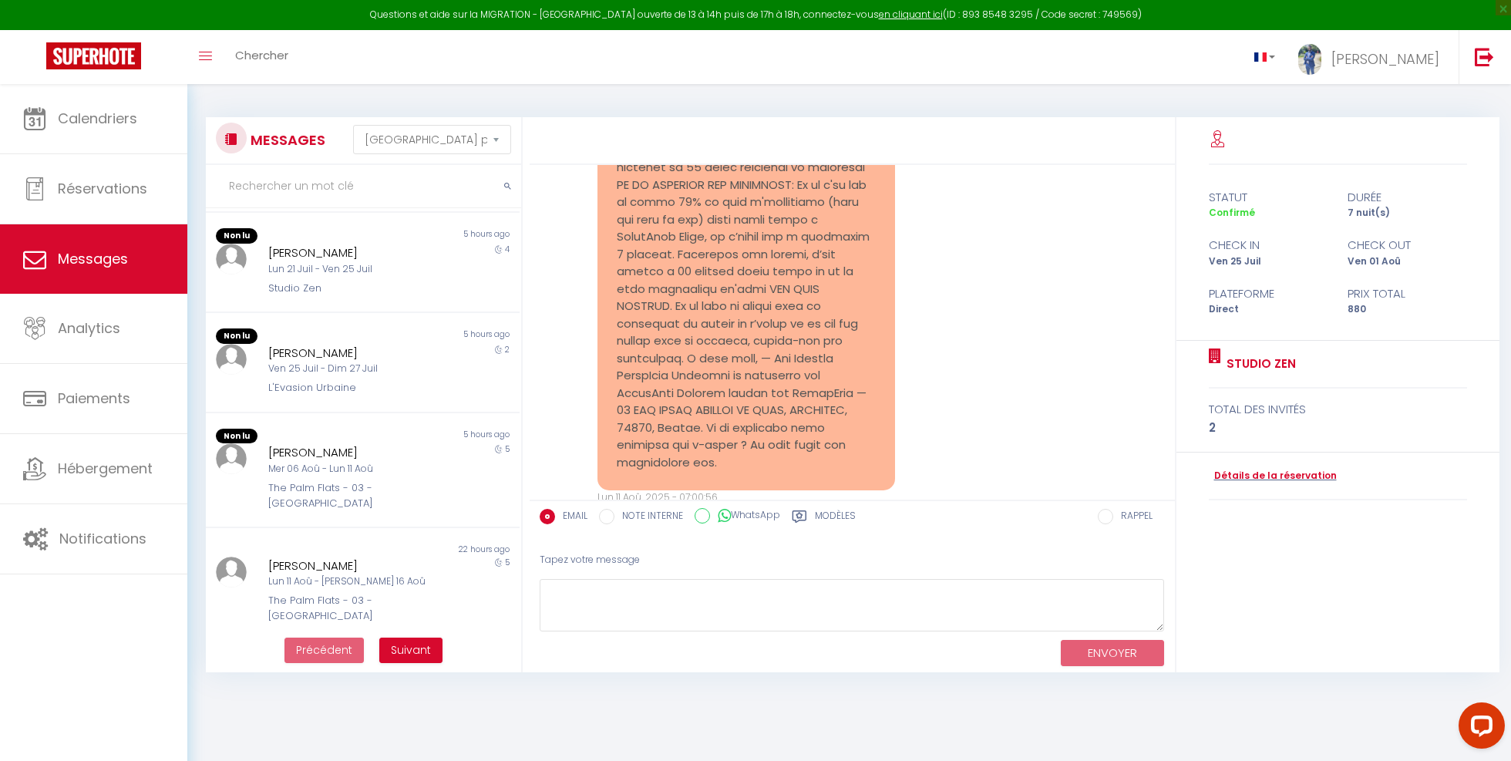
scroll to position [592, 0]
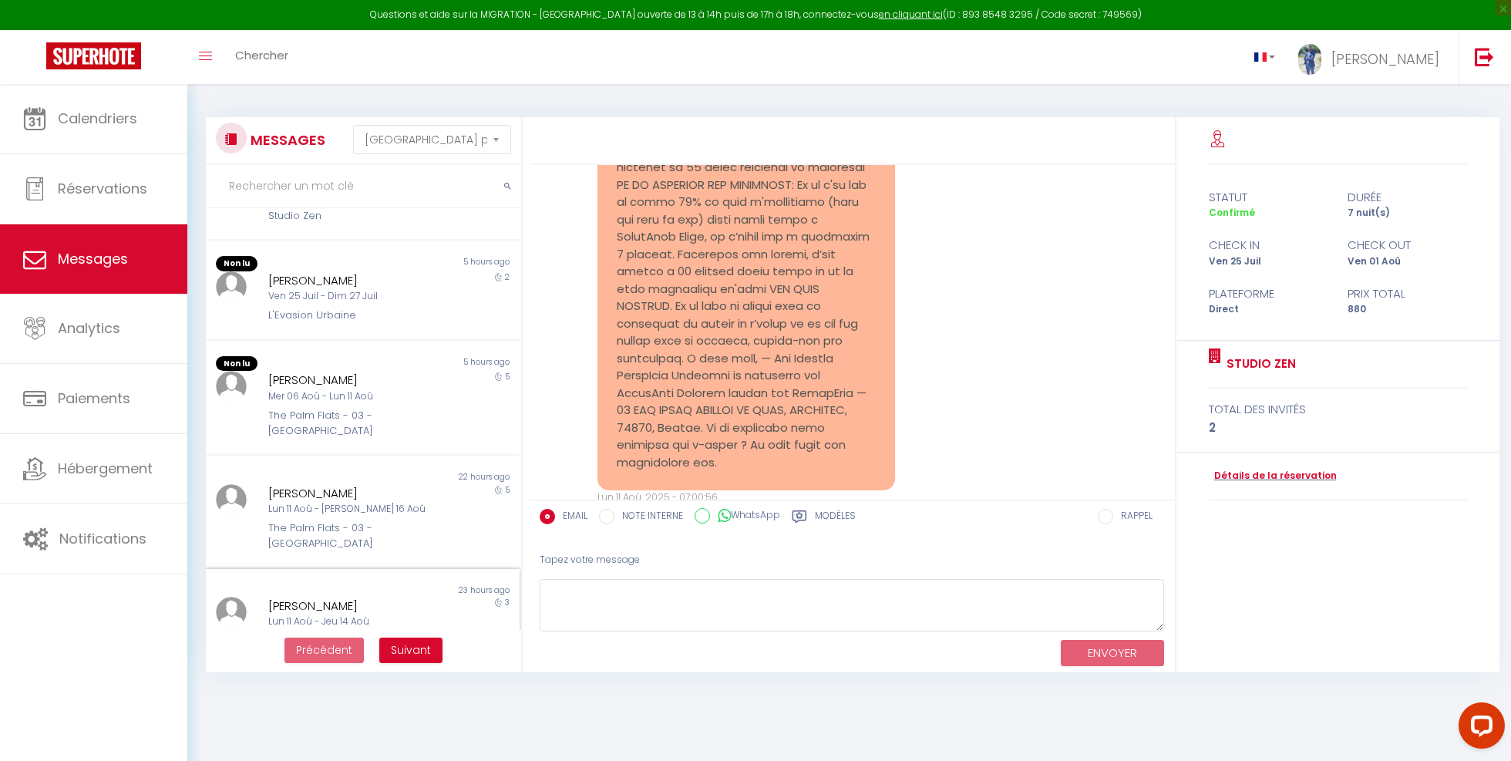
click at [333, 614] on div "Lun 11 Aoû - Jeu 14 Aoû" at bounding box center [349, 621] width 163 height 15
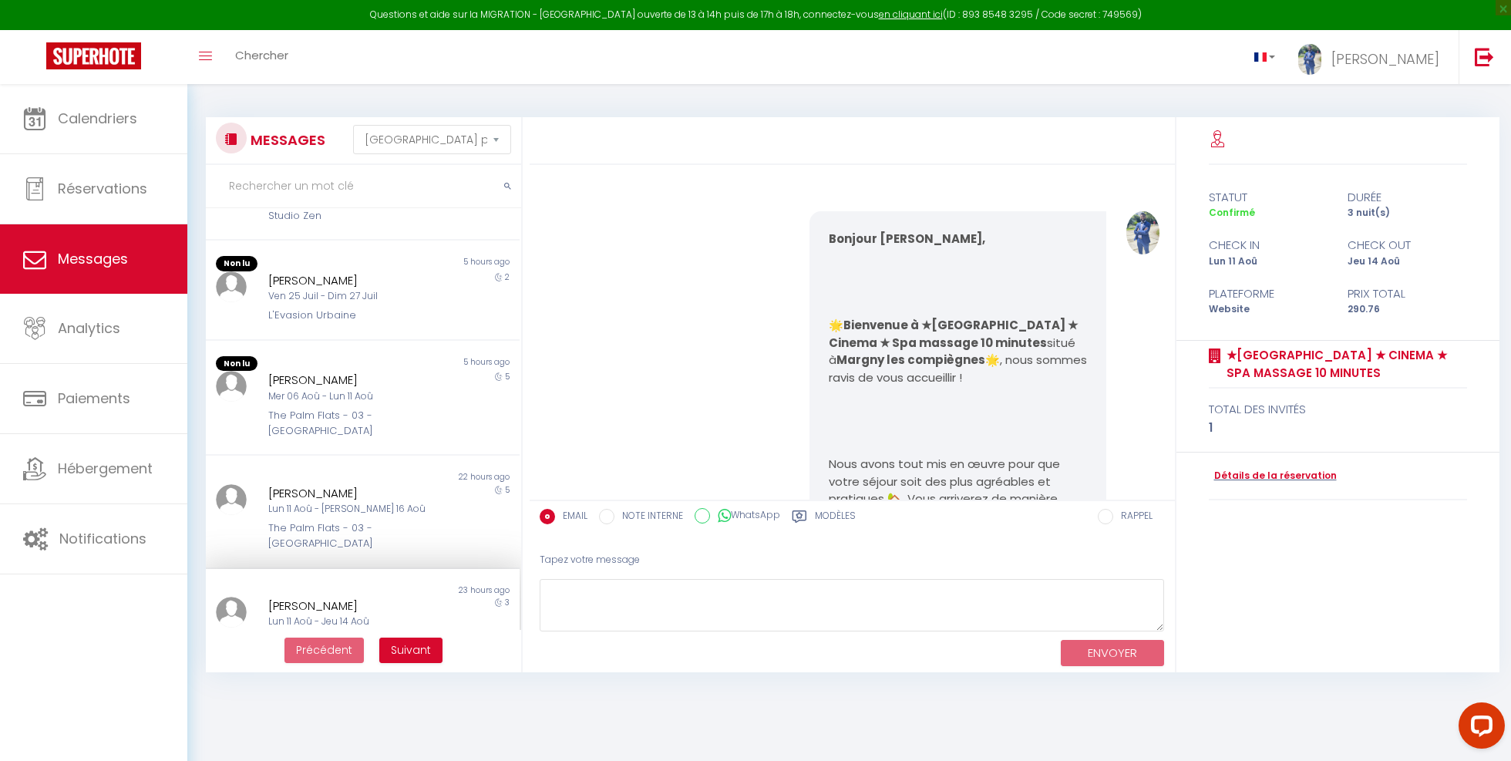
click at [697, 521] on input "WhatsApp" at bounding box center [701, 515] width 15 height 15
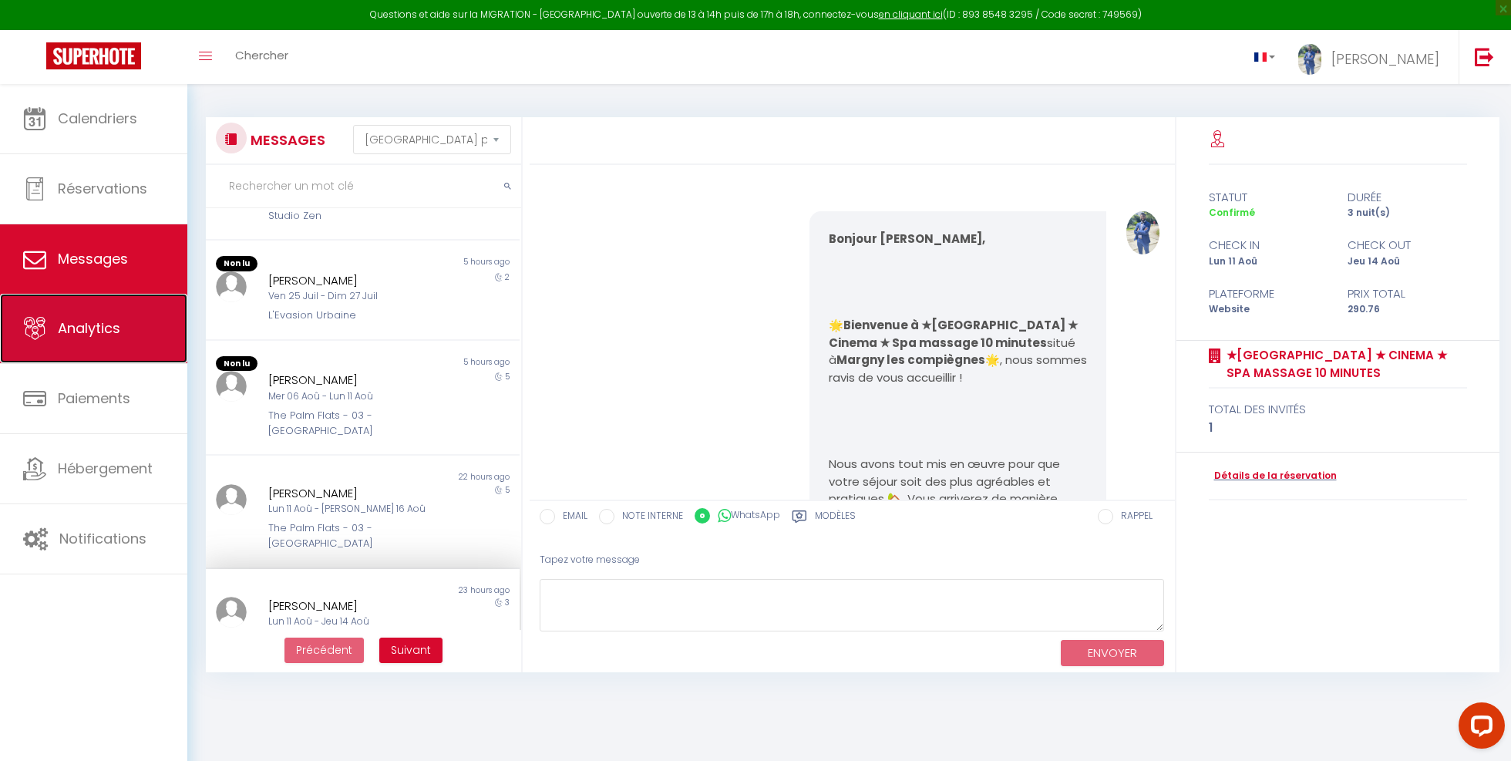
click at [109, 347] on link "Analytics" at bounding box center [93, 328] width 187 height 69
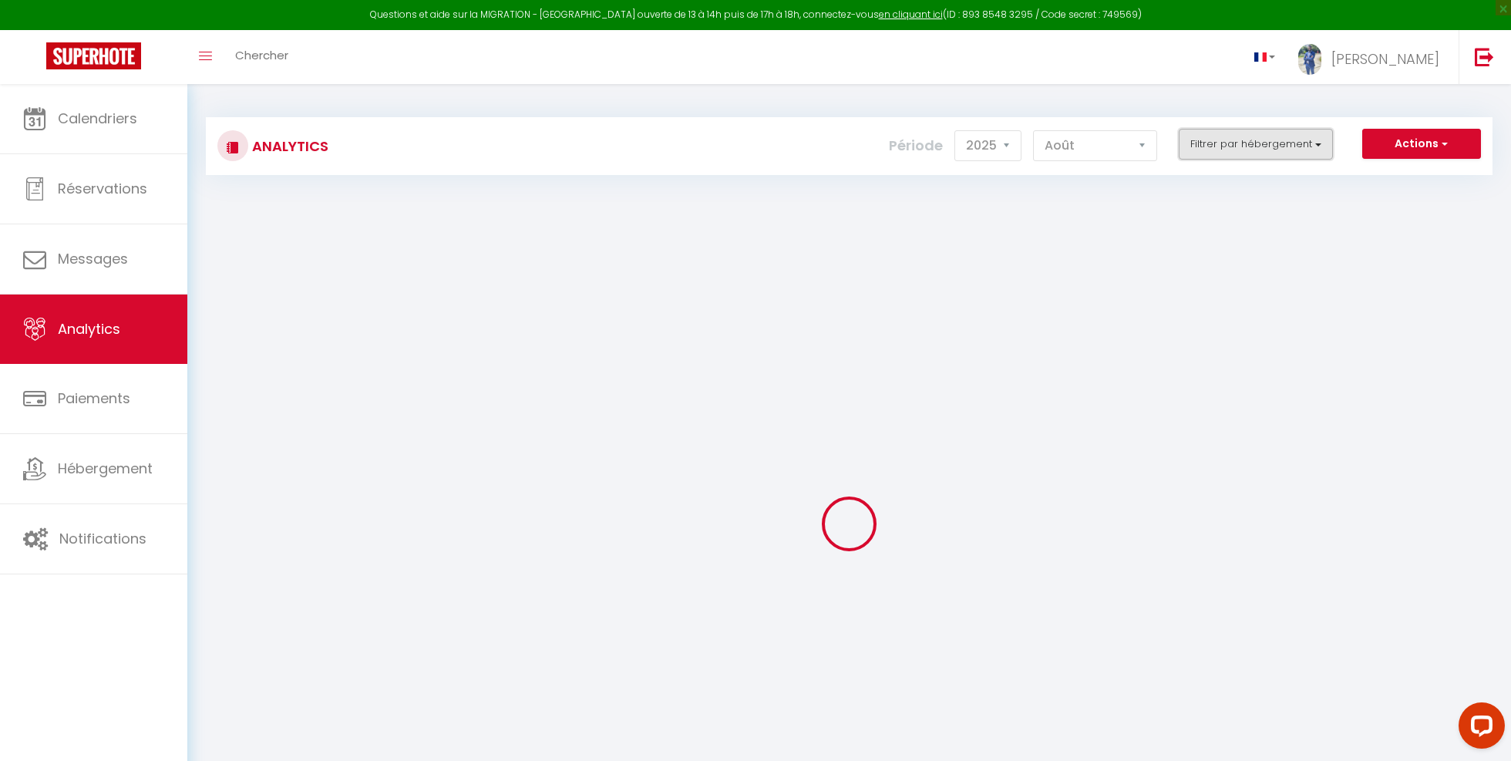
click at [1262, 139] on button "Filtrer par hébergement" at bounding box center [1255, 144] width 154 height 31
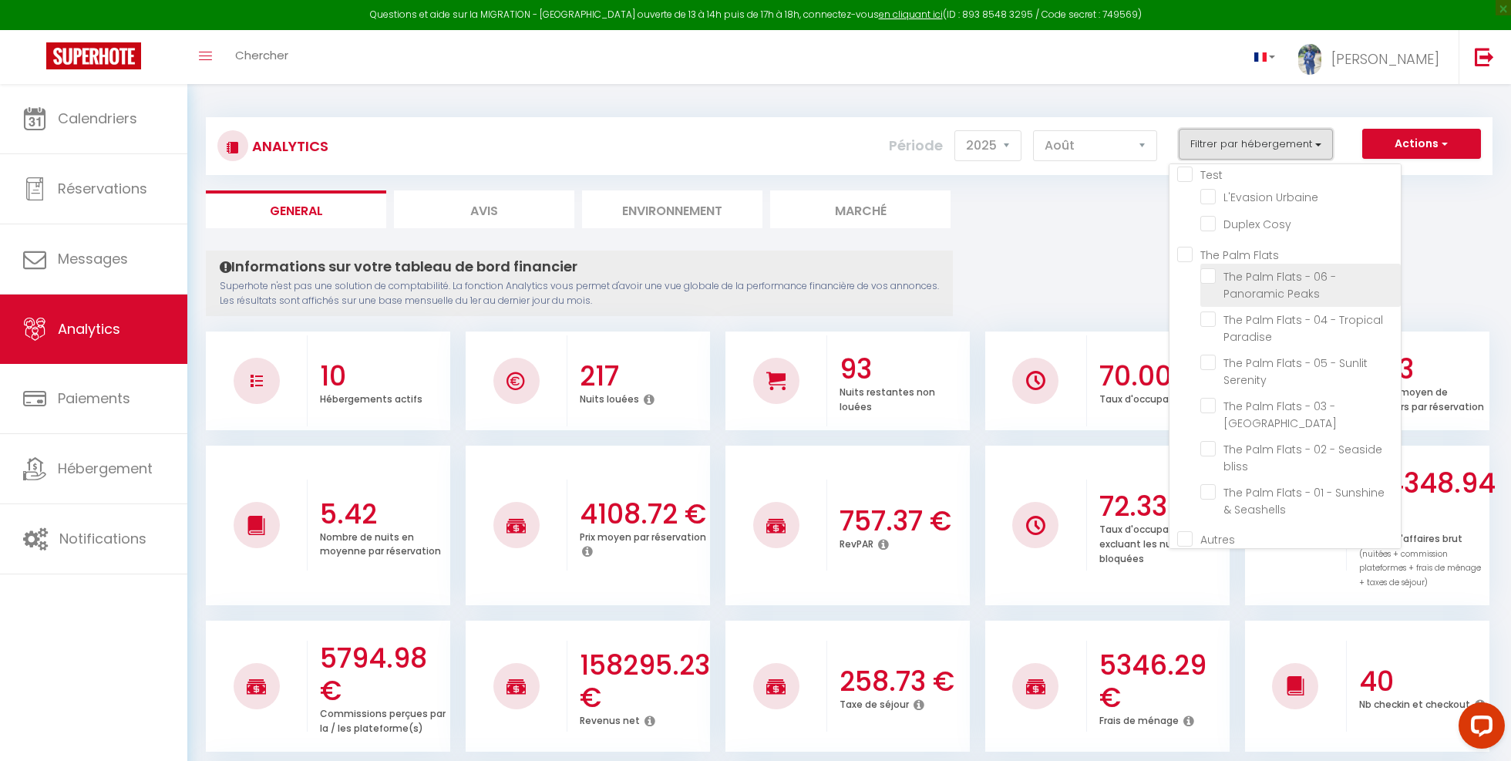
scroll to position [224, 0]
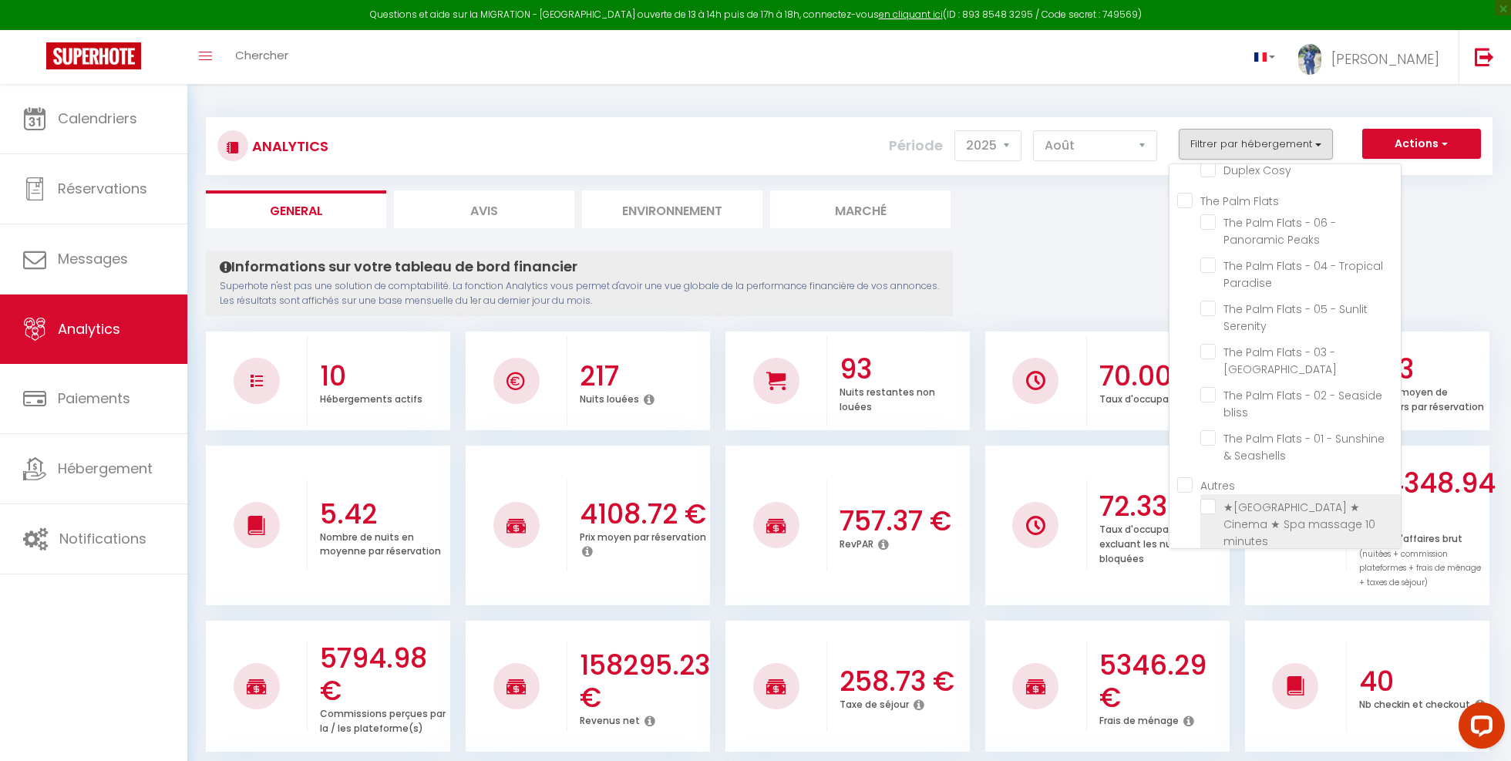
click at [1209, 507] on minutes "checkbox" at bounding box center [1300, 506] width 200 height 15
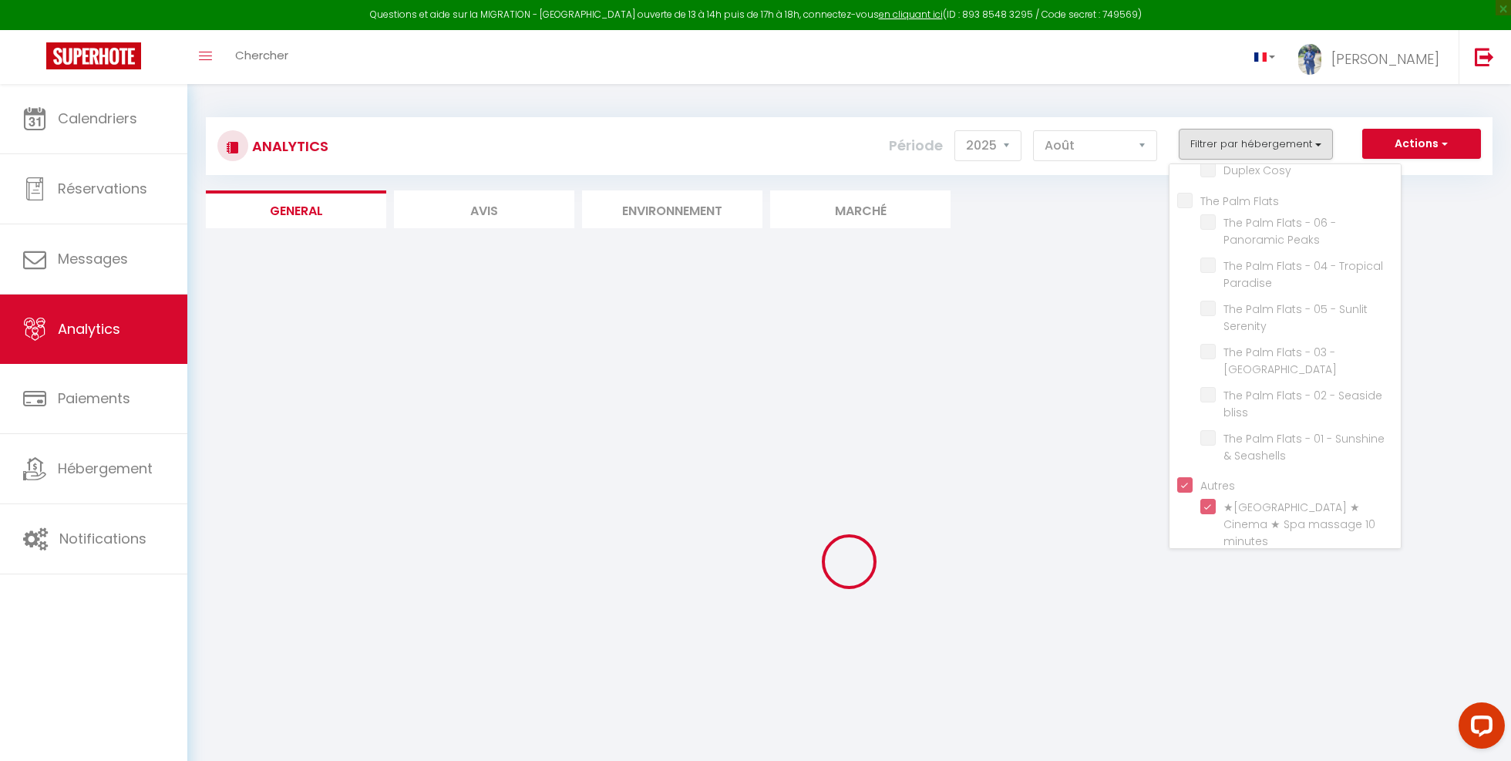
click at [1078, 247] on div "Analytics Actions Génération SuperConciergerie Génération SuperAnalyzer Générat…" at bounding box center [849, 488] width 1286 height 770
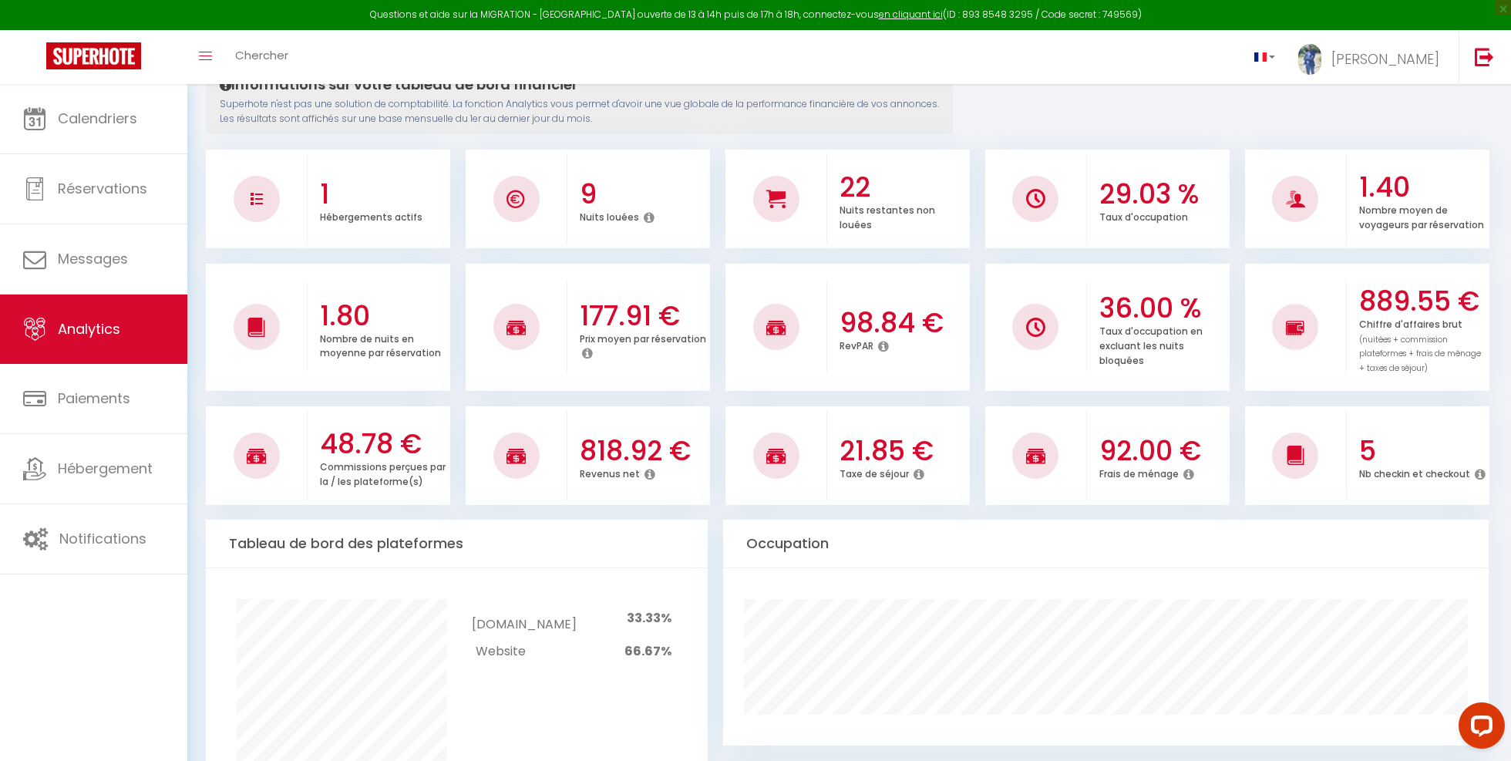
scroll to position [189, 0]
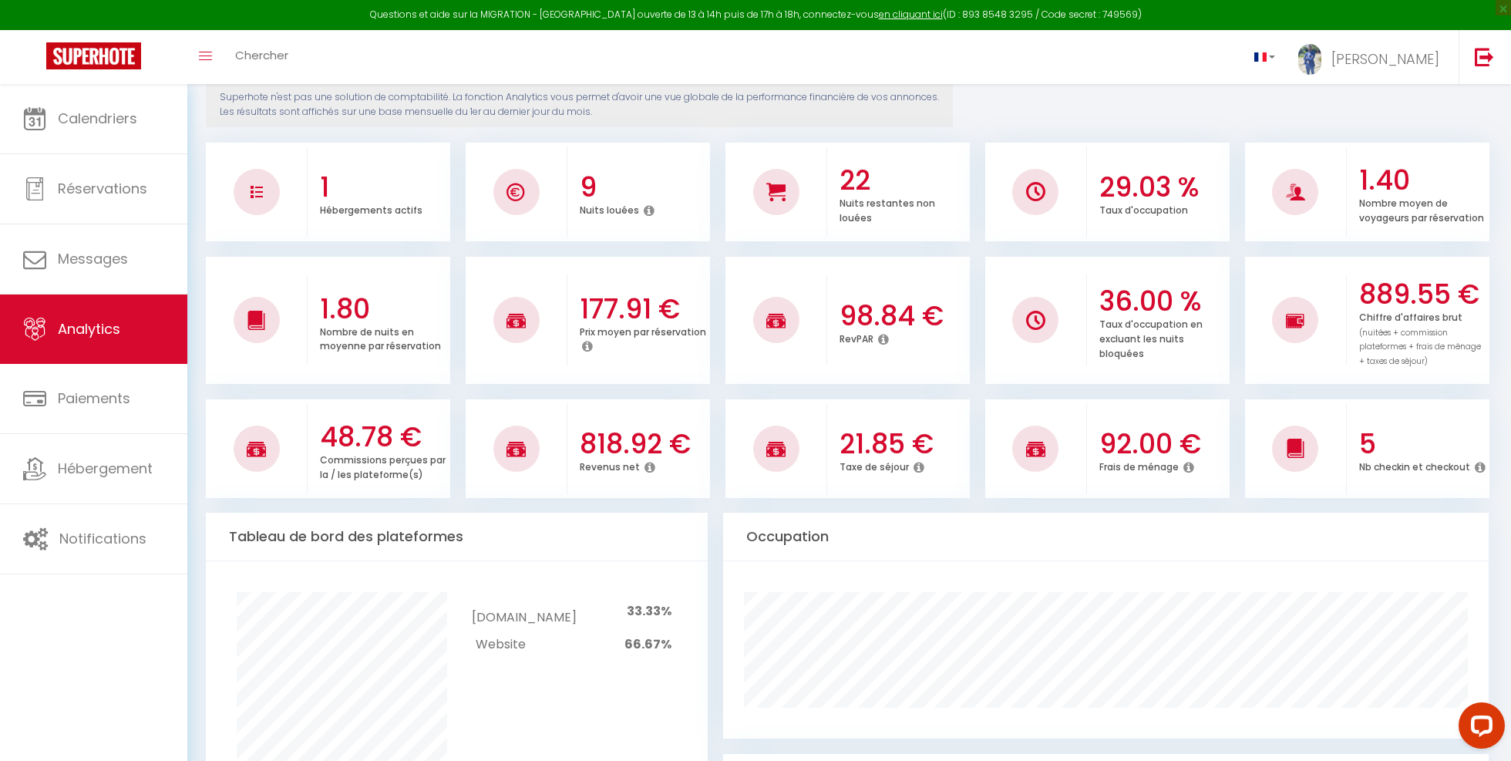
click at [1429, 286] on h3 "889.55 €" at bounding box center [1422, 294] width 126 height 32
click at [610, 449] on h3 "818.92 €" at bounding box center [643, 444] width 126 height 32
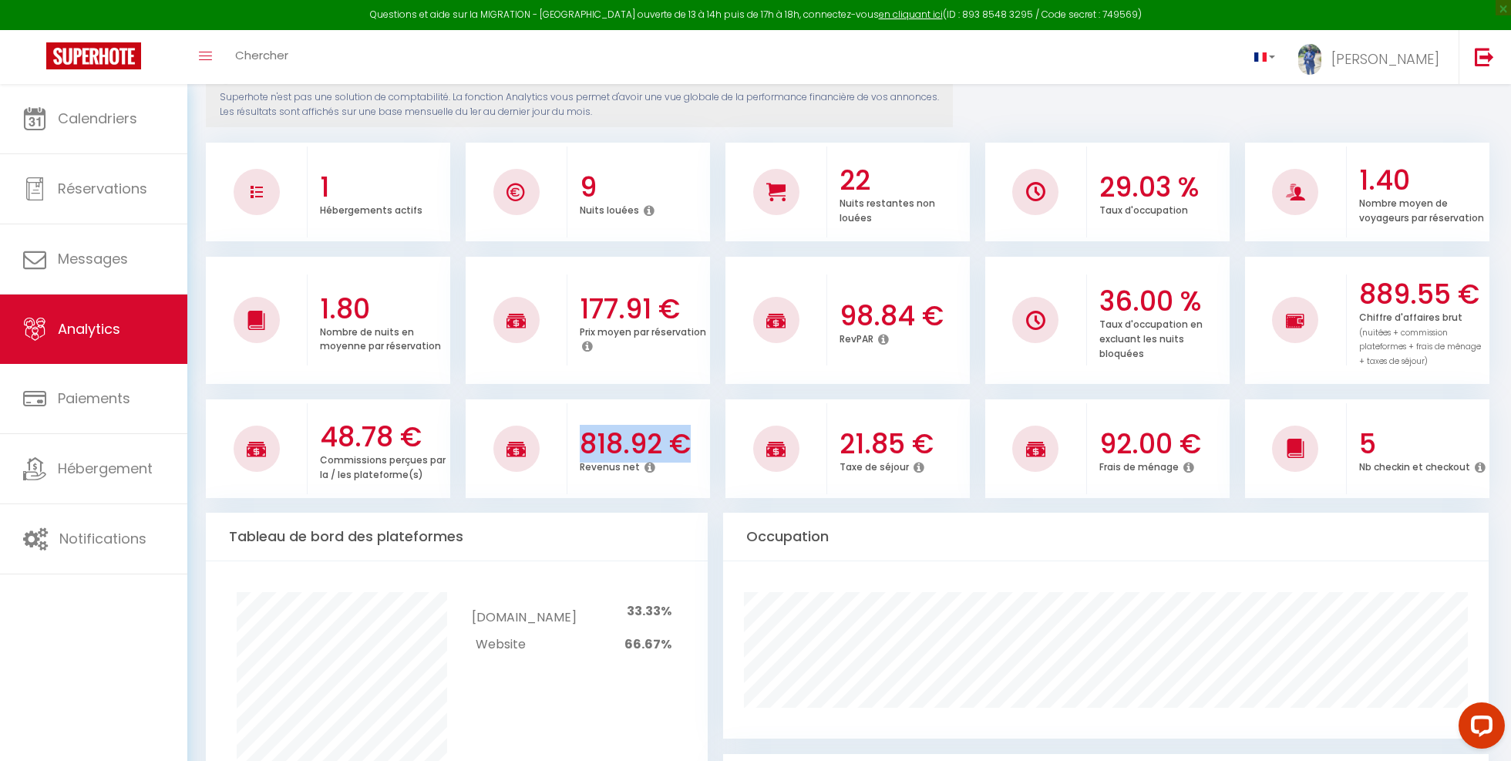
click at [610, 449] on h3 "818.92 €" at bounding box center [643, 444] width 126 height 32
click at [368, 428] on h3 "48.78 €" at bounding box center [383, 437] width 126 height 32
click at [872, 438] on h3 "21.85 €" at bounding box center [902, 444] width 126 height 32
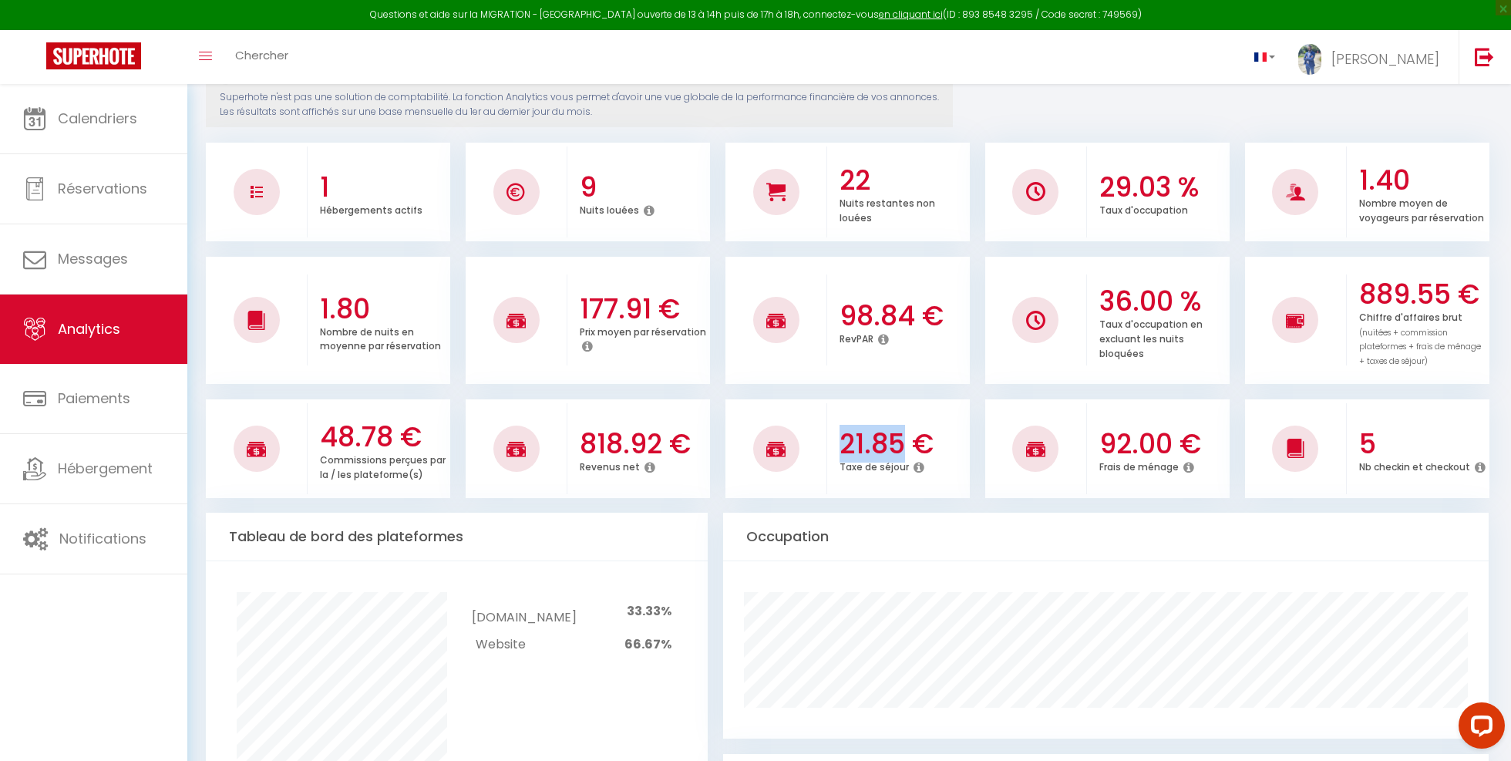
click at [872, 438] on h3 "21.85 €" at bounding box center [902, 444] width 126 height 32
click at [1146, 438] on h3 "92.00 €" at bounding box center [1162, 444] width 126 height 32
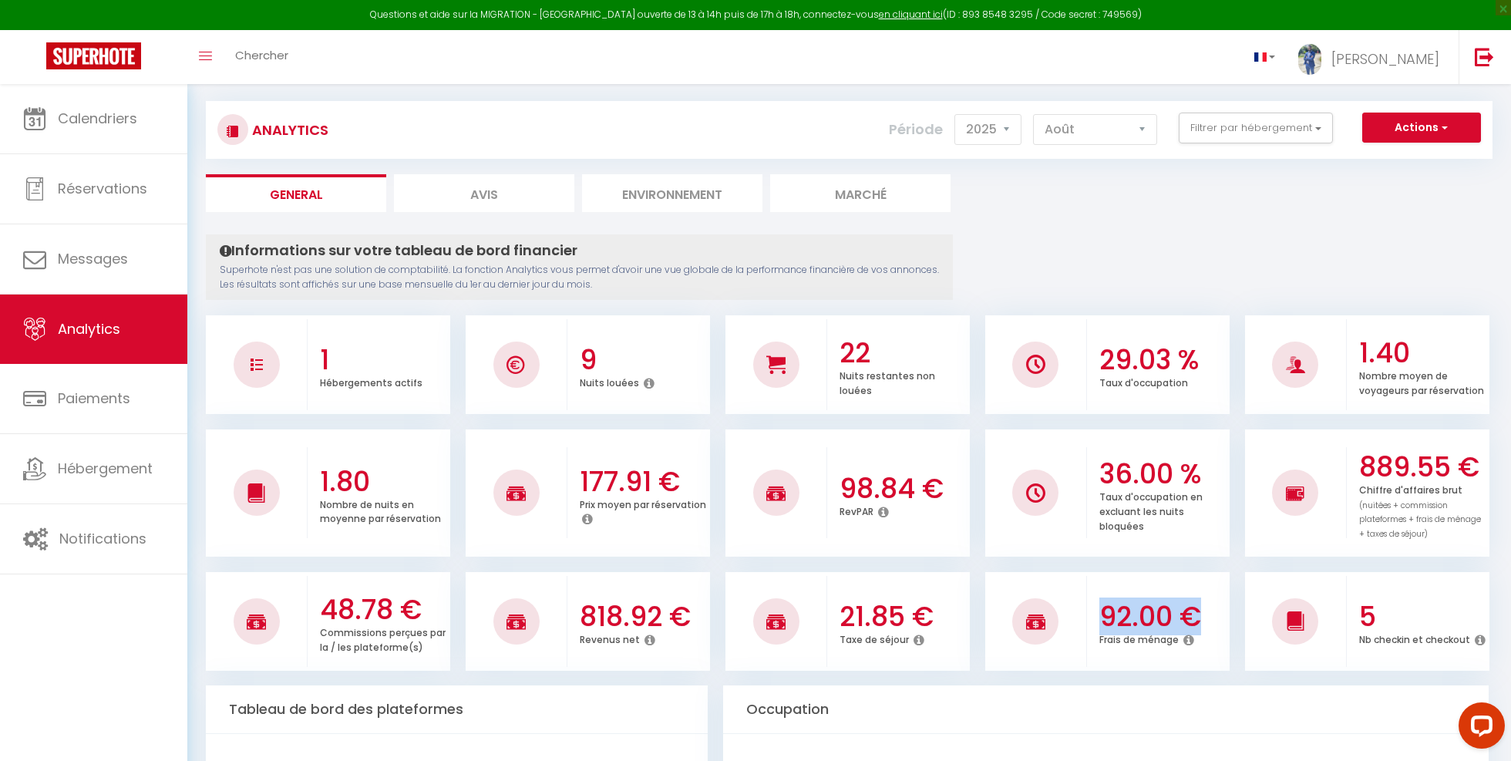
scroll to position [0, 0]
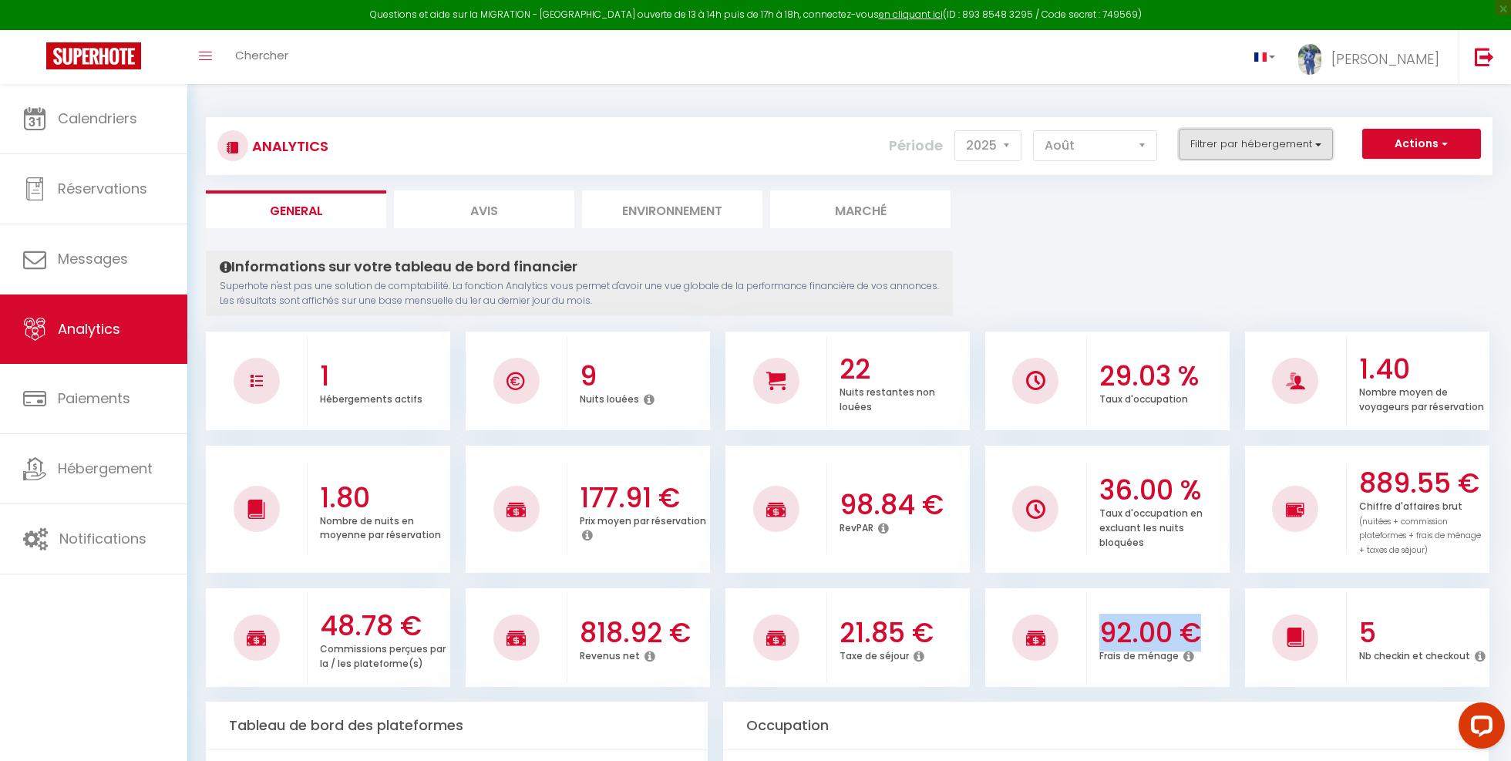
click at [1248, 146] on button "Filtrer par hébergement" at bounding box center [1255, 144] width 154 height 31
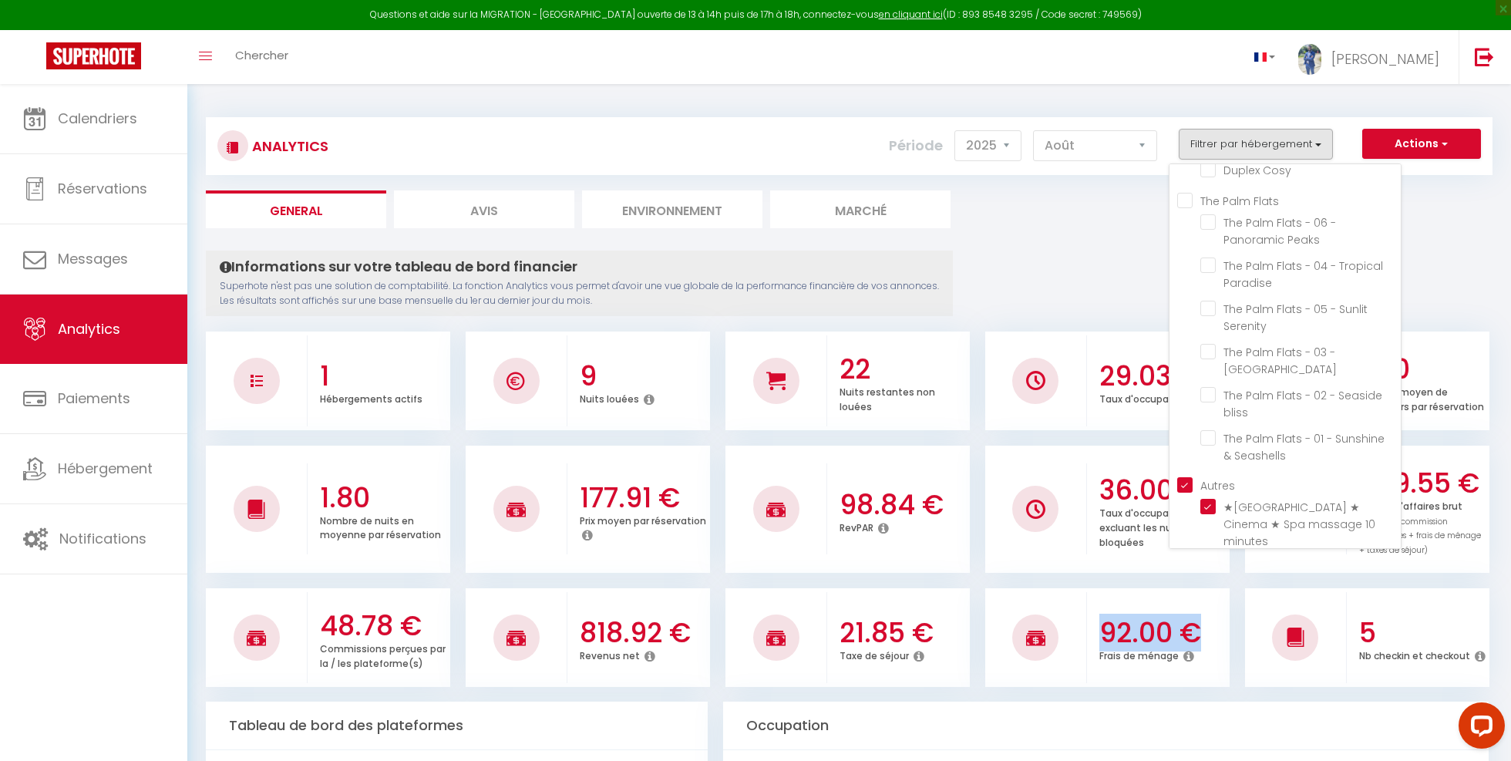
click at [1188, 482] on input "Autres" at bounding box center [1289, 483] width 224 height 15
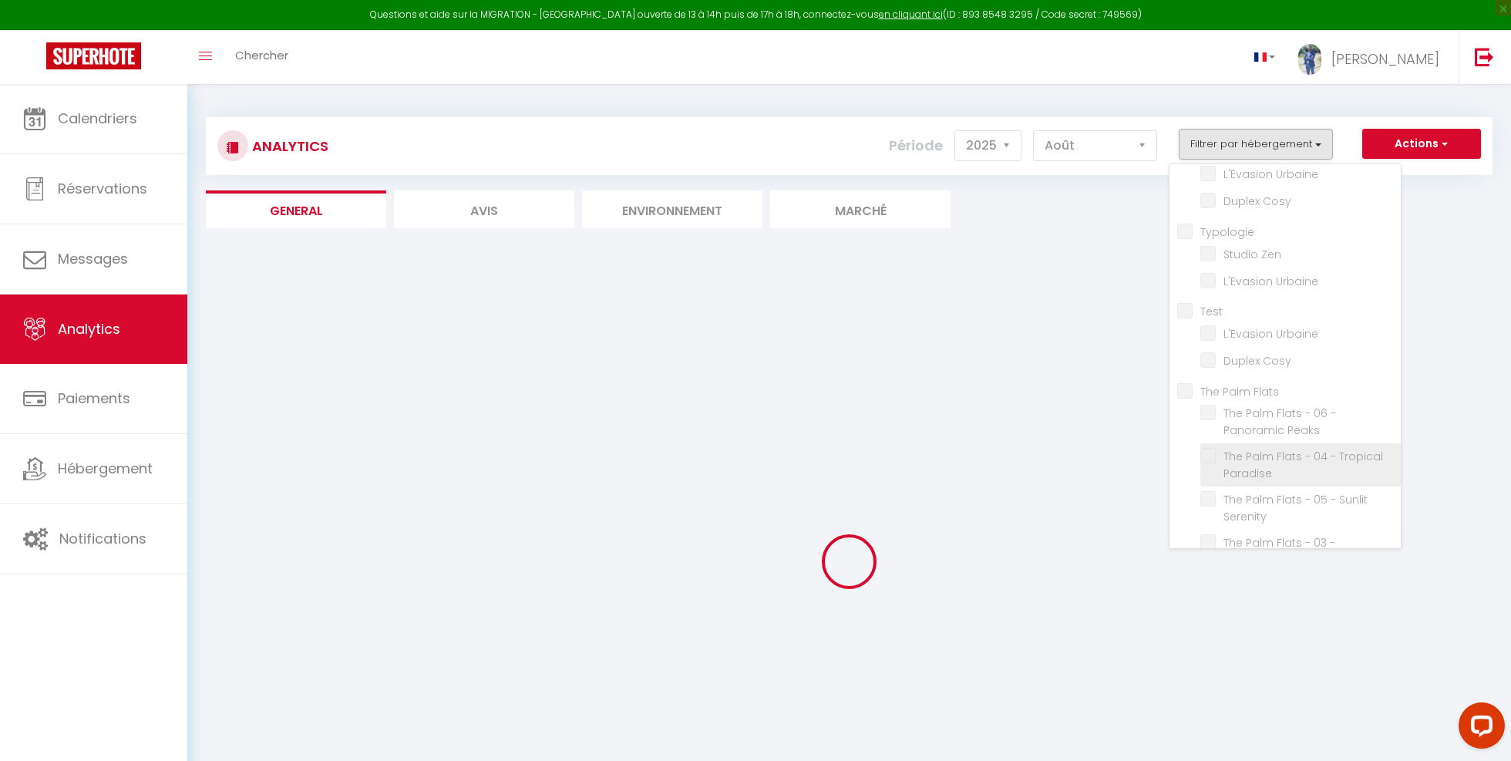
scroll to position [25, 0]
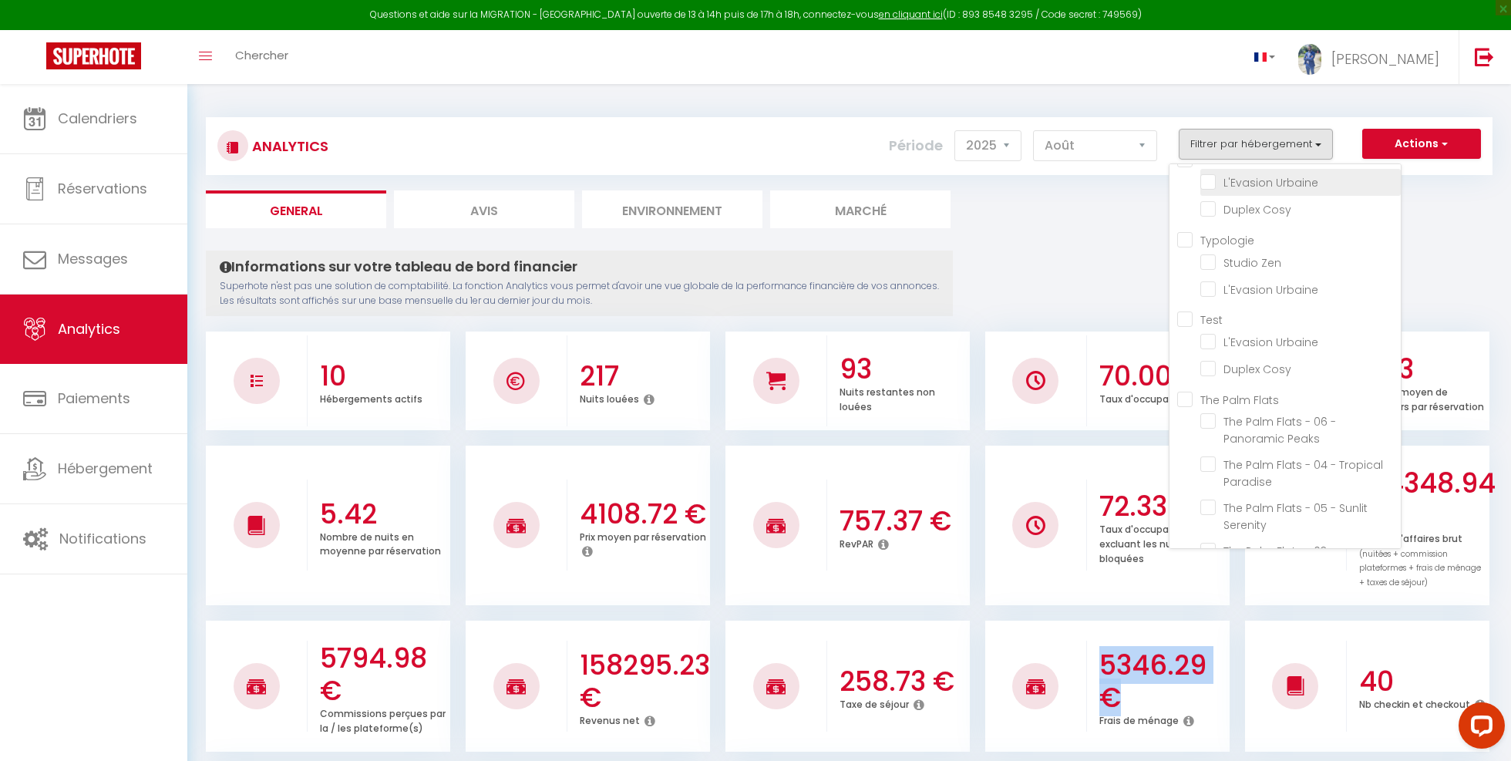
click at [1209, 178] on Urbaine "checkbox" at bounding box center [1300, 180] width 200 height 15
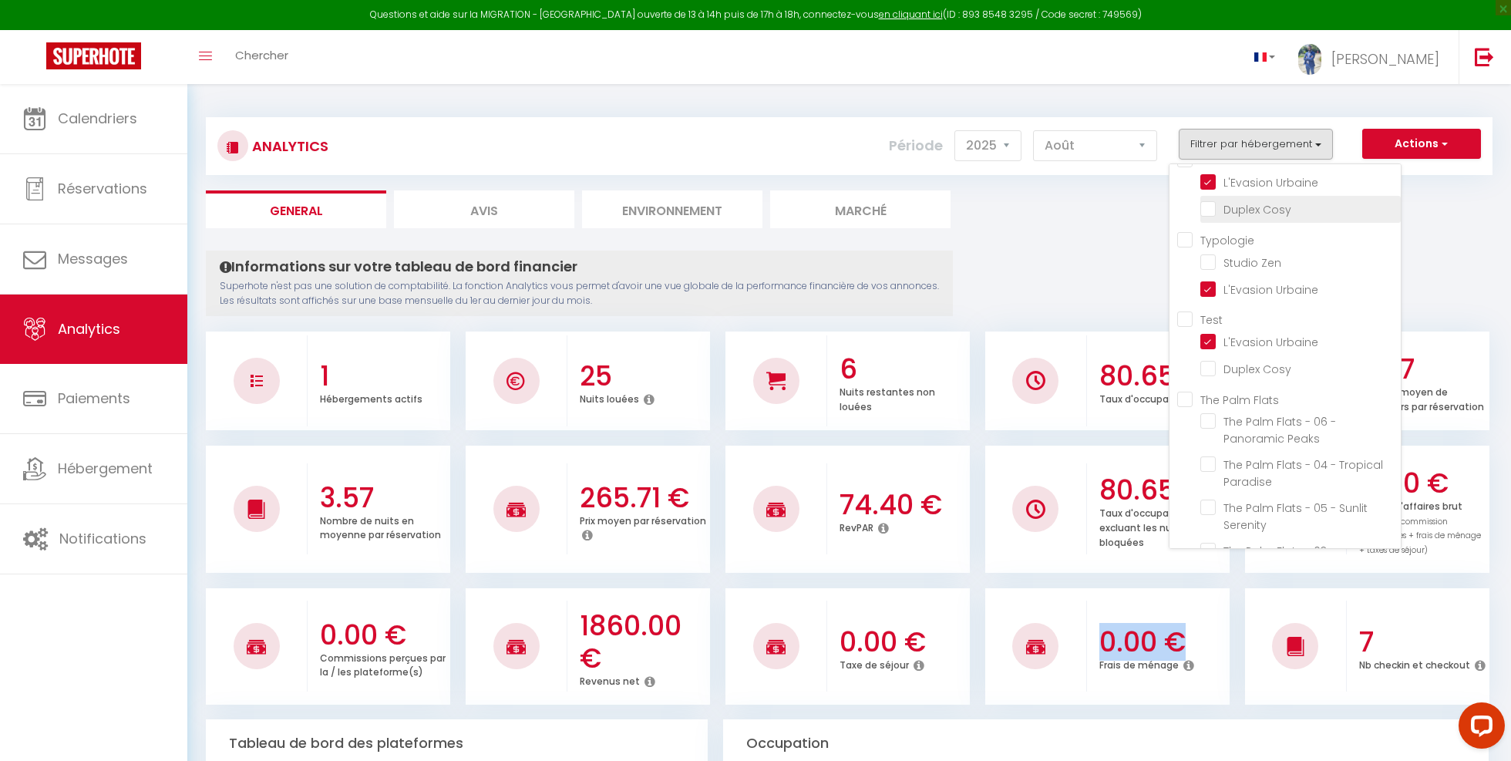
click at [1212, 200] on Cosy "checkbox" at bounding box center [1300, 207] width 200 height 15
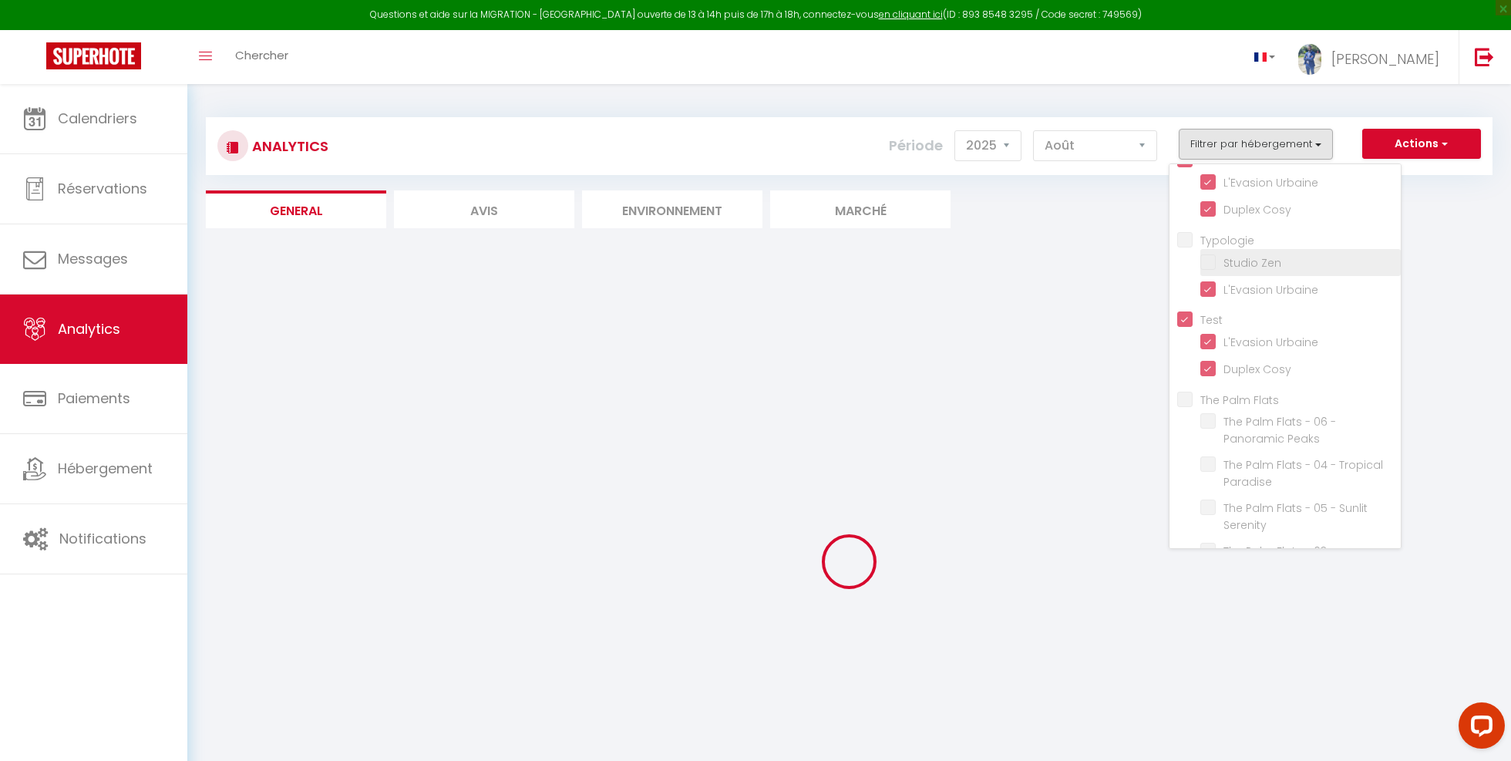
click at [1211, 249] on li "Studio Zen" at bounding box center [1300, 262] width 200 height 27
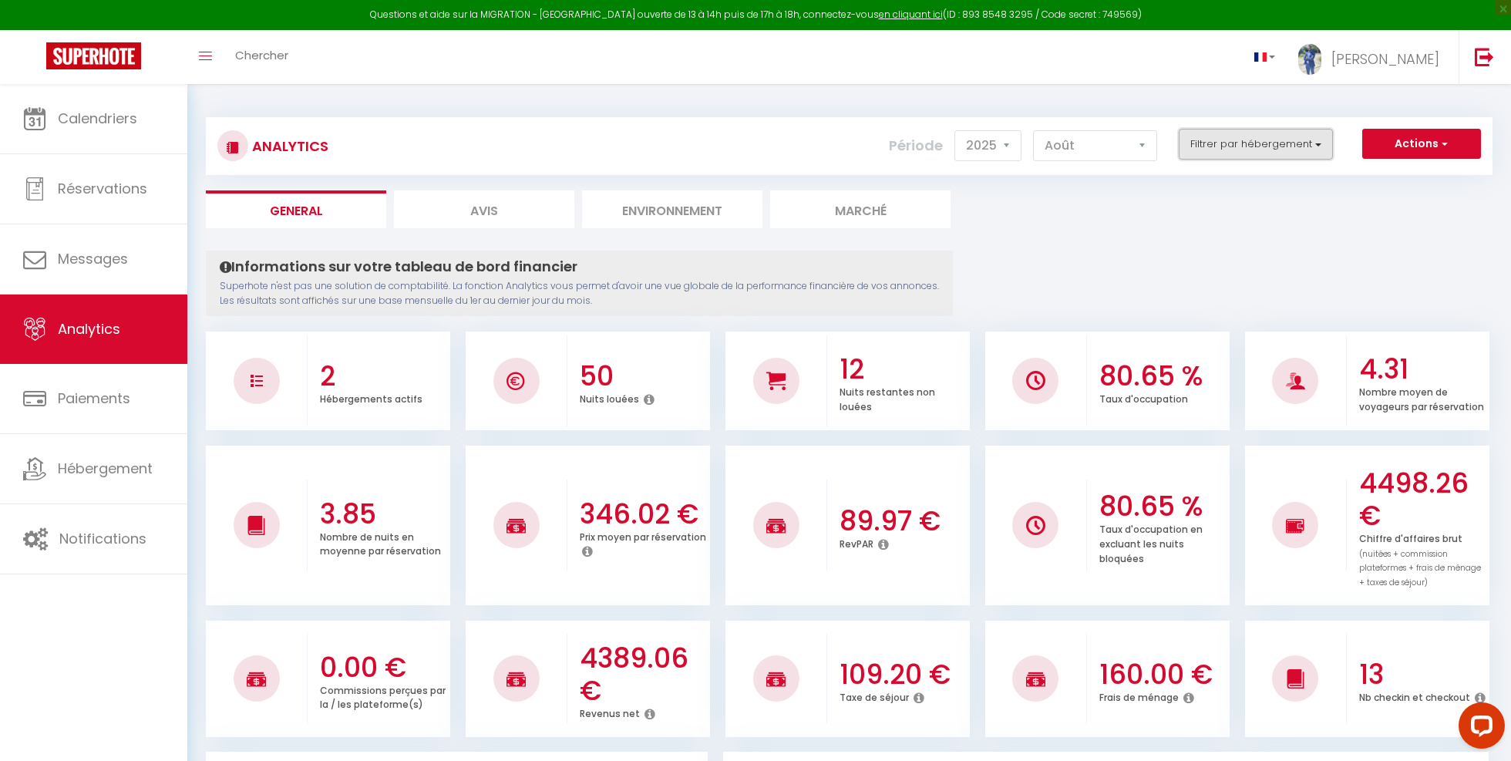
click at [1255, 141] on button "Filtrer par hébergement" at bounding box center [1255, 144] width 154 height 31
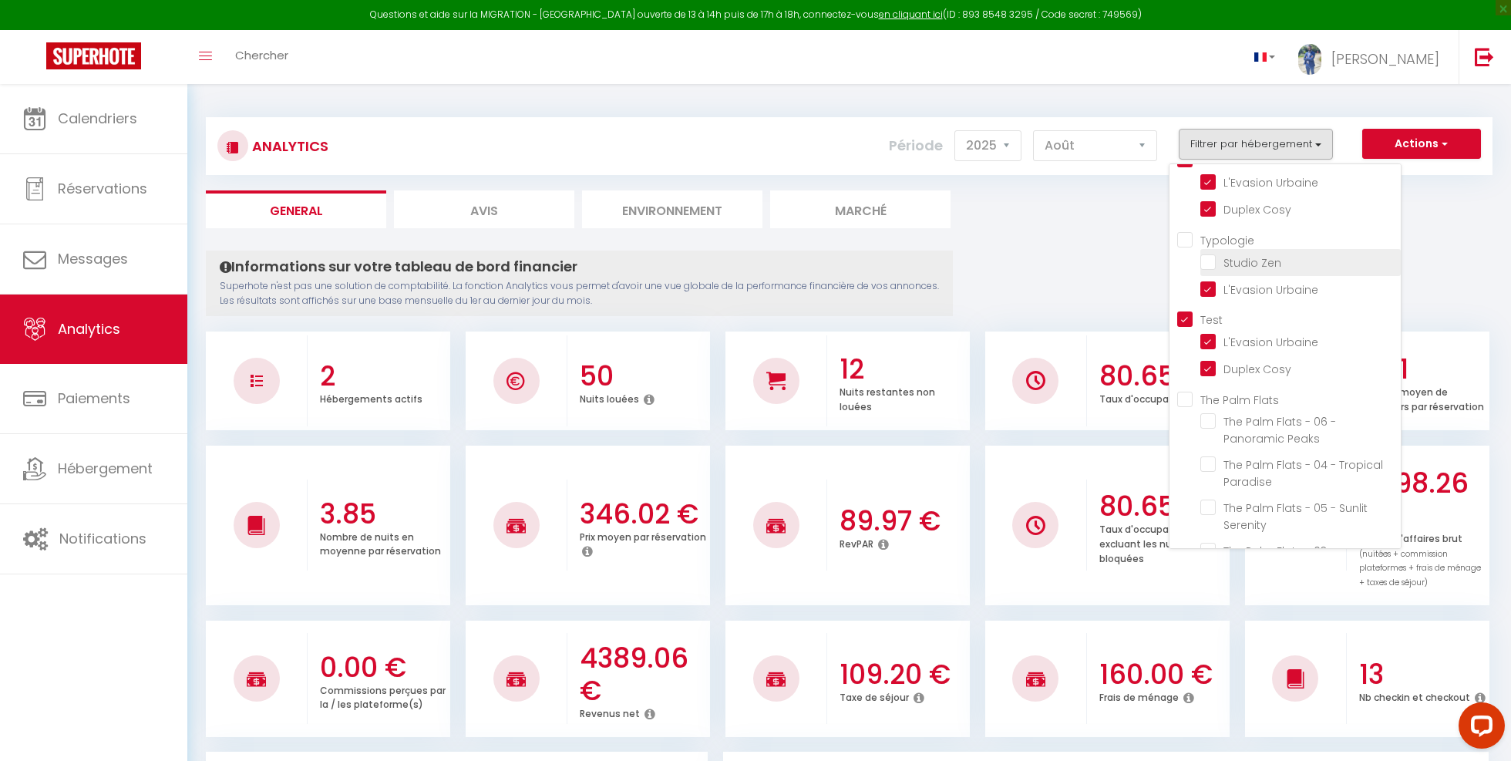
click at [1207, 264] on Zen "checkbox" at bounding box center [1300, 261] width 200 height 15
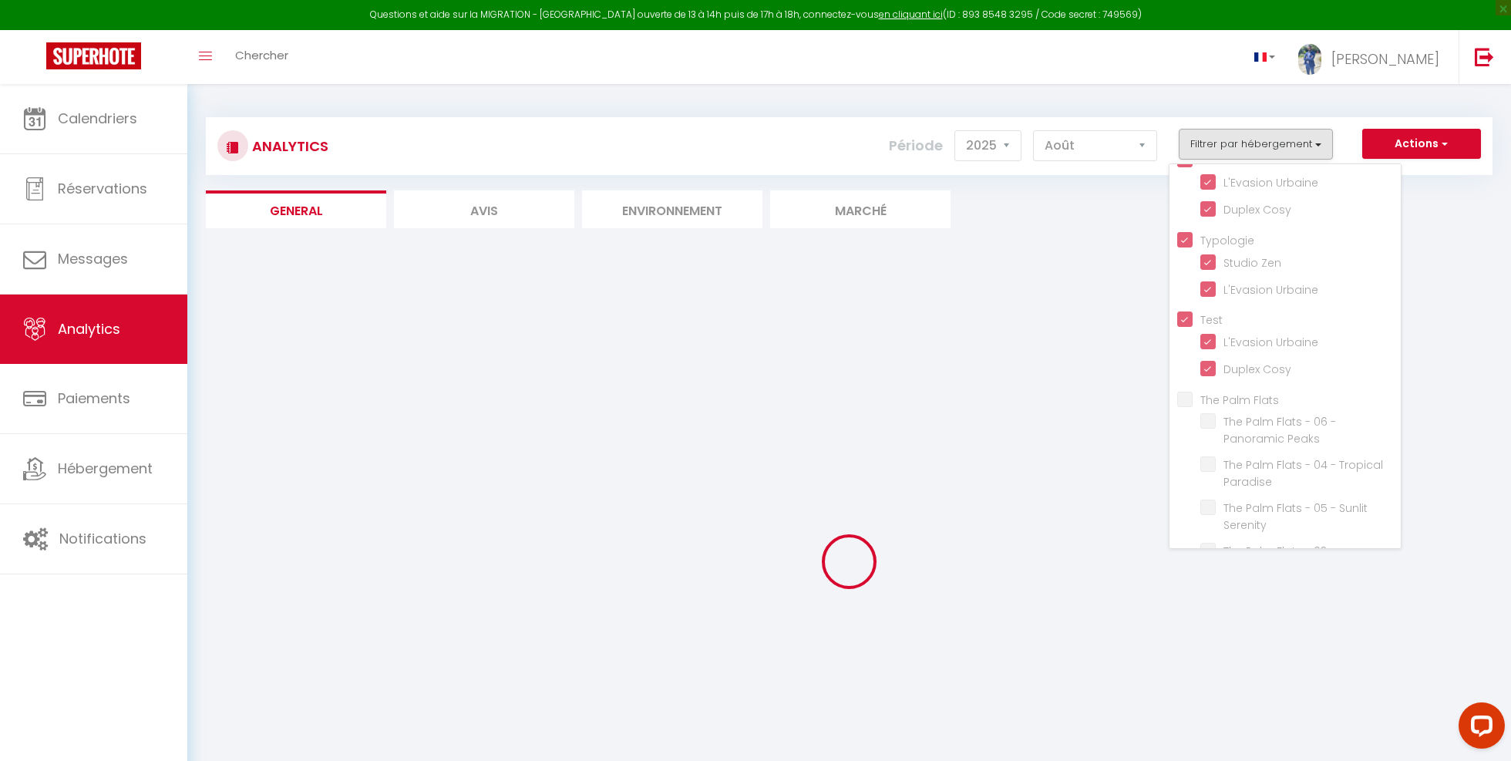
click at [1068, 244] on div "Analytics Actions Génération SuperConciergerie Génération SuperAnalyzer Générat…" at bounding box center [849, 488] width 1286 height 770
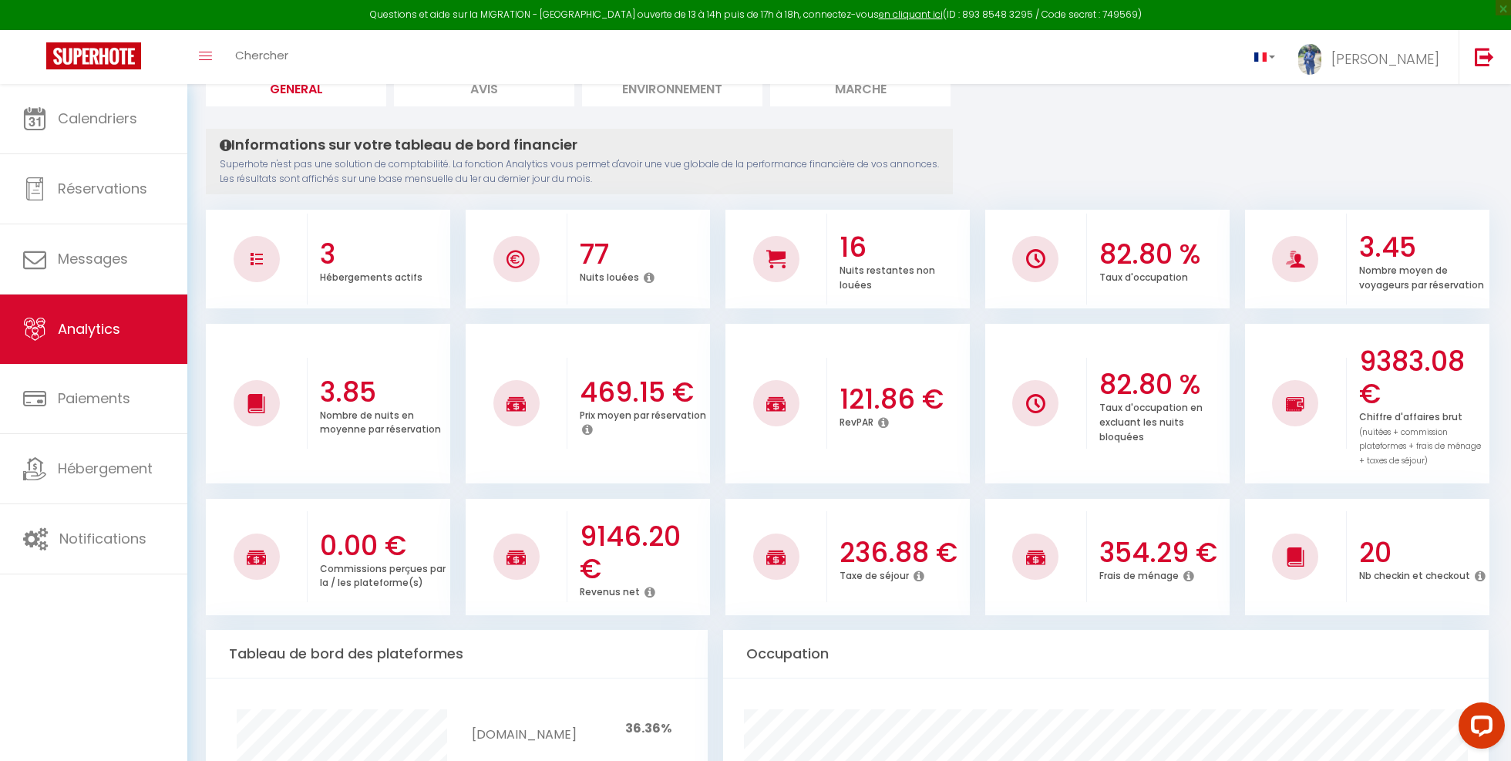
scroll to position [120, 0]
click at [1395, 368] on h3 "9383.08 €" at bounding box center [1422, 379] width 126 height 65
click at [1395, 361] on h3 "9383.08 €" at bounding box center [1422, 379] width 126 height 65
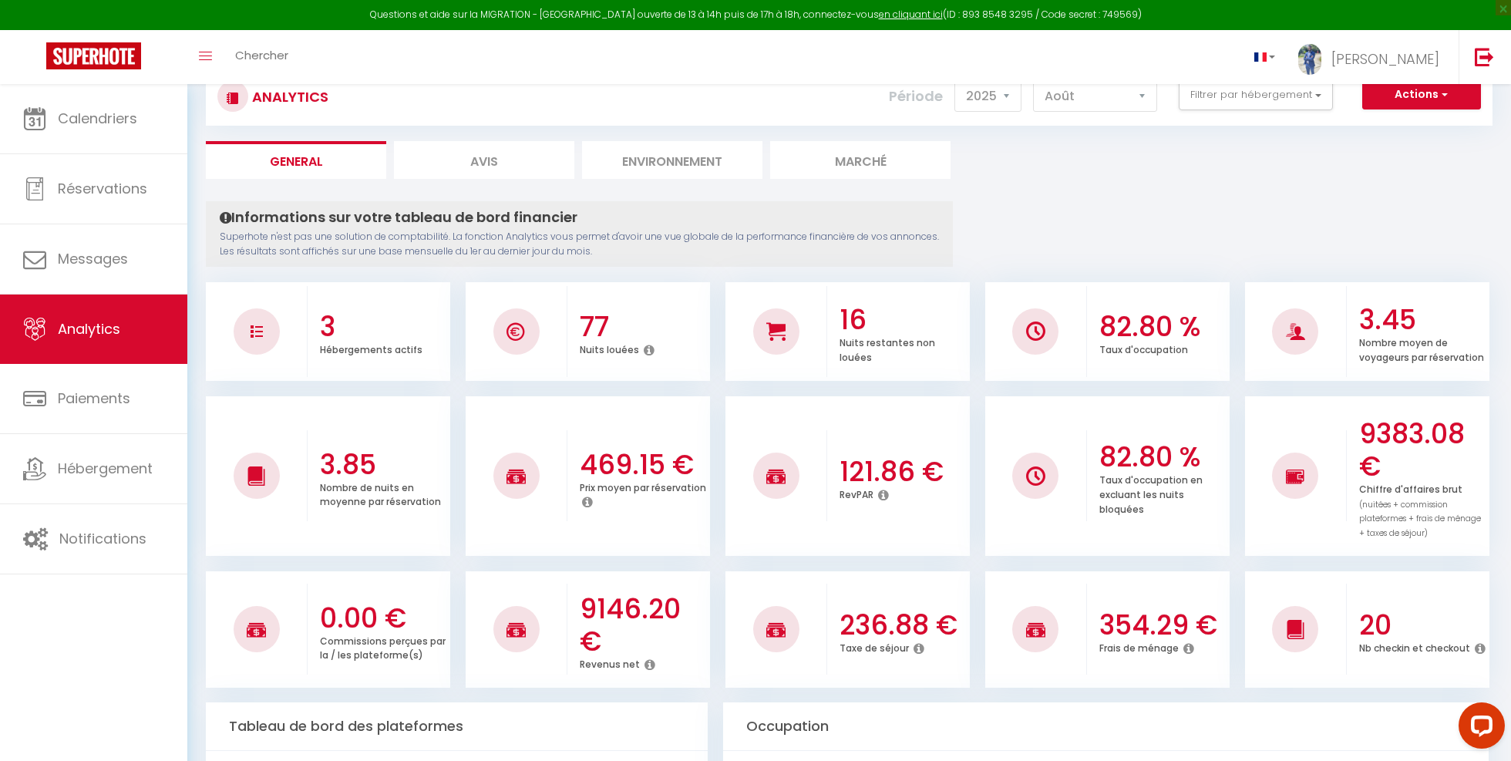
scroll to position [0, 0]
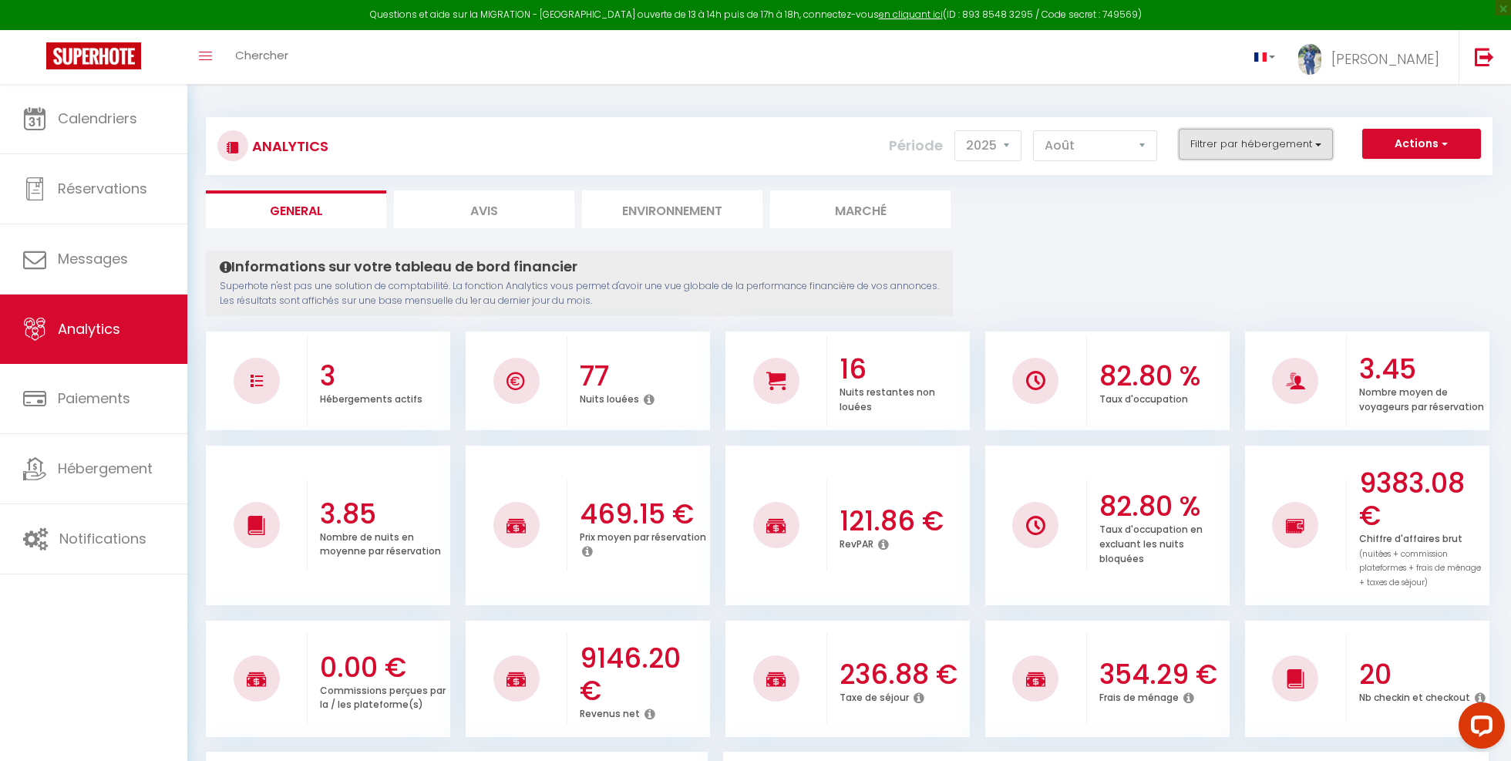
click at [1272, 135] on button "Filtrer par hébergement" at bounding box center [1255, 144] width 154 height 31
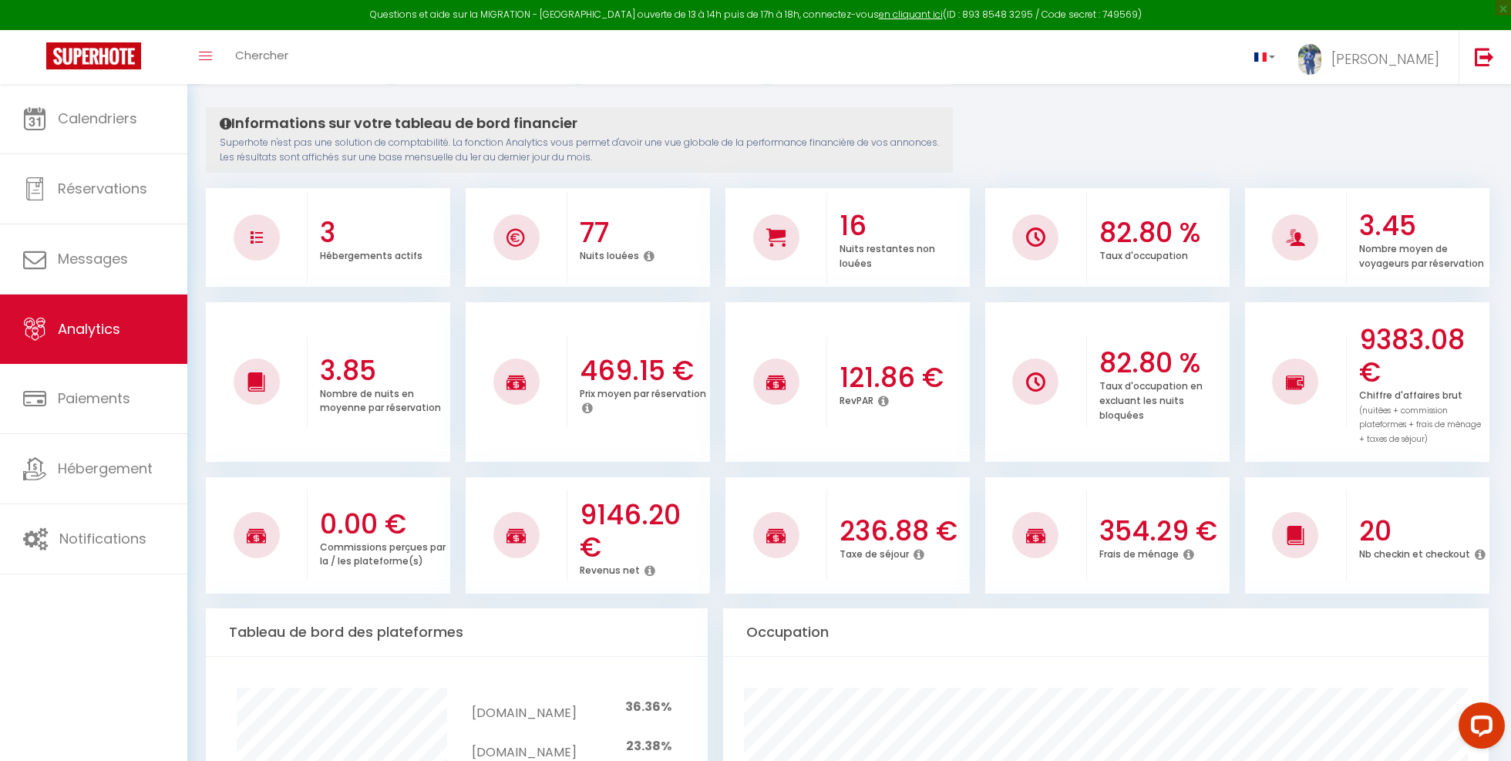
scroll to position [145, 0]
click at [1407, 331] on h3 "9383.08 €" at bounding box center [1422, 354] width 126 height 65
click at [651, 483] on div "9146.20 € Revenus net" at bounding box center [638, 534] width 143 height 116
click at [631, 509] on h3 "9146.20 €" at bounding box center [643, 529] width 126 height 65
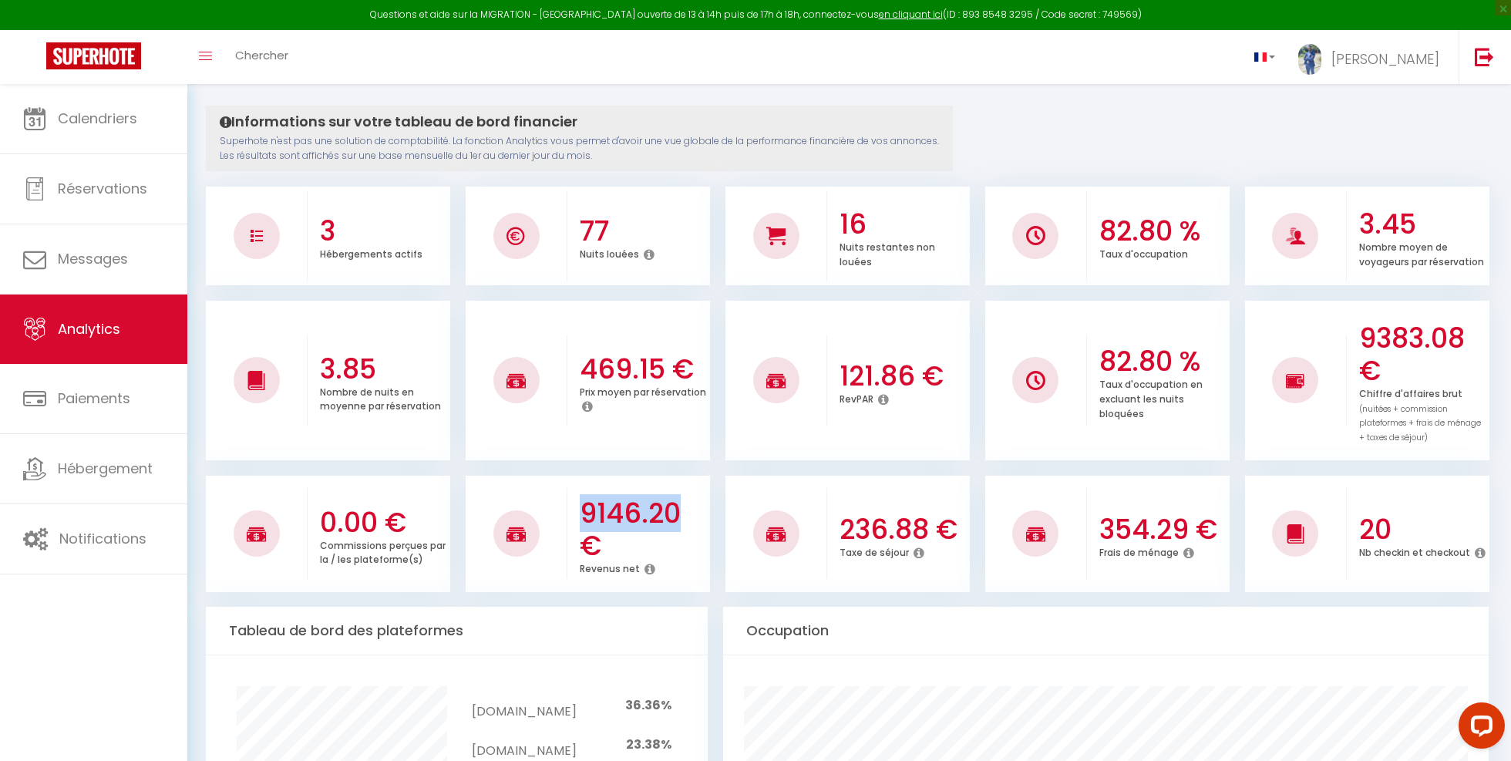
click at [631, 509] on h3 "9146.20 €" at bounding box center [643, 529] width 126 height 65
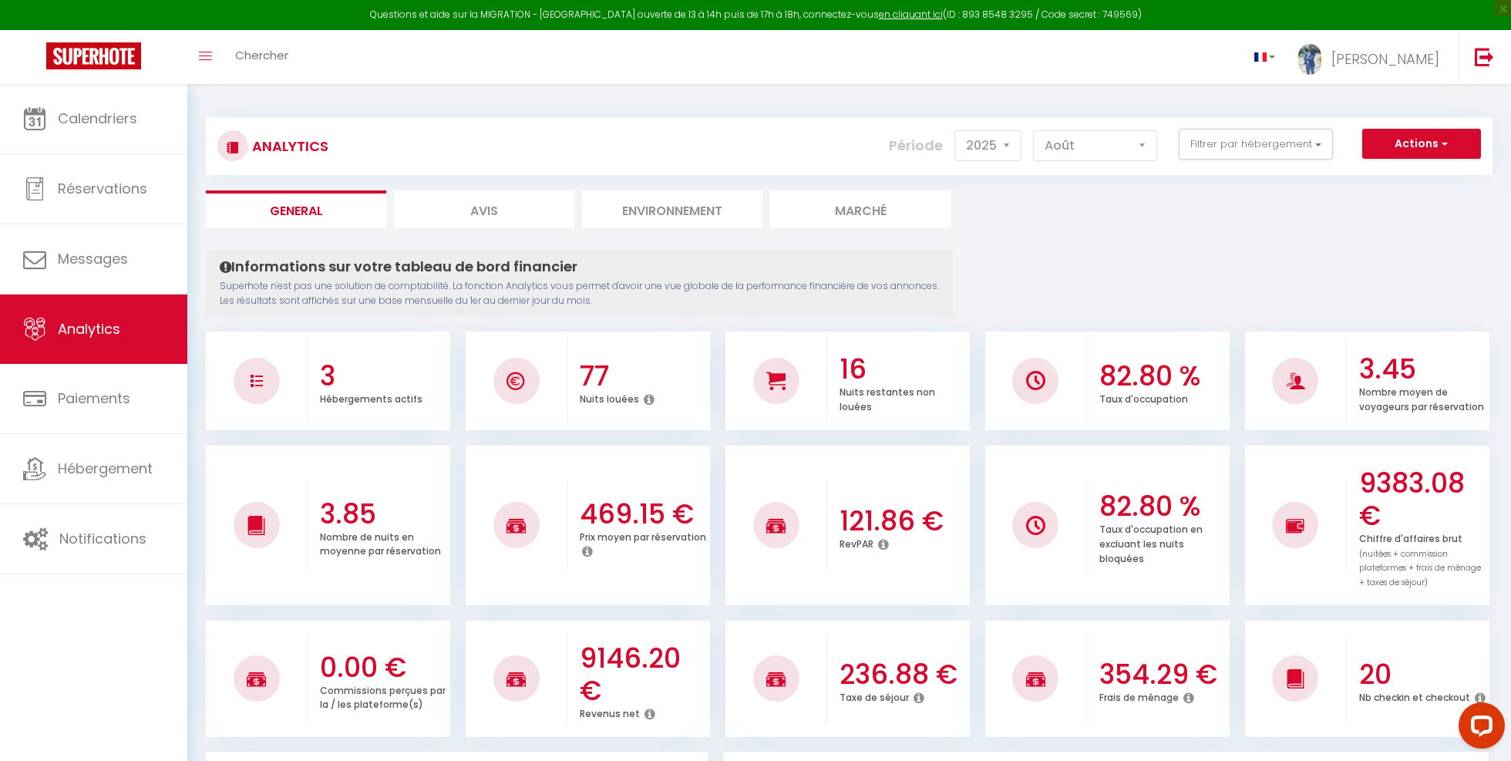
click at [334, 381] on h3 "3" at bounding box center [383, 376] width 126 height 32
click at [1239, 150] on button "Filtrer par hébergement" at bounding box center [1255, 144] width 154 height 31
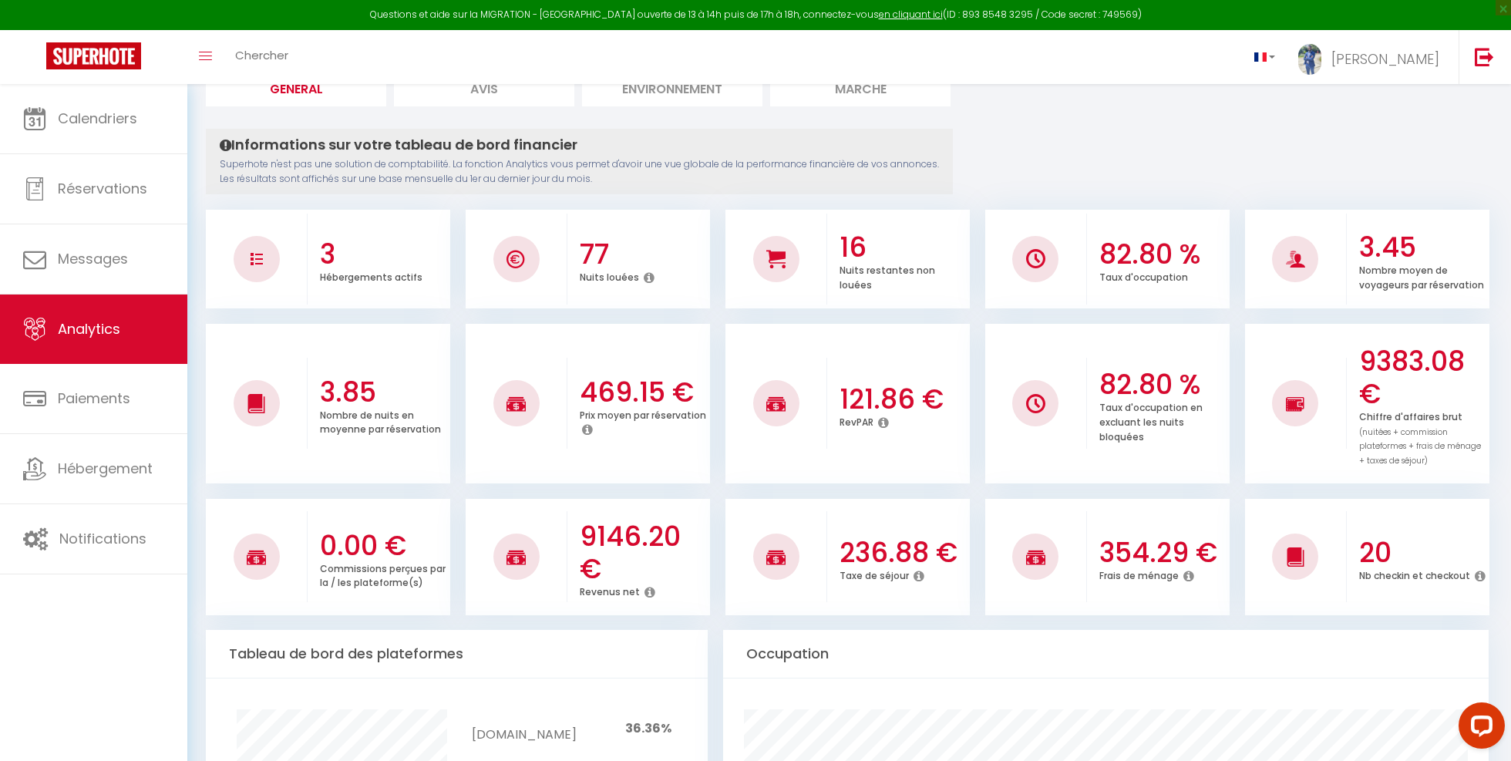
scroll to position [151, 0]
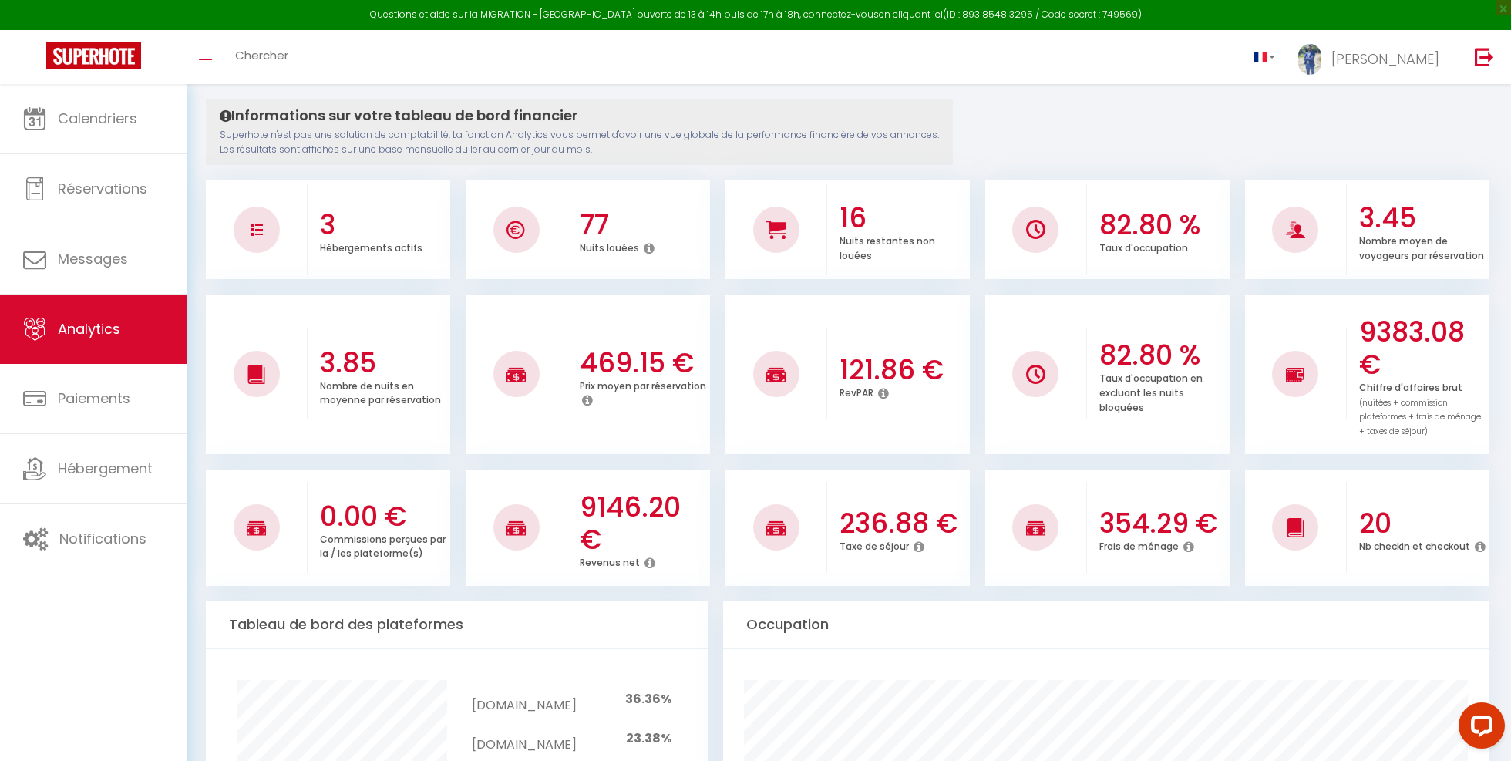
click at [1428, 334] on h3 "9383.08 €" at bounding box center [1422, 348] width 126 height 65
click at [633, 505] on h3 "9146.20 €" at bounding box center [643, 523] width 126 height 65
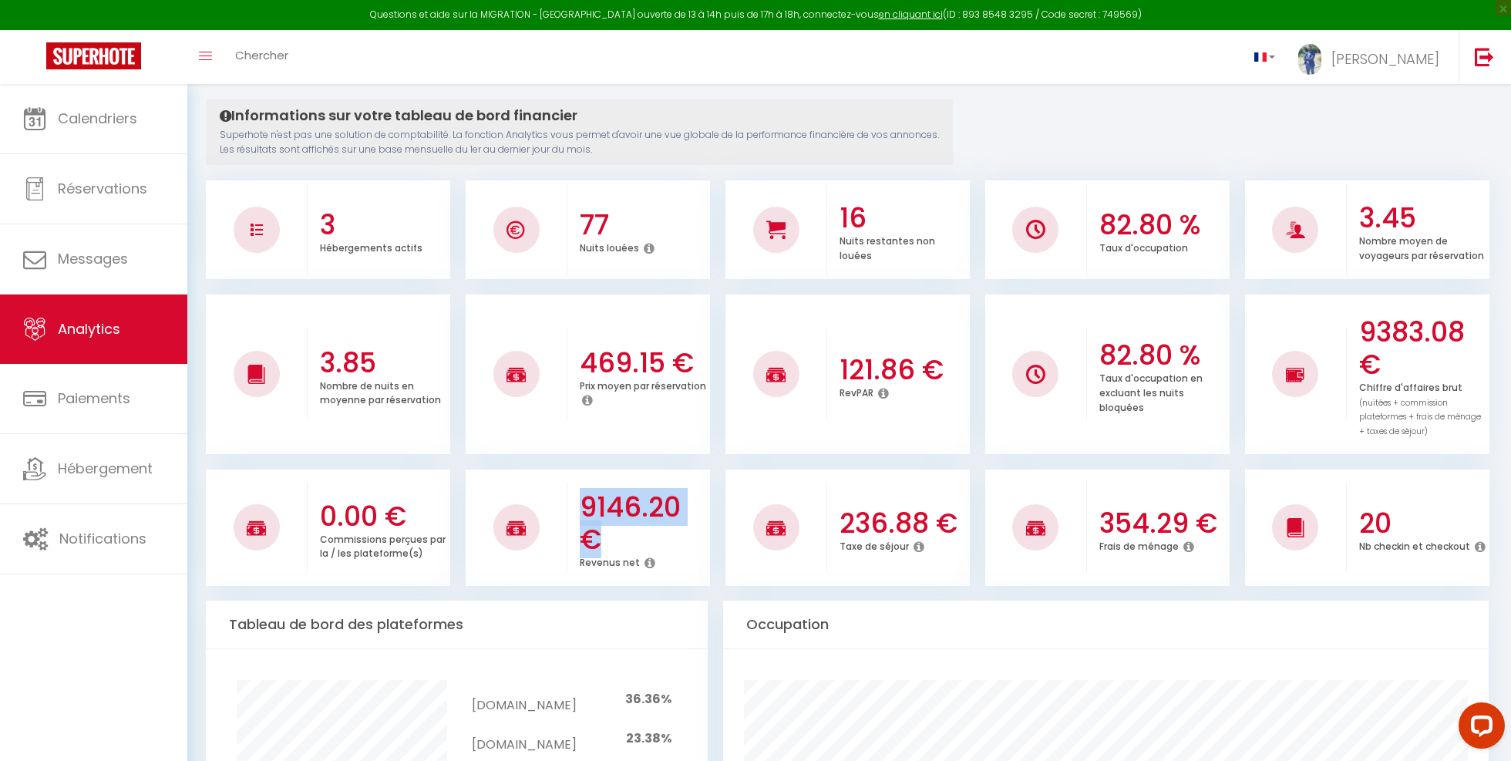
click at [633, 505] on h3 "9146.20 €" at bounding box center [643, 523] width 126 height 65
click at [593, 217] on h3 "77" at bounding box center [643, 225] width 126 height 32
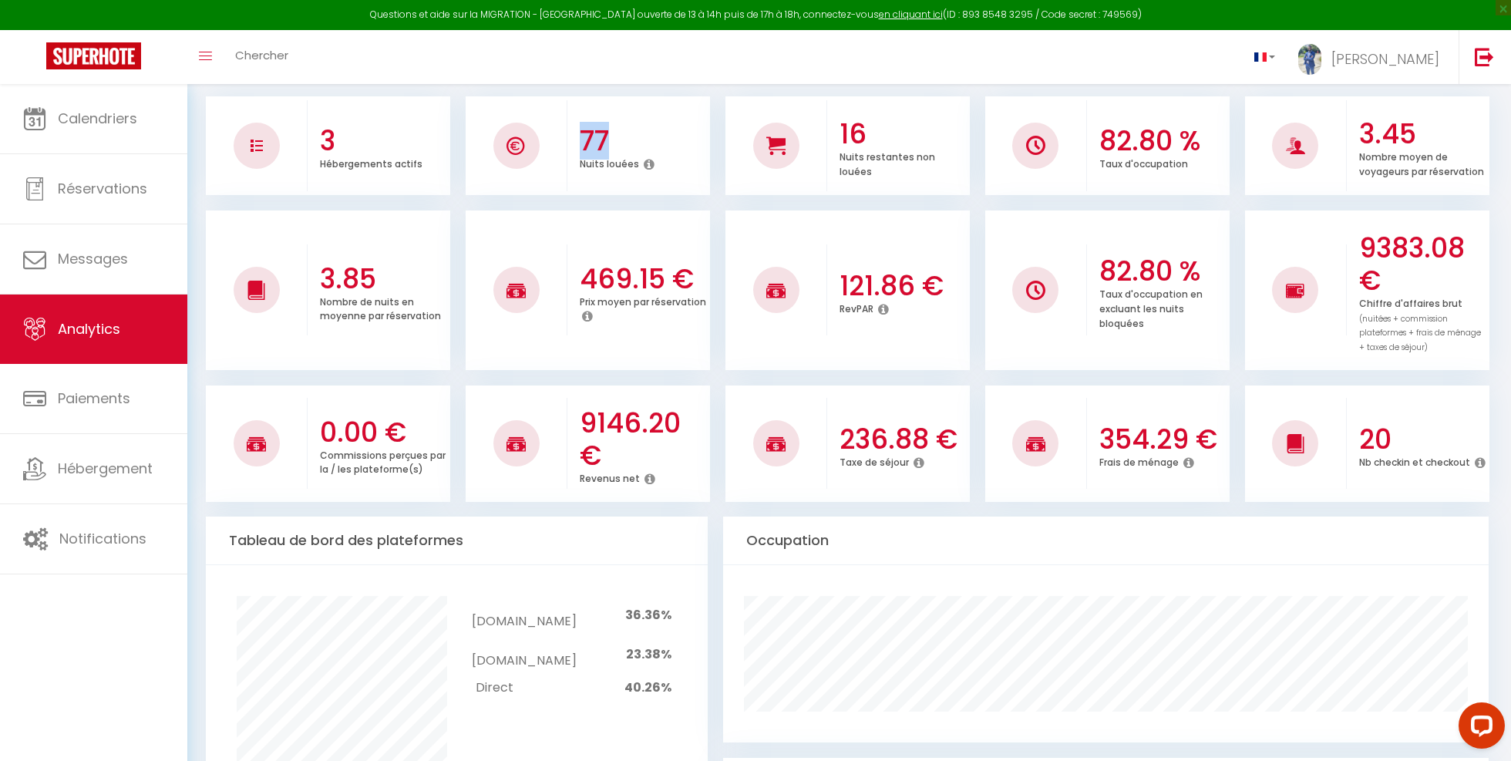
scroll to position [176, 0]
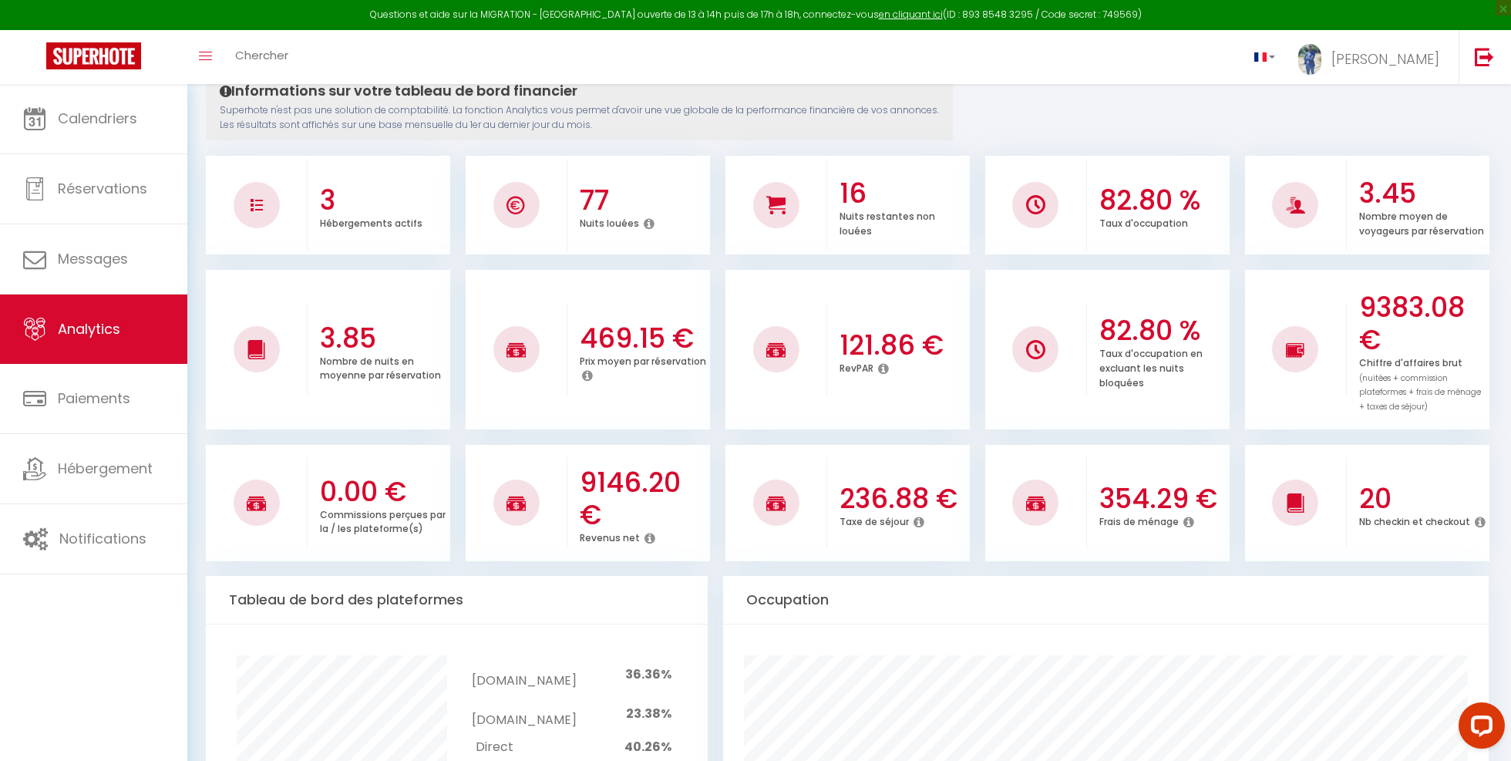
click at [853, 199] on h3 "16" at bounding box center [902, 193] width 126 height 32
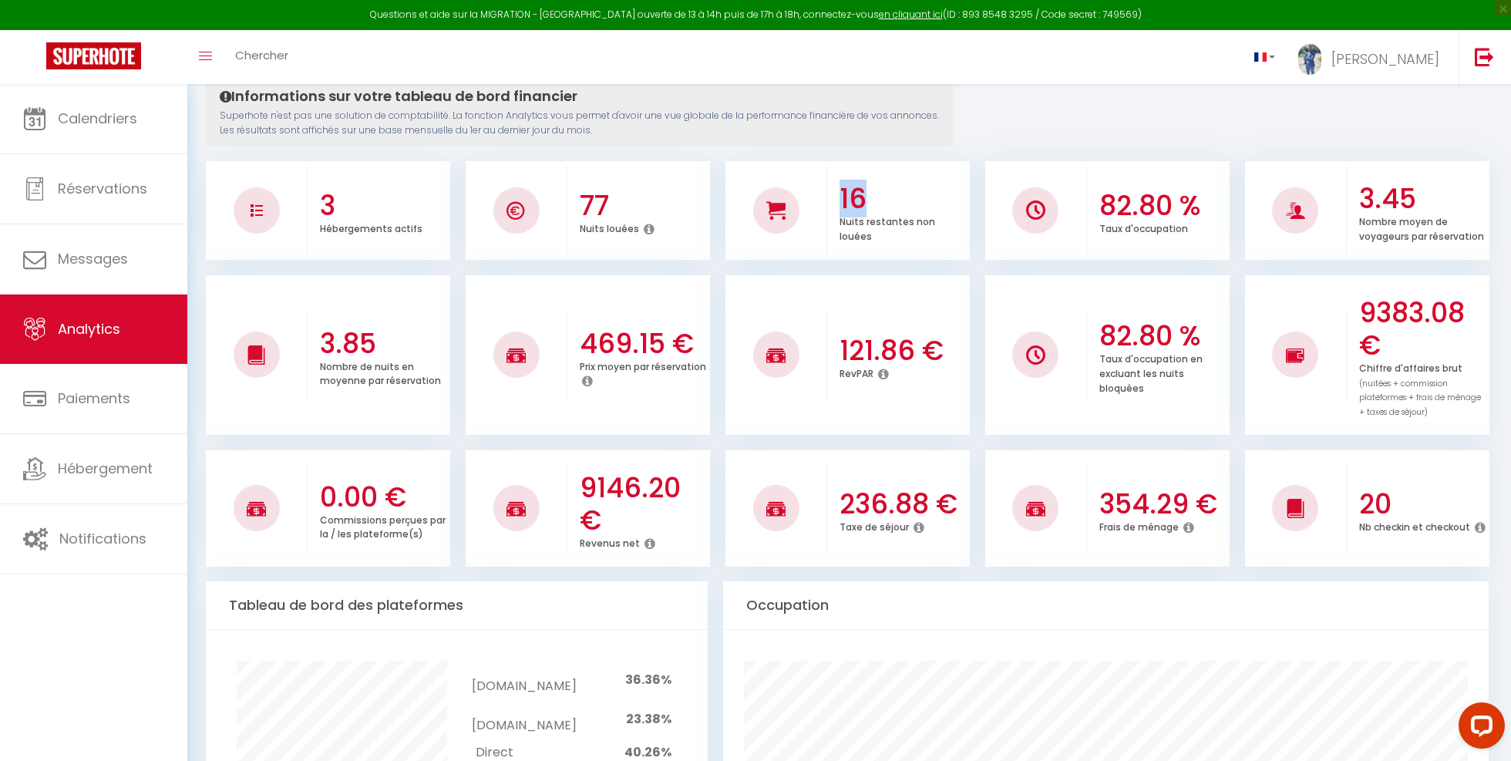
scroll to position [170, 0]
click at [1168, 203] on h3 "82.80 %" at bounding box center [1162, 206] width 126 height 32
click at [1398, 183] on h3 "3.45" at bounding box center [1422, 199] width 126 height 32
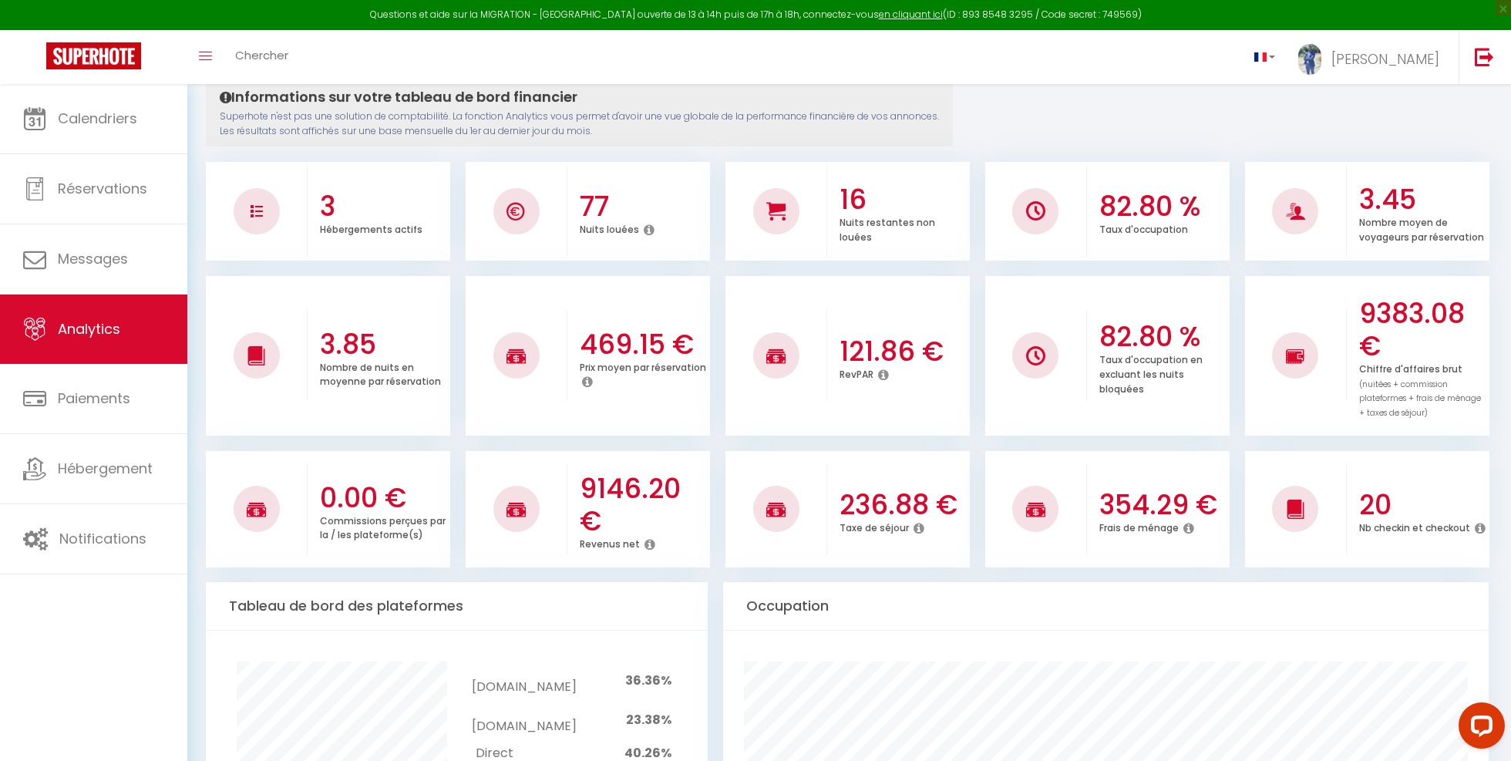
click at [1396, 190] on h3 "3.45" at bounding box center [1422, 199] width 126 height 32
click at [1103, 213] on h3 "82.80 %" at bounding box center [1162, 206] width 126 height 32
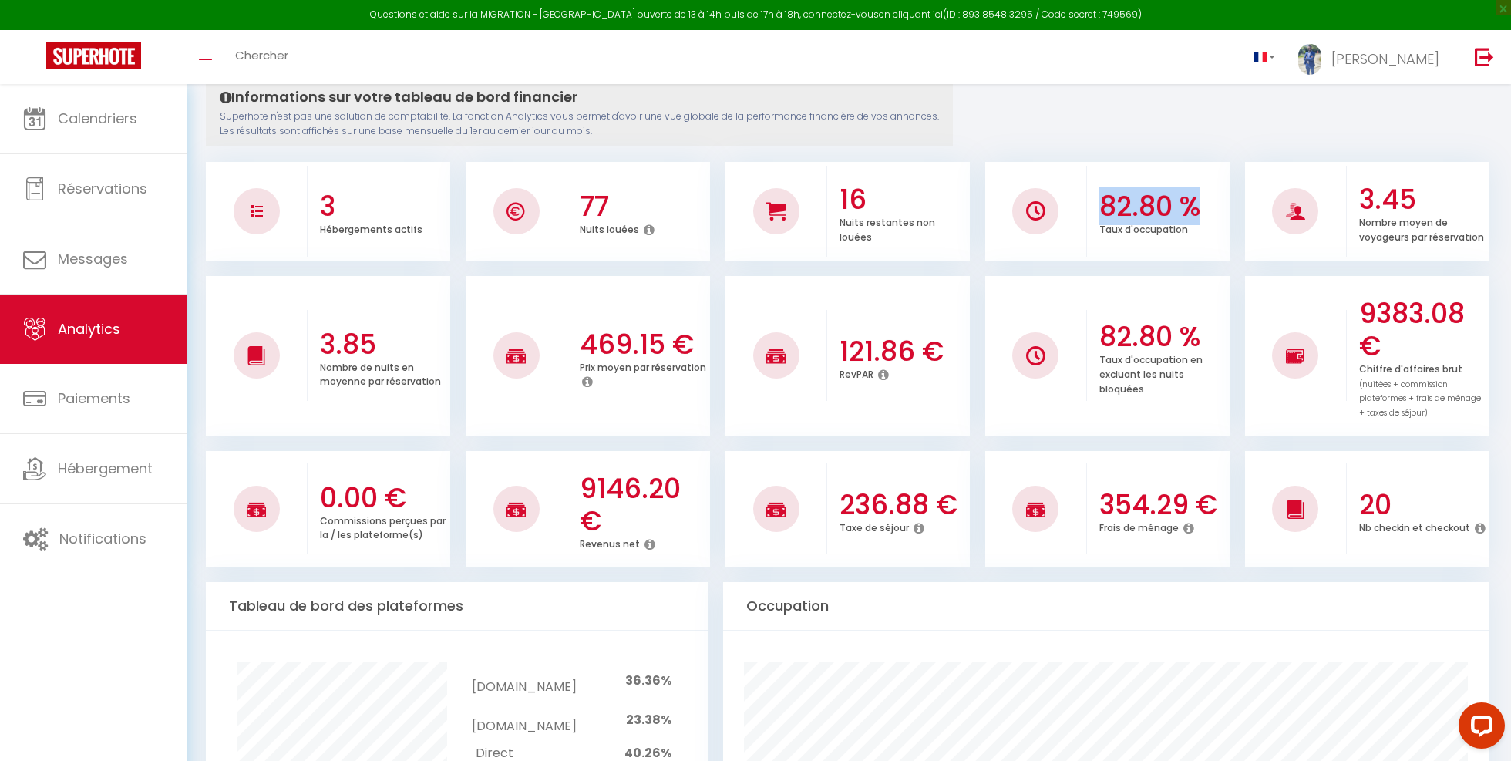
click at [1103, 213] on h3 "82.80 %" at bounding box center [1162, 206] width 126 height 32
click at [1420, 318] on h3 "9383.08 €" at bounding box center [1422, 330] width 126 height 65
click at [616, 491] on h3 "9146.20 €" at bounding box center [643, 504] width 126 height 65
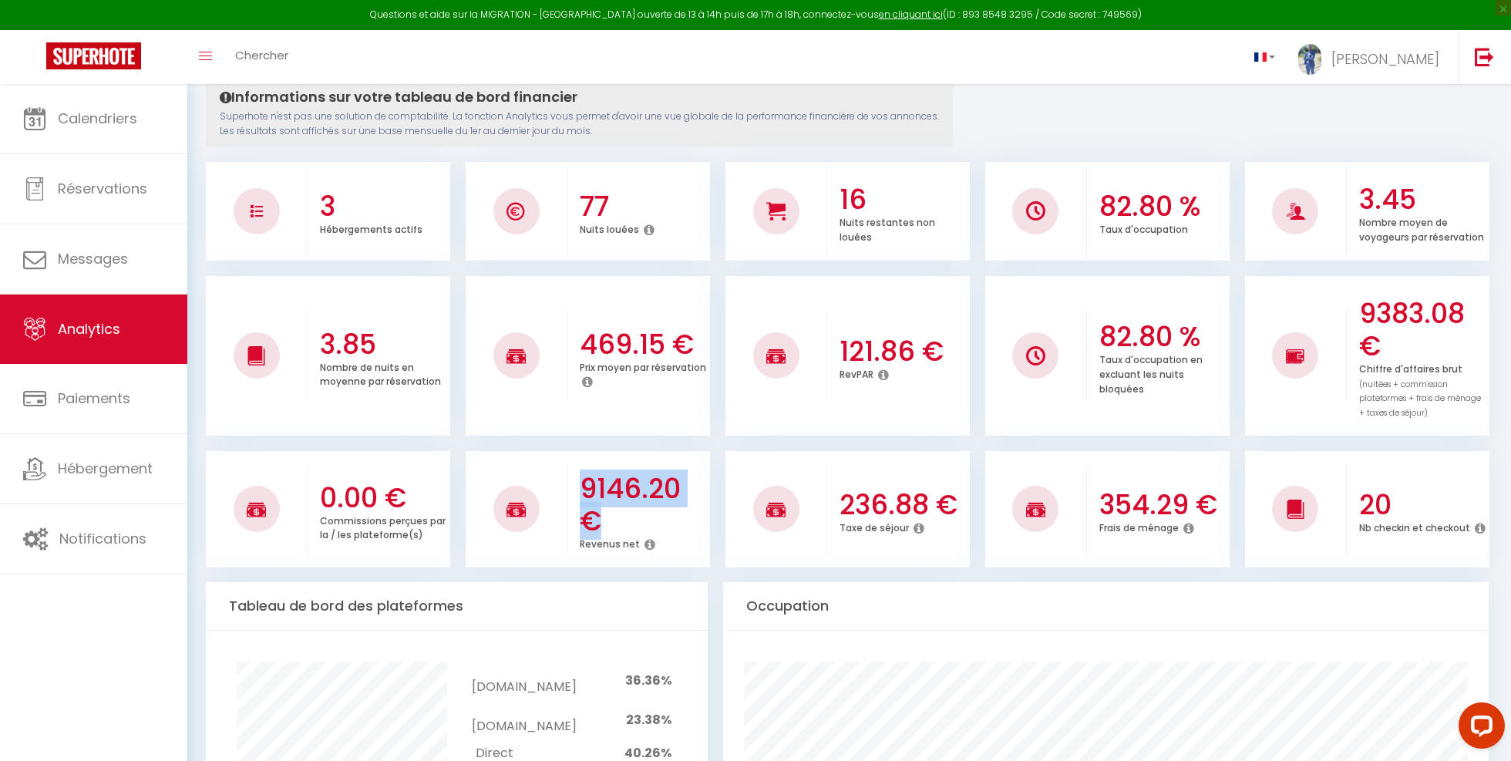
click at [616, 491] on h3 "9146.20 €" at bounding box center [643, 504] width 126 height 65
click at [846, 500] on h3 "236.88 €" at bounding box center [902, 505] width 126 height 32
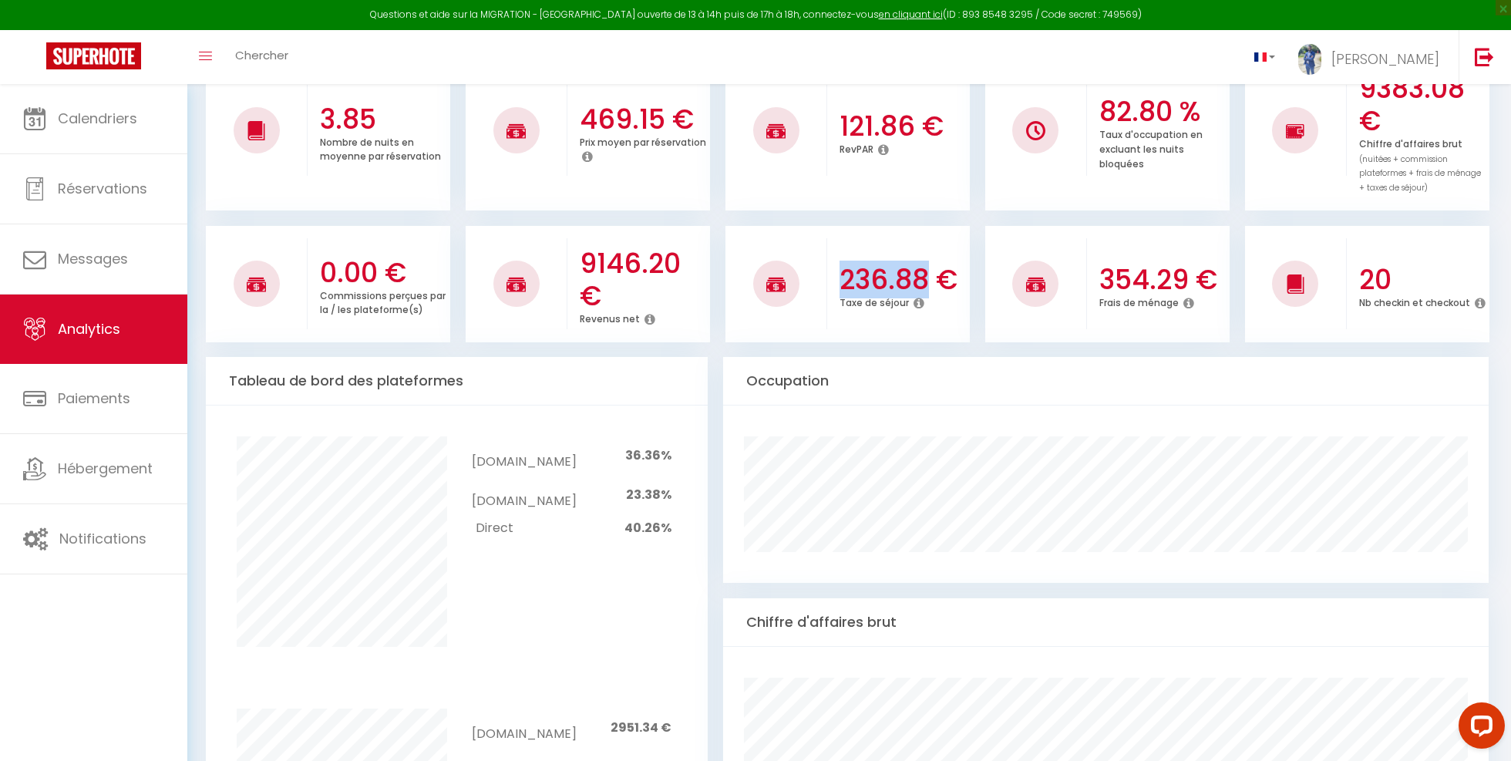
scroll to position [380, 0]
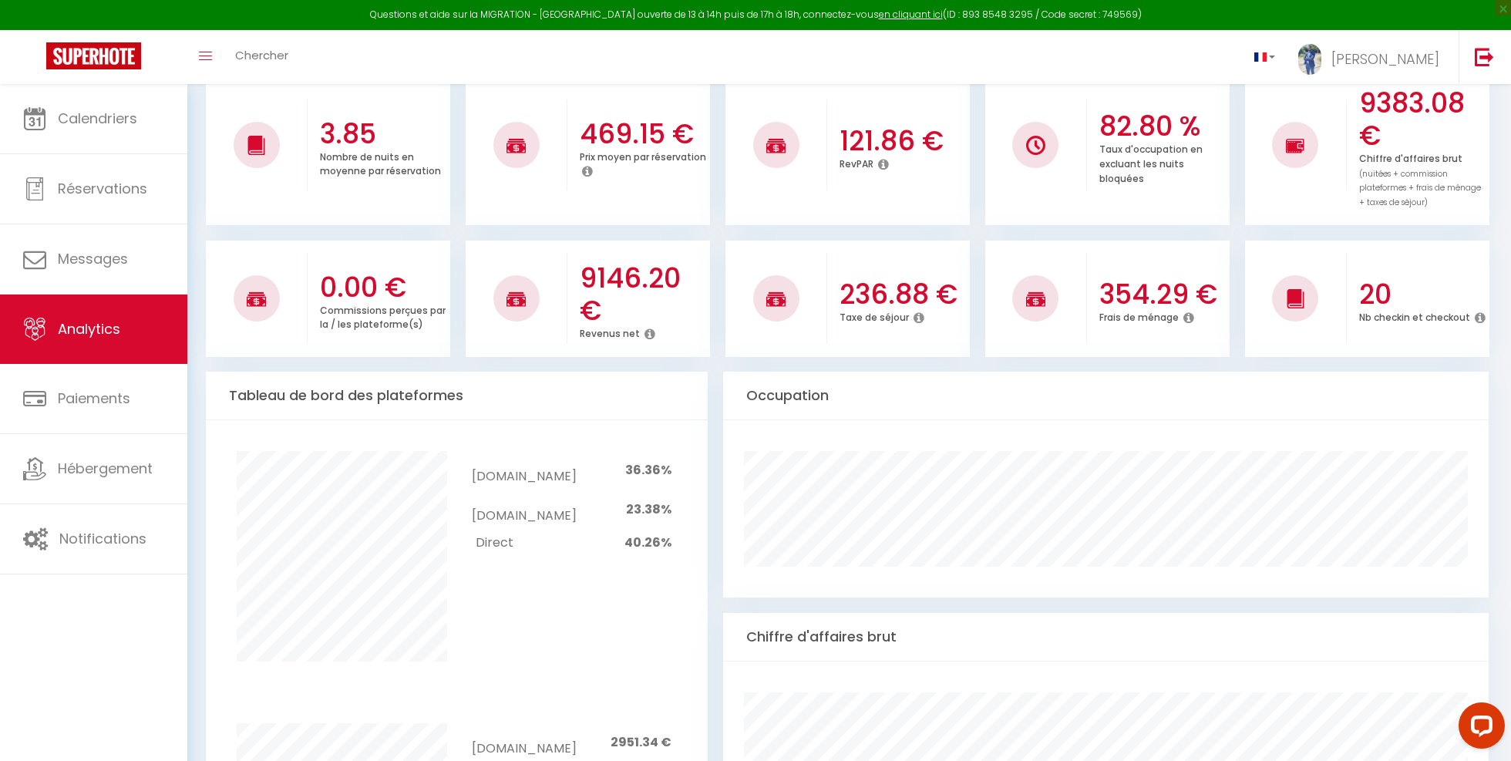
click at [1142, 287] on h3 "354.29 €" at bounding box center [1162, 294] width 126 height 32
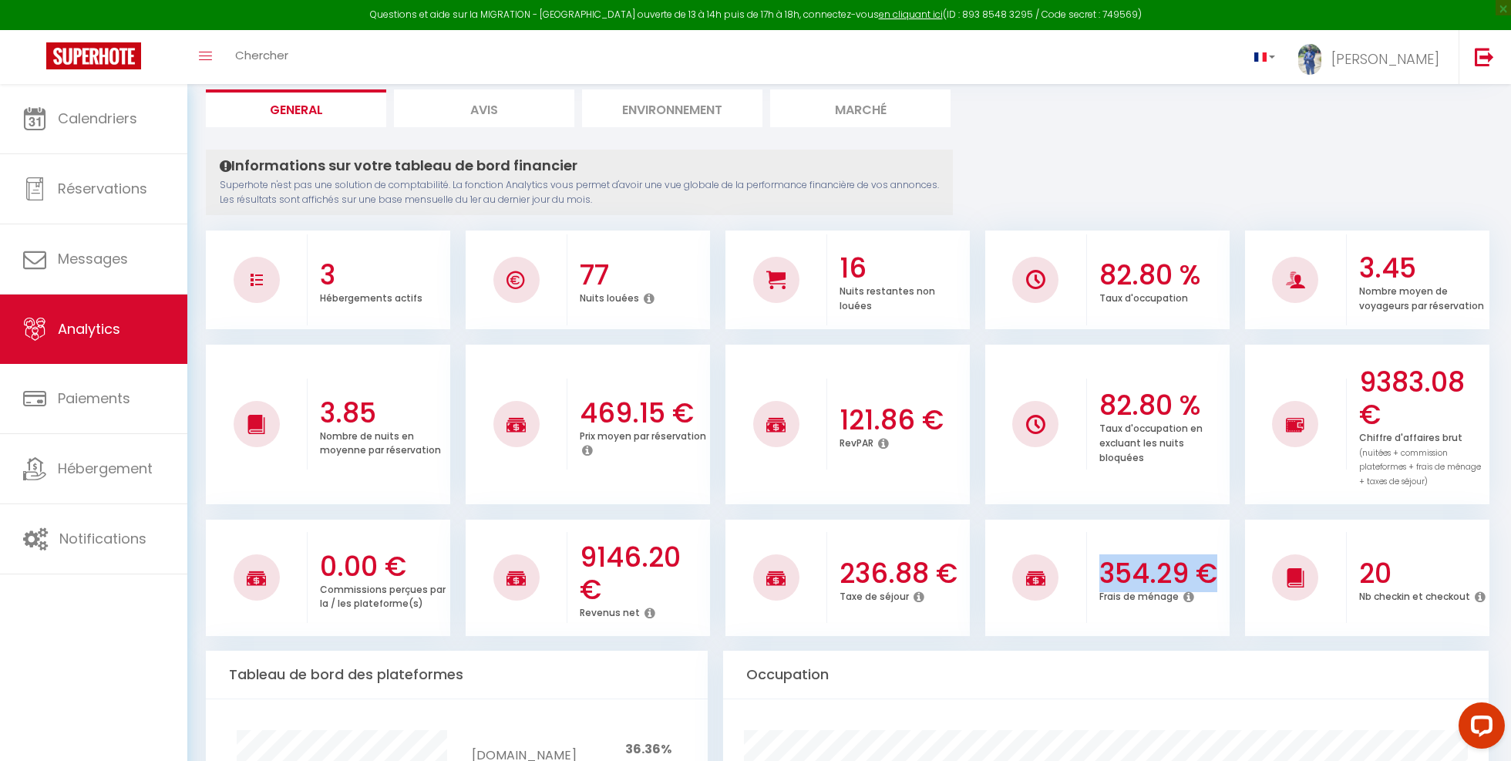
scroll to position [0, 0]
